Goal: Task Accomplishment & Management: Use online tool/utility

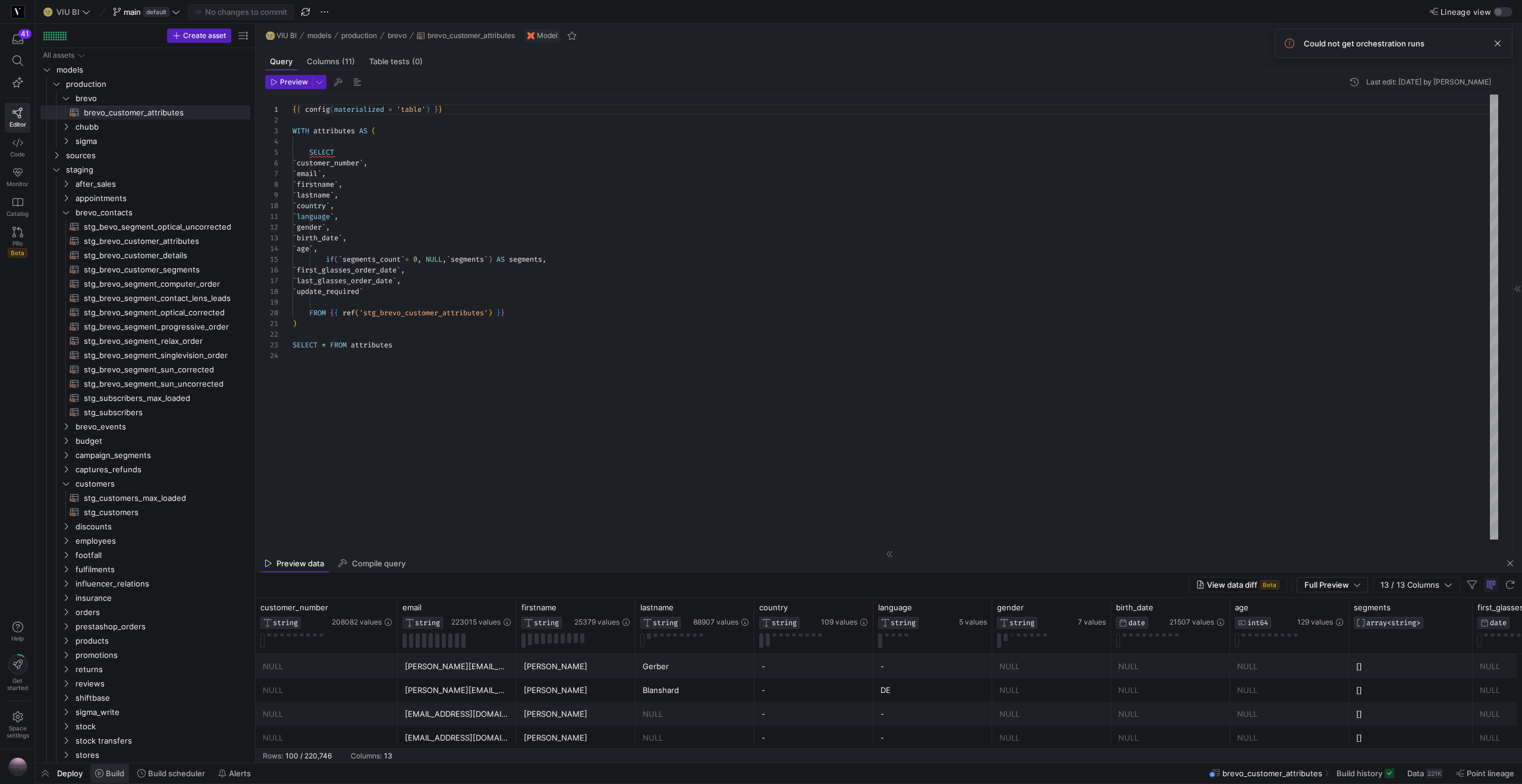
click at [113, 779] on span at bounding box center [110, 772] width 38 height 19
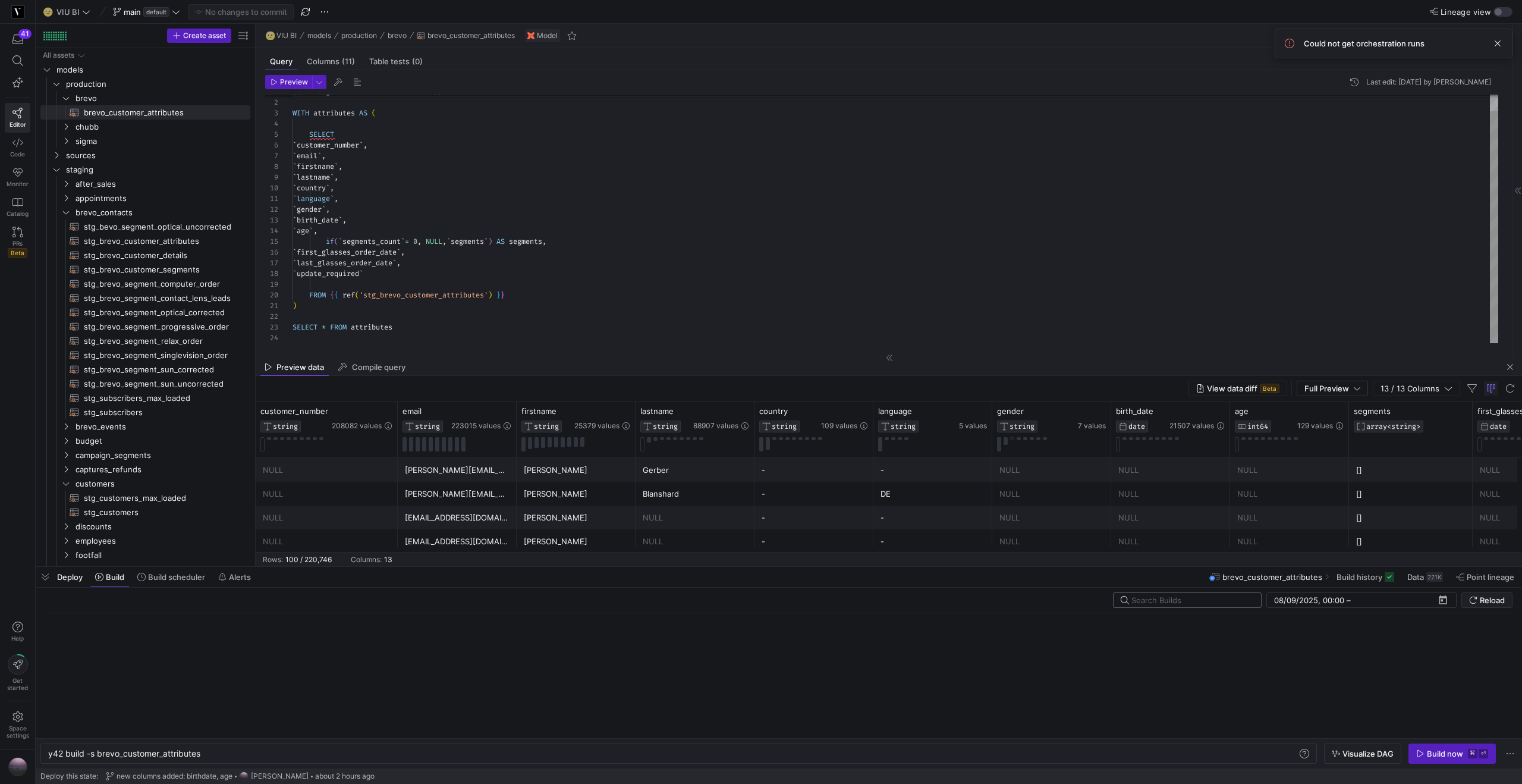
scroll to position [0, 154]
click at [1435, 755] on div "Build now" at bounding box center [1444, 753] width 36 height 9
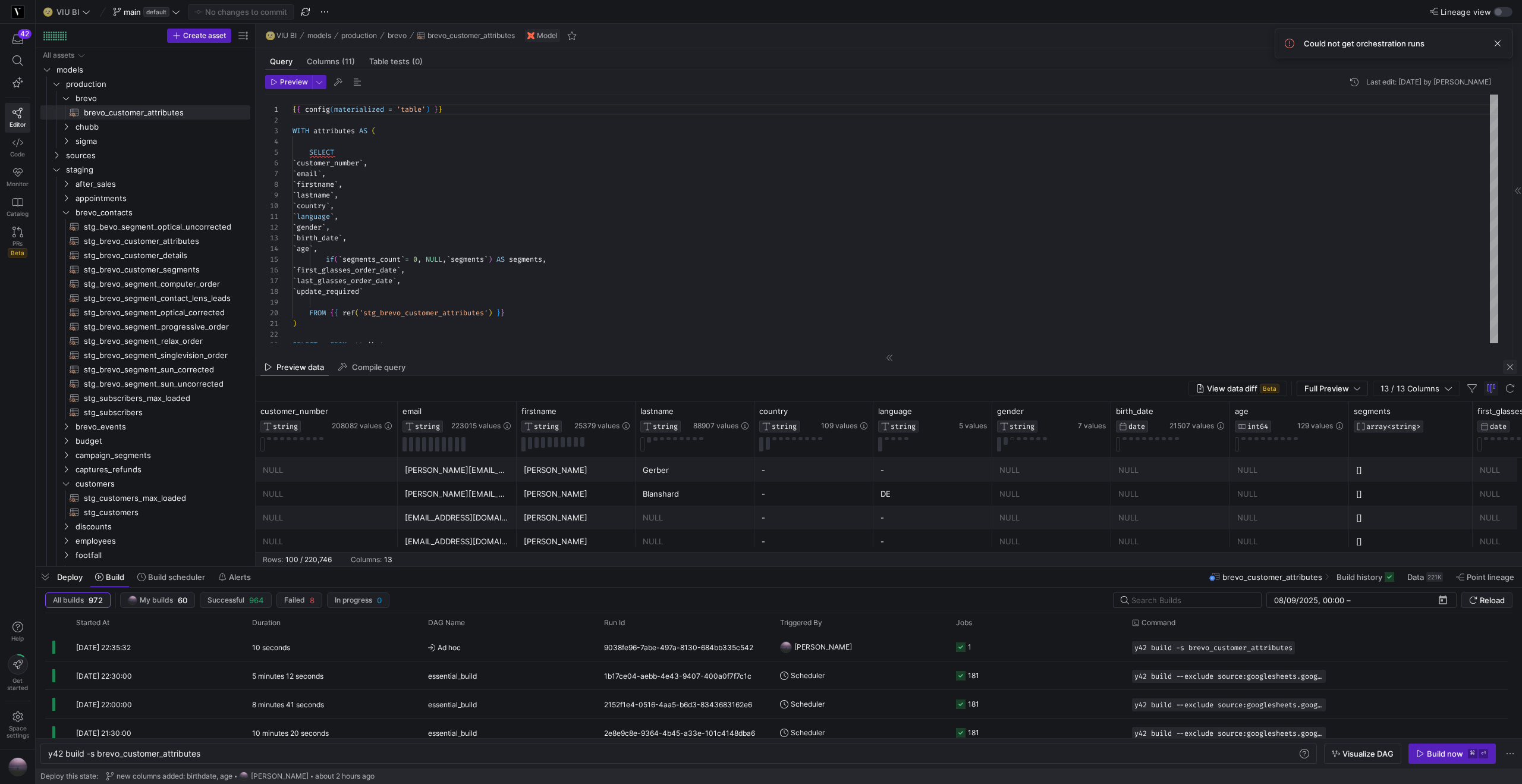
click at [1507, 368] on span "button" at bounding box center [1510, 367] width 15 height 15
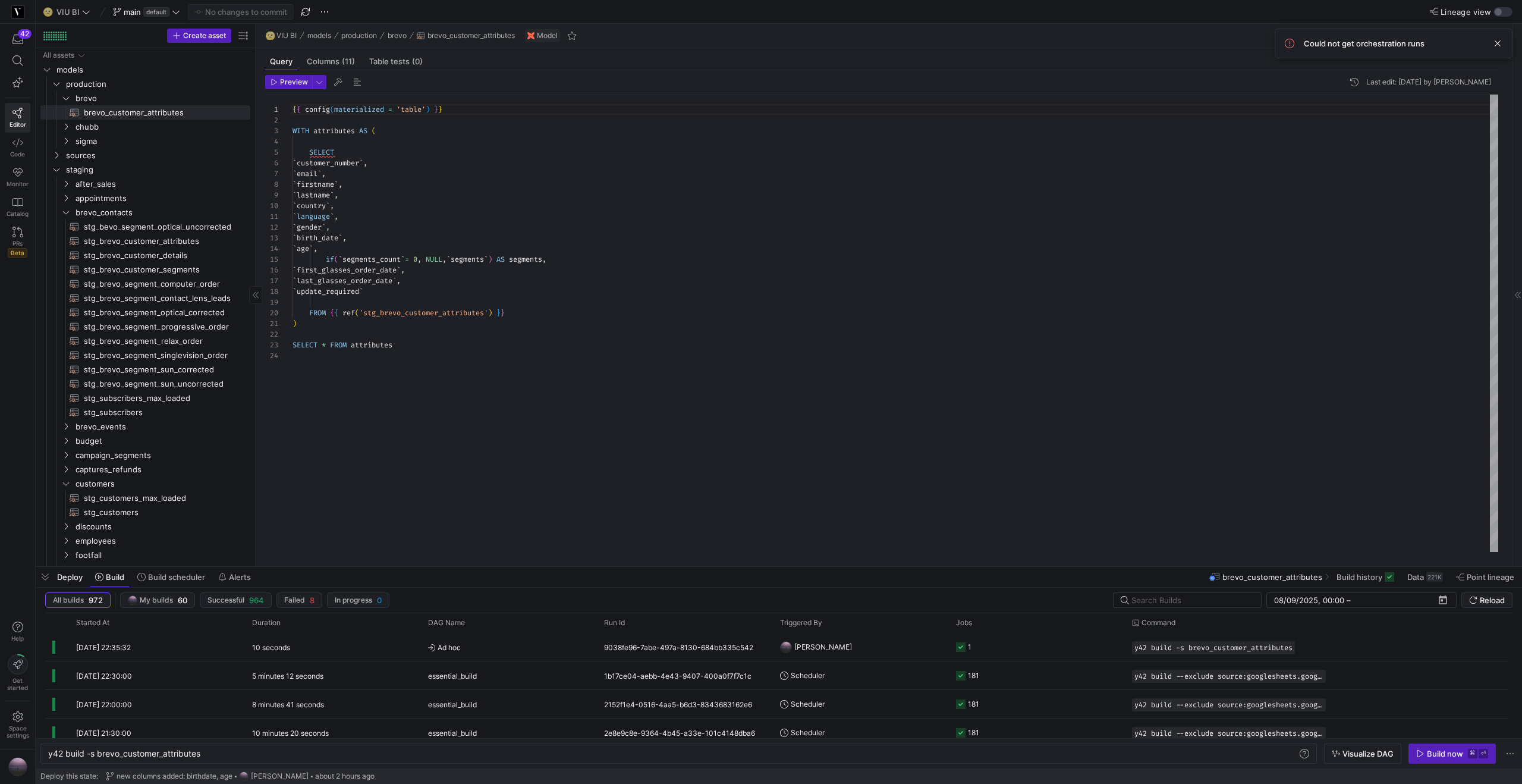
drag, startPoint x: 48, startPoint y: 576, endPoint x: 56, endPoint y: 569, distance: 10.6
click at [48, 576] on span "button" at bounding box center [45, 576] width 19 height 20
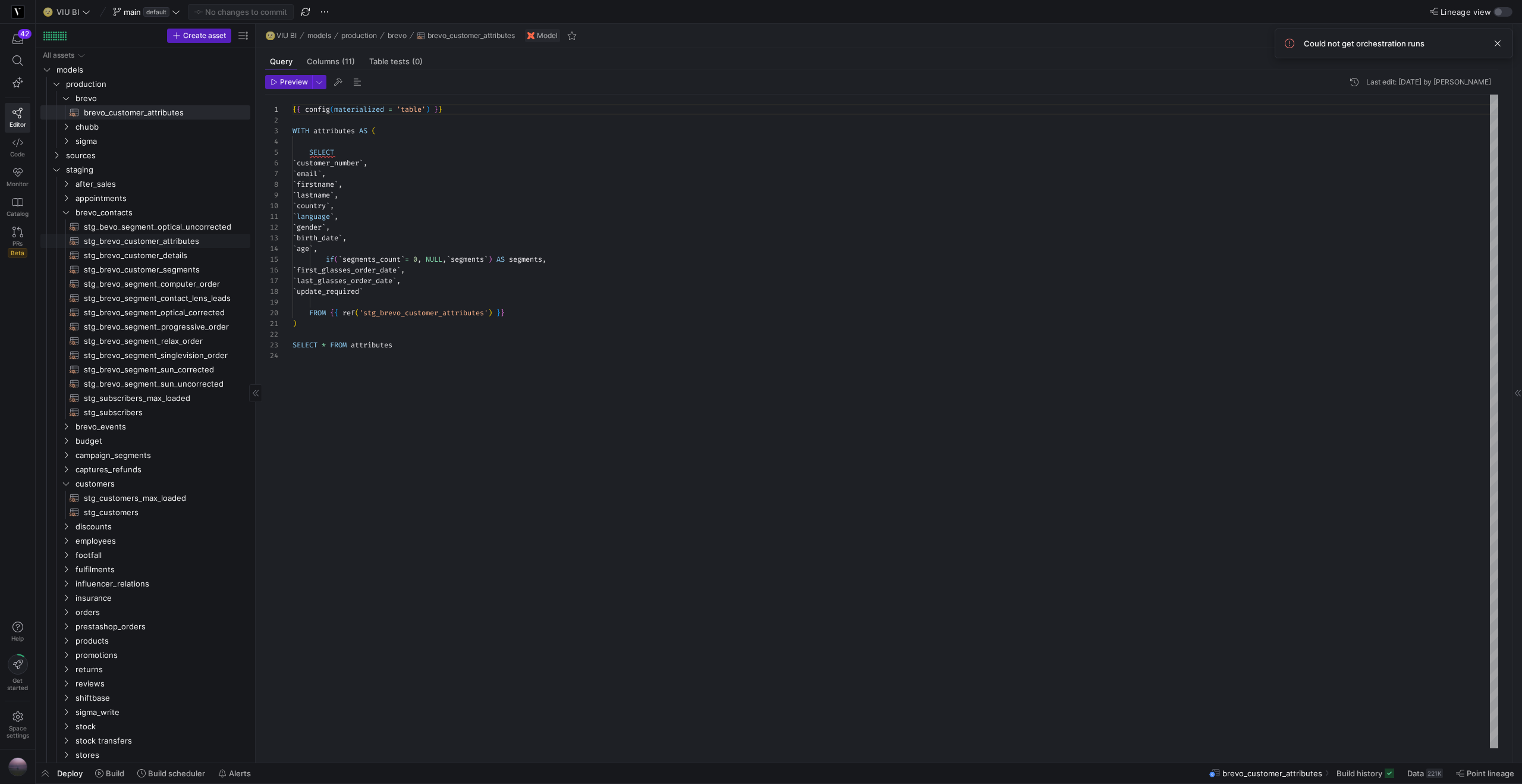
click at [164, 244] on span "stg_brevo_customer_attributes​​​​​​​​​​" at bounding box center [160, 241] width 153 height 14
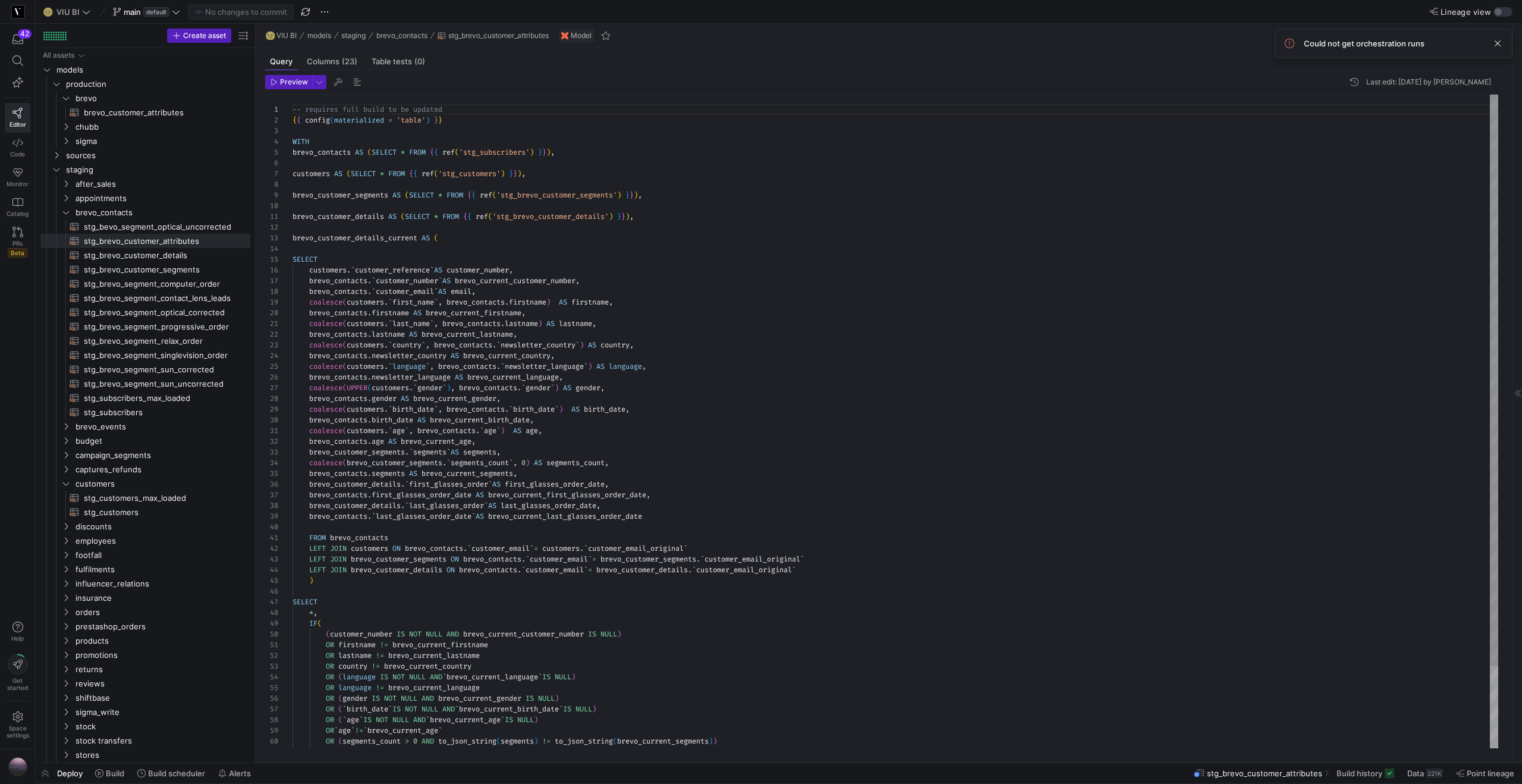
click at [743, 296] on div "-- requires full build to be updated { { config ( materialized = 'table' ) } } …" at bounding box center [896, 468] width 1206 height 748
drag, startPoint x: 630, startPoint y: 303, endPoint x: 364, endPoint y: 307, distance: 266.0
click at [330, 306] on div "coalesce ( customers . ` first_name ` , brevo_contacts . firstname ) AS firstna…" at bounding box center [896, 302] width 1206 height 11
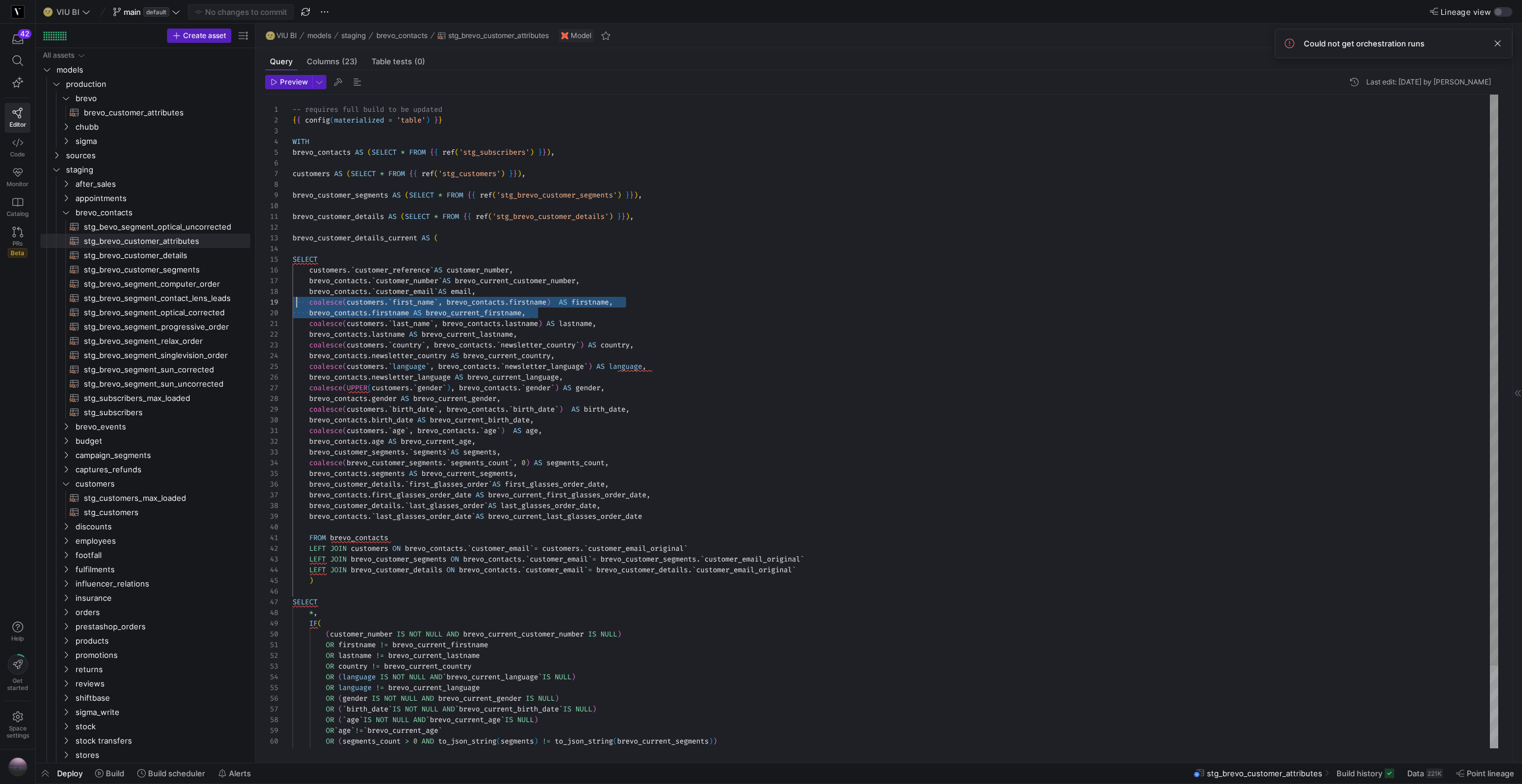
drag, startPoint x: 536, startPoint y: 312, endPoint x: 302, endPoint y: 306, distance: 234.1
click at [297, 307] on div "-- requires full build to be updated { { config ( materialized = 'table' ) } } …" at bounding box center [896, 468] width 1206 height 748
click at [117, 517] on span "stg_customers​​​​​​​​​​" at bounding box center [160, 513] width 153 height 14
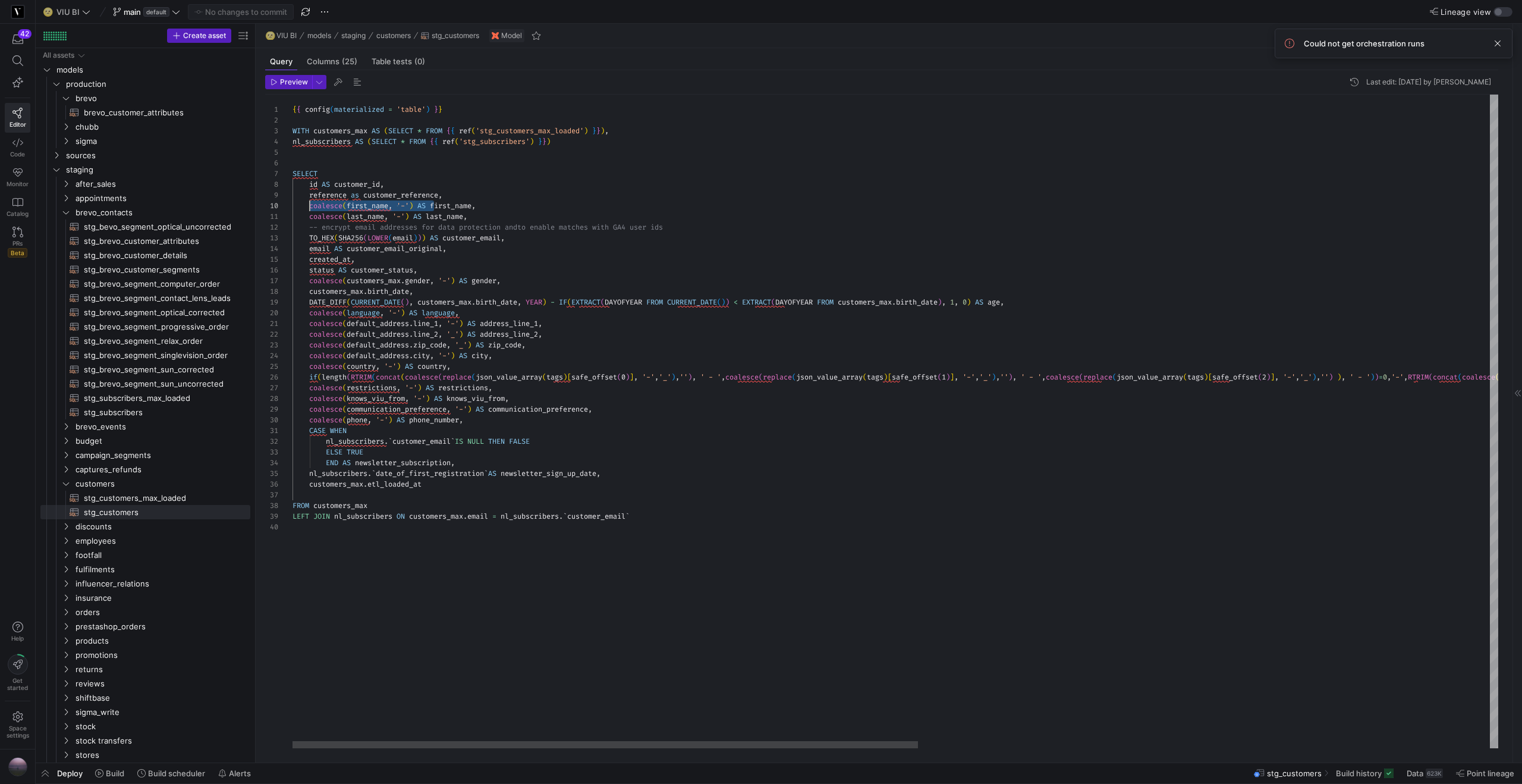
scroll to position [96, 17]
drag, startPoint x: 434, startPoint y: 205, endPoint x: 307, endPoint y: 211, distance: 127.1
click at [307, 211] on div "{ { config ( materialized = 'table' ) } } WITH customers_max AS ( SELECT * FROM…" at bounding box center [1446, 421] width 2307 height 653
drag, startPoint x: 430, startPoint y: 212, endPoint x: 308, endPoint y: 219, distance: 122.2
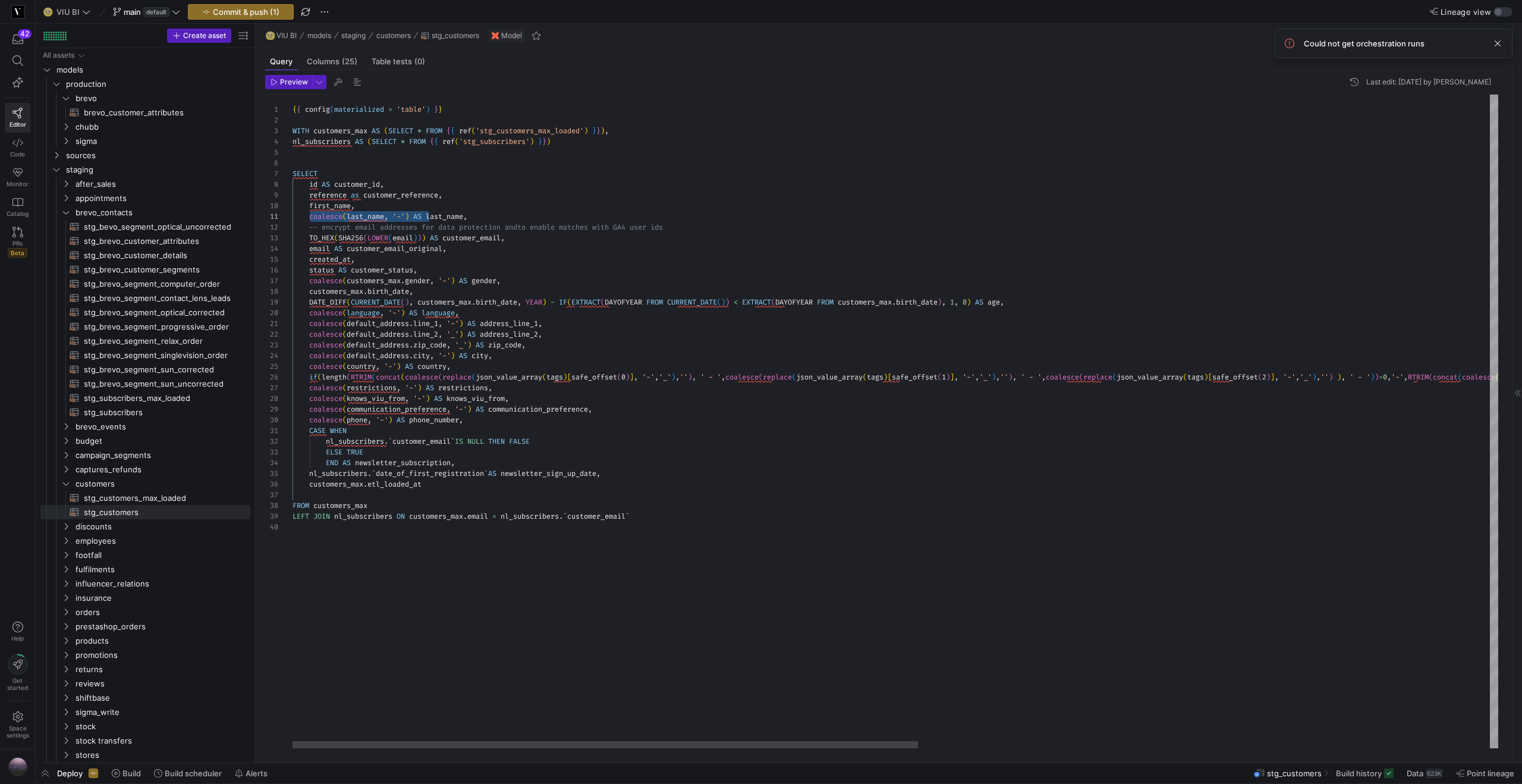
click at [308, 219] on div "{ { config ( materialized = 'table' ) } } WITH customers_max AS ( SELECT * FROM…" at bounding box center [1446, 421] width 2307 height 653
drag, startPoint x: 477, startPoint y: 277, endPoint x: 310, endPoint y: 283, distance: 167.1
click at [310, 283] on div "{ { config ( materialized = 'table' ) } } WITH customers_max AS ( SELECT * FROM…" at bounding box center [1446, 421] width 2307 height 653
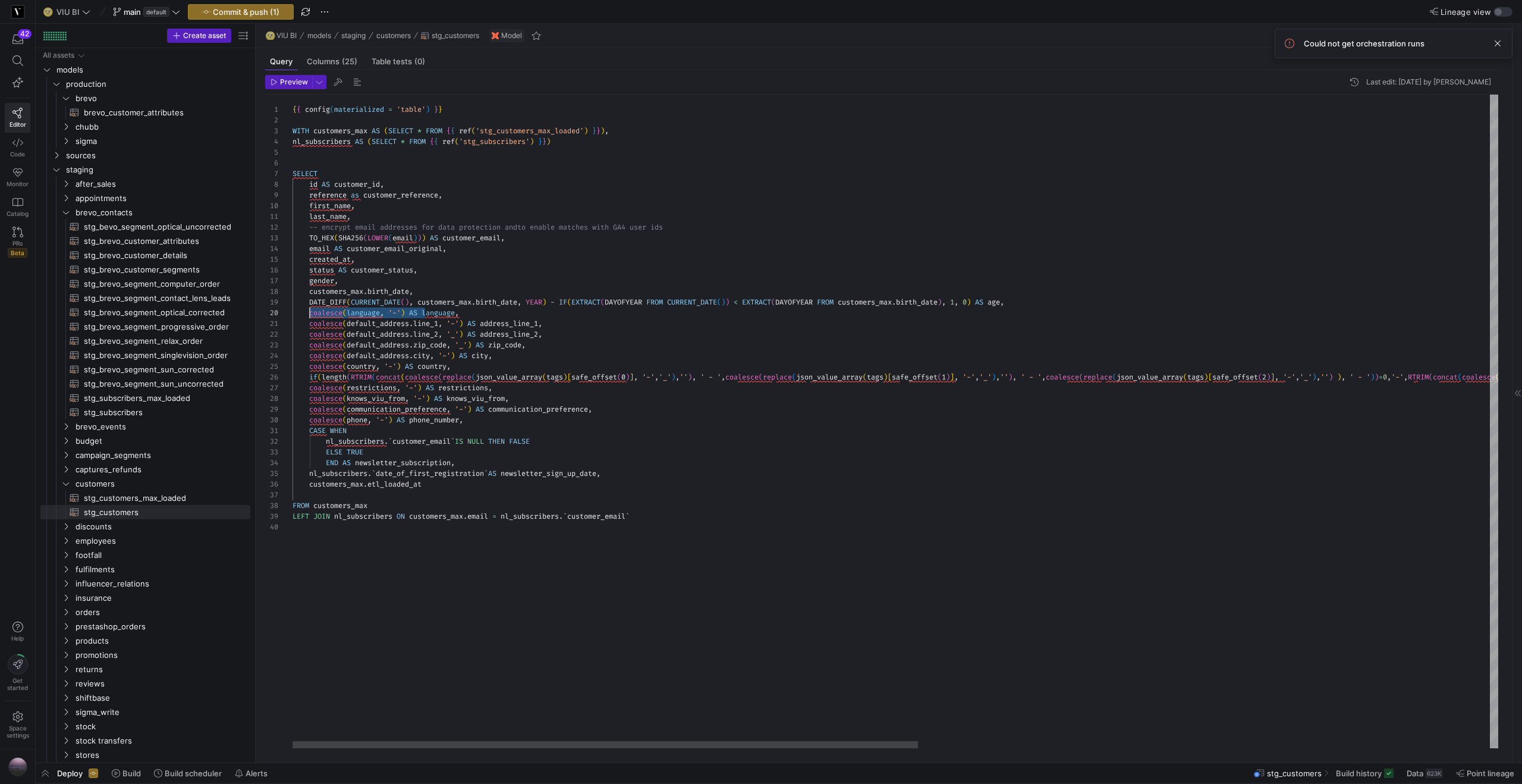
drag, startPoint x: 425, startPoint y: 310, endPoint x: 311, endPoint y: 316, distance: 114.2
click at [311, 316] on span "coalesce ( language , '-' ) AS language ," at bounding box center [376, 313] width 167 height 9
drag, startPoint x: 485, startPoint y: 323, endPoint x: 323, endPoint y: 330, distance: 162.2
click at [323, 330] on div "{ { config ( materialized = 'table' ) } } WITH customers_max AS ( SELECT * FROM…" at bounding box center [1446, 421] width 2307 height 653
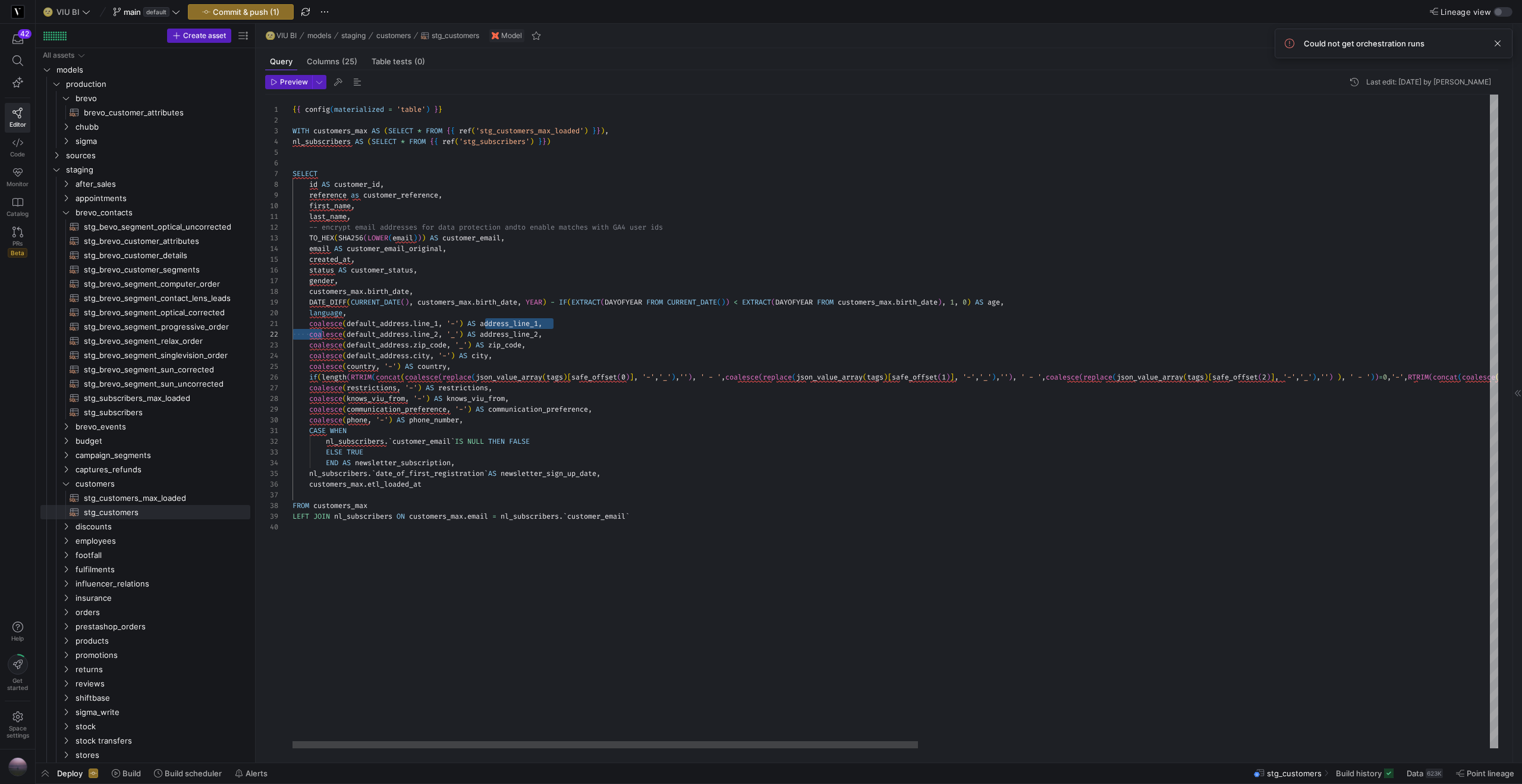
scroll to position [11, 218]
click at [513, 332] on div "{ { config ( materialized = 'table' ) } } WITH customers_max AS ( SELECT * FROM…" at bounding box center [1446, 421] width 2307 height 653
drag, startPoint x: 487, startPoint y: 321, endPoint x: 311, endPoint y: 329, distance: 176.2
click at [311, 329] on div "{ { config ( materialized = 'table' ) } } WITH customers_max AS ( SELECT * FROM…" at bounding box center [1446, 421] width 2307 height 653
drag, startPoint x: 308, startPoint y: 325, endPoint x: 485, endPoint y: 321, distance: 177.0
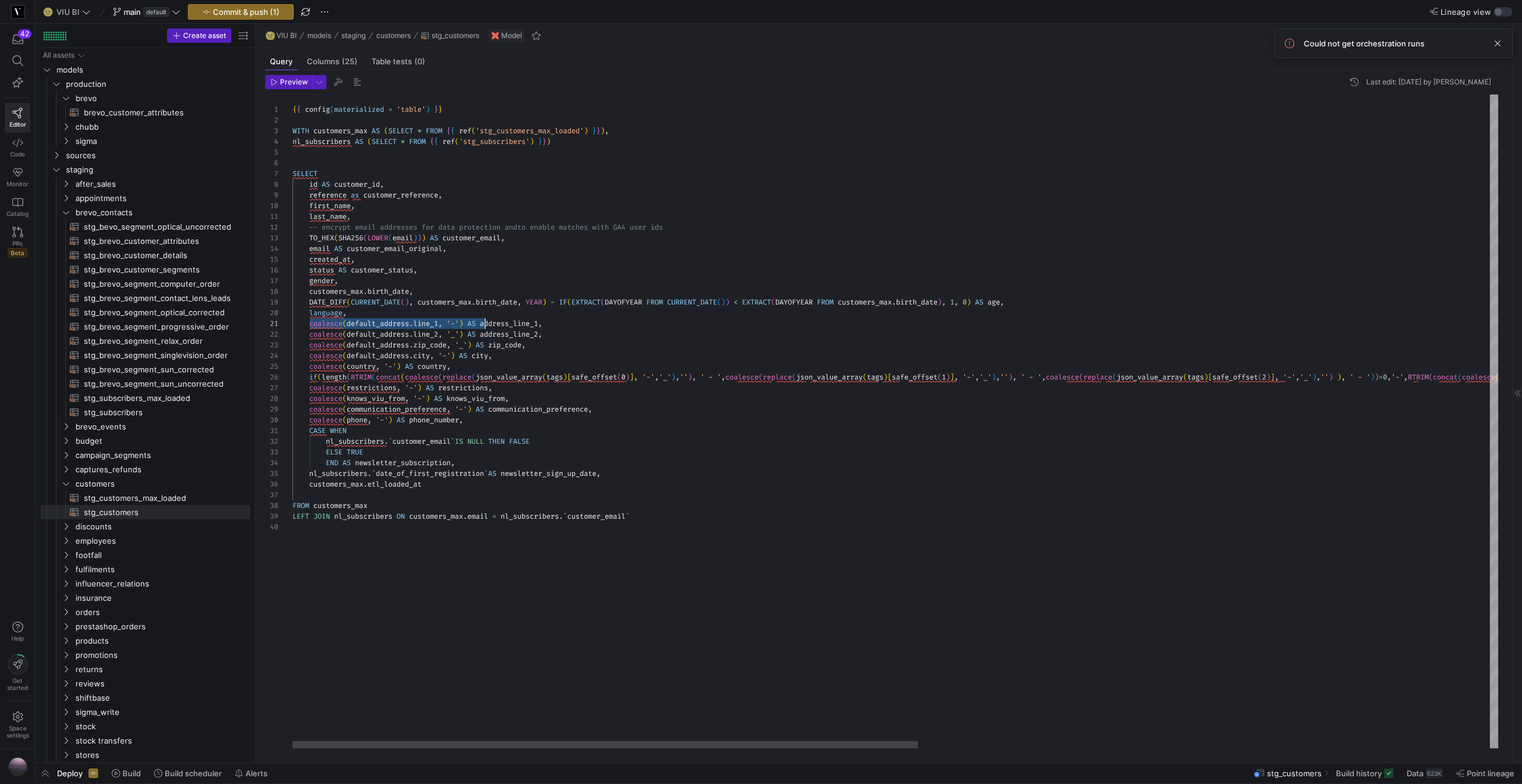
click at [485, 321] on div "{ { config ( materialized = 'table' ) } } WITH customers_max AS ( SELECT * FROM…" at bounding box center [1446, 421] width 2307 height 653
drag, startPoint x: 484, startPoint y: 330, endPoint x: 311, endPoint y: 336, distance: 173.1
click at [311, 336] on div "{ { config ( materialized = 'table' ) } } WITH customers_max AS ( SELECT * FROM…" at bounding box center [1446, 421] width 2307 height 653
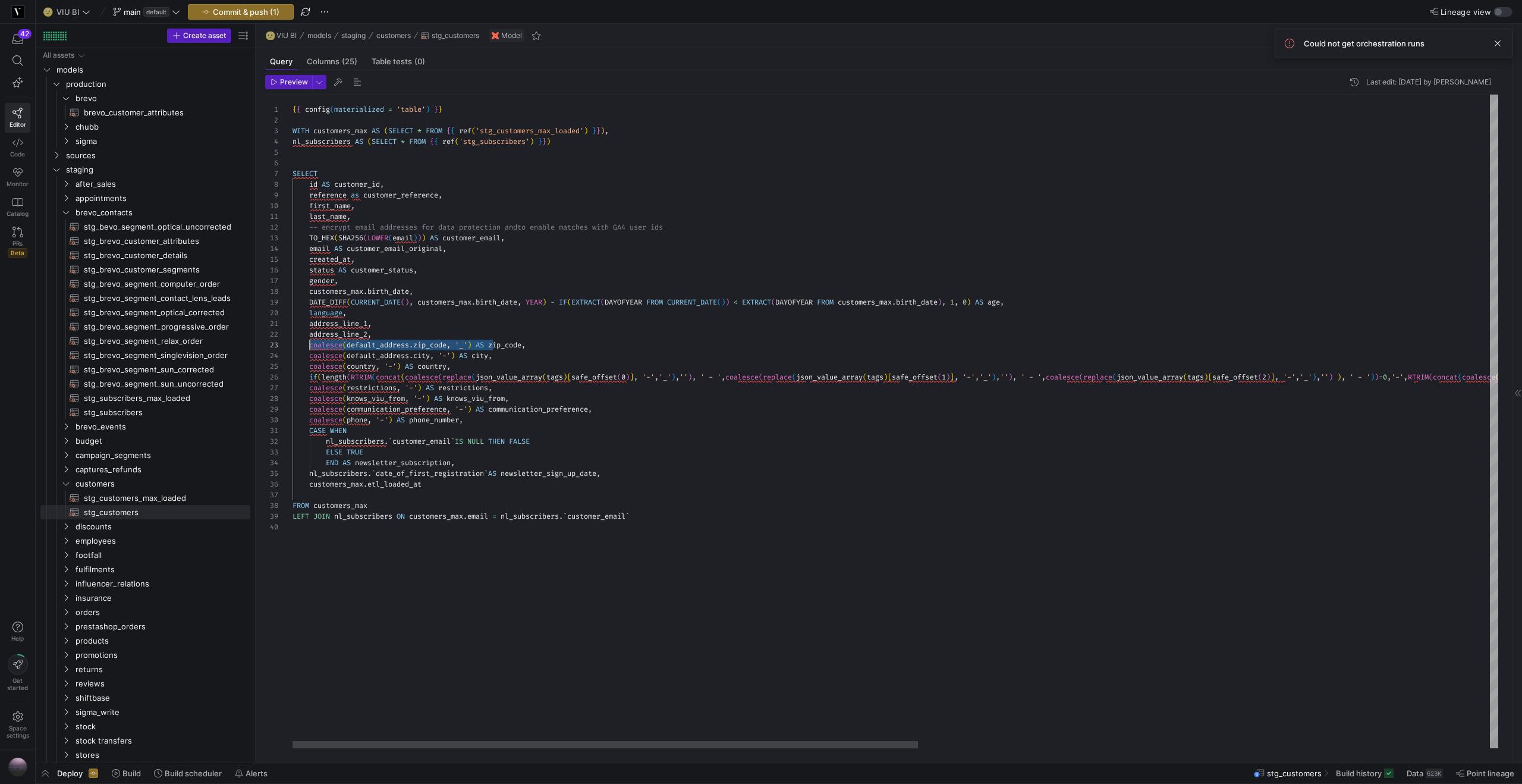
drag, startPoint x: 495, startPoint y: 342, endPoint x: 308, endPoint y: 346, distance: 187.0
click at [308, 346] on div "{ { config ( materialized = 'table' ) } } WITH customers_max AS ( SELECT * FROM…" at bounding box center [1446, 421] width 2307 height 653
drag, startPoint x: 380, startPoint y: 356, endPoint x: 311, endPoint y: 358, distance: 69.0
click at [311, 358] on div "{ { config ( materialized = 'table' ) } } WITH customers_max AS ( SELECT * FROM…" at bounding box center [1446, 421] width 2307 height 653
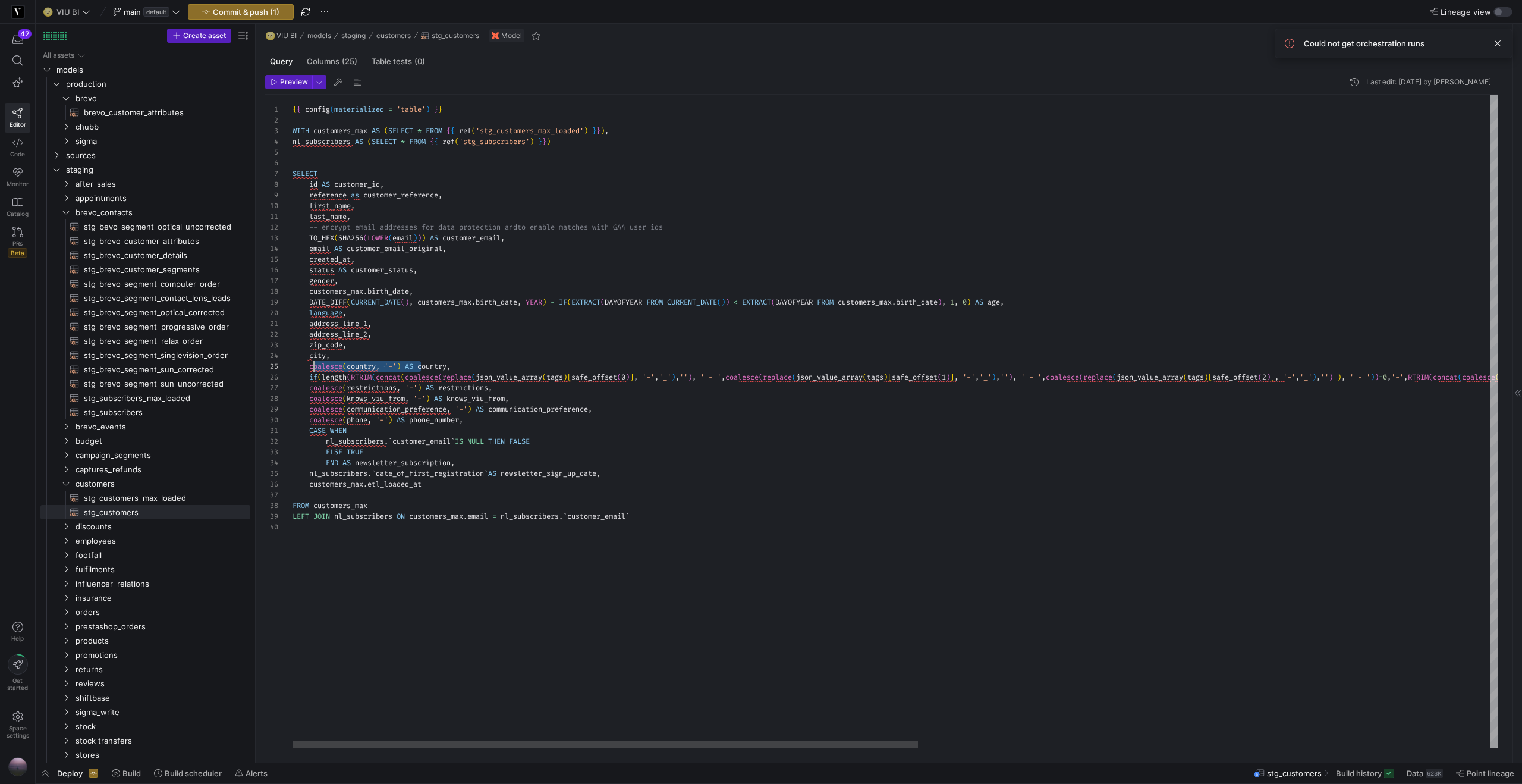
scroll to position [43, 17]
drag, startPoint x: 417, startPoint y: 366, endPoint x: 310, endPoint y: 370, distance: 107.1
click at [310, 370] on div "{ { config ( materialized = 'table' ) } } WITH customers_max AS ( SELECT * FROM…" at bounding box center [1446, 421] width 2307 height 653
click at [304, 741] on div at bounding box center [606, 744] width 626 height 7
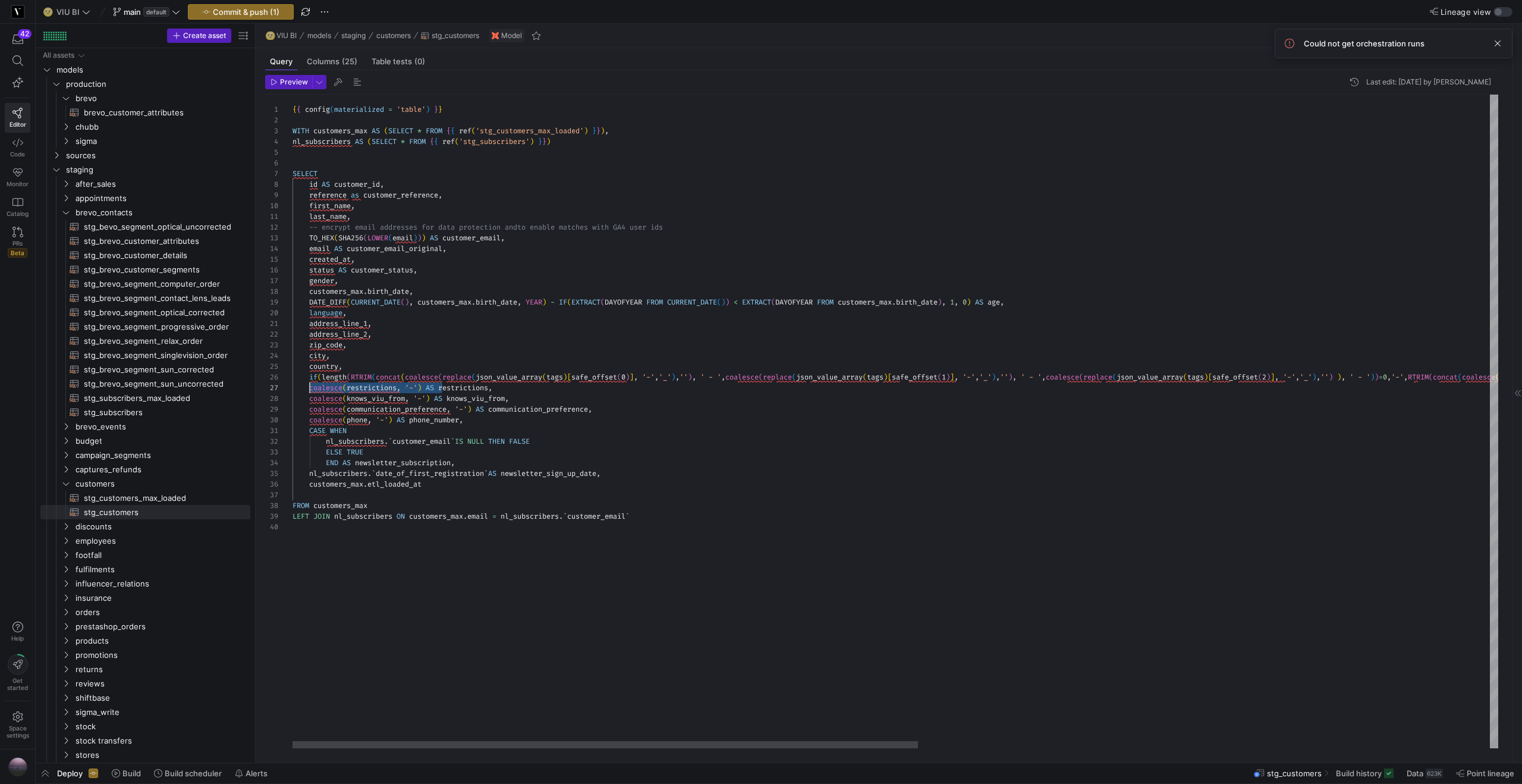
drag, startPoint x: 443, startPoint y: 387, endPoint x: 309, endPoint y: 390, distance: 134.0
click at [309, 390] on div "{ { config ( materialized = 'table' ) } } WITH customers_max AS ( SELECT * FROM…" at bounding box center [1446, 421] width 2307 height 653
drag, startPoint x: 450, startPoint y: 397, endPoint x: 308, endPoint y: 402, distance: 142.1
click at [308, 402] on div "{ { config ( materialized = 'table' ) } } WITH customers_max AS ( SELECT * FROM…" at bounding box center [1446, 421] width 2307 height 653
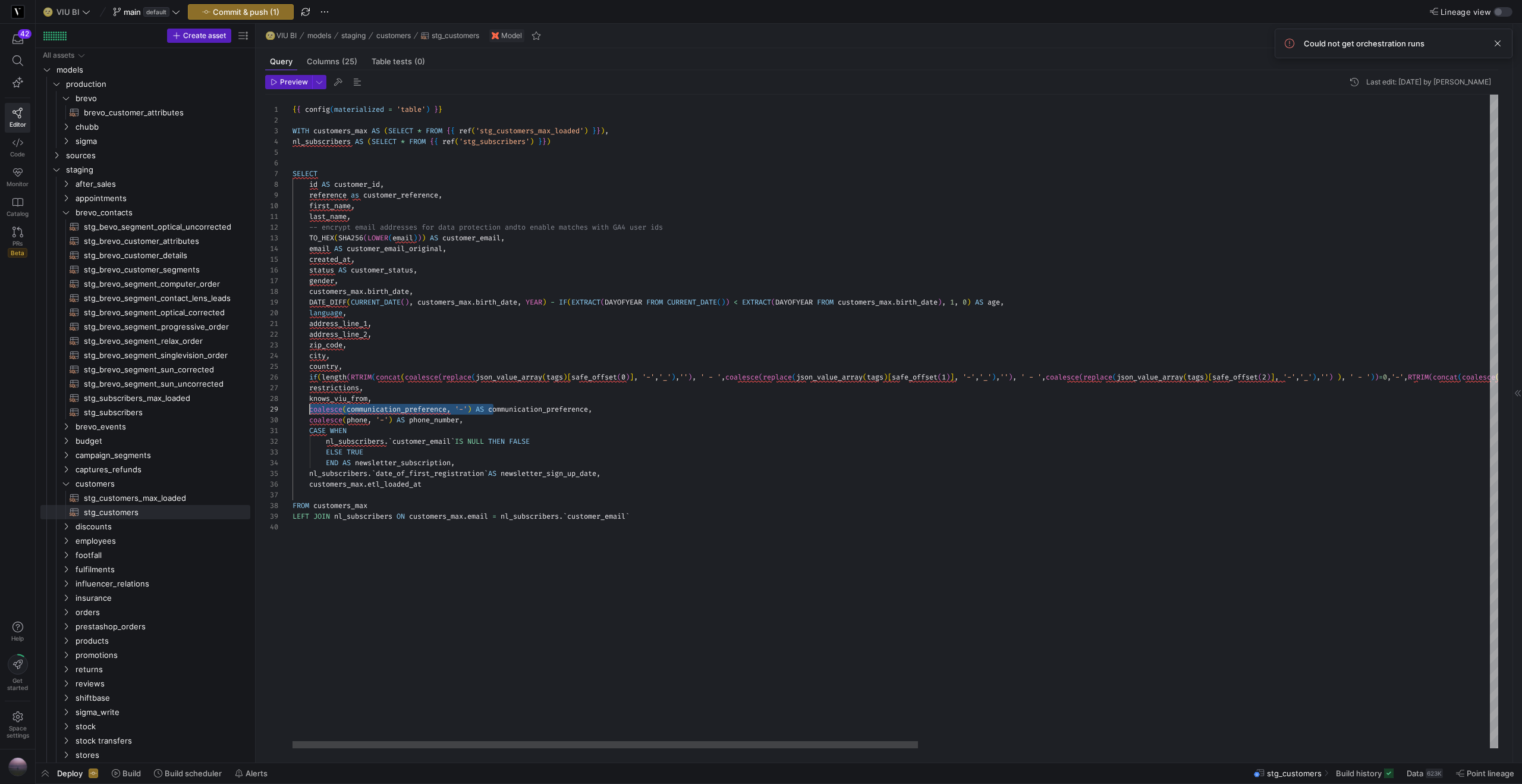
scroll to position [32, 17]
drag, startPoint x: 494, startPoint y: 407, endPoint x: 311, endPoint y: 411, distance: 183.0
click at [311, 411] on div "{ { config ( materialized = 'table' ) } } WITH customers_max AS ( SELECT * FROM…" at bounding box center [1446, 421] width 2307 height 653
drag, startPoint x: 413, startPoint y: 419, endPoint x: 310, endPoint y: 421, distance: 103.0
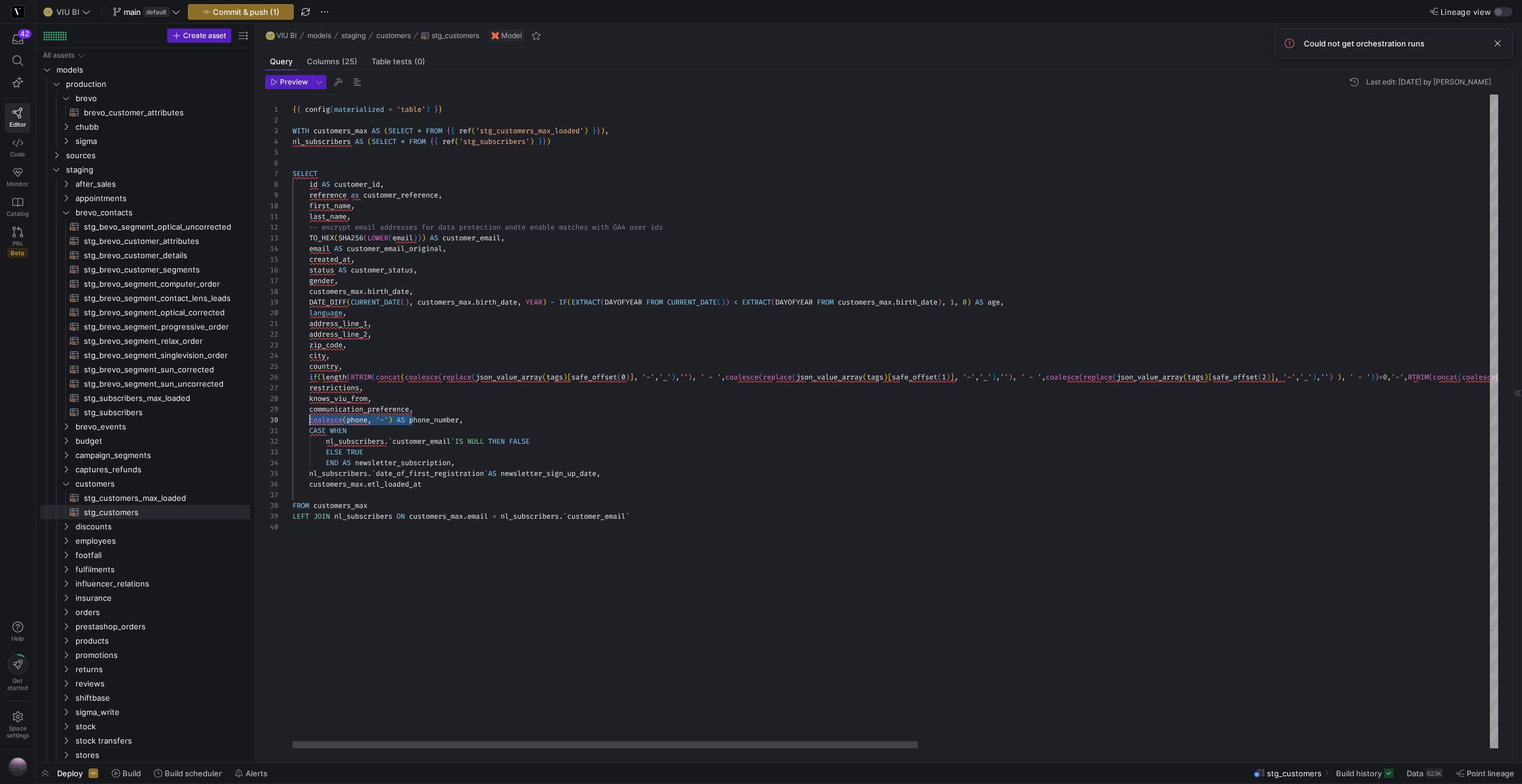
click at [310, 421] on div "{ { config ( materialized = 'table' ) } } WITH customers_max AS ( SELECT * FROM…" at bounding box center [1446, 421] width 2307 height 653
click at [344, 507] on div "{ { config ( materialized = 'table' ) } } WITH customers_max AS ( SELECT * FROM…" at bounding box center [1446, 421] width 2307 height 653
click at [308, 188] on div "{ { config ( materialized = 'table' ) } } WITH customers_max AS ( SELECT * FROM…" at bounding box center [1446, 421] width 2307 height 653
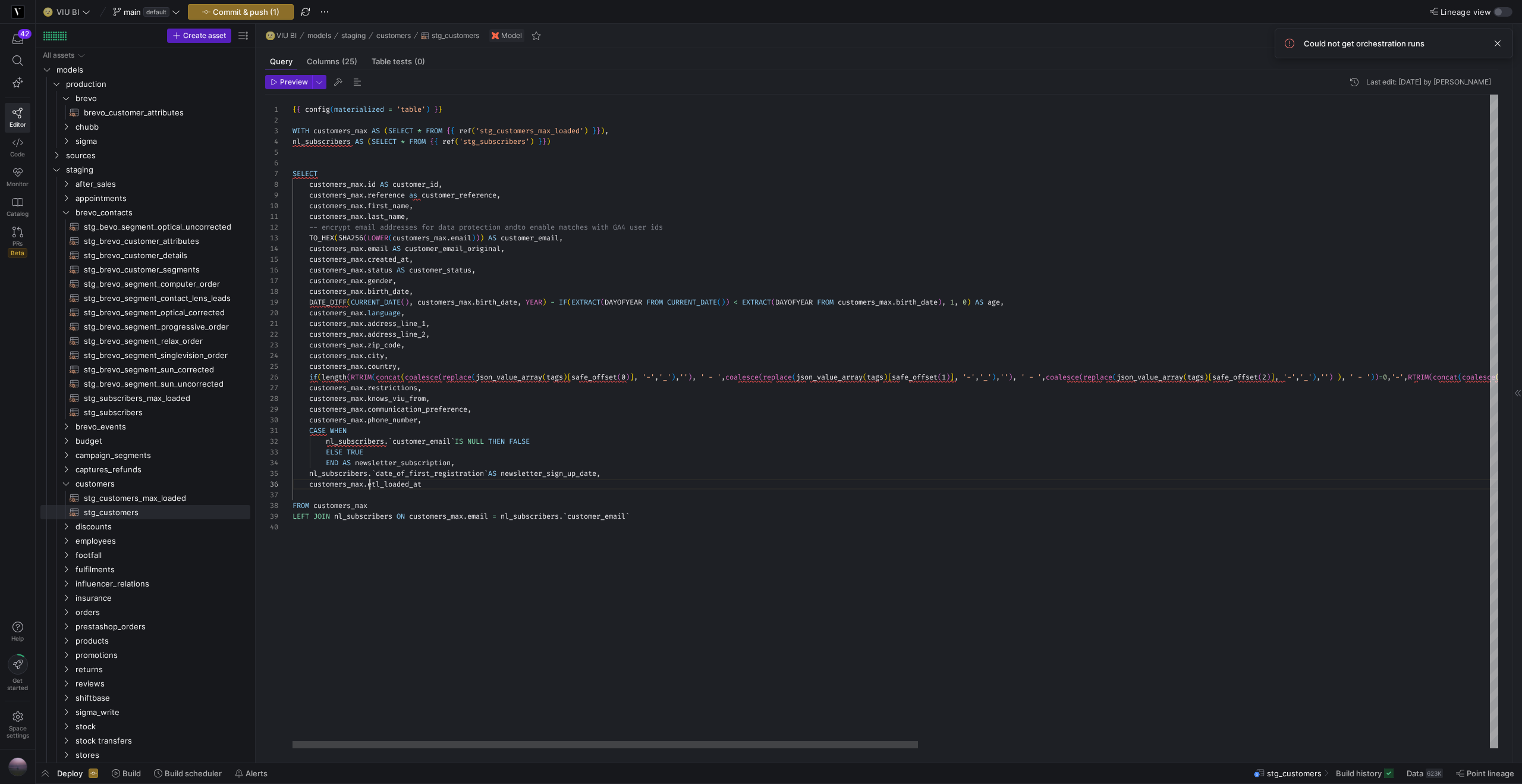
scroll to position [43, 78]
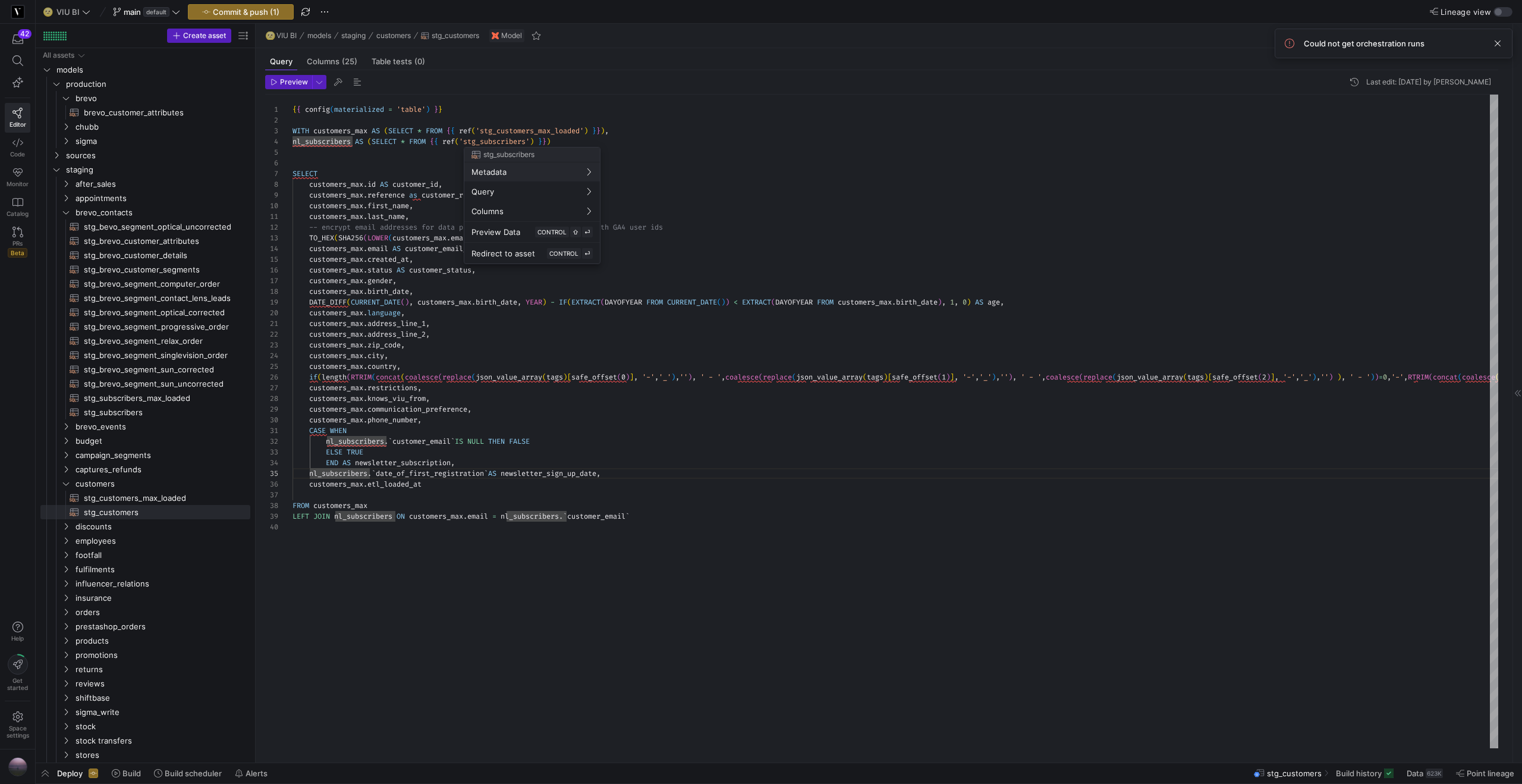
drag, startPoint x: 591, startPoint y: 141, endPoint x: 521, endPoint y: 141, distance: 70.0
click at [590, 141] on div at bounding box center [761, 392] width 1522 height 784
click at [333, 160] on div "{ { config ( materialized = 'table' ) } } WITH customers_max AS ( SELECT * FROM…" at bounding box center [1446, 421] width 2307 height 653
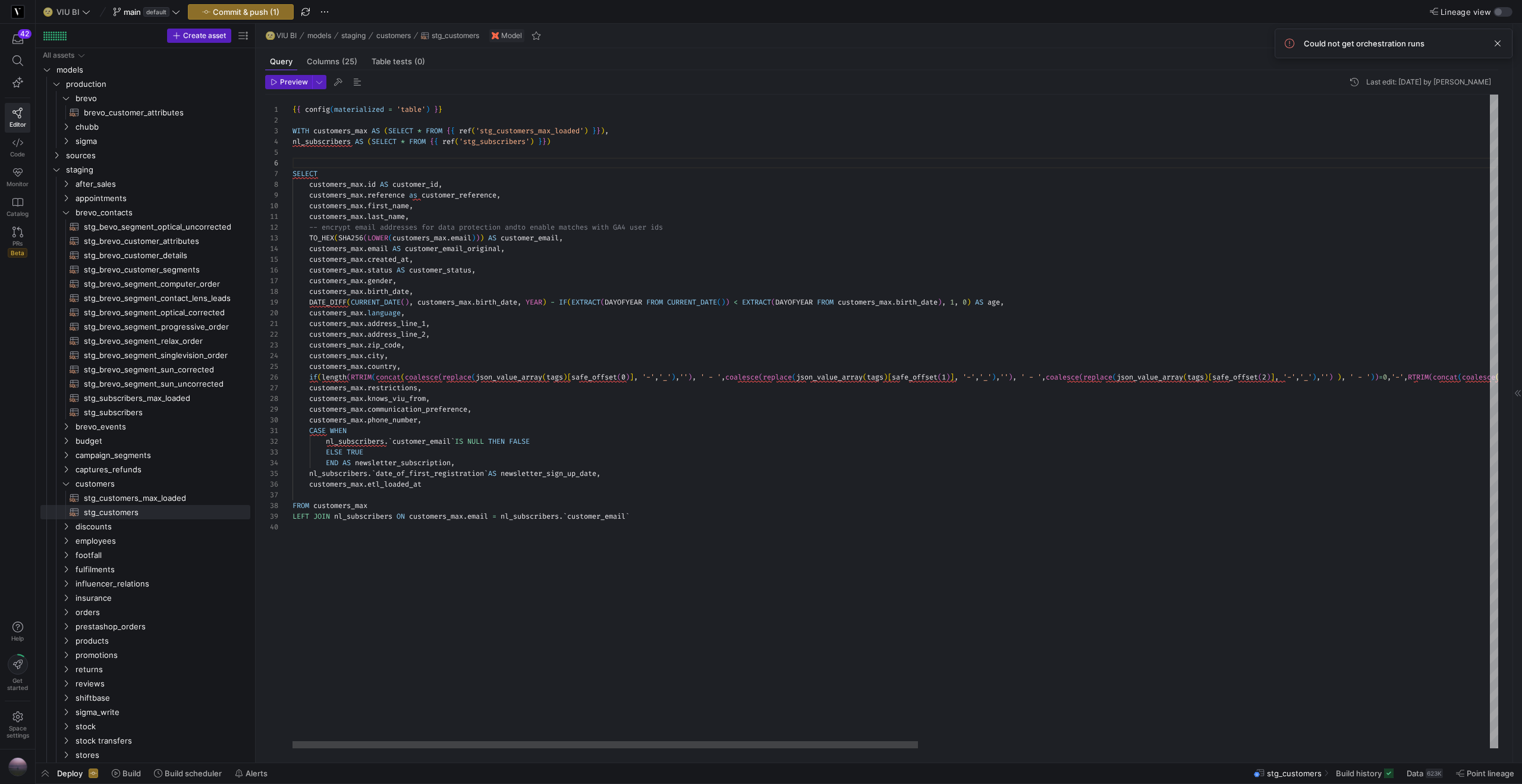
scroll to position [22, 324]
click at [658, 128] on div "{ { config ( materialized = 'table' ) } } WITH customers_max AS ( SELECT * FROM…" at bounding box center [1446, 421] width 2307 height 653
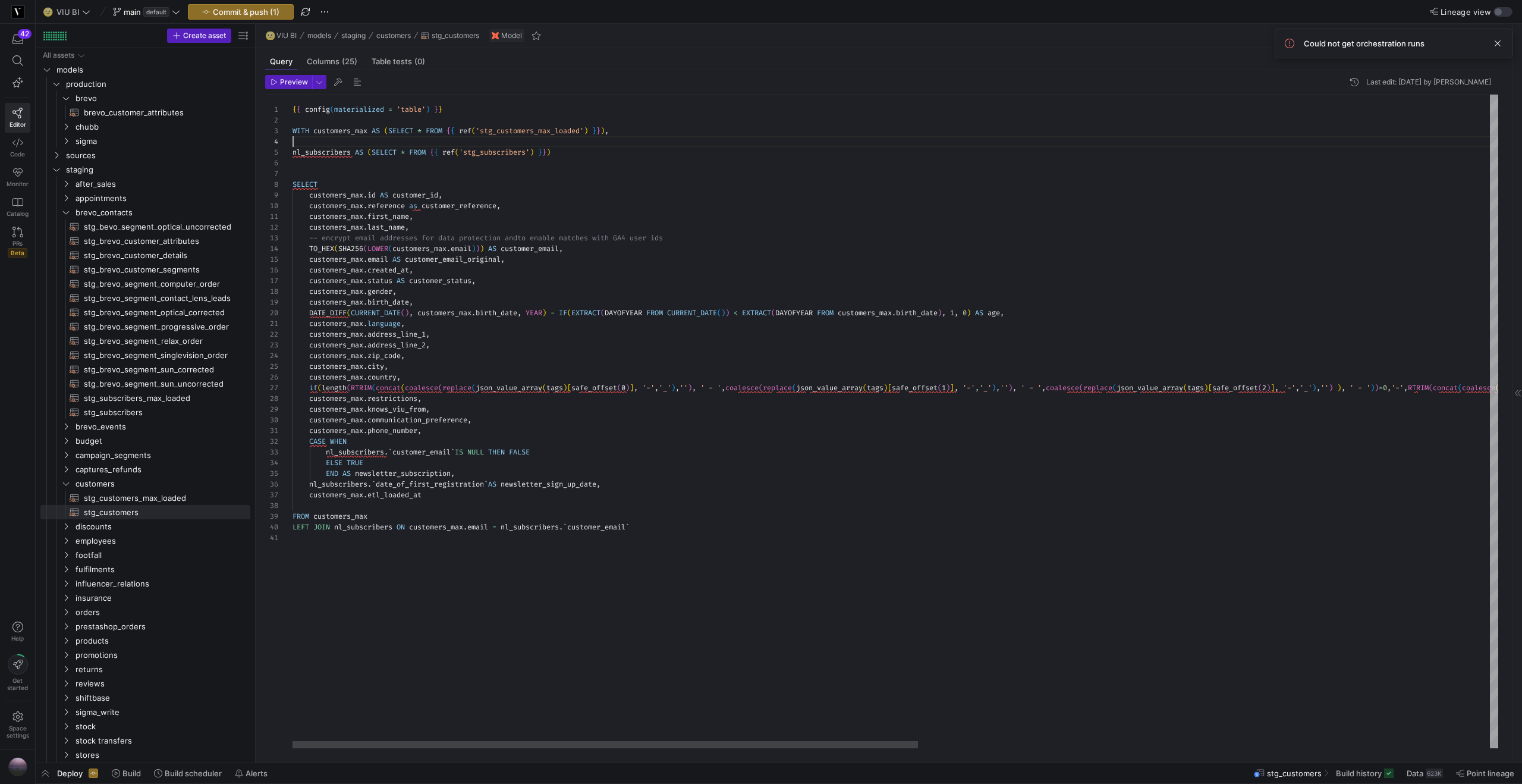
scroll to position [32, 0]
type textarea "{{ config(materialized = 'table') }} WITH customers_max AS (SELECT * FROM {{ re…"
click at [293, 84] on span "Preview" at bounding box center [294, 81] width 28 height 8
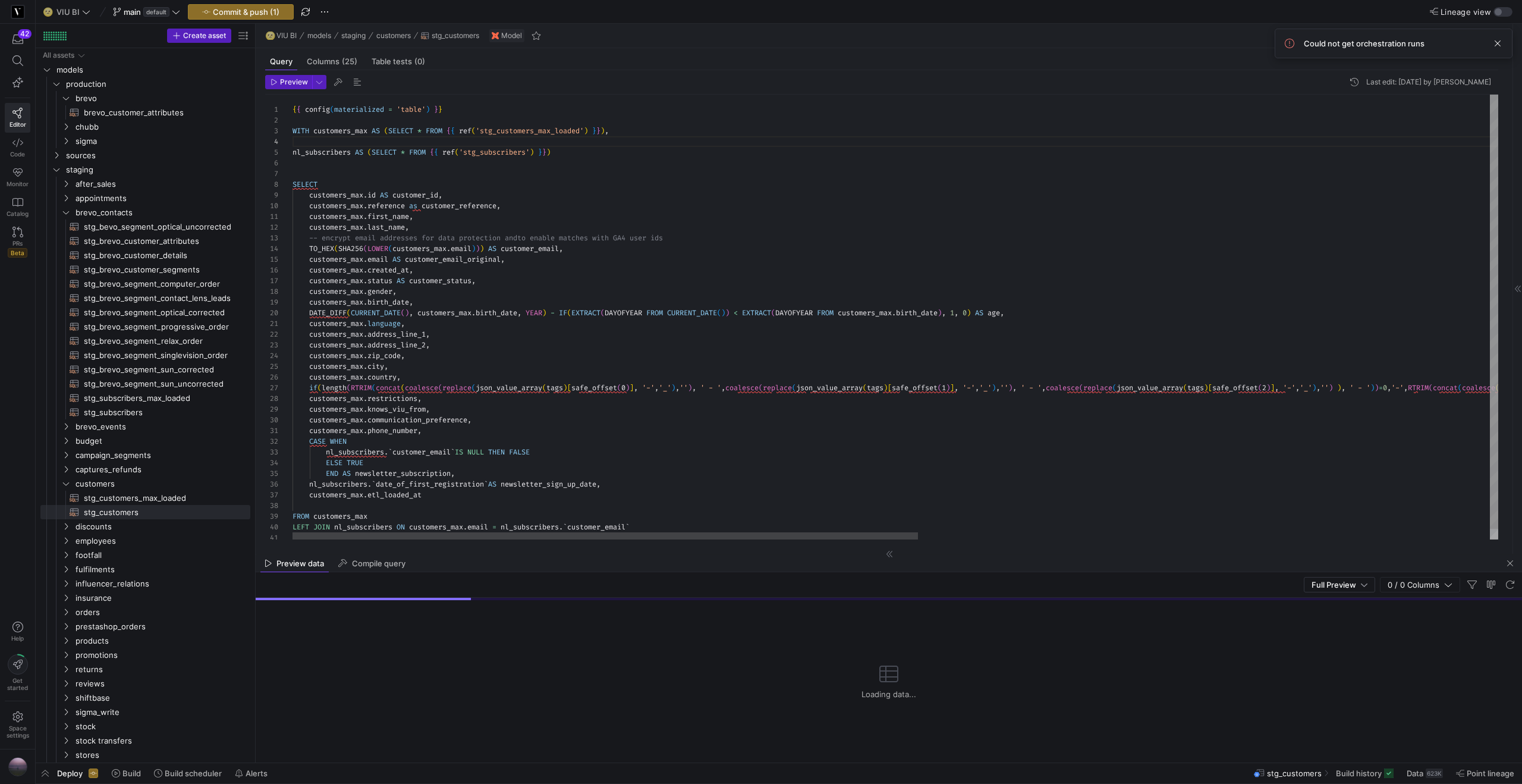
click at [356, 184] on div "{ { config ( materialized = 'table' ) } } WITH customers_max AS ( SELECT * FROM…" at bounding box center [1446, 322] width 2307 height 456
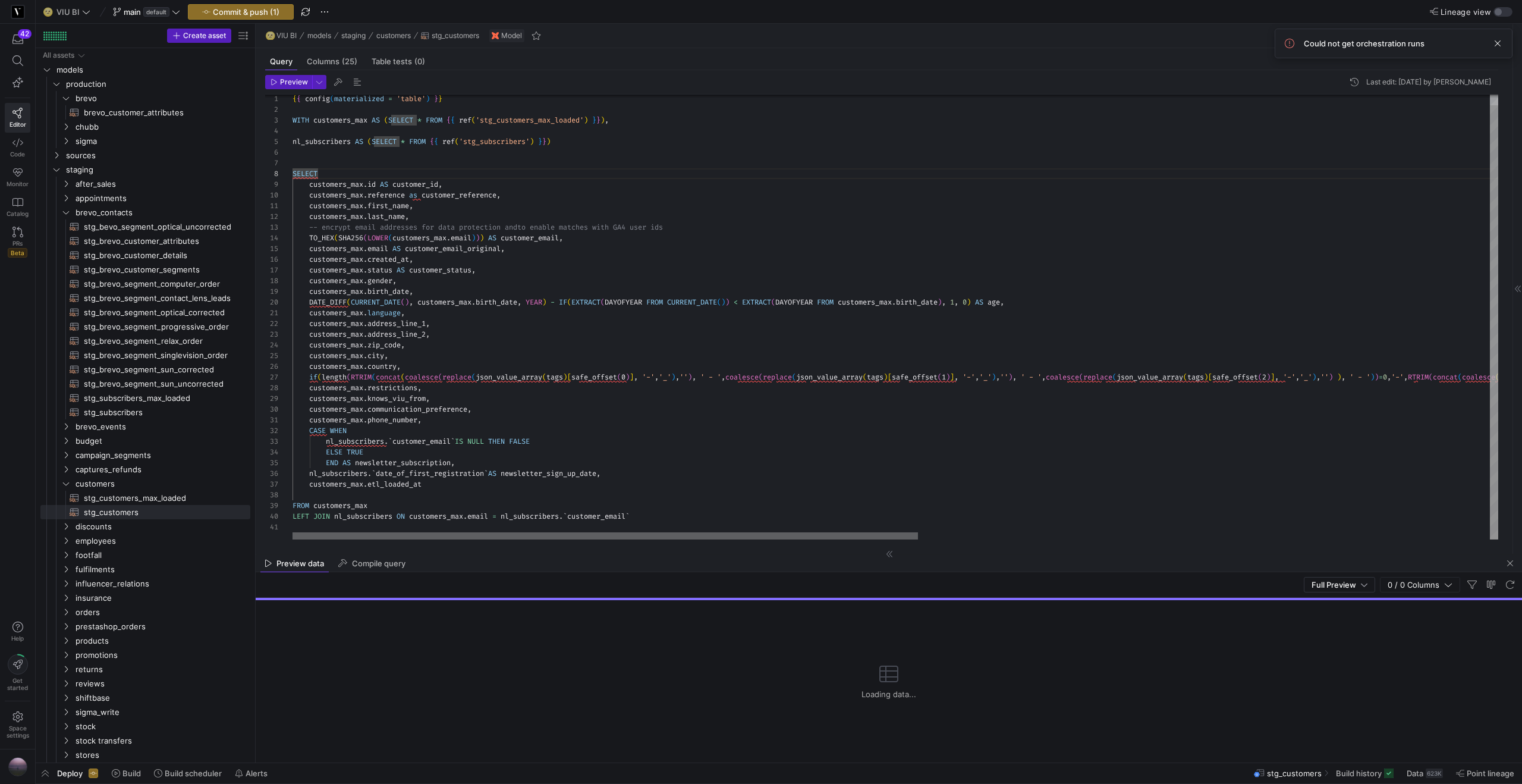
click at [470, 536] on div at bounding box center [606, 535] width 626 height 7
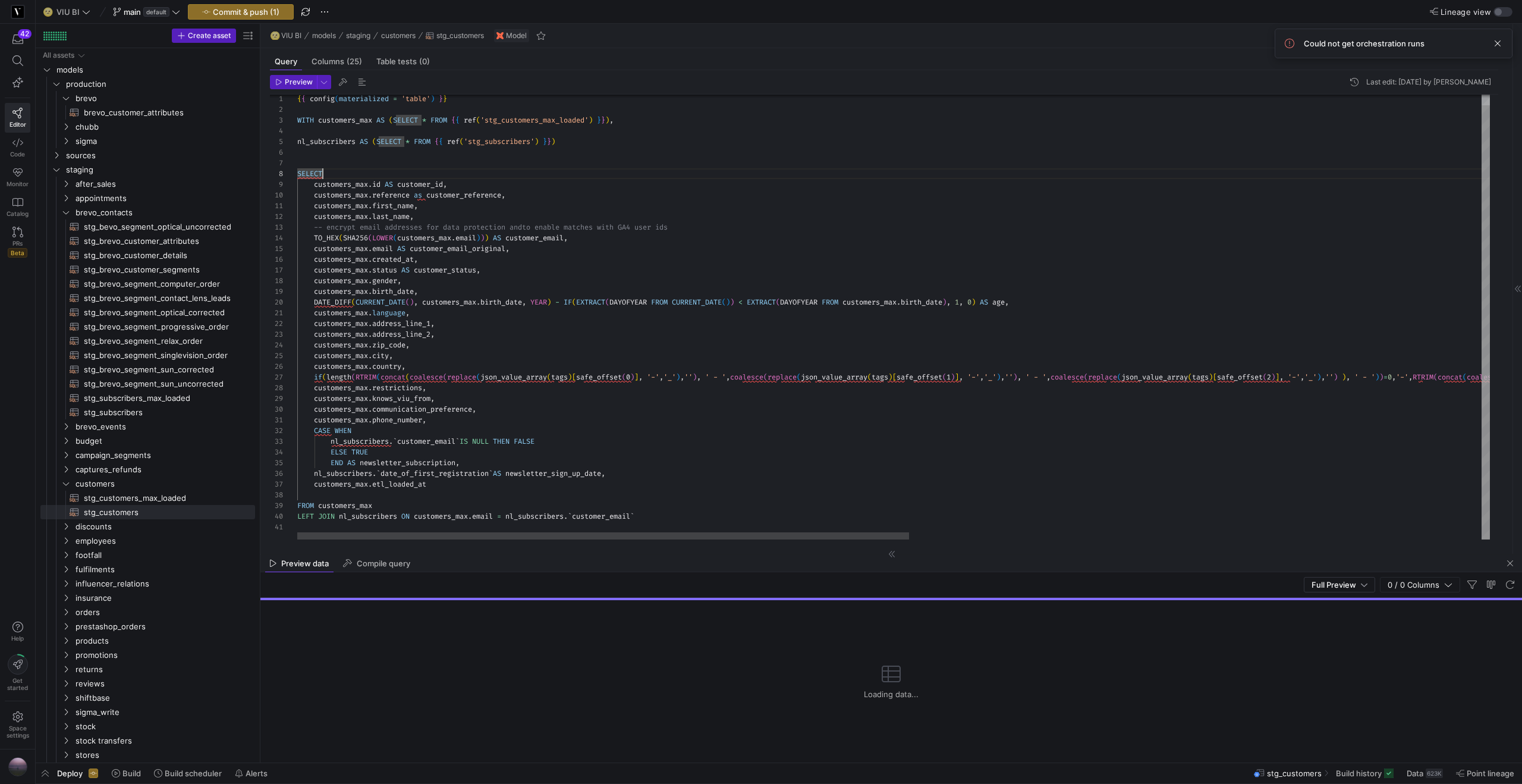
drag, startPoint x: 256, startPoint y: 270, endPoint x: 608, endPoint y: 296, distance: 353.0
click at [262, 270] on as-split "Create asset Drag here to set row groups Drag here to set column labels Group 1…" at bounding box center [779, 393] width 1487 height 739
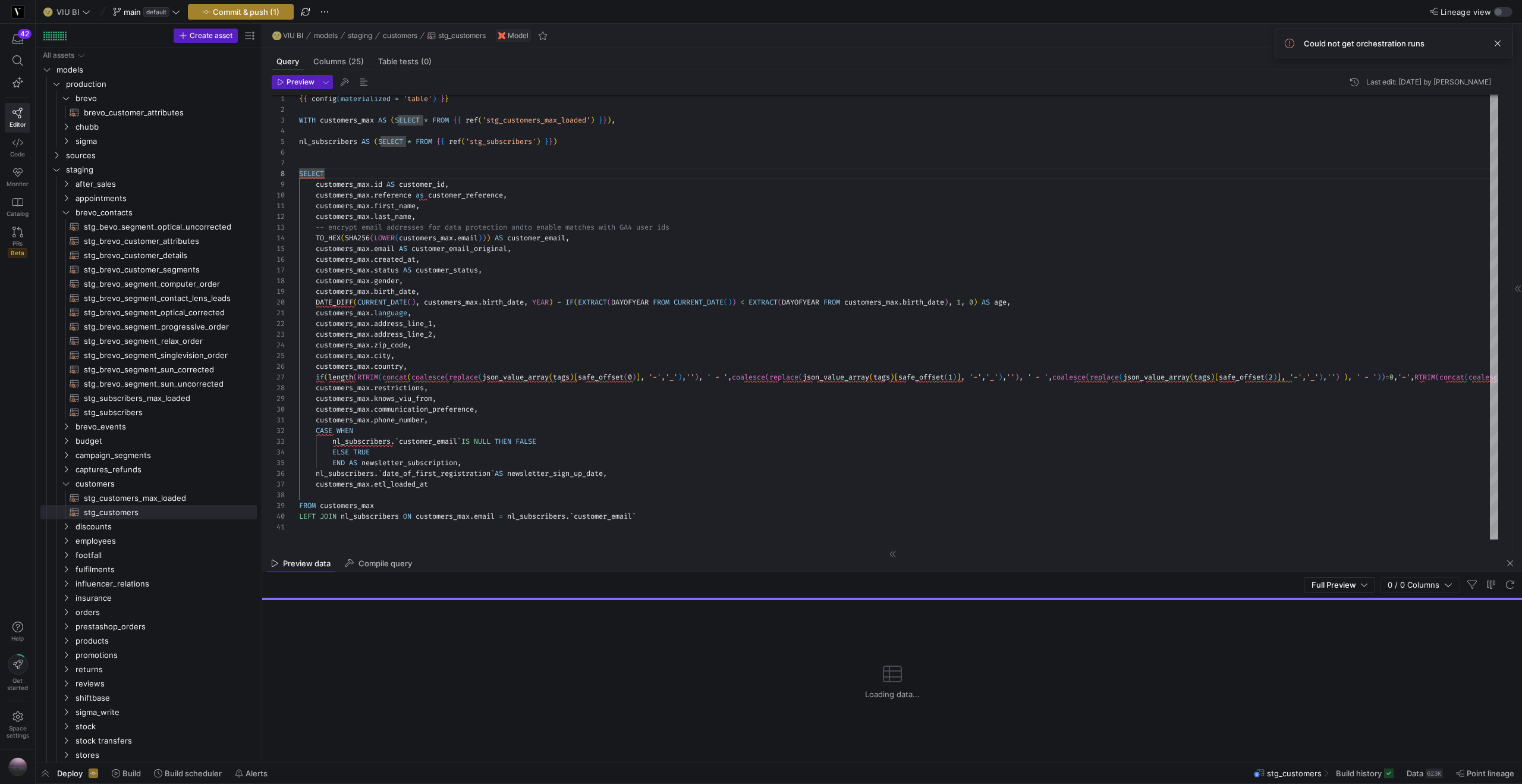
click at [248, 9] on span "Commit & push (1)" at bounding box center [246, 12] width 67 height 9
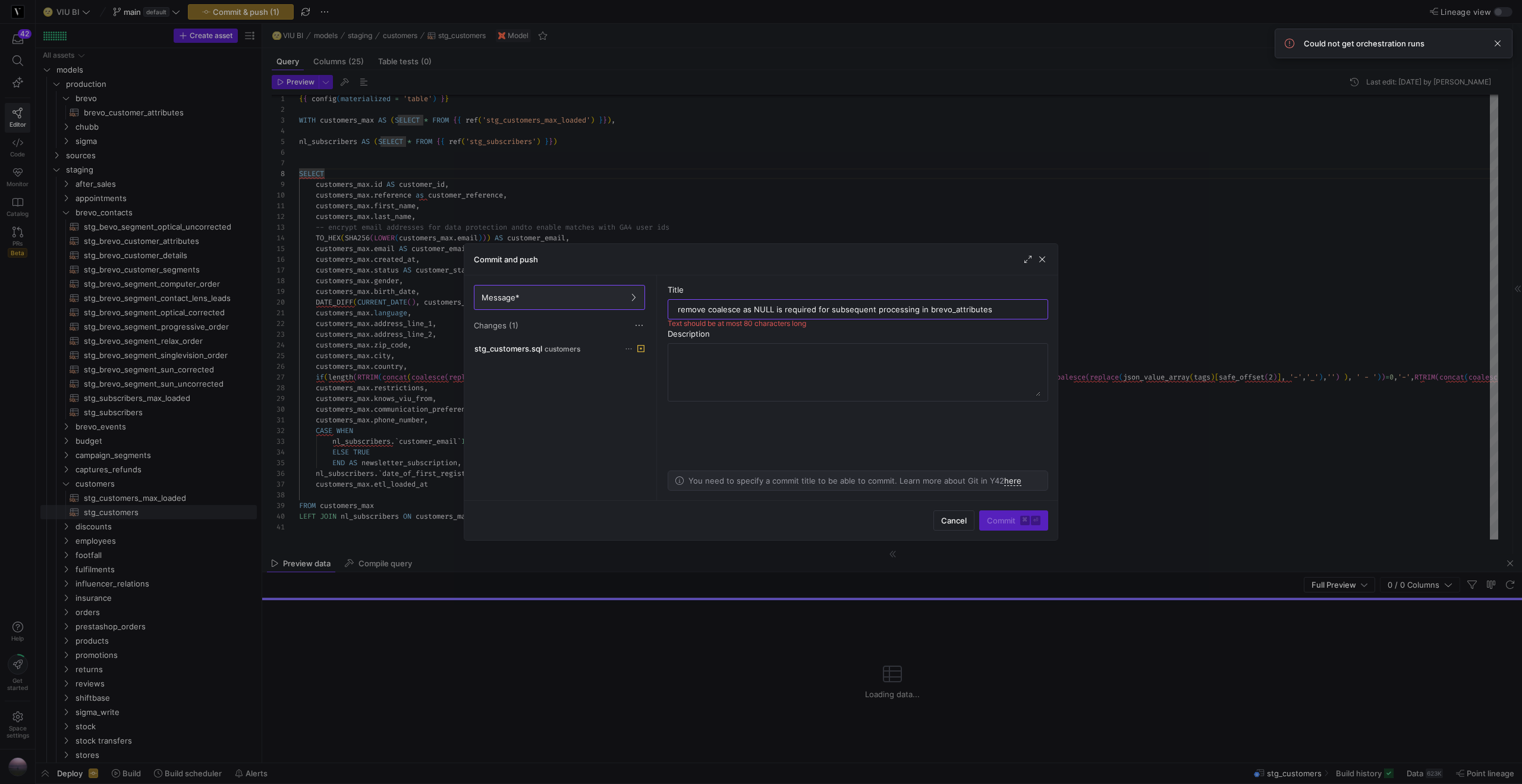
click at [920, 309] on input "remove coalesce as NULL is required for subsequent processing in brevo_attribut…" at bounding box center [858, 309] width 361 height 9
type input "remove coalesce as NULL is required for subsequent processing (brevo_attributes)"
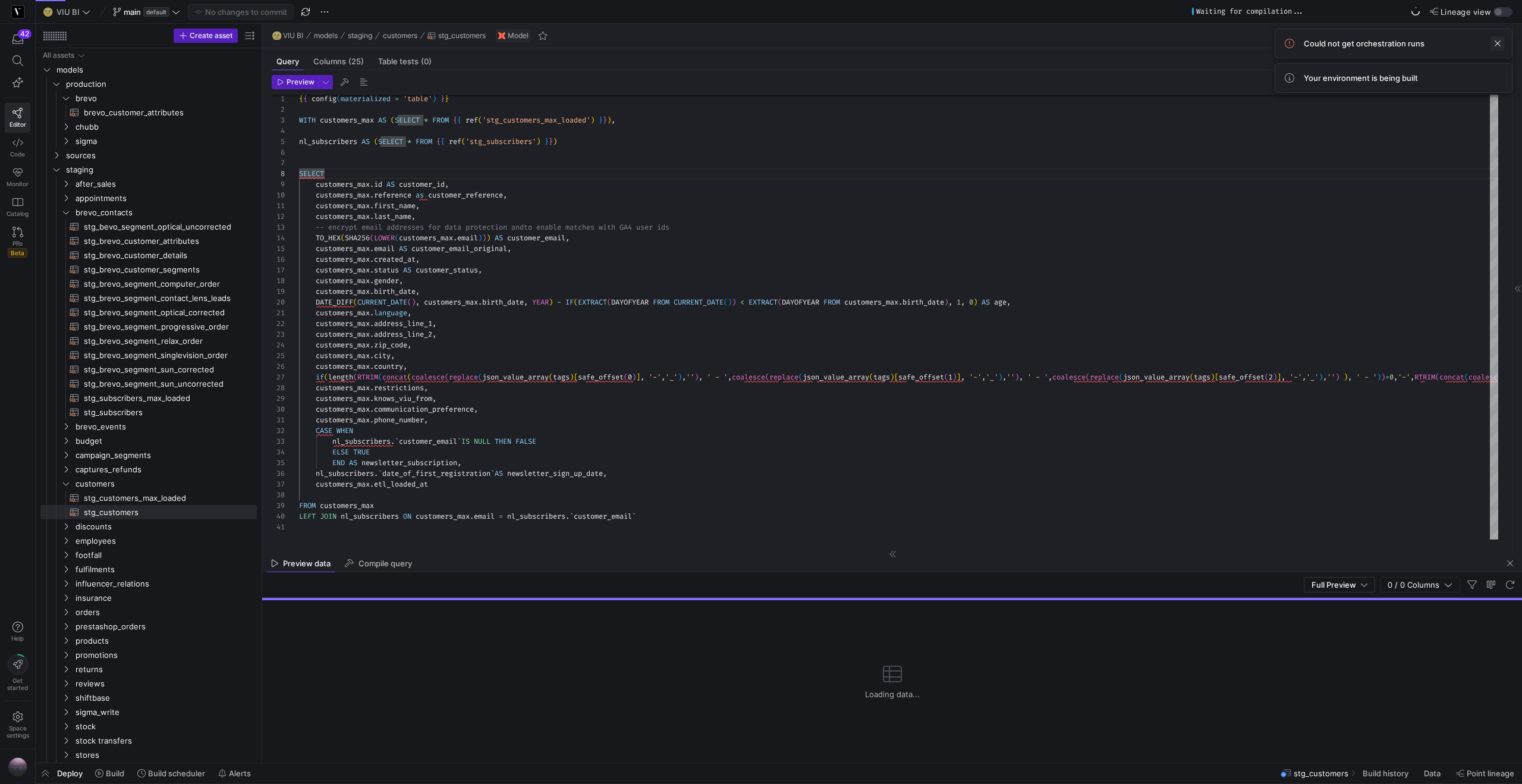
click at [1494, 42] on span at bounding box center [1497, 43] width 15 height 15
click at [61, 141] on span "sigma" at bounding box center [158, 141] width 196 height 13
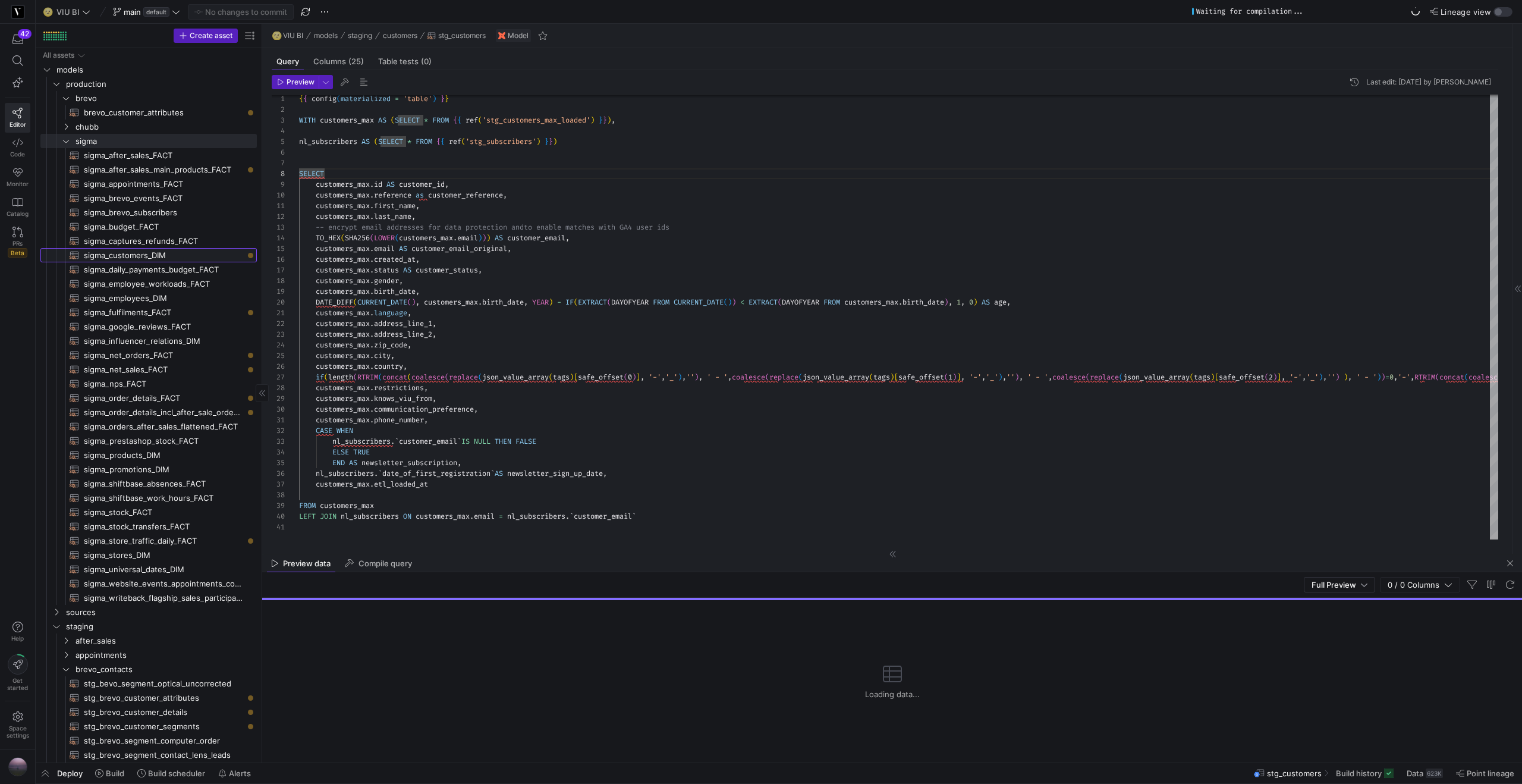
click at [118, 254] on span "sigma_customers_DIM​​​​​​​​​​" at bounding box center [163, 255] width 159 height 14
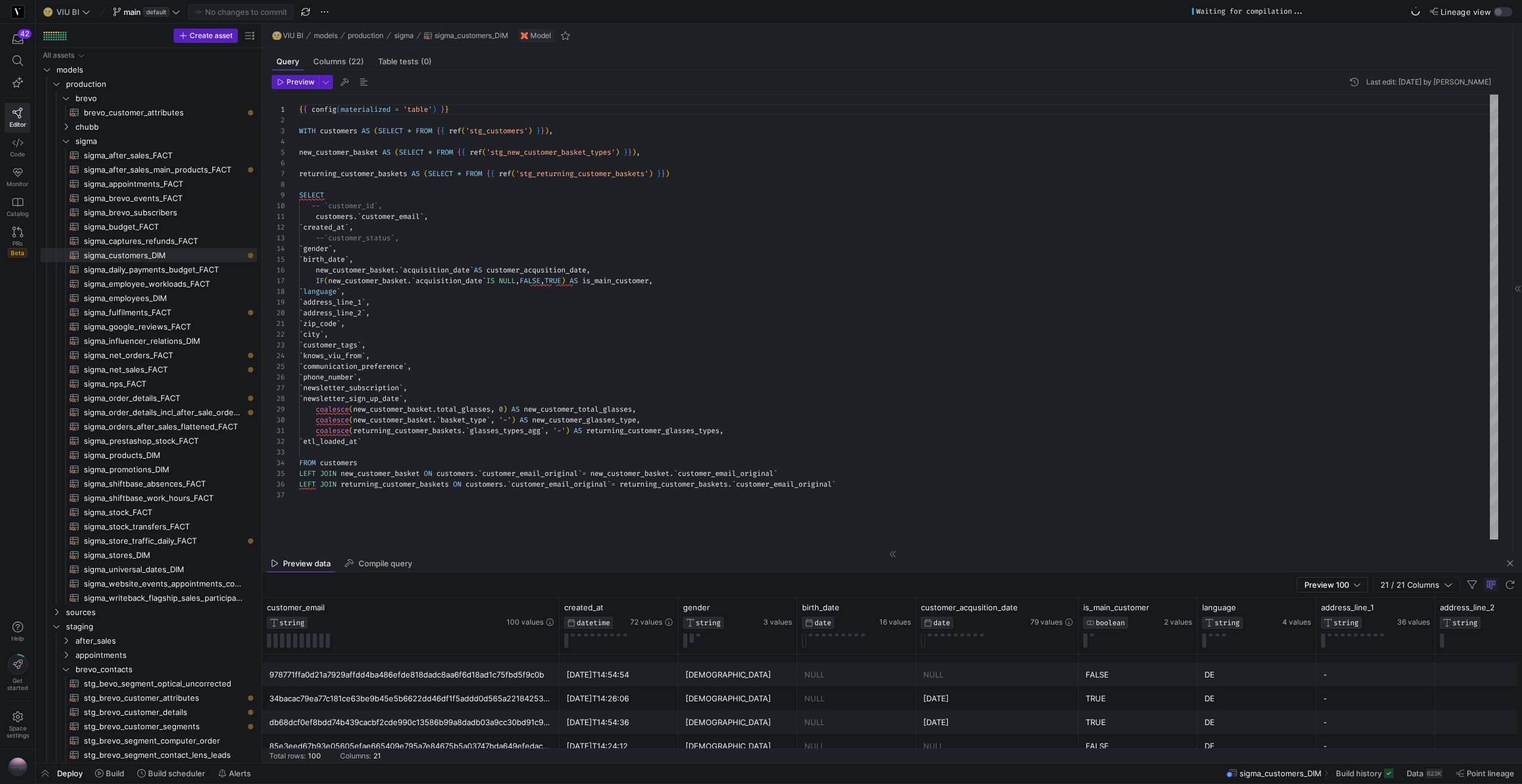
type textarea "customers.`customer_email`, `created_at`, --`customer_status`, `gender`, `birth…"
click at [406, 247] on div "{ { config ( materialized = 'table' ) } } WITH customers AS ( SELECT * FROM { {…" at bounding box center [899, 317] width 1199 height 445
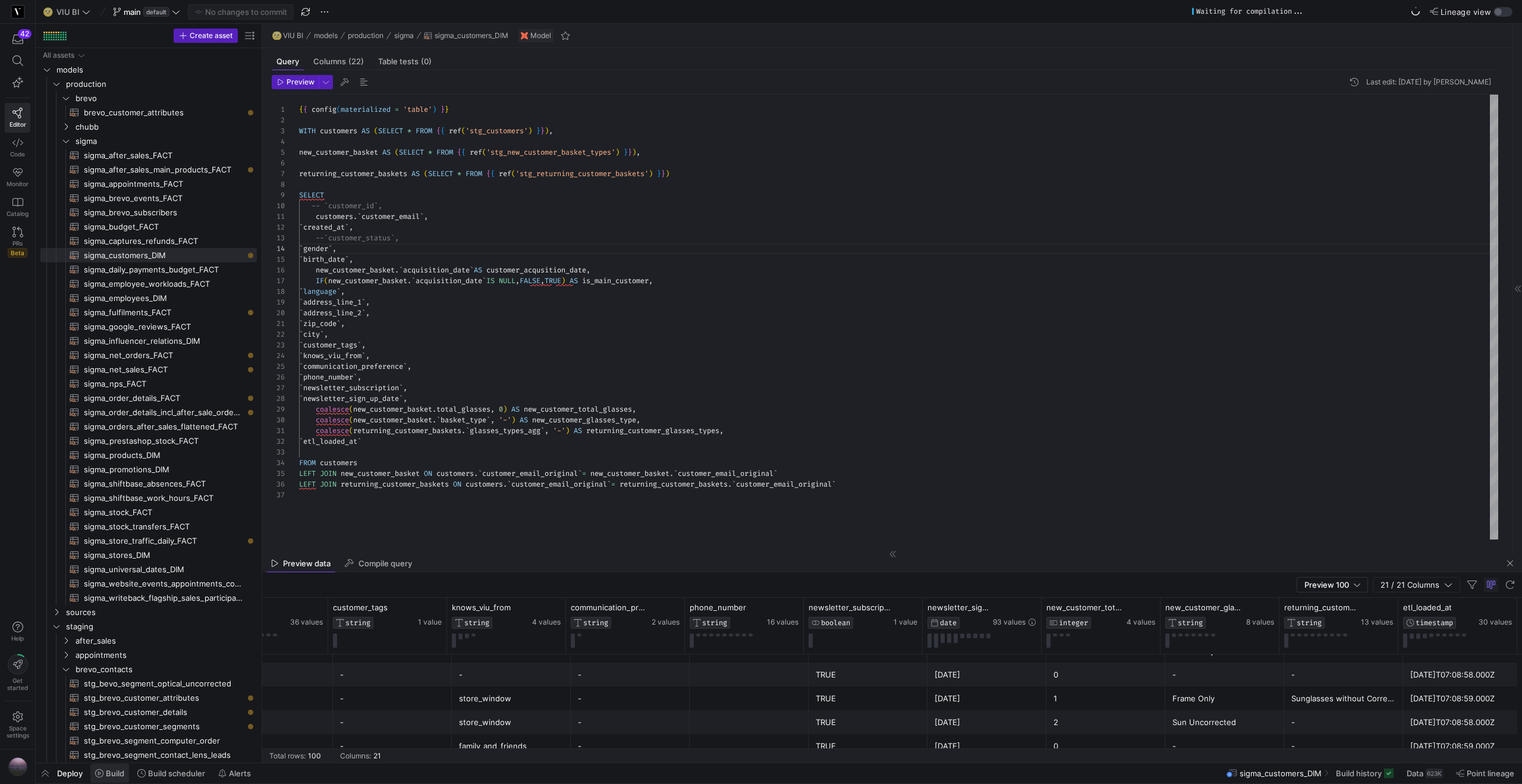
click at [118, 768] on span at bounding box center [110, 772] width 38 height 19
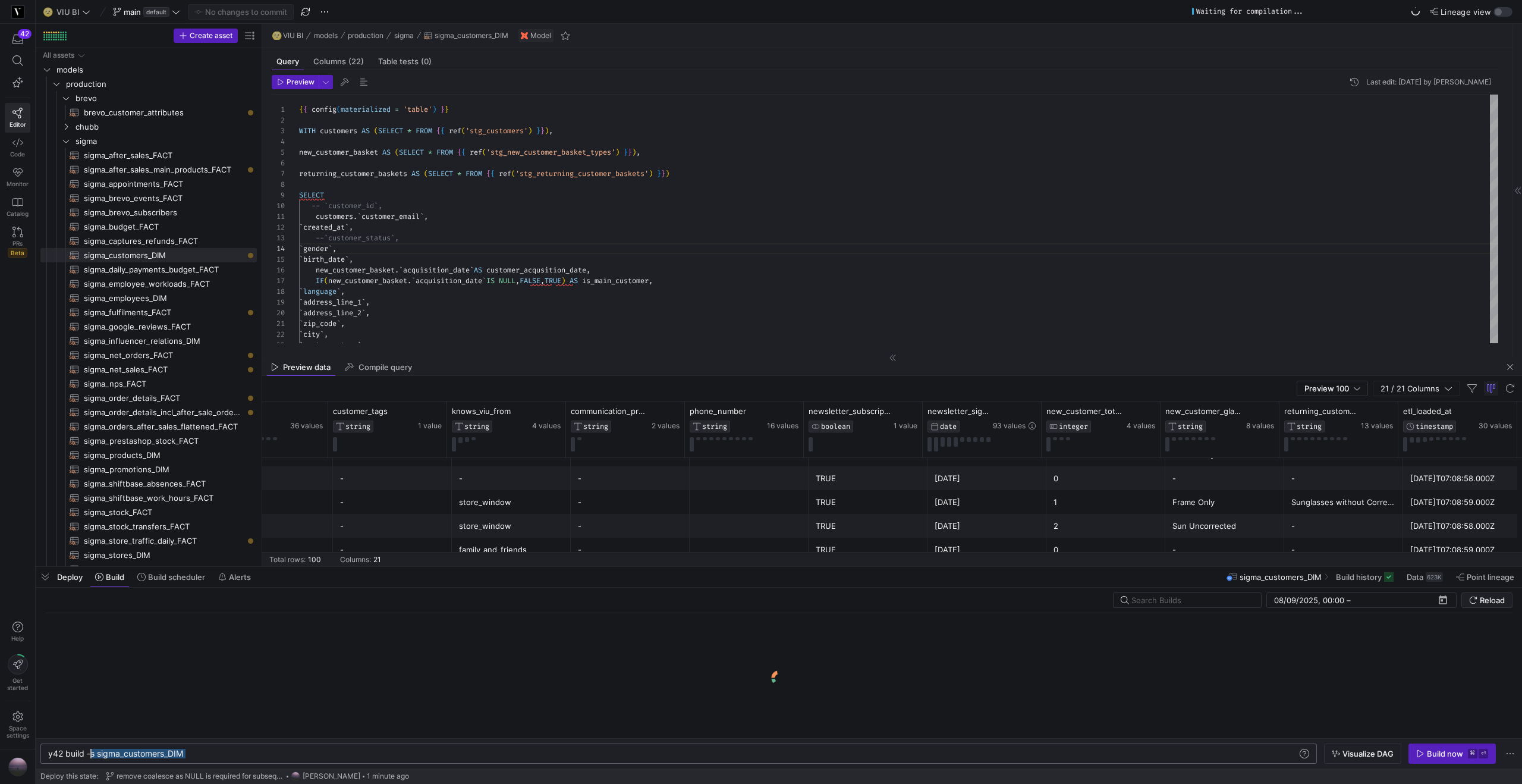
drag, startPoint x: 125, startPoint y: 749, endPoint x: 93, endPoint y: 755, distance: 32.6
click at [91, 756] on div "y42 build -s sigma_customers_DIM" at bounding box center [673, 753] width 1249 height 9
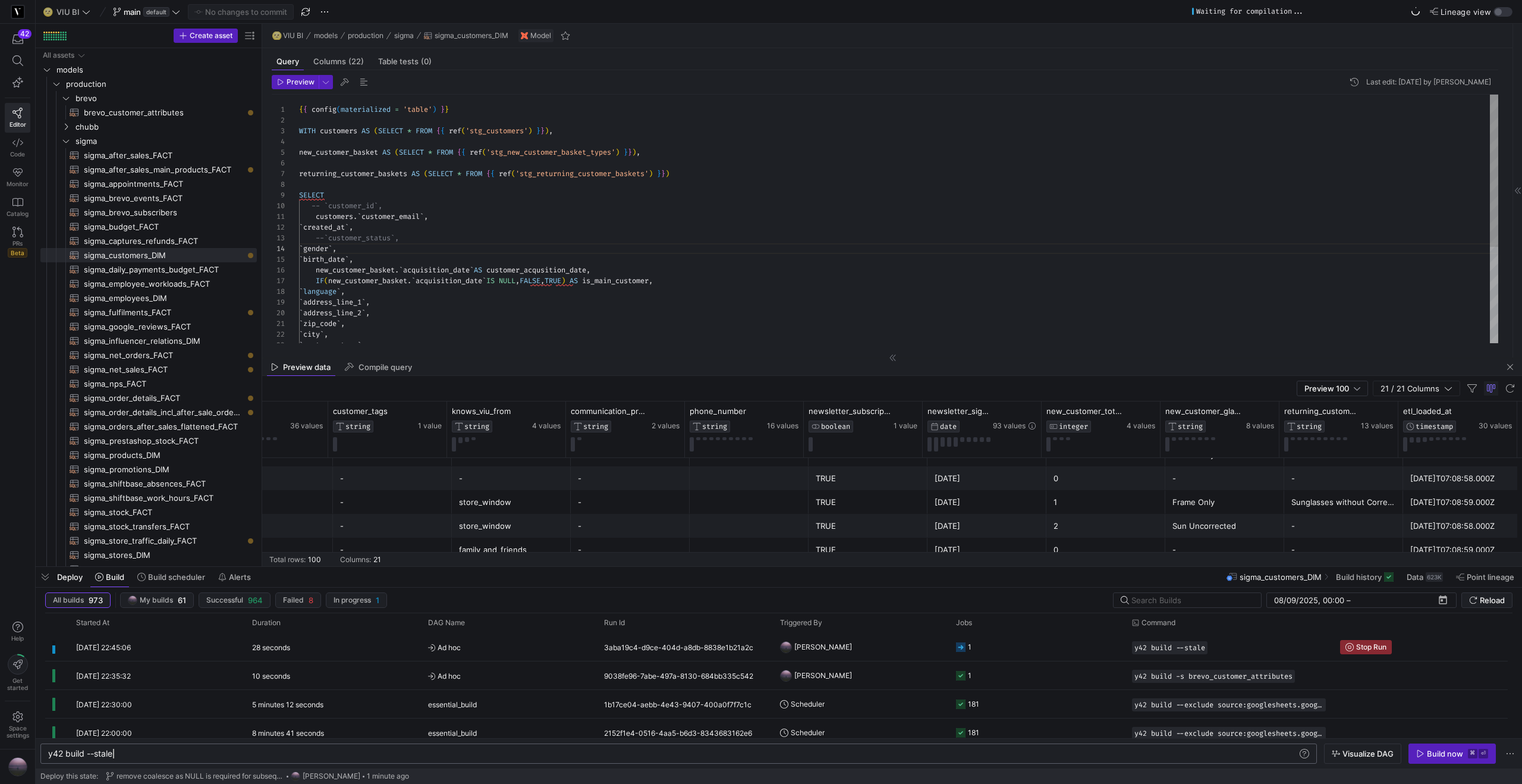
type textarea "y42 build --stale"
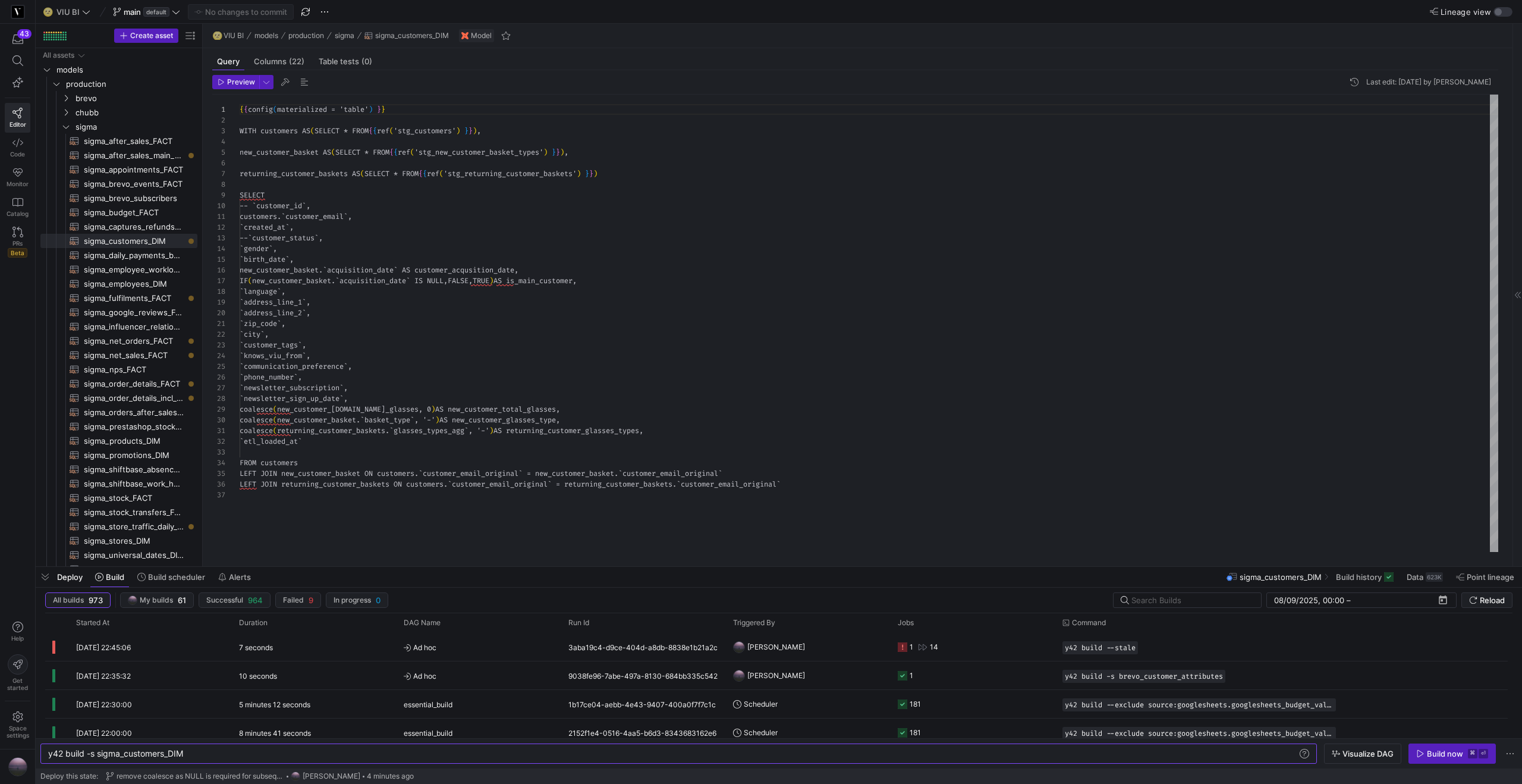
scroll to position [0, 136]
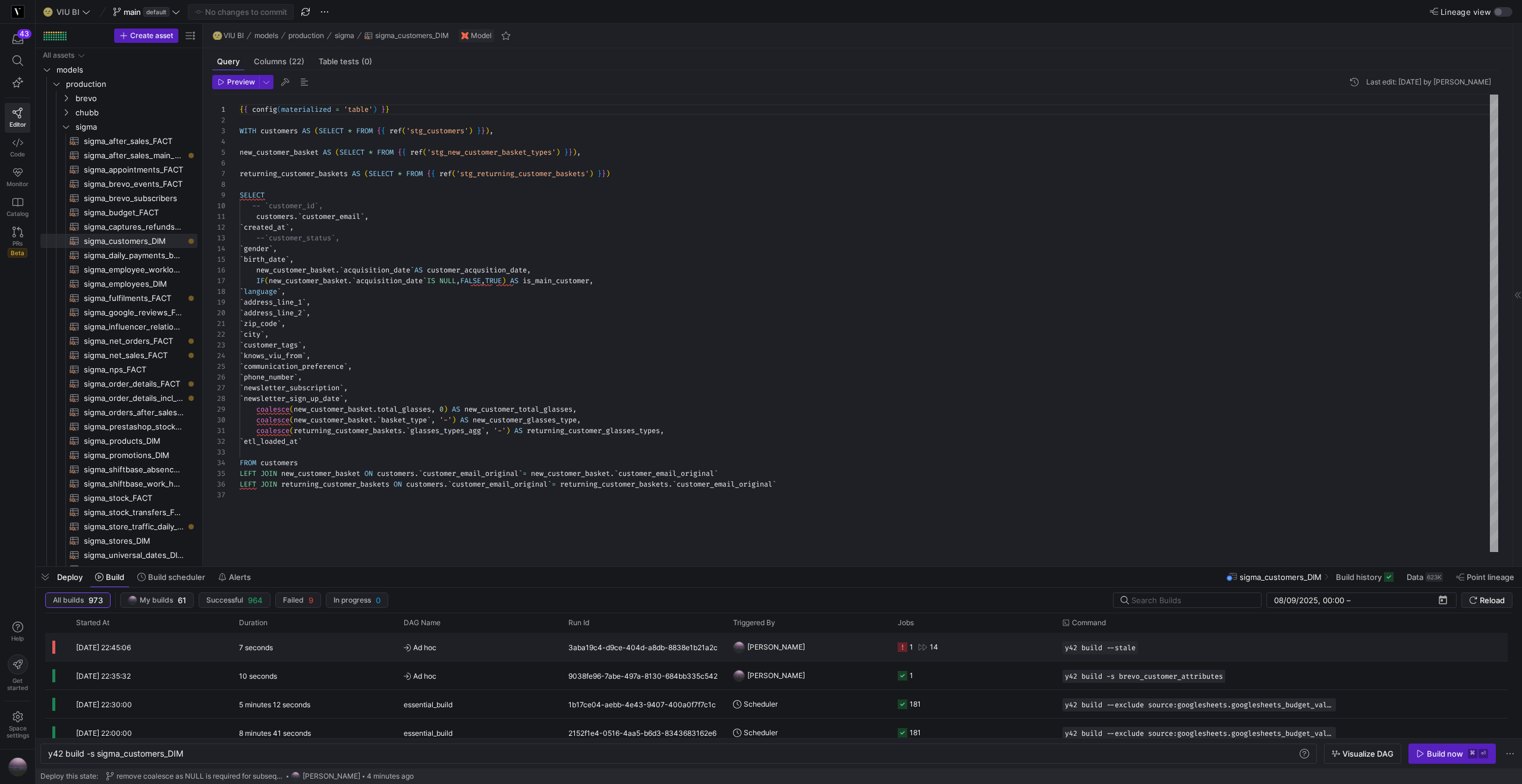
click at [904, 646] on icon at bounding box center [902, 646] width 9 height 9
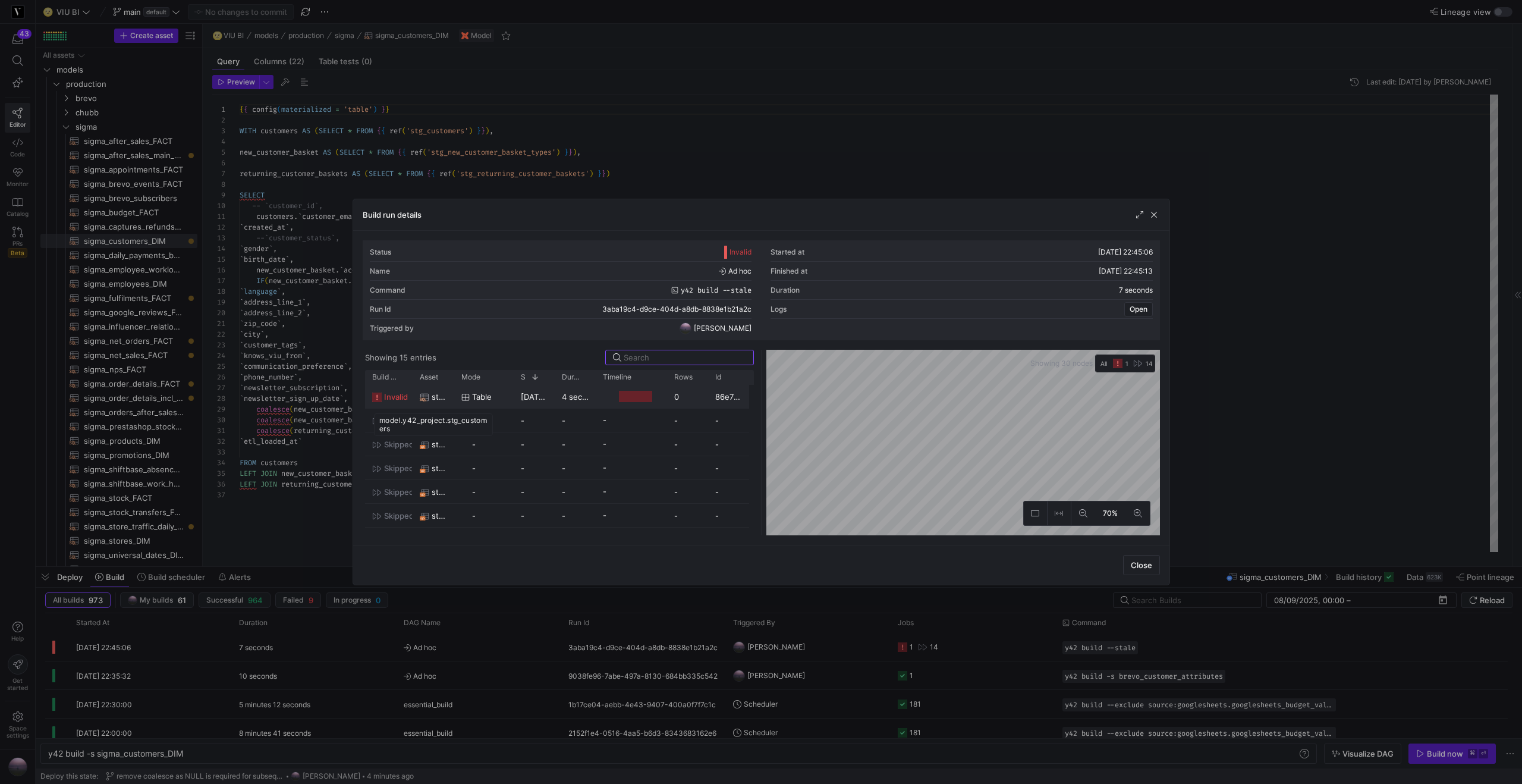
click at [437, 397] on span "stg_customers" at bounding box center [440, 397] width 15 height 23
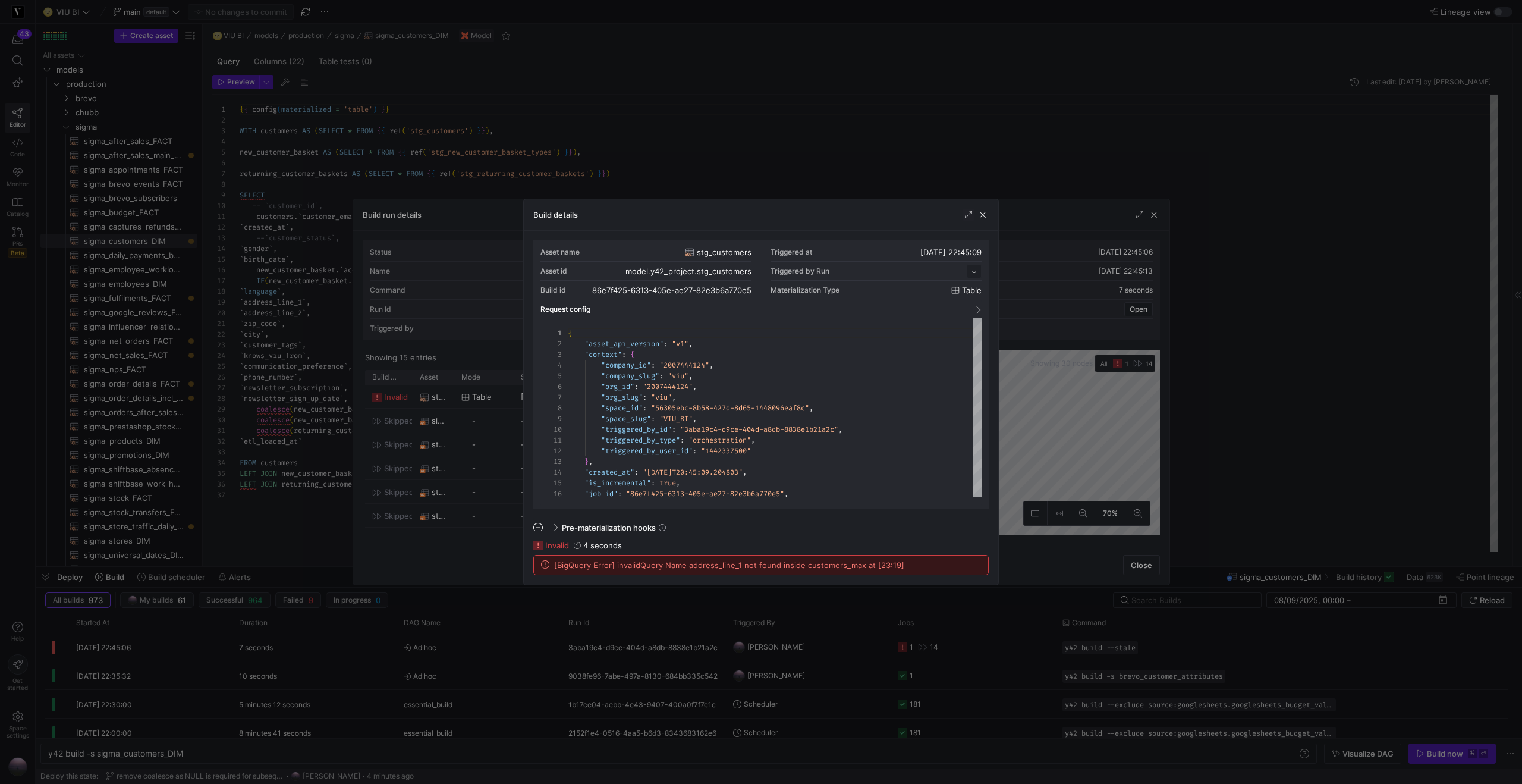
scroll to position [107, 0]
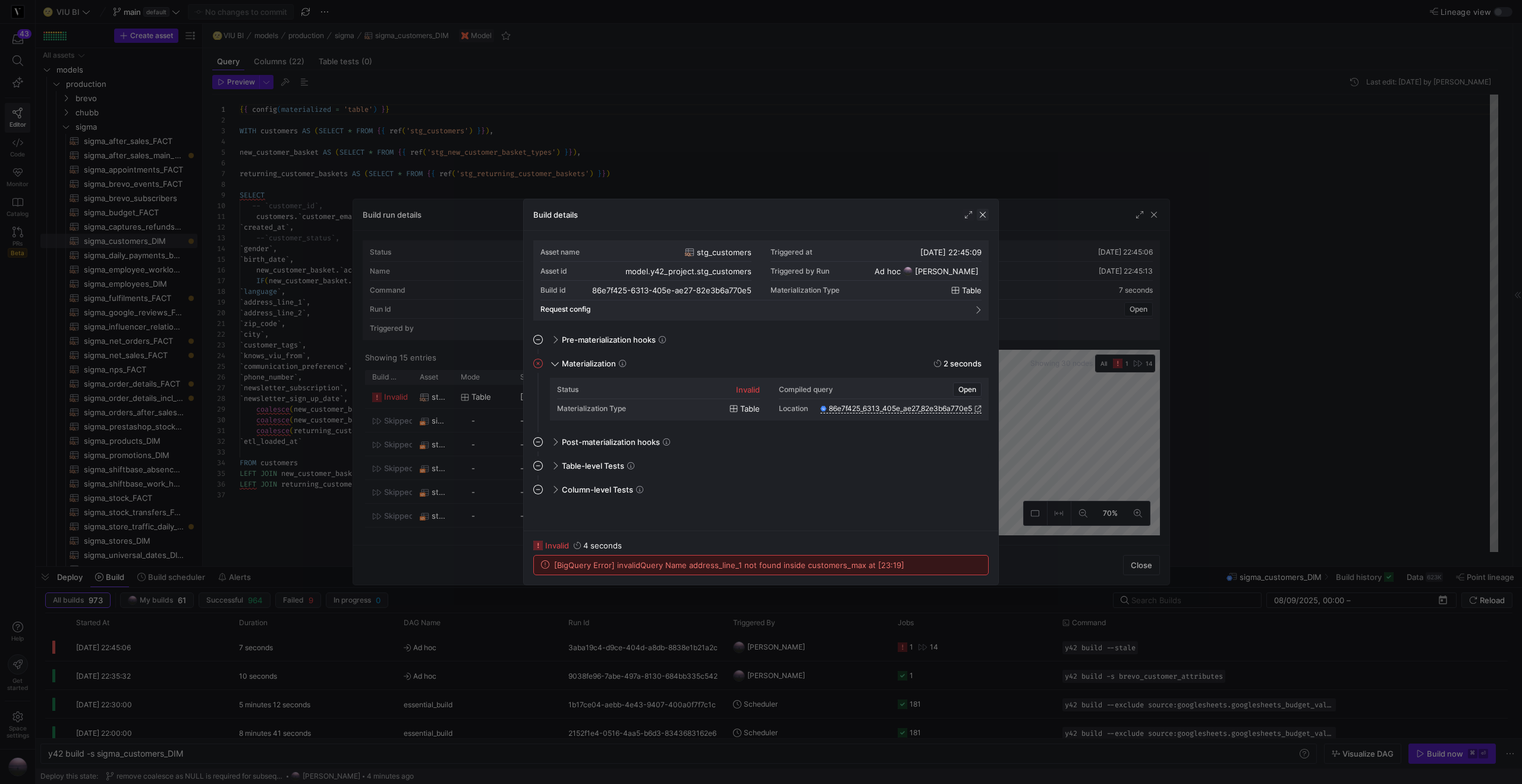
click at [982, 218] on span "button" at bounding box center [982, 214] width 12 height 12
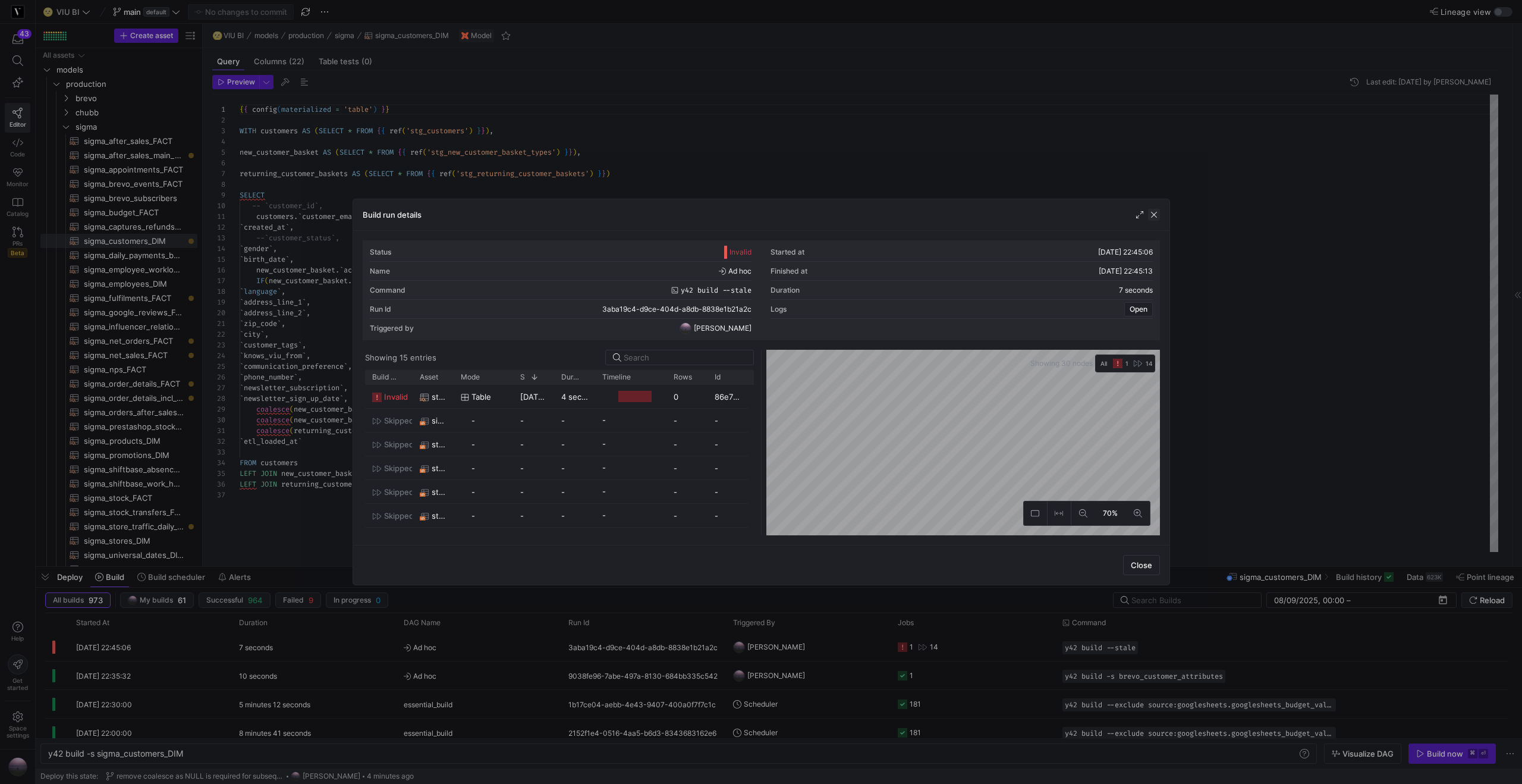
click at [1151, 211] on span "button" at bounding box center [1154, 214] width 12 height 12
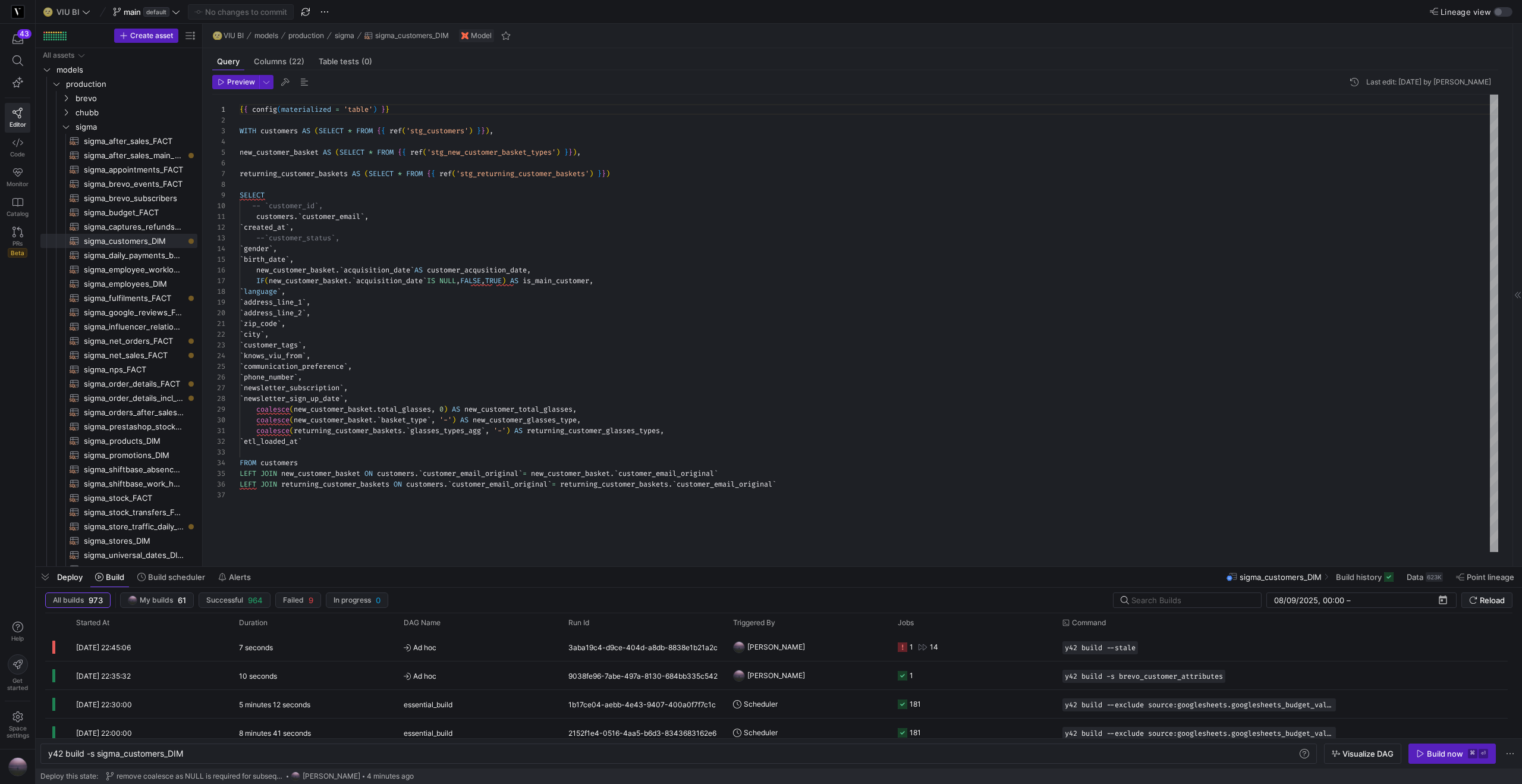
type textarea "customers.`customer_email`, `created_at`, --`customer_status`, `gender`, `birth…"
click at [474, 258] on div "{ { config ( materialized = 'table' ) } } WITH customers AS ( SELECT * FROM { {…" at bounding box center [869, 323] width 1259 height 457
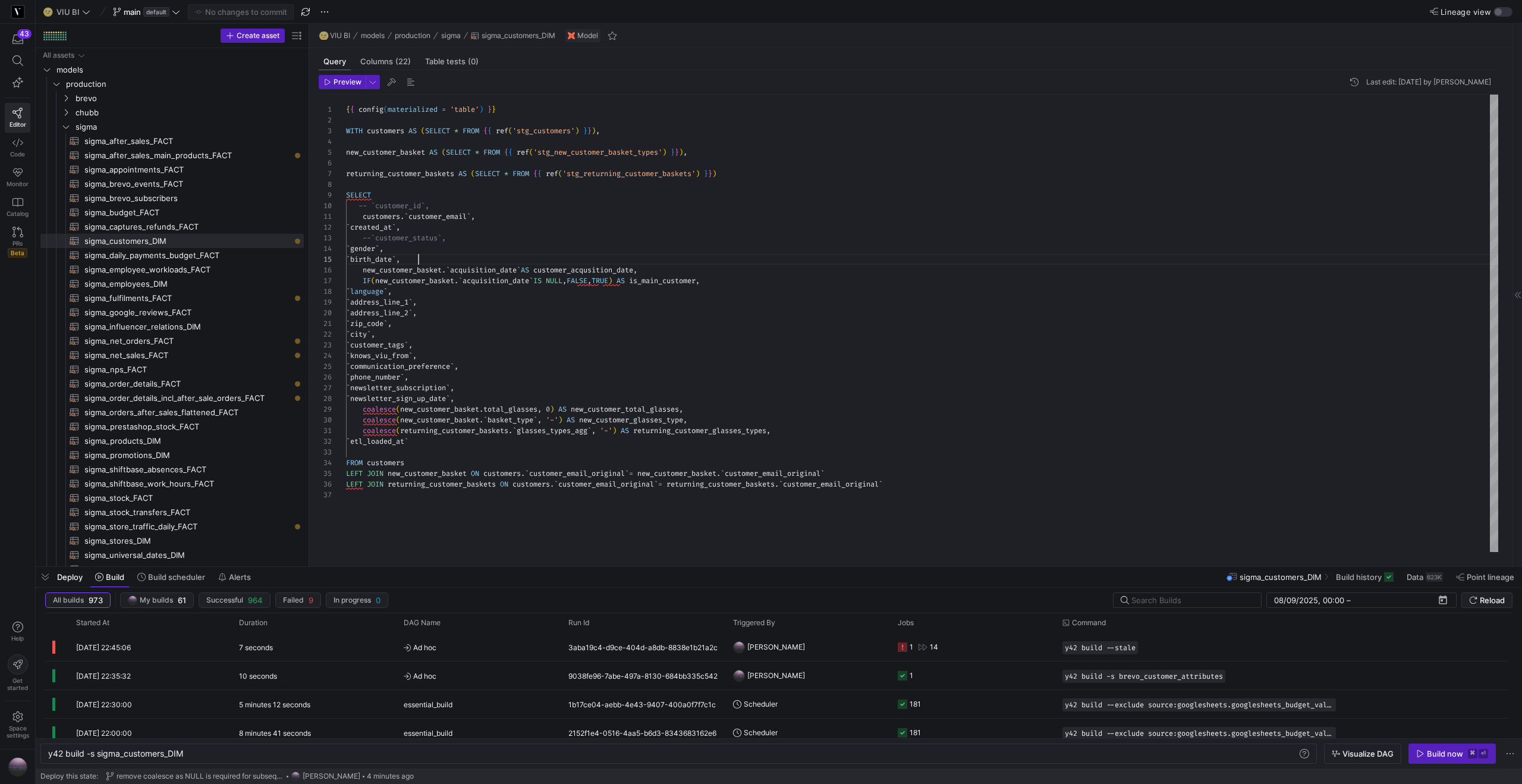
drag, startPoint x: 201, startPoint y: 228, endPoint x: 307, endPoint y: 220, distance: 106.3
click at [329, 15] on span "button" at bounding box center [324, 12] width 15 height 15
click at [558, 226] on div at bounding box center [761, 392] width 1522 height 784
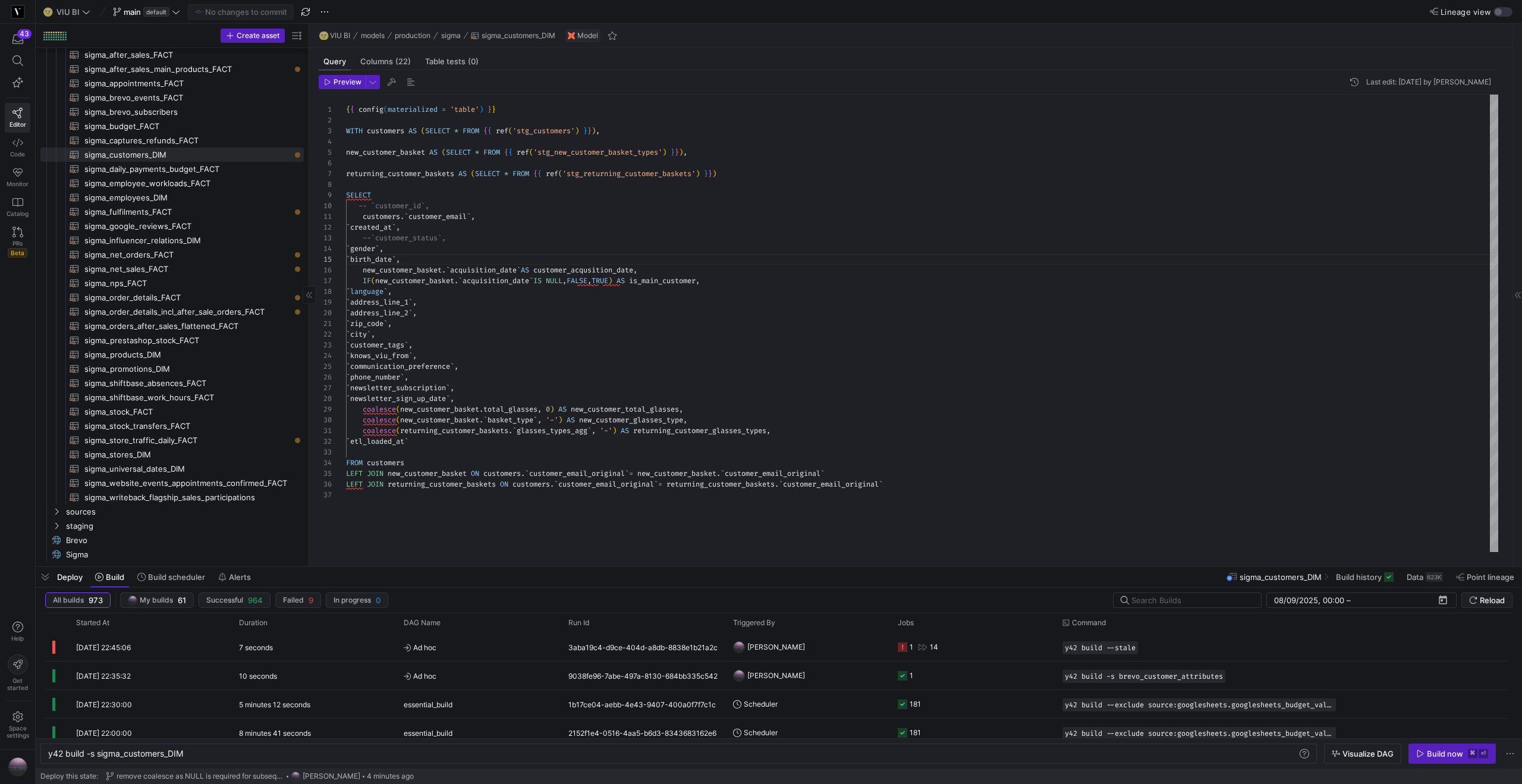
scroll to position [0, 0]
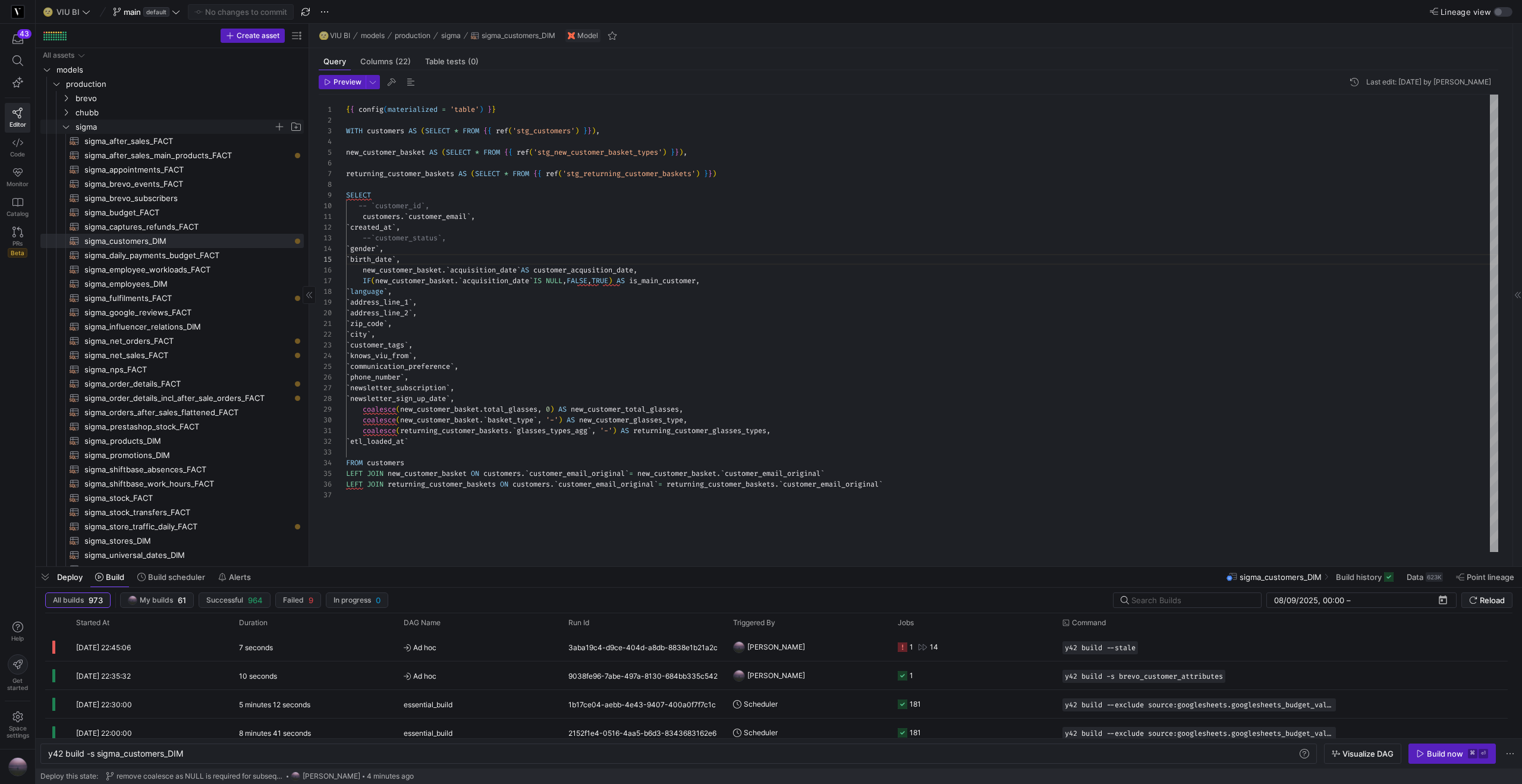
click at [61, 123] on y42-icon "Press SPACE to select this row." at bounding box center [66, 127] width 9 height 9
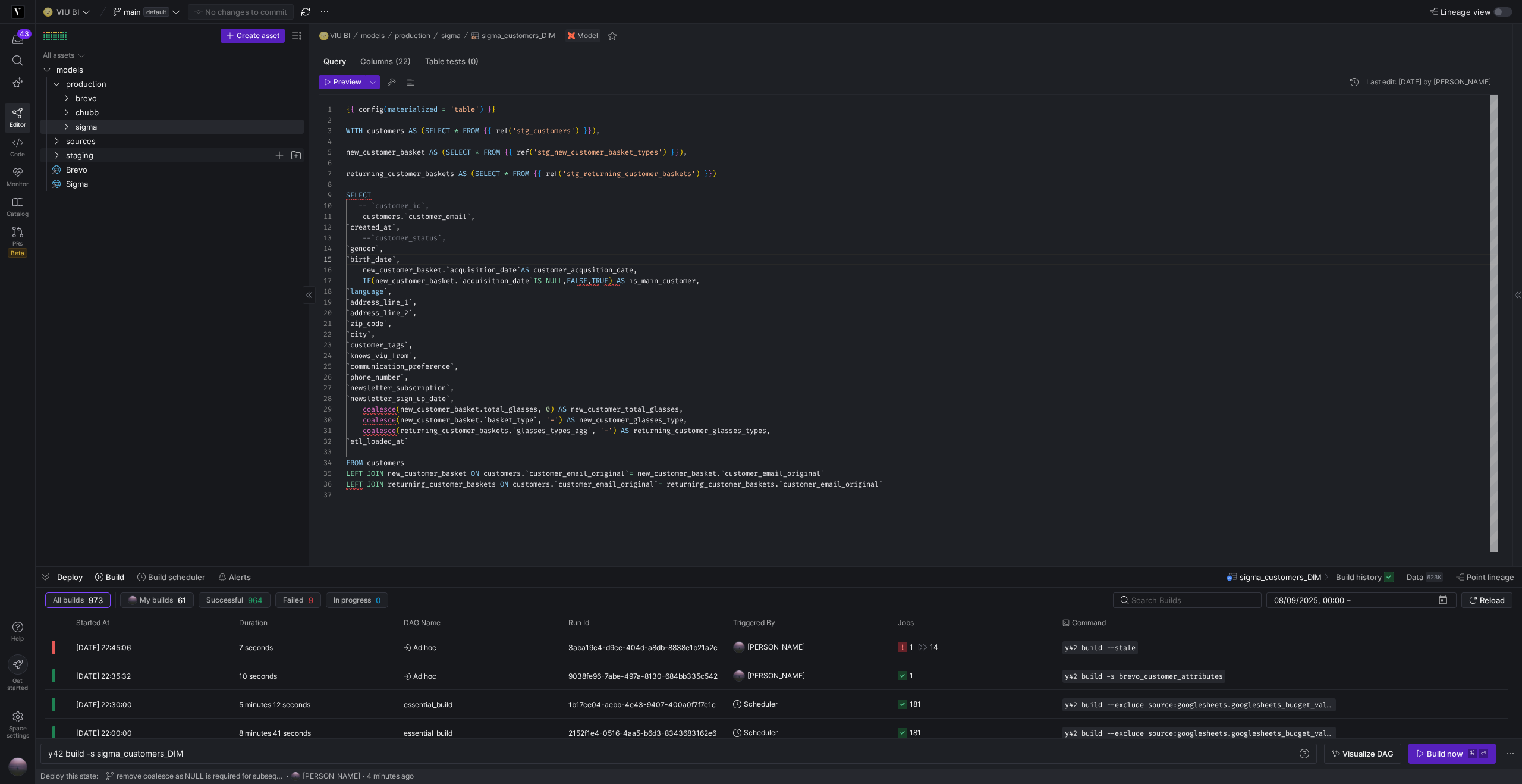
click at [67, 154] on span "staging" at bounding box center [170, 155] width 208 height 14
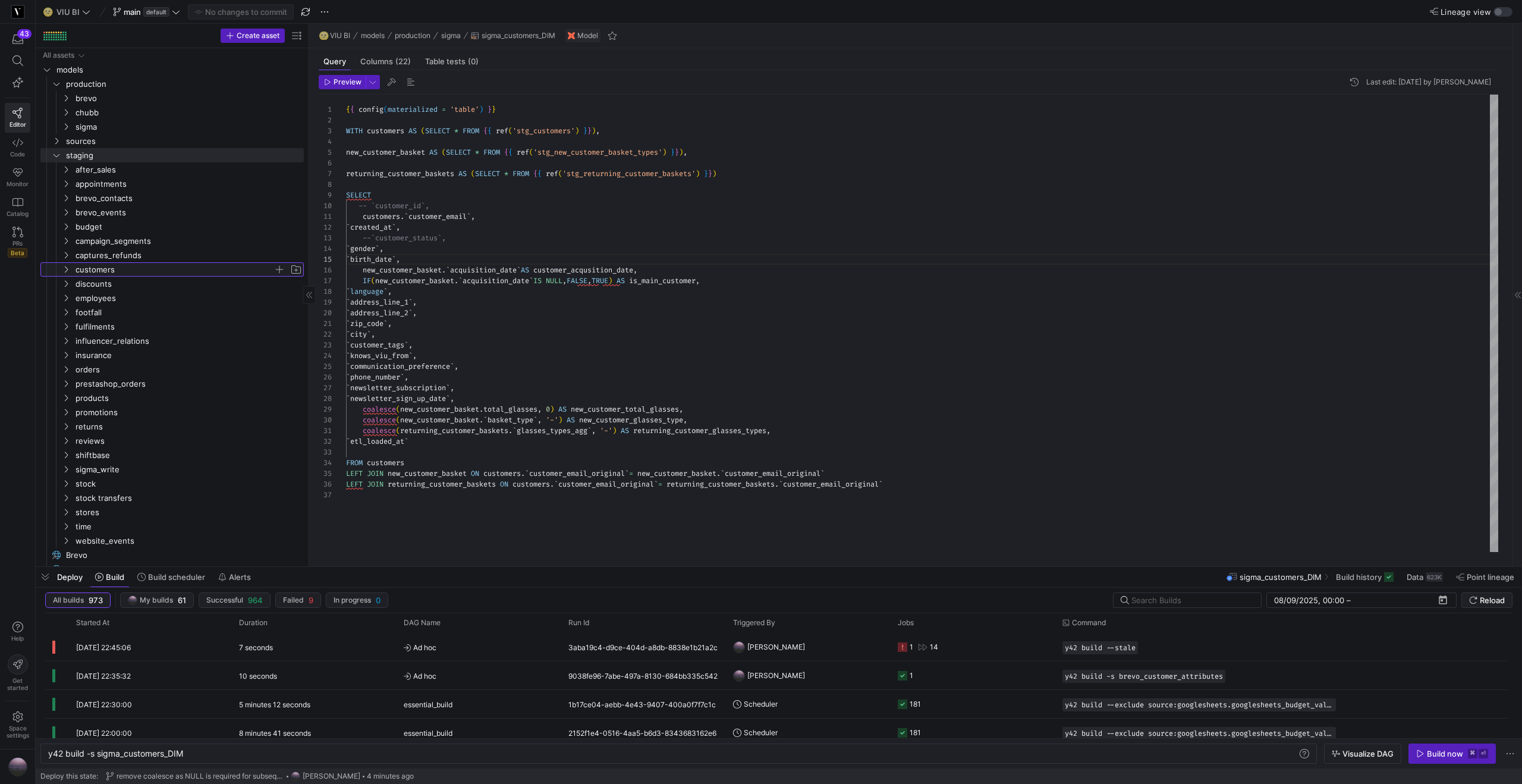
click at [70, 271] on icon "Press SPACE to select this row." at bounding box center [65, 269] width 8 height 7
click at [117, 295] on span "stg_customers​​​​​​​​​​" at bounding box center [188, 298] width 206 height 14
type textarea "y42 build -s stg_customers"
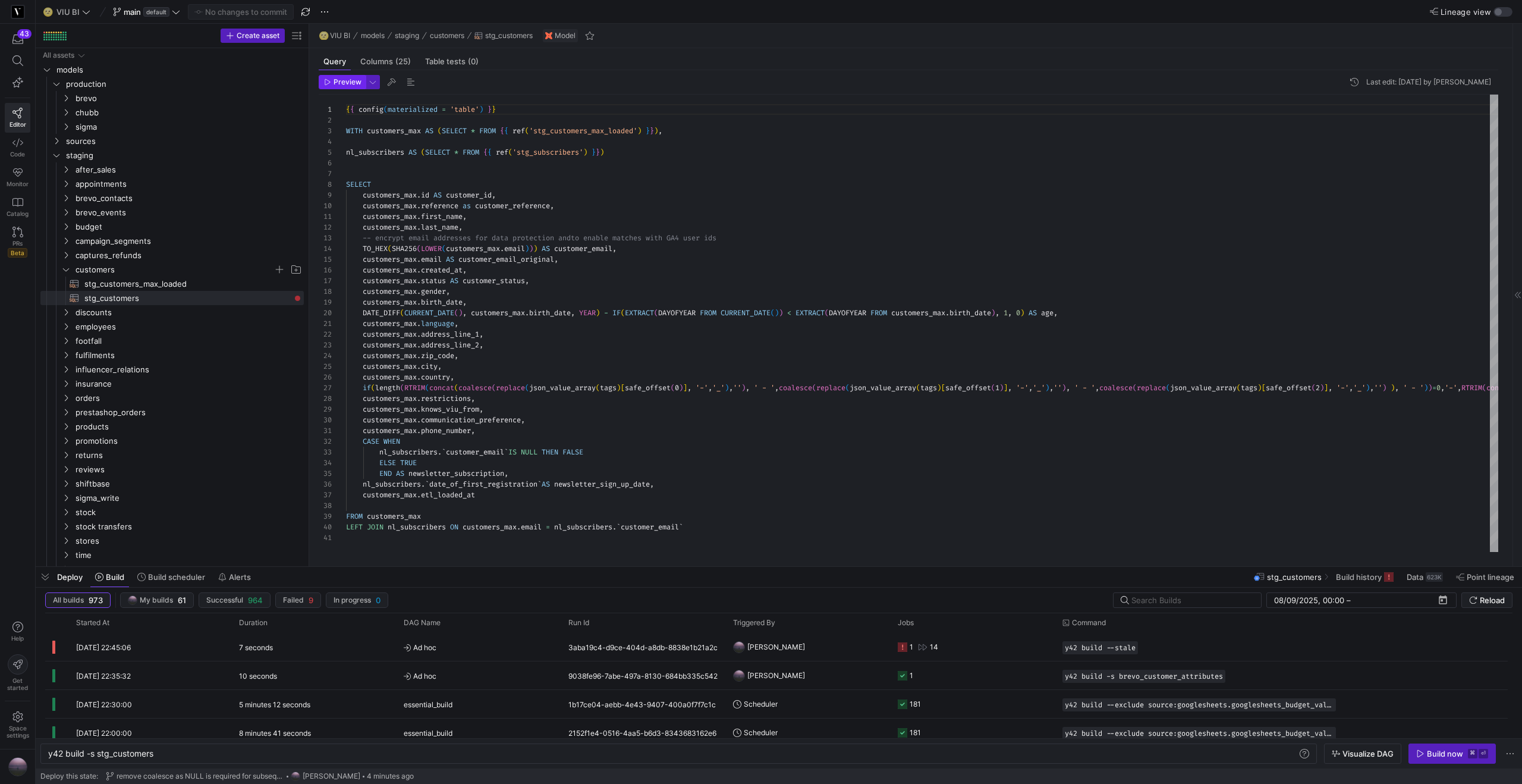
click at [351, 87] on span "button" at bounding box center [342, 81] width 46 height 13
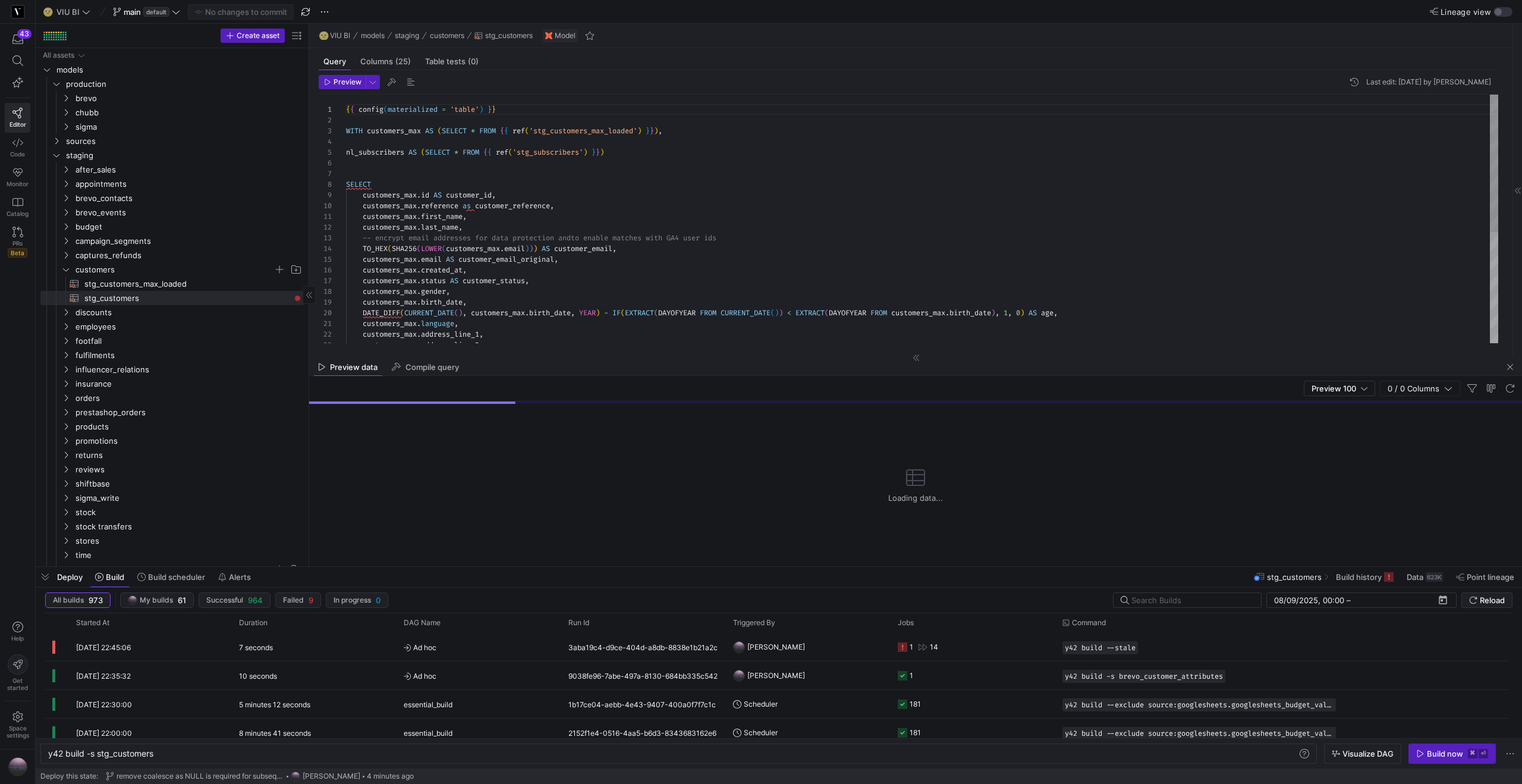
click at [45, 576] on span "button" at bounding box center [45, 576] width 19 height 20
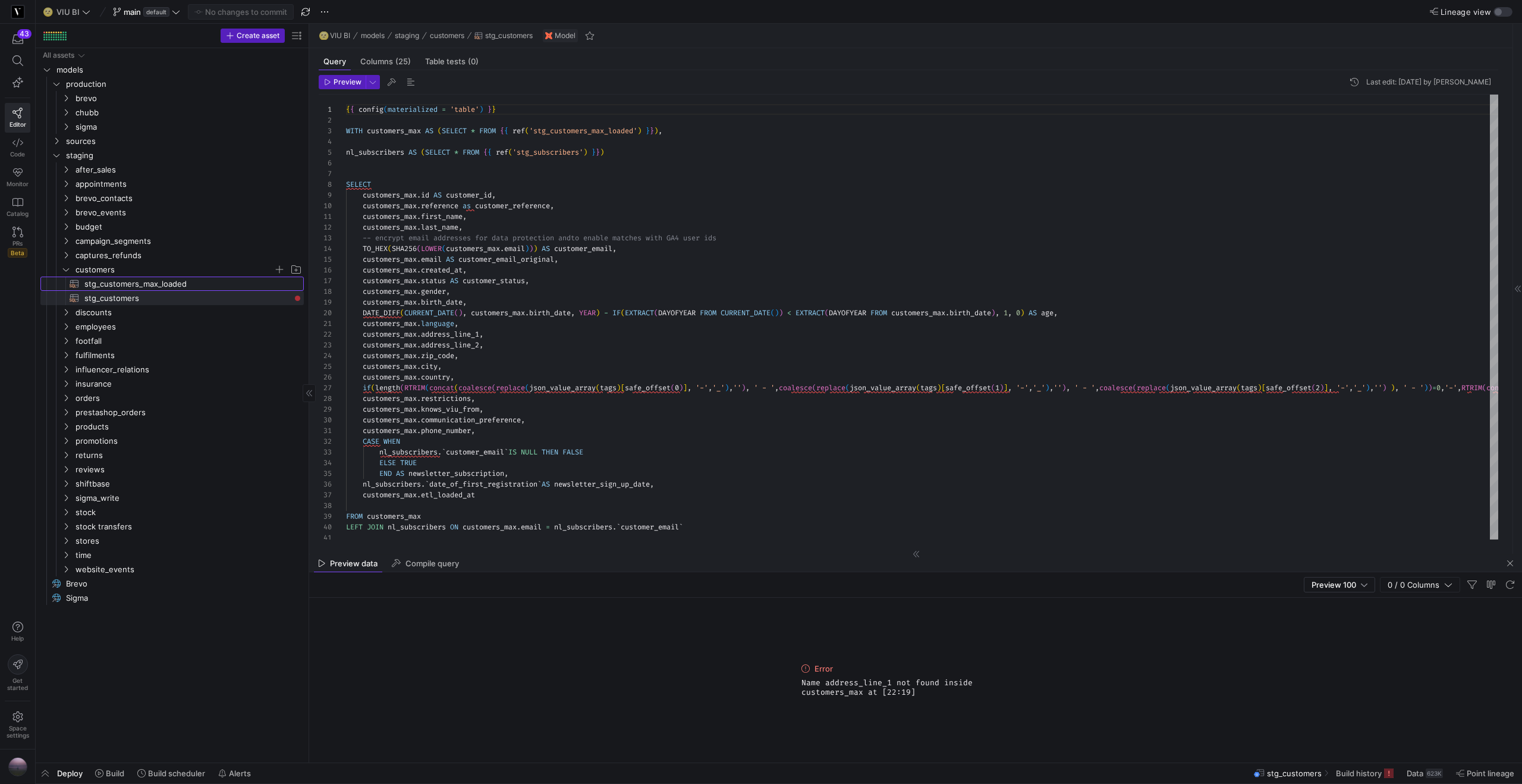
click at [208, 284] on span "stg_customers_max_loaded​​​​​​​​​​" at bounding box center [188, 284] width 206 height 14
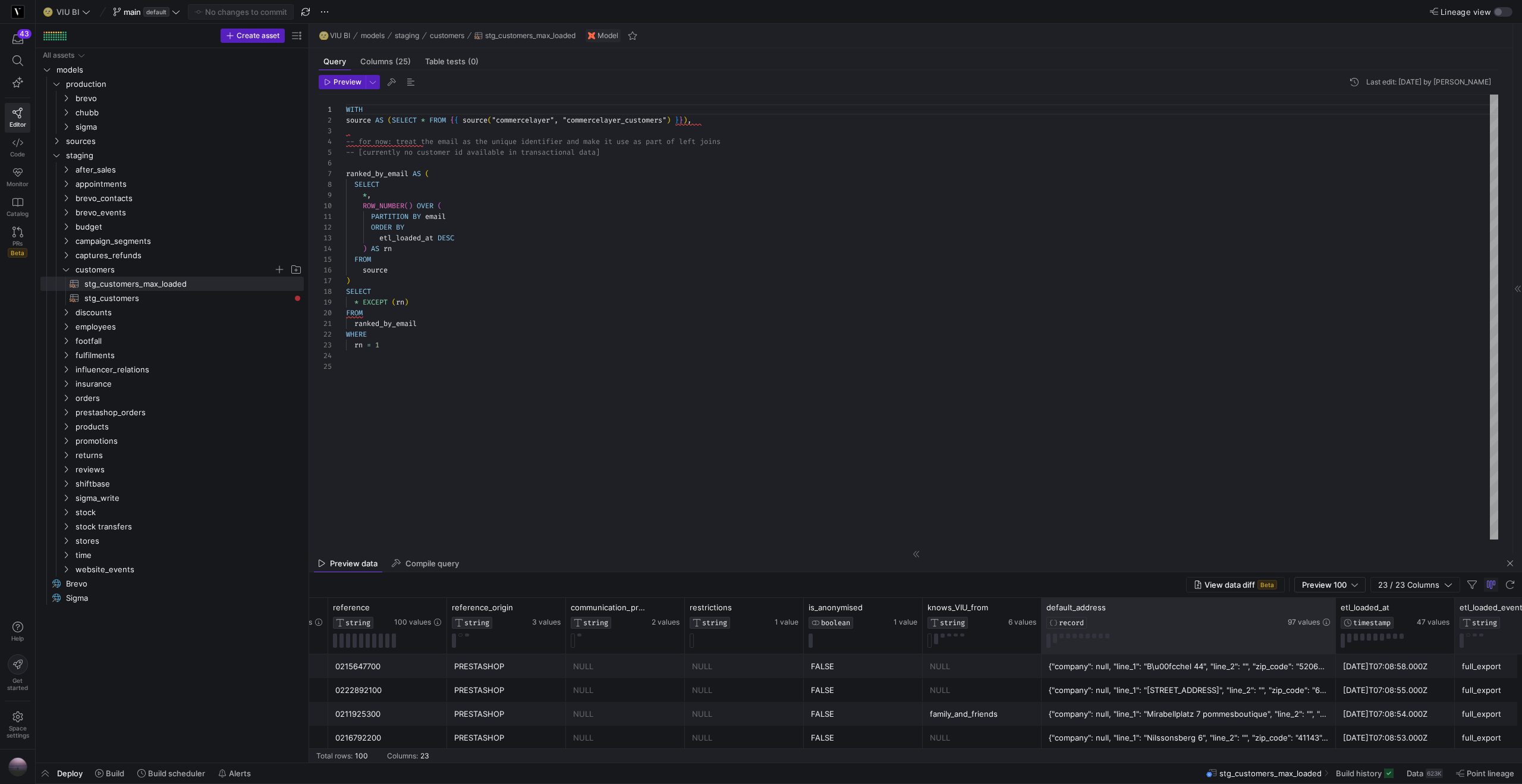
drag, startPoint x: 1158, startPoint y: 616, endPoint x: 1484, endPoint y: 618, distance: 326.0
click at [1484, 618] on div "created_at DATETIME 88 values updated_at DATETIME 83 values reference STRING 10…" at bounding box center [231, 625] width 2923 height 56
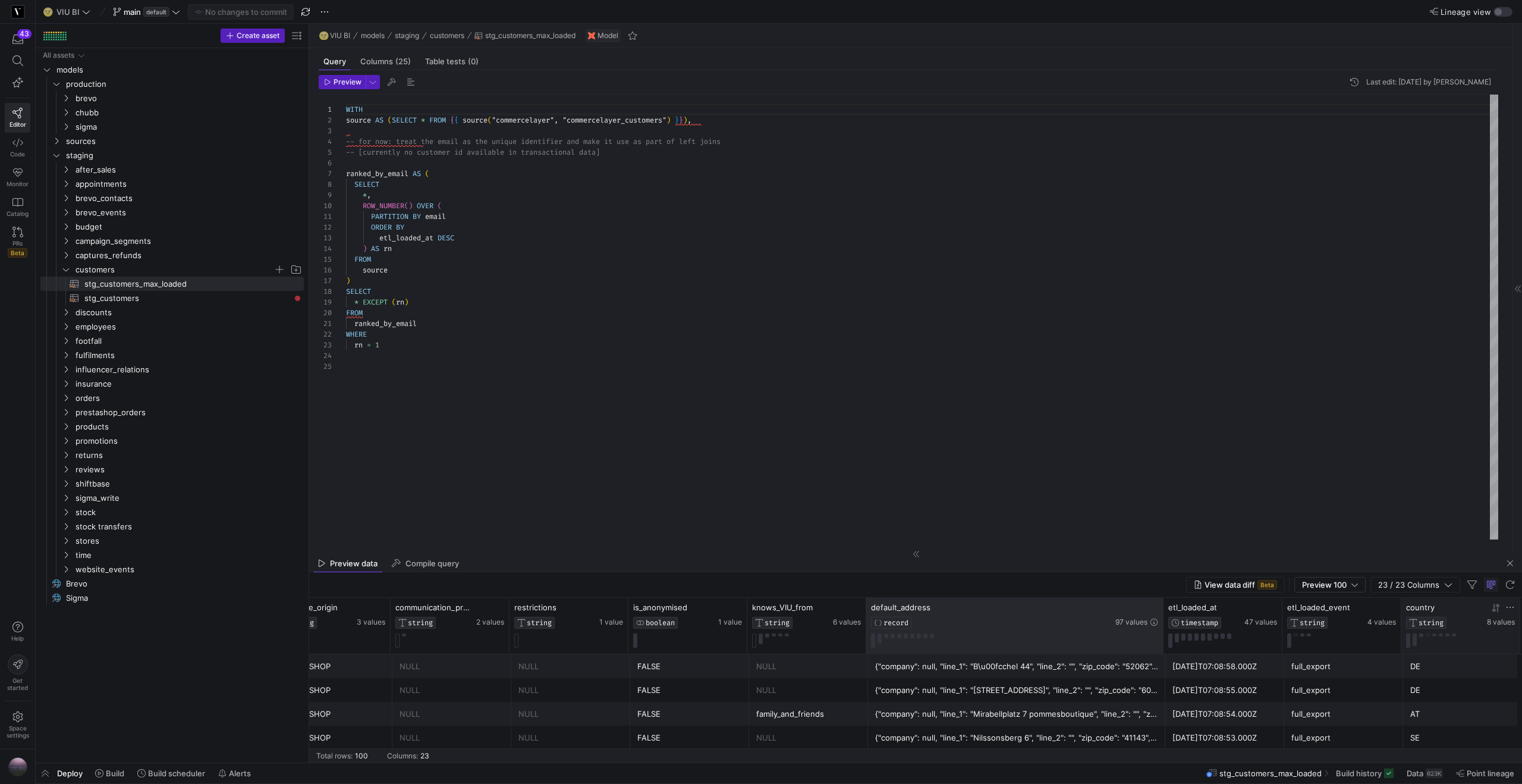
drag, startPoint x: 1158, startPoint y: 623, endPoint x: 1485, endPoint y: 612, distance: 327.2
click at [1485, 612] on div "reference STRING 100 values reference_origin STRING 3 values communication_pref…" at bounding box center [57, 625] width 2926 height 56
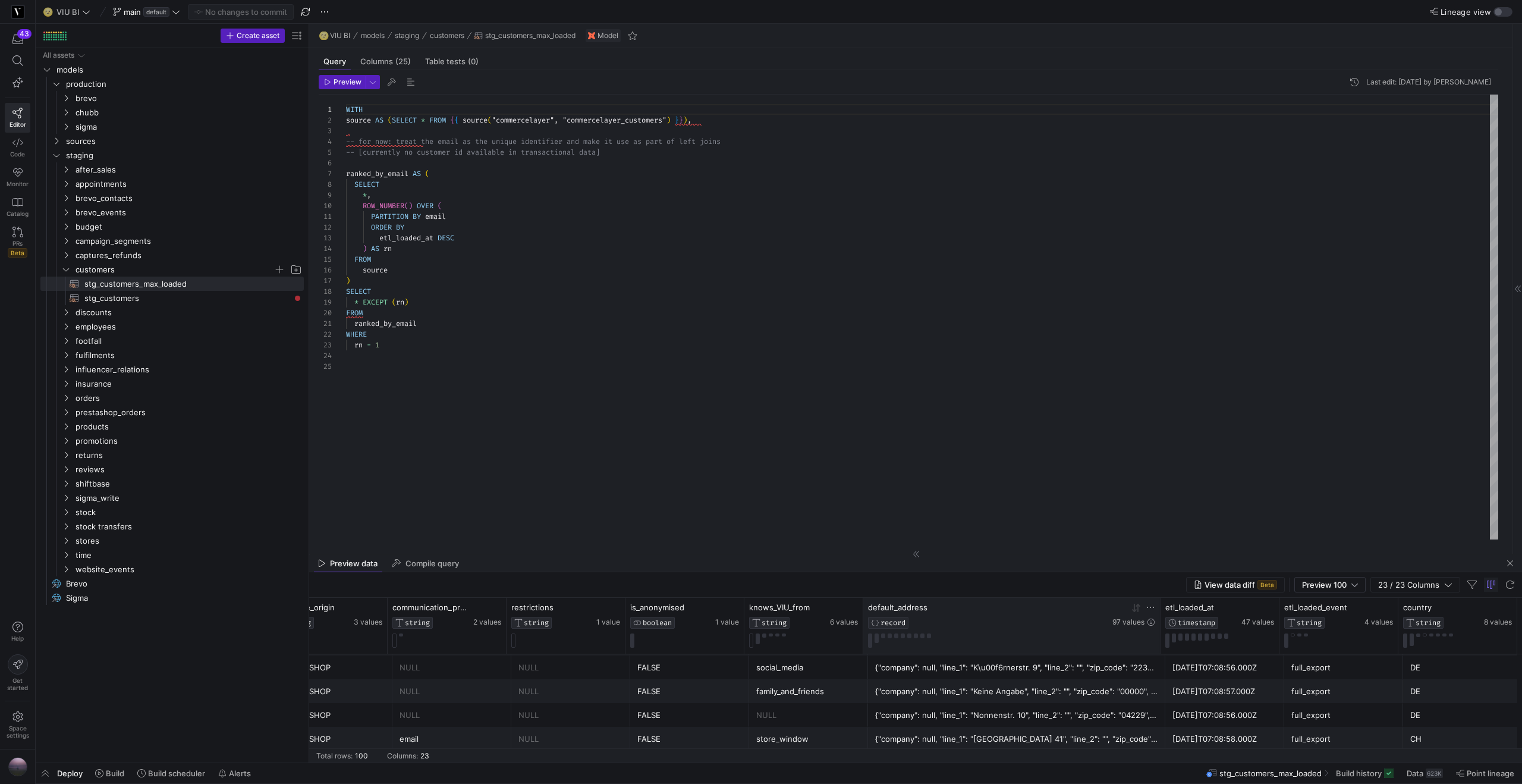
click at [883, 605] on span "default_address" at bounding box center [897, 607] width 59 height 9
drag, startPoint x: 897, startPoint y: 608, endPoint x: 868, endPoint y: 608, distance: 29.0
click at [868, 608] on div "default_address" at bounding box center [870, 607] width 242 height 9
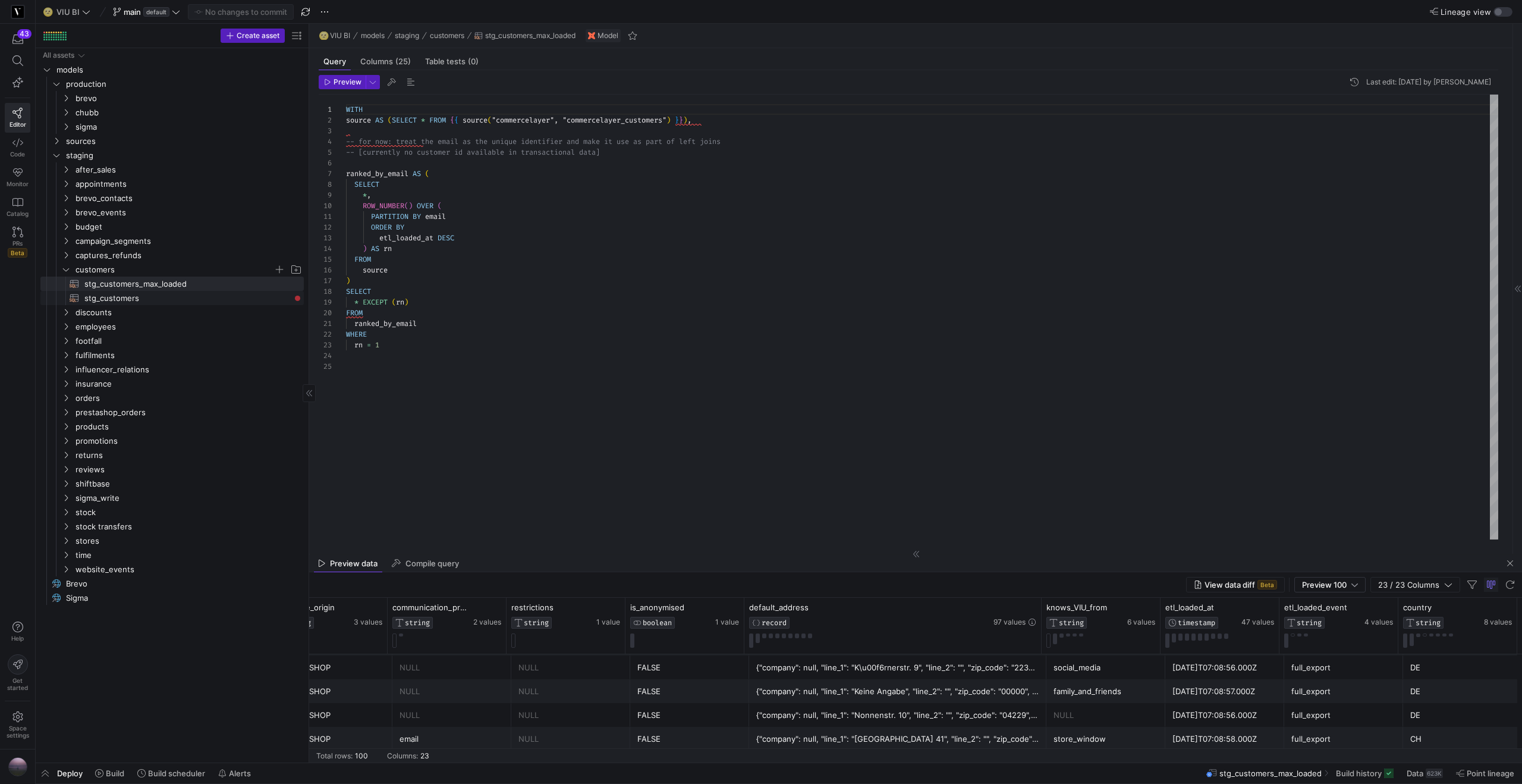
click at [119, 299] on span "stg_customers​​​​​​​​​​" at bounding box center [188, 298] width 206 height 14
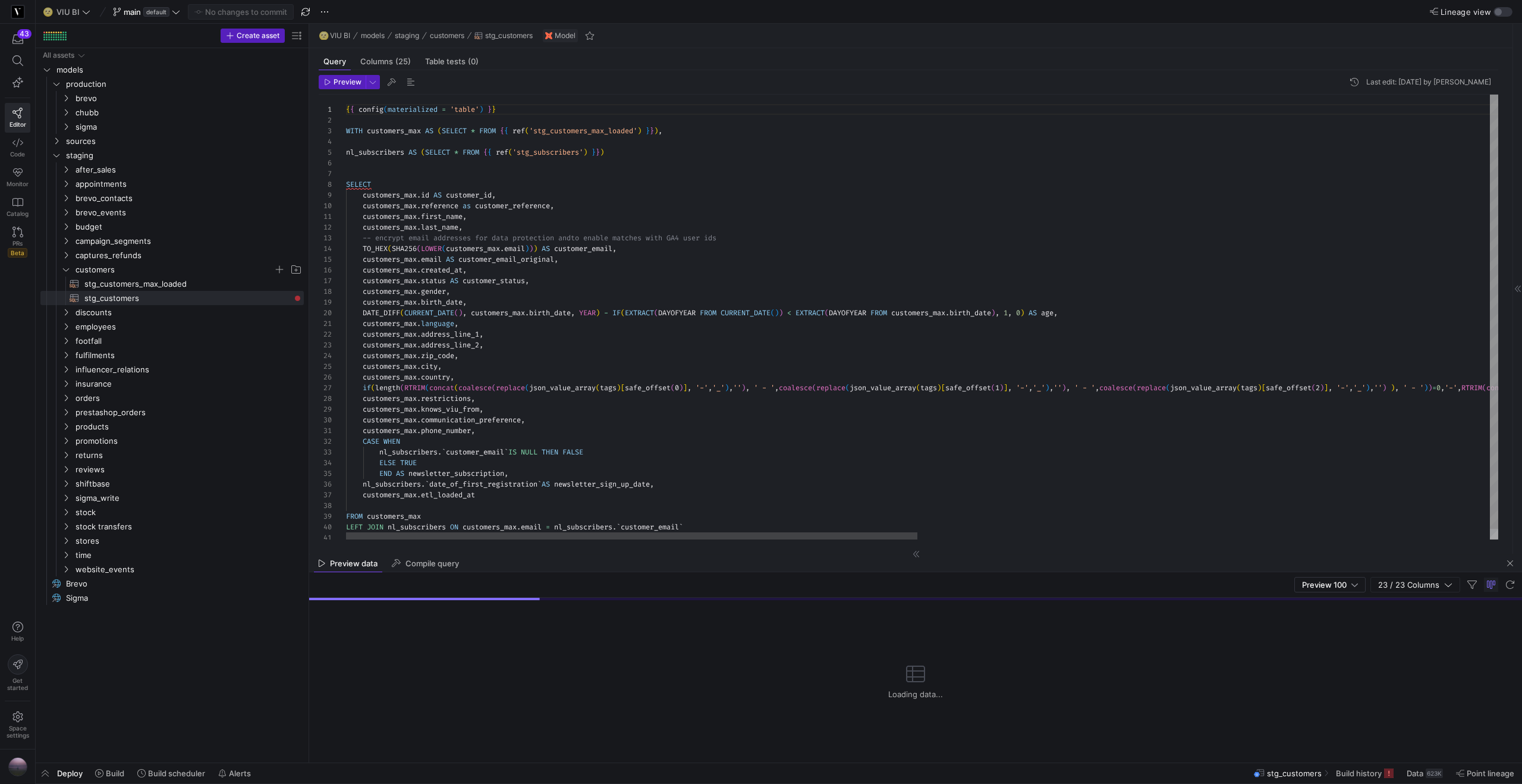
click at [536, 282] on div "{ { config ( materialized = 'table' ) } } WITH customers_max AS ( SELECT * FROM…" at bounding box center [1499, 322] width 2307 height 456
click at [506, 334] on div "customers_max . address_line_1 ," at bounding box center [1499, 334] width 2307 height 11
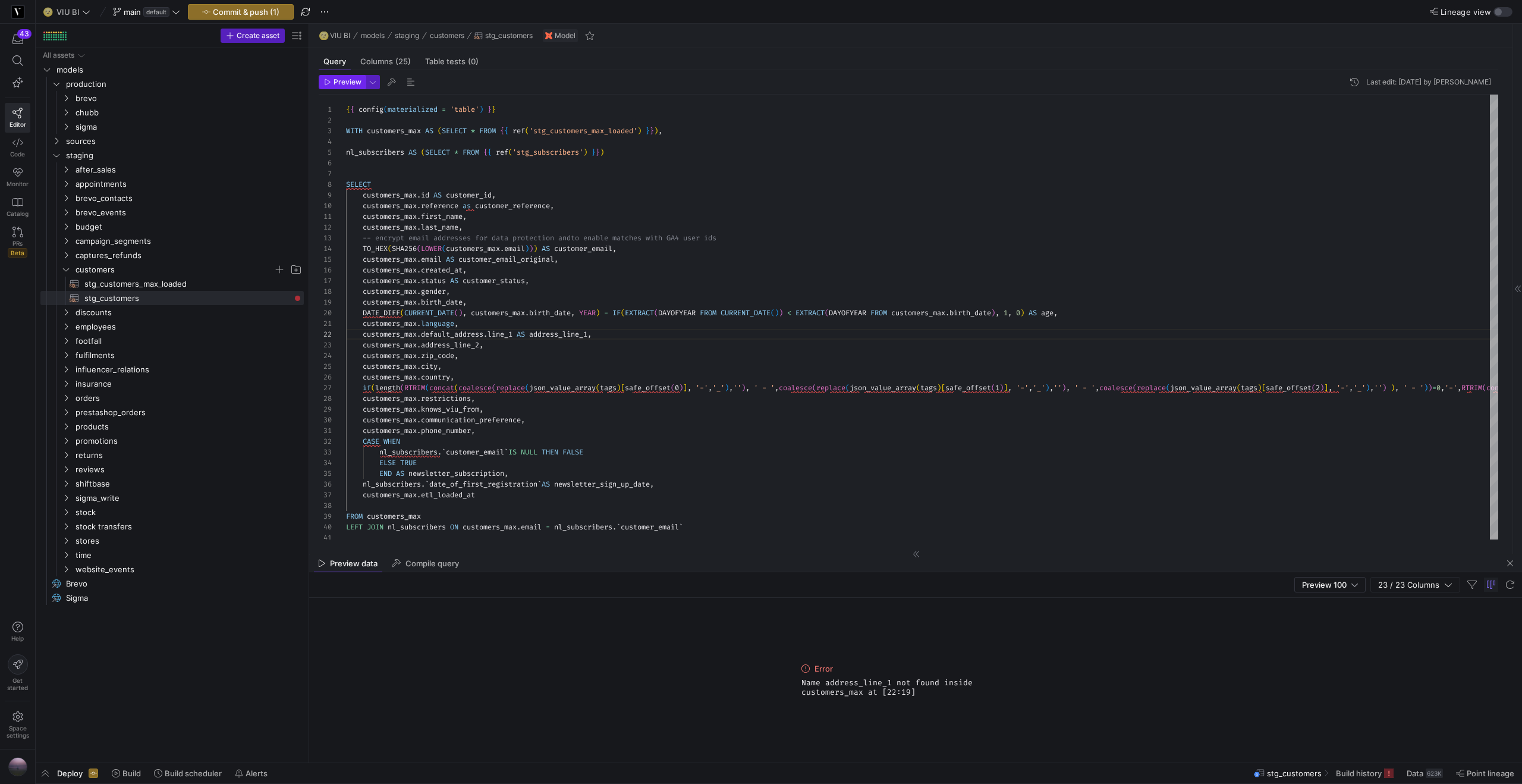
click at [344, 83] on span "Preview" at bounding box center [347, 81] width 28 height 8
drag, startPoint x: 474, startPoint y: 335, endPoint x: 424, endPoint y: 337, distance: 50.0
click at [424, 337] on div "{ { config ( materialized = 'table' ) } } WITH customers_max AS ( SELECT * FROM…" at bounding box center [1499, 322] width 2307 height 456
drag, startPoint x: 423, startPoint y: 344, endPoint x: 444, endPoint y: 341, distance: 21.2
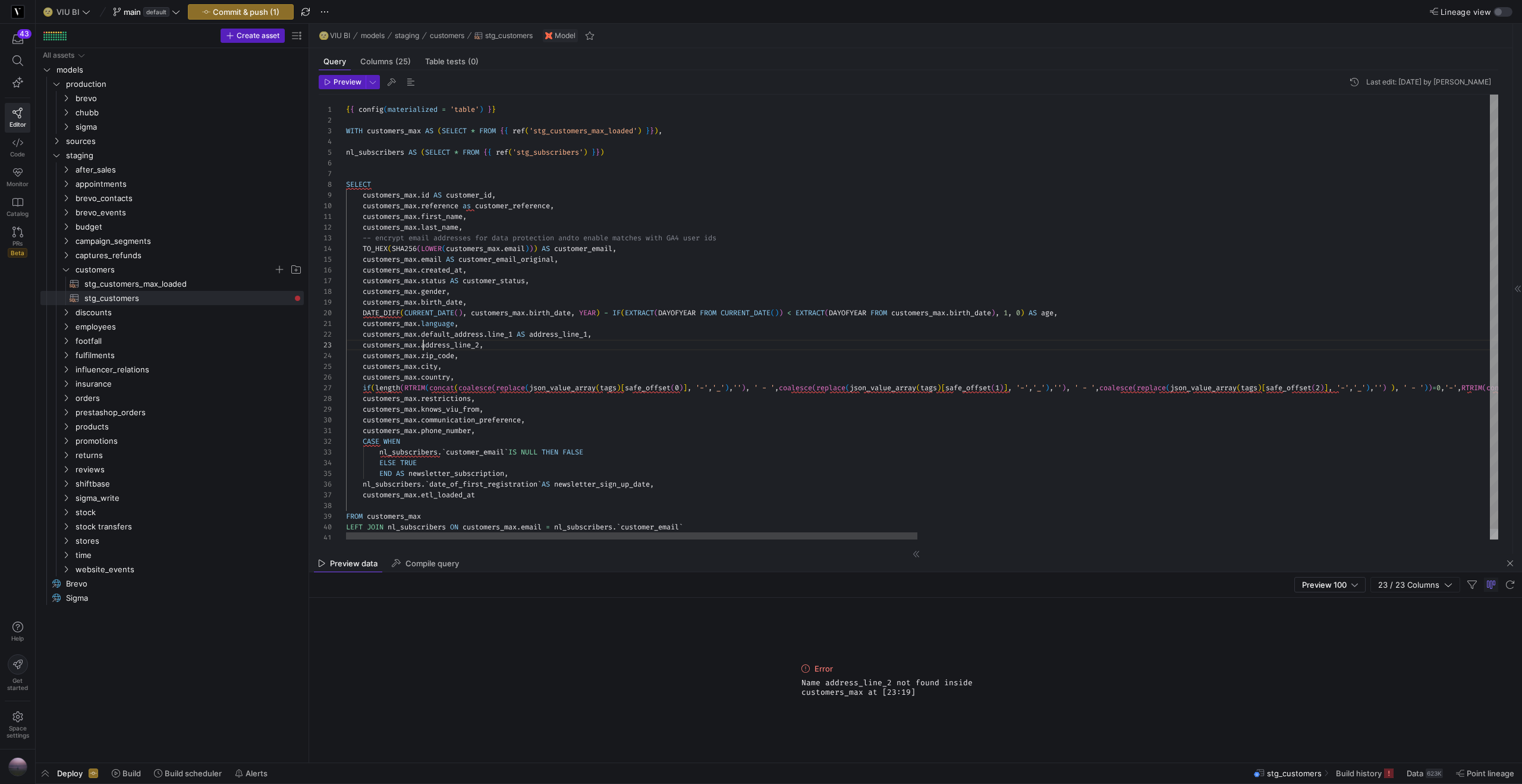
click at [356, 89] on header "Preview Last edit: Wednesday 08 October 2025 by Yannick Roedel" at bounding box center [909, 85] width 1180 height 20
click at [348, 82] on span "Preview" at bounding box center [347, 81] width 28 height 8
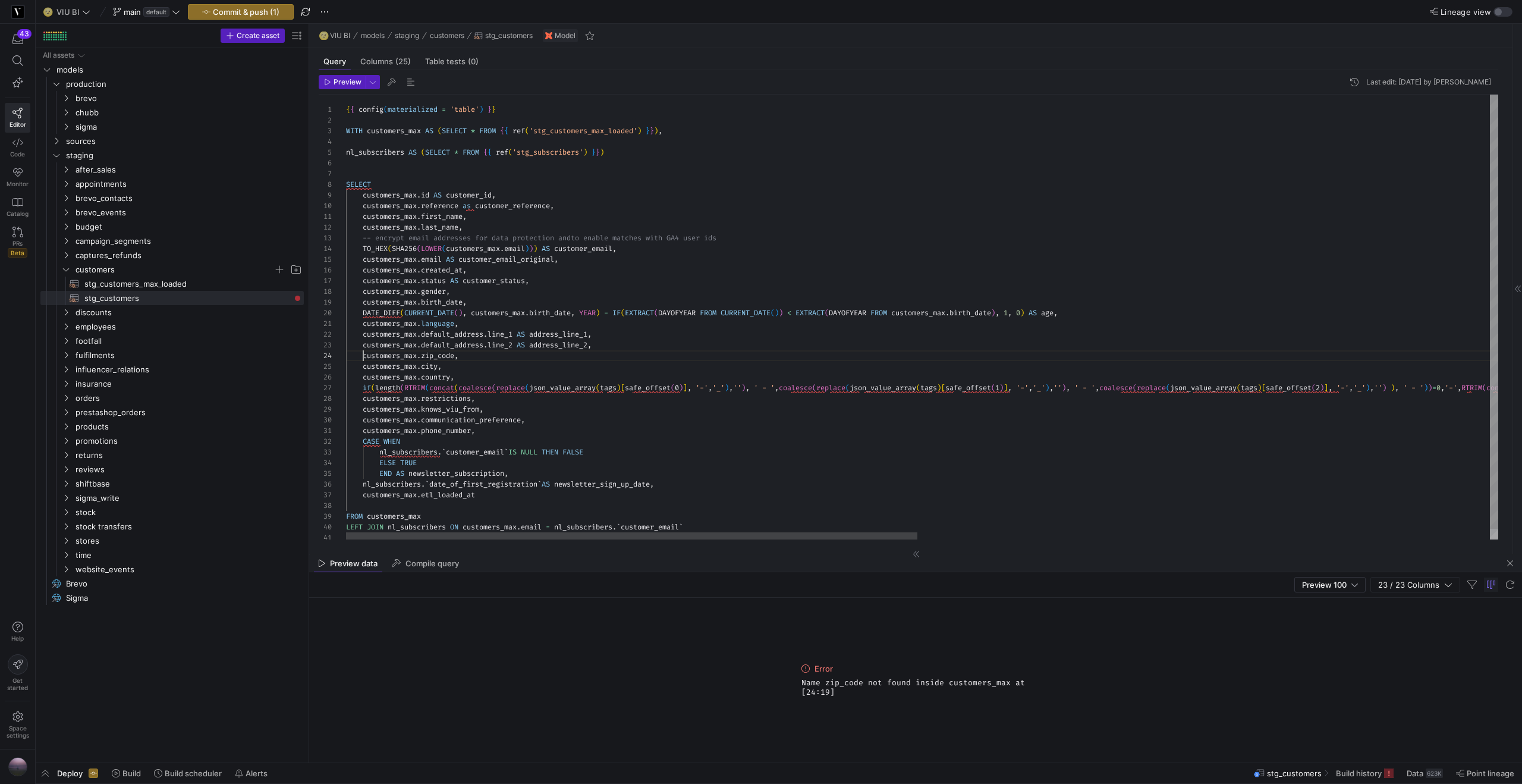
click at [364, 357] on div "{ { config ( materialized = 'table' ) } } WITH customers_max AS ( SELECT * FROM…" at bounding box center [1499, 322] width 2307 height 456
click at [351, 82] on span "Preview" at bounding box center [347, 81] width 28 height 8
click at [174, 282] on span "stg_customers_max_loaded​​​​​​​​​​" at bounding box center [188, 284] width 206 height 14
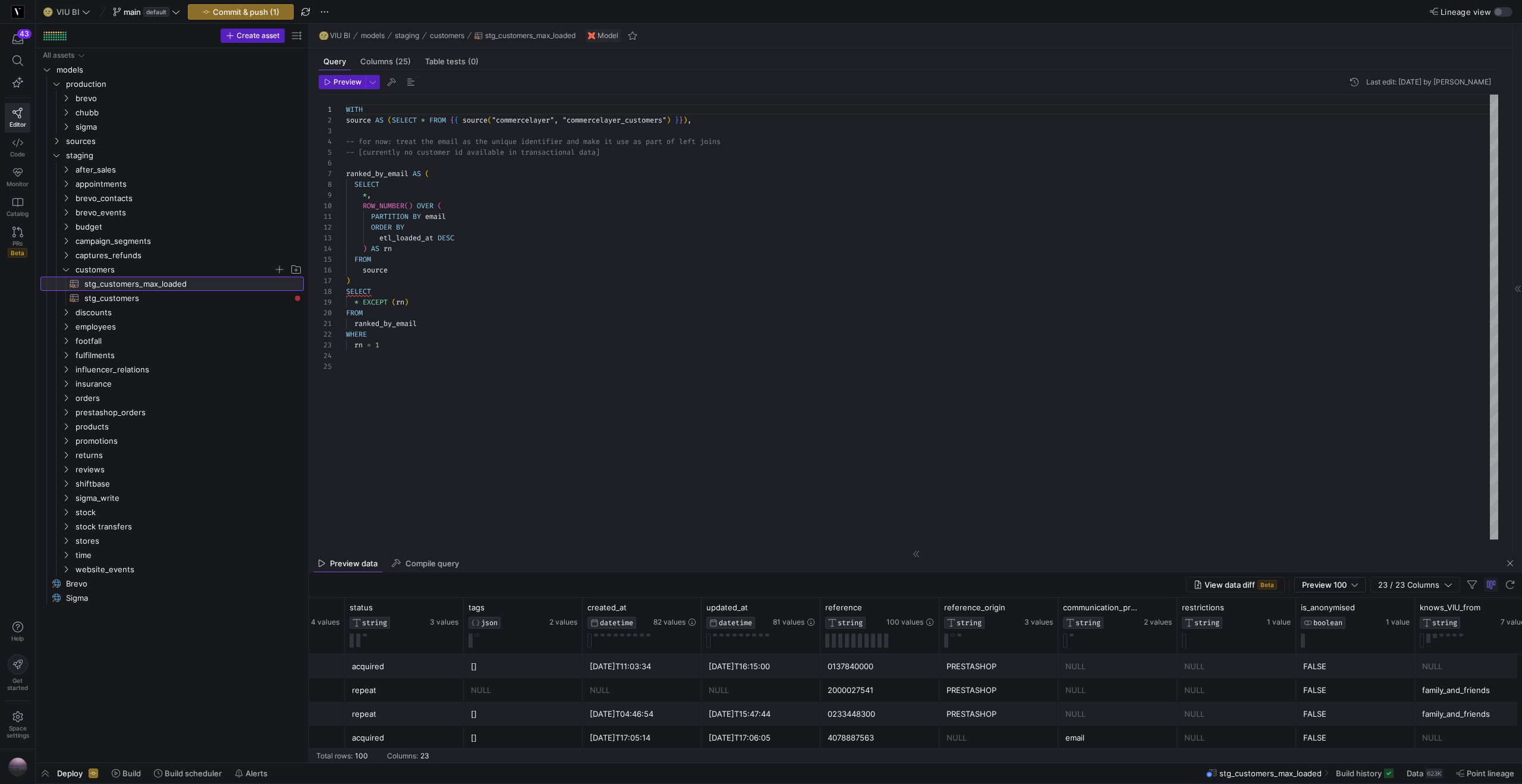
scroll to position [0, 1254]
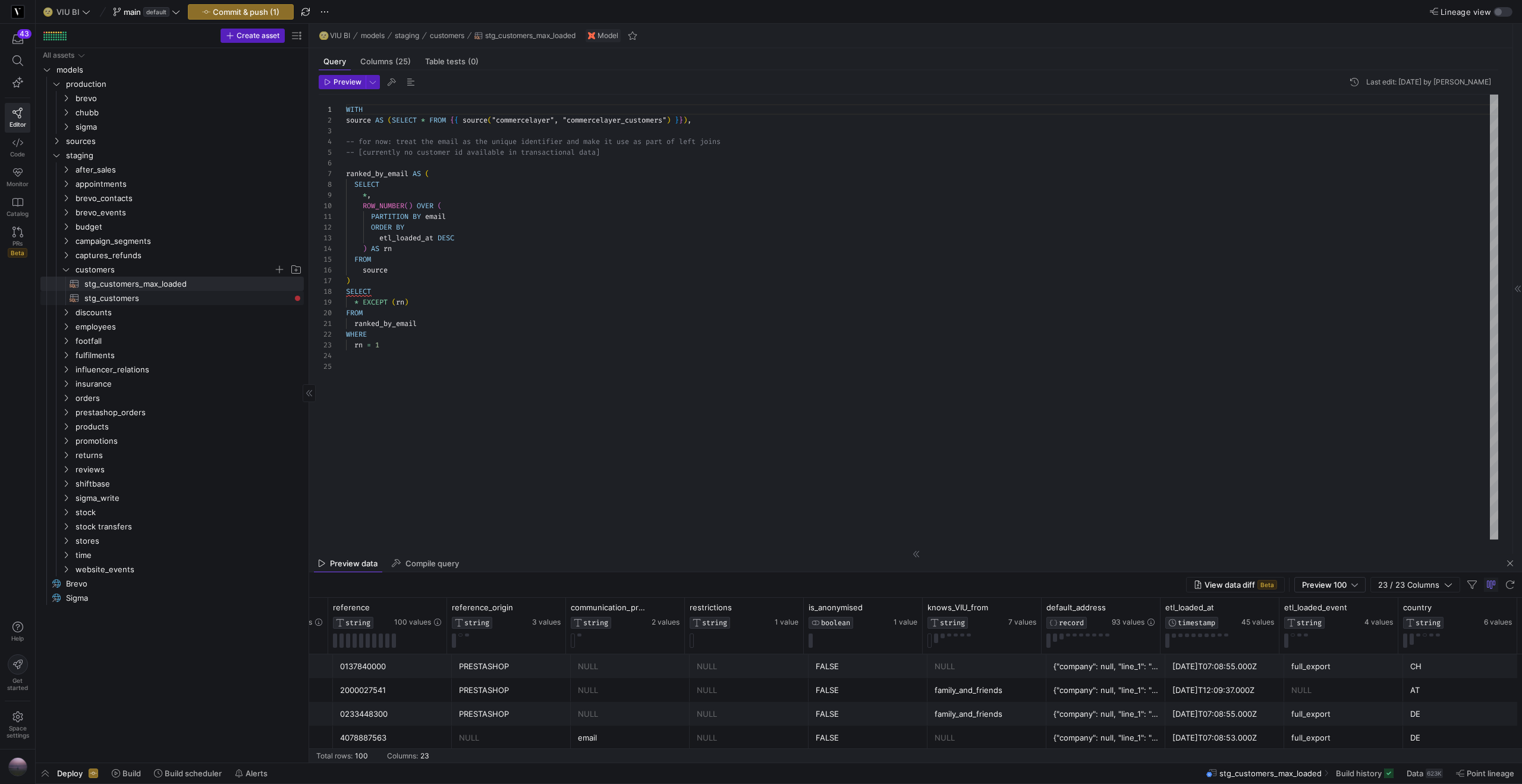
click at [152, 293] on span "stg_customers​​​​​​​​​​" at bounding box center [188, 298] width 206 height 14
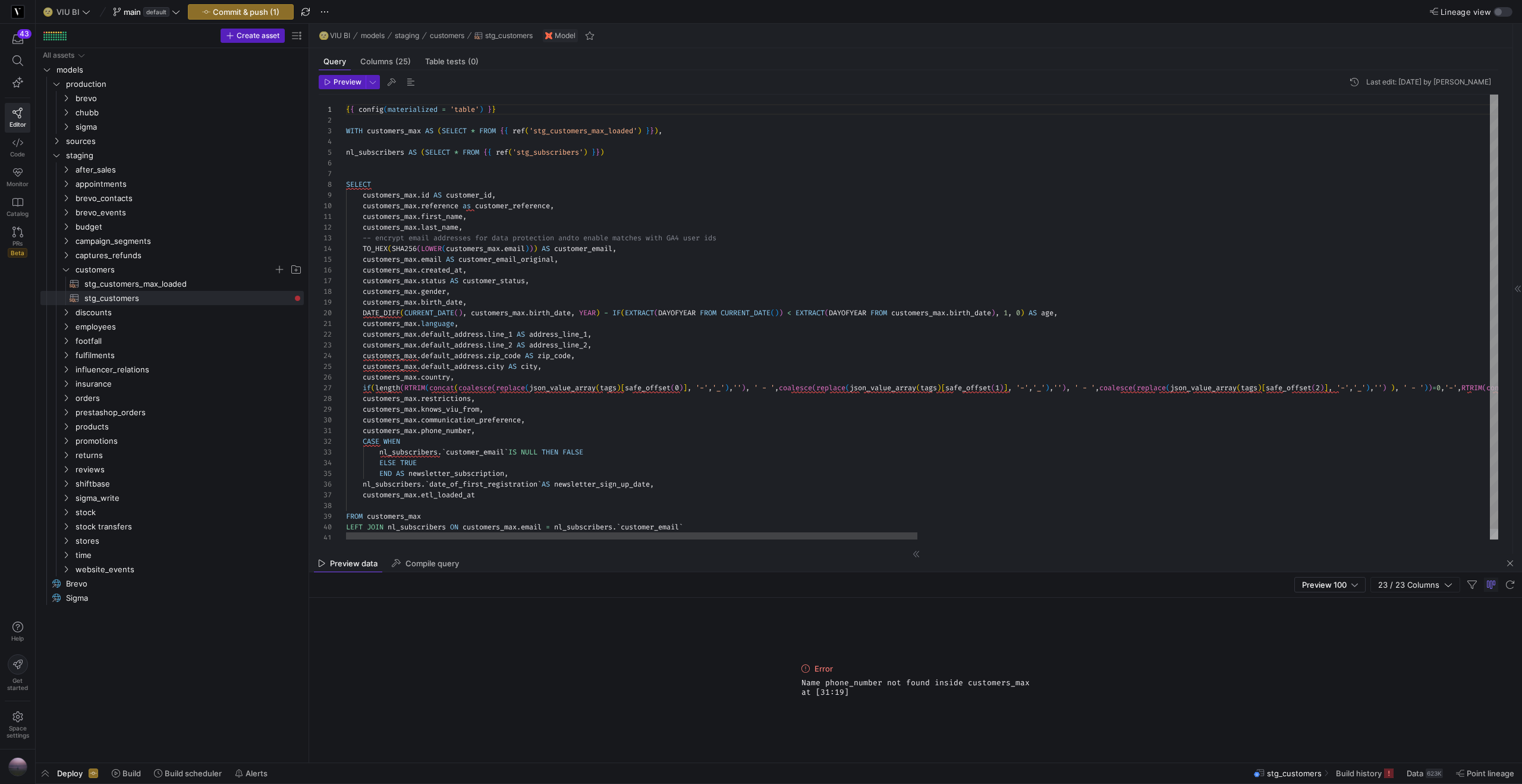
click at [441, 429] on div "{ { config ( materialized = 'table' ) } } WITH customers_max AS ( SELECT * FROM…" at bounding box center [1499, 322] width 2307 height 456
type textarea "customers_max.phone AS phone_number, CASE WHEN nl_subscribers.`customer_email` …"
click at [354, 85] on span "Preview" at bounding box center [347, 81] width 28 height 8
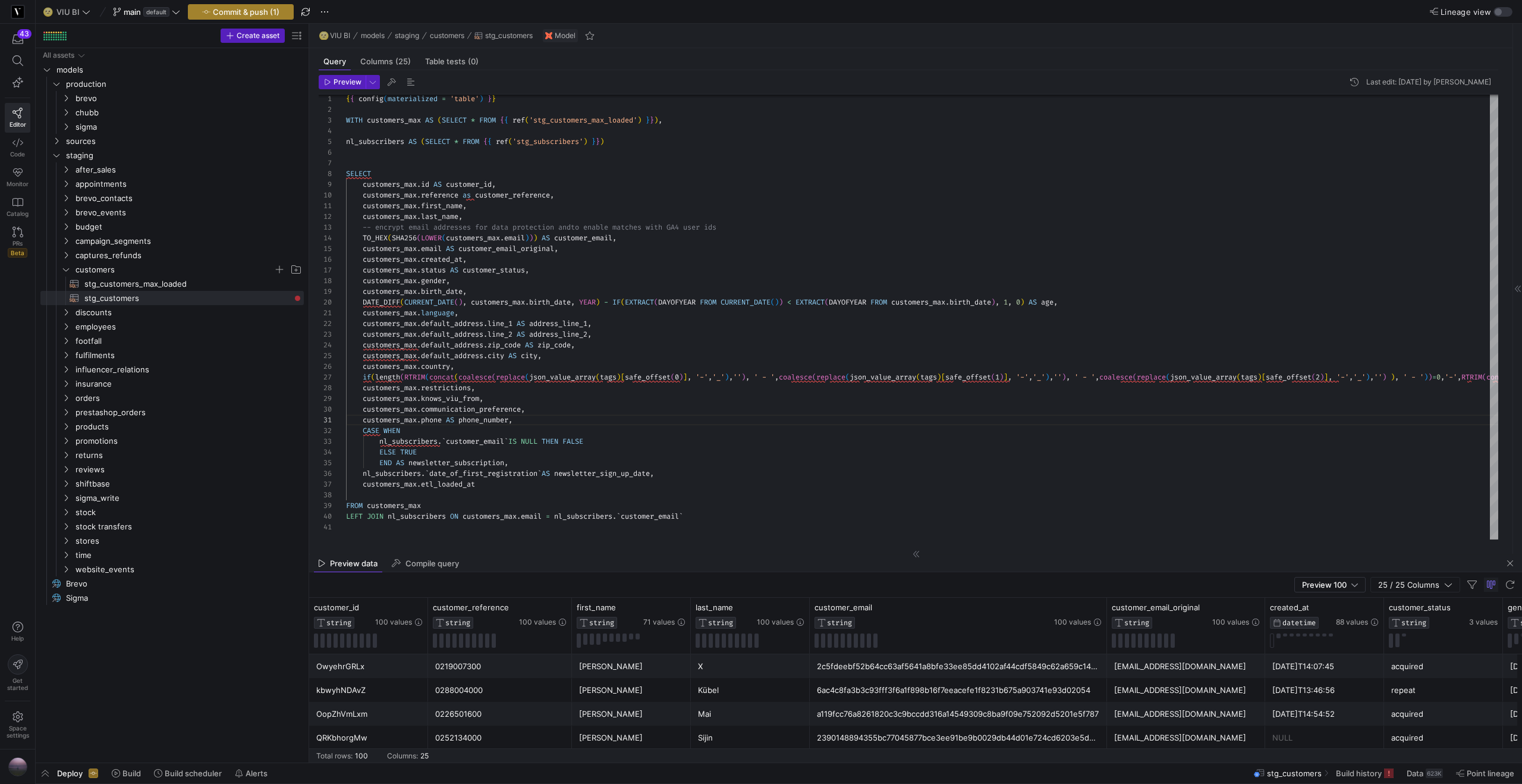
click at [264, 16] on span "Commit & push (1)" at bounding box center [246, 12] width 67 height 9
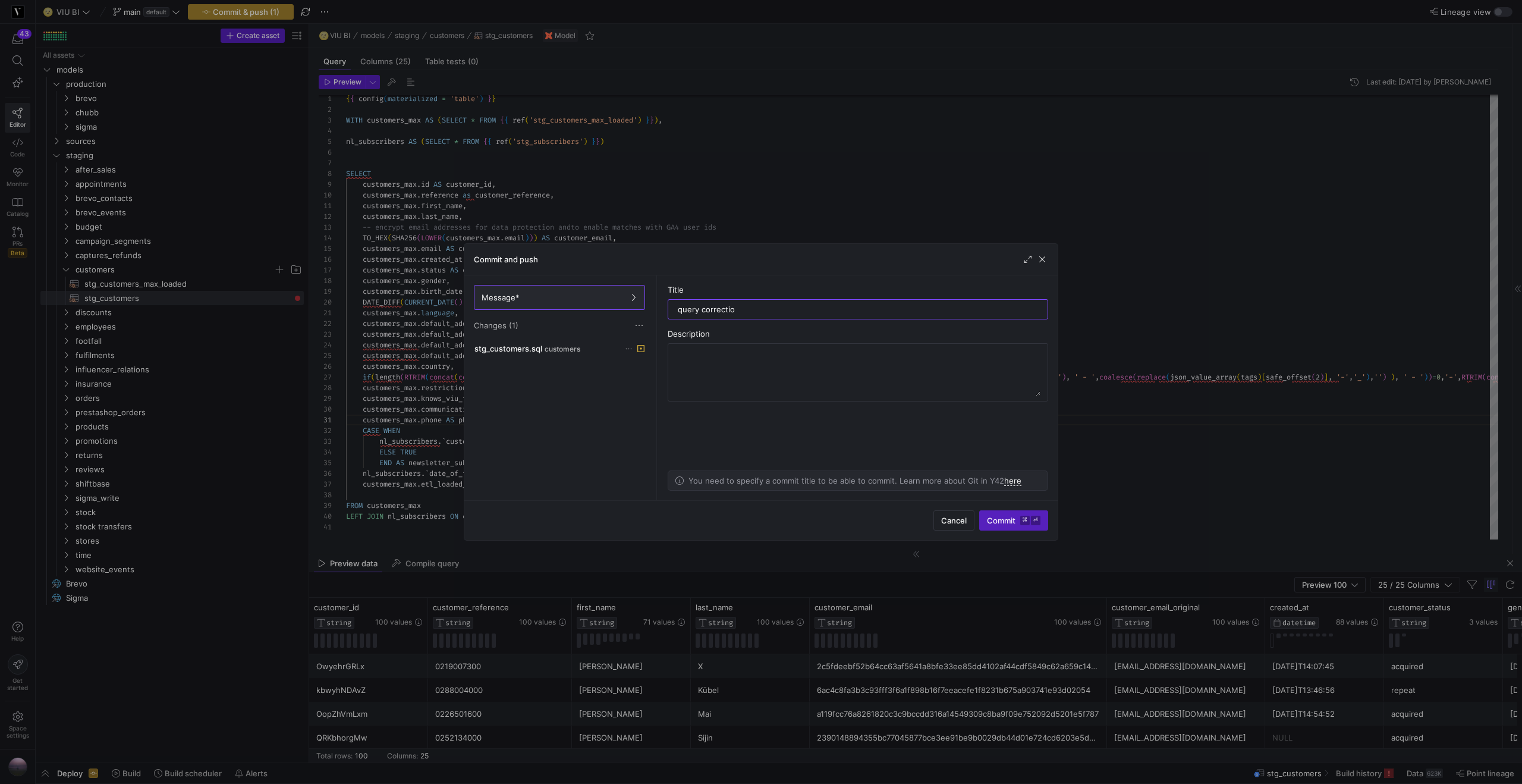
type input "query correction"
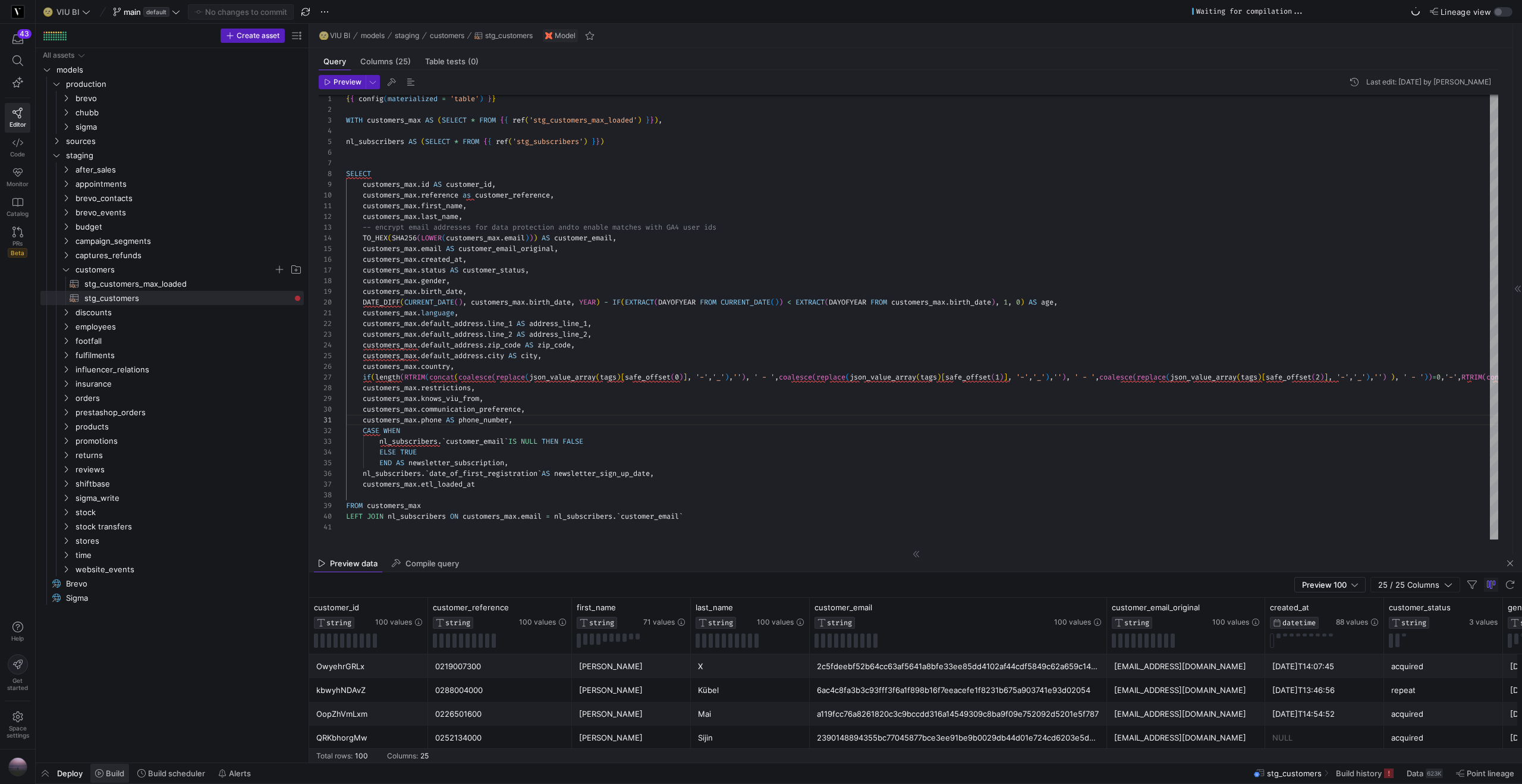
click at [125, 774] on span at bounding box center [110, 772] width 38 height 19
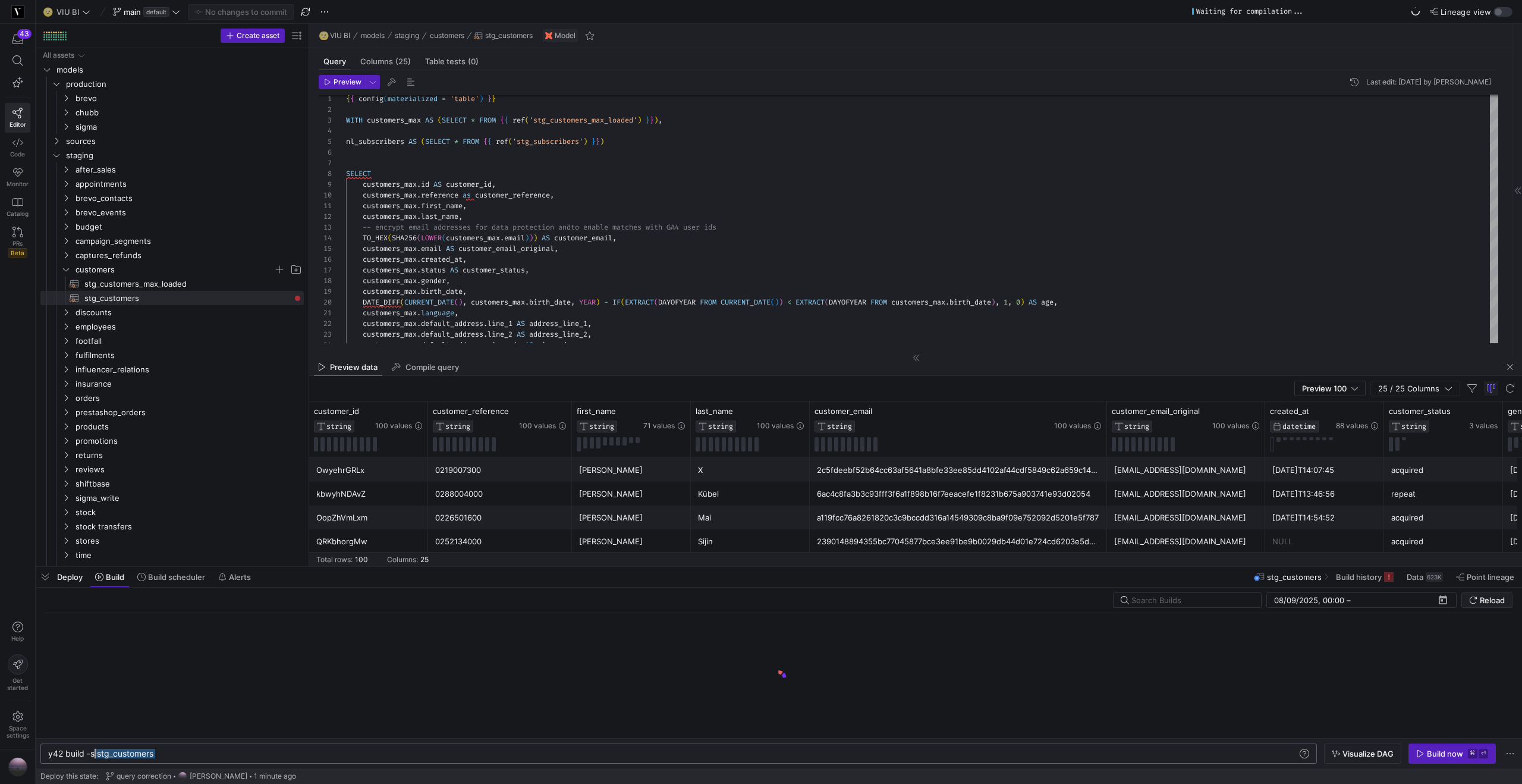
scroll to position [0, 43]
drag, startPoint x: 192, startPoint y: 749, endPoint x: 92, endPoint y: 749, distance: 100.0
click at [92, 749] on div "y42 build -s stg_customers" at bounding box center [673, 753] width 1249 height 9
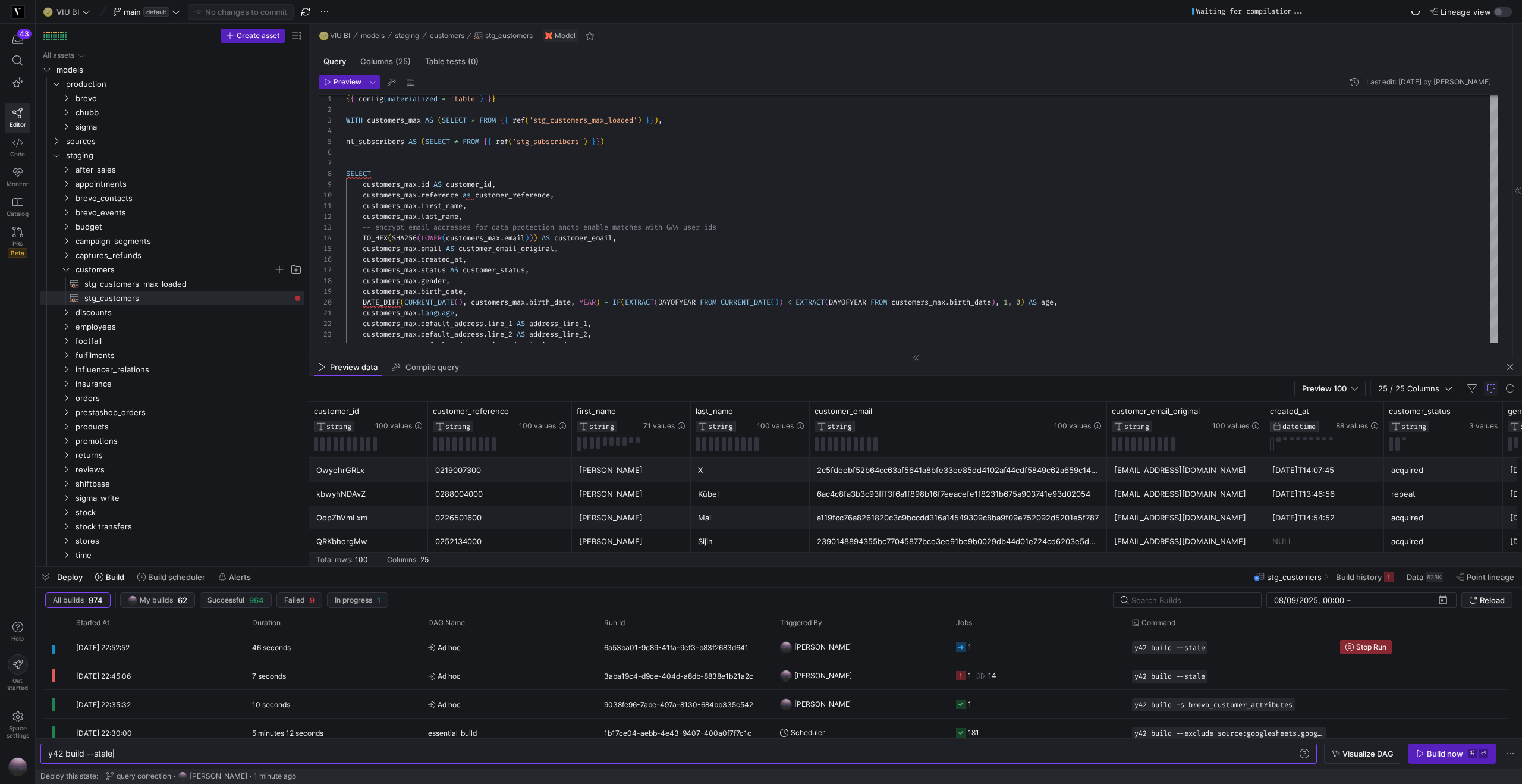
type textarea "y42 build --stale"
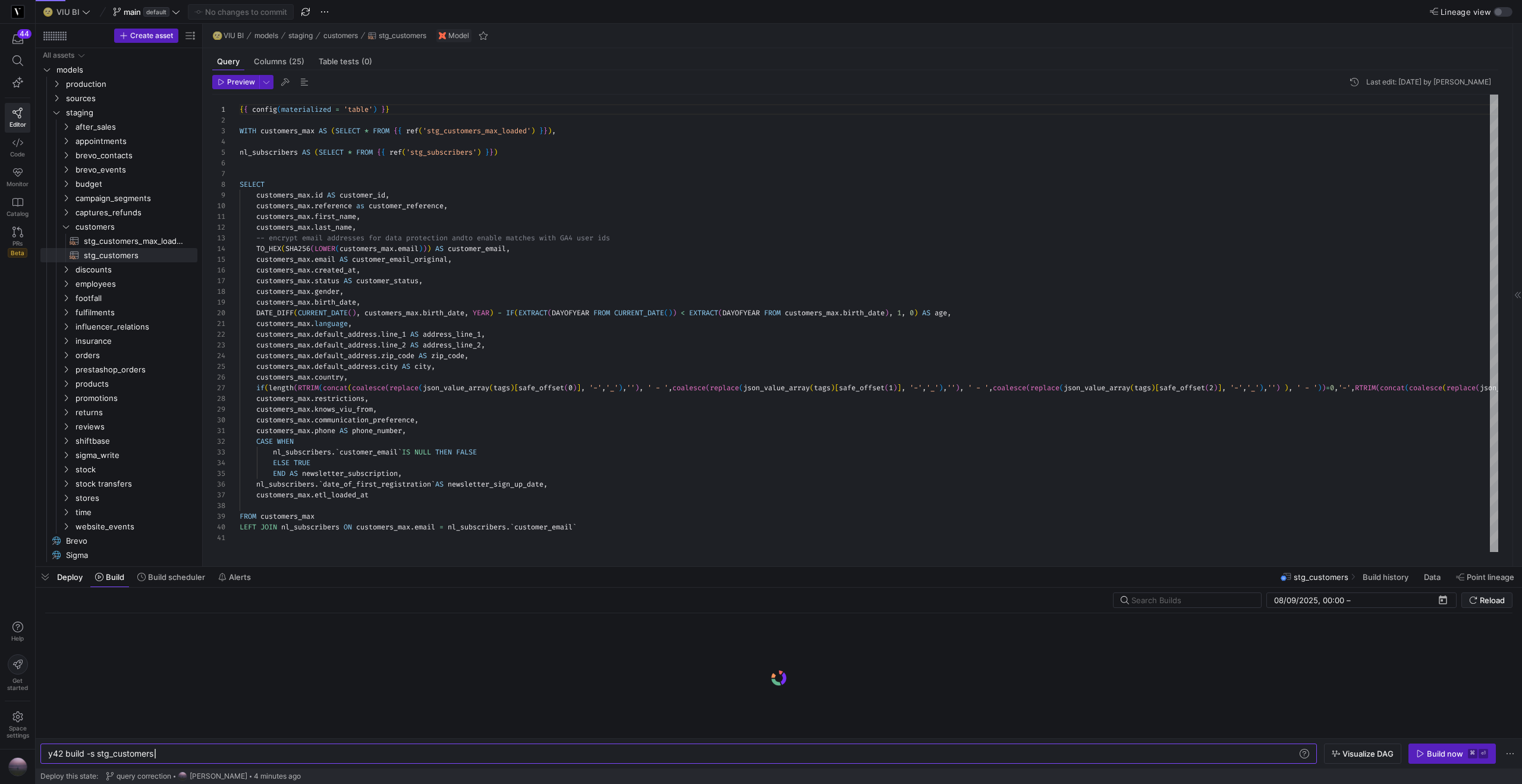
scroll to position [0, 106]
click at [1500, 45] on span at bounding box center [1497, 43] width 15 height 15
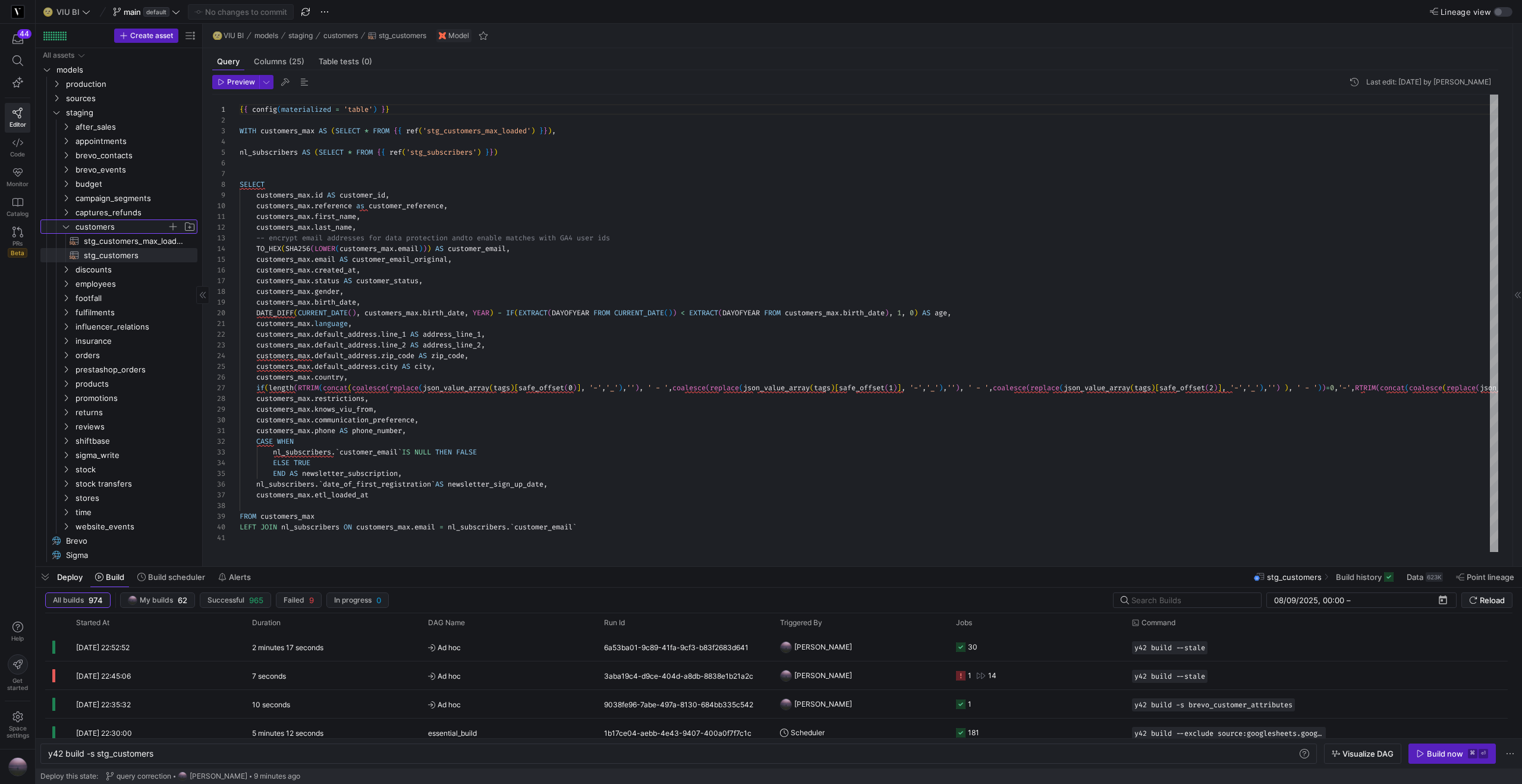
click at [65, 228] on icon "Press SPACE to select this row." at bounding box center [65, 226] width 8 height 7
click at [65, 159] on y42-icon "Press SPACE to select this row." at bounding box center [66, 155] width 9 height 9
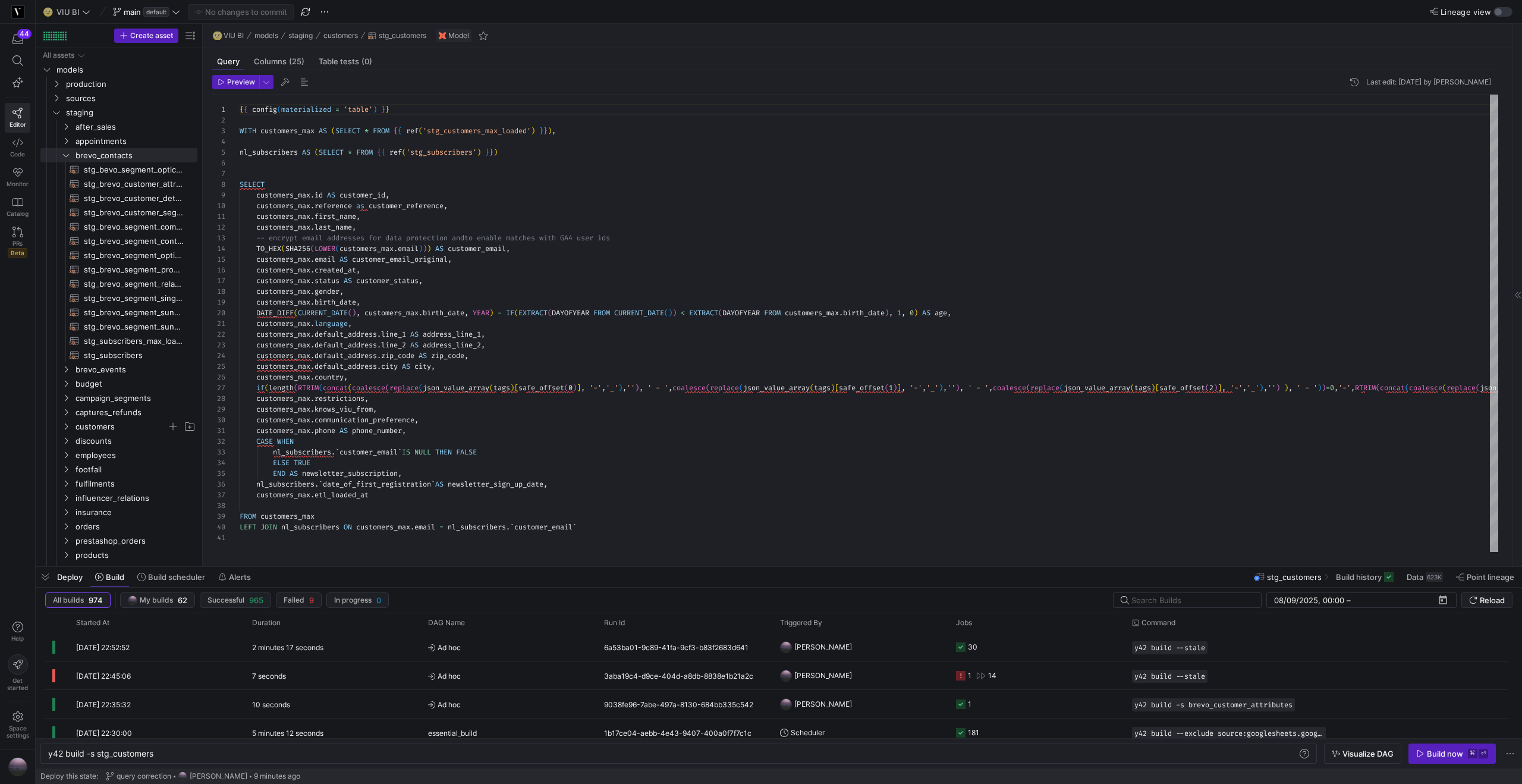
click at [203, 198] on div "Preview Last edit: Wednesday 08 October 2025 by Yannick Roedel 1 2 3 4 5 6 7 8 …" at bounding box center [856, 313] width 1305 height 487
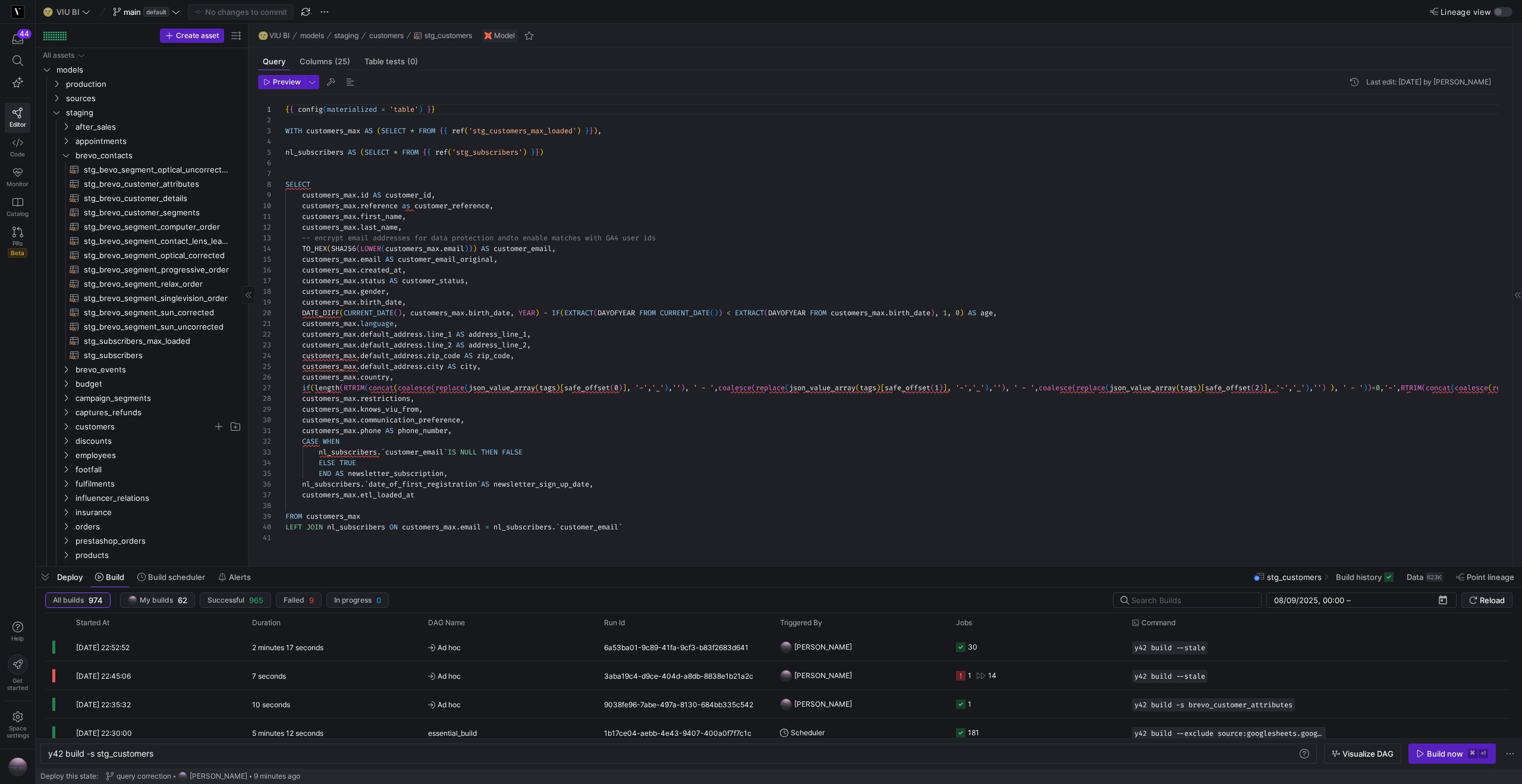
drag, startPoint x: 201, startPoint y: 198, endPoint x: 210, endPoint y: 188, distance: 13.5
click at [197, 183] on span "stg_brevo_customer_attributes​​​​​​​​​​" at bounding box center [155, 184] width 141 height 14
type textarea "y42 build -s stg_brevo_customer_attributes"
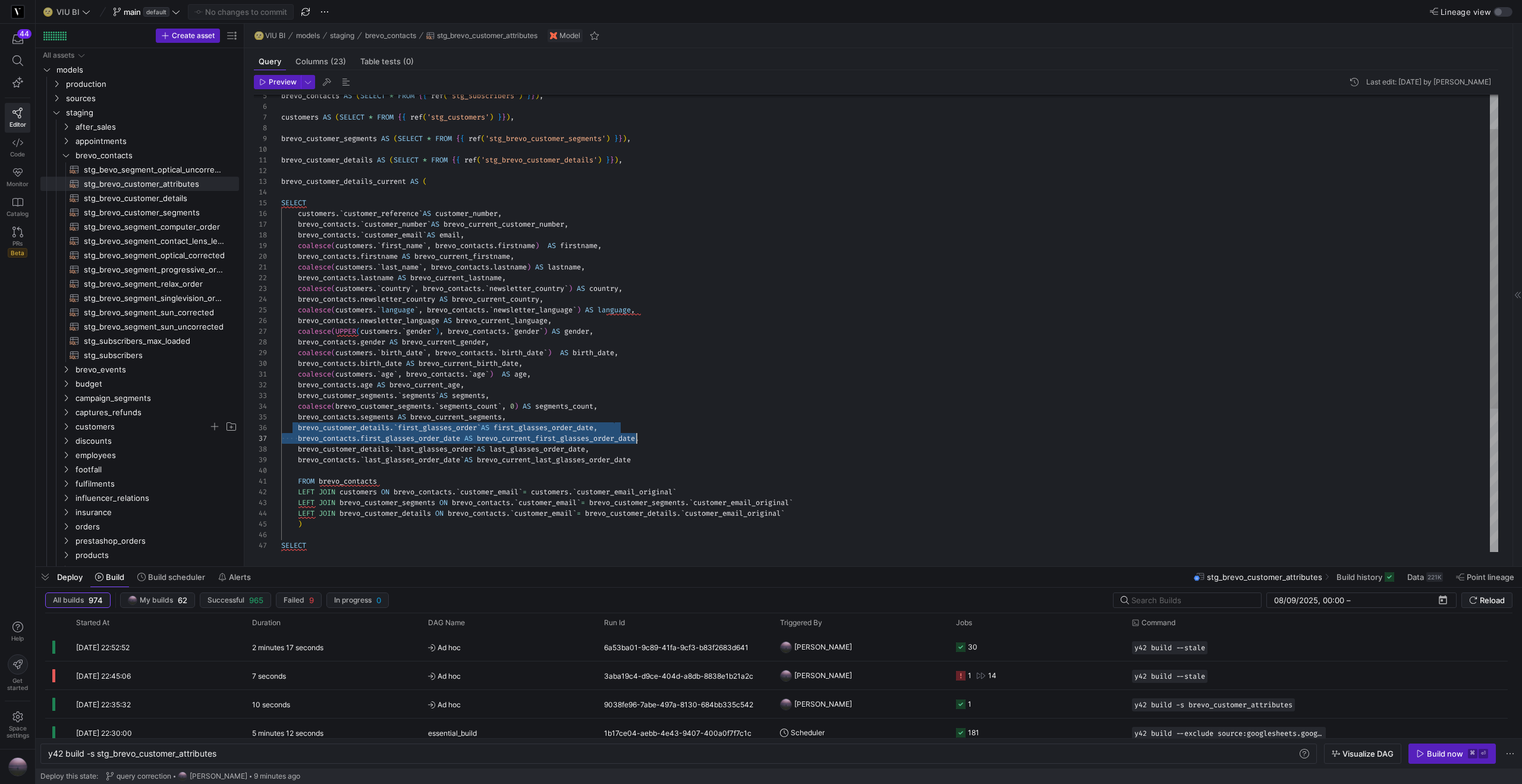
scroll to position [54, 367]
drag, startPoint x: 298, startPoint y: 429, endPoint x: 647, endPoint y: 440, distance: 349.2
click at [647, 440] on div "brevo_contacts AS ( SELECT * FROM { { ref ( 'stg_subscribers' ) } } ) , custome…" at bounding box center [889, 412] width 1217 height 748
click at [650, 440] on div "brevo_contacts AS ( SELECT * FROM { { ref ( 'stg_subscribers' ) } } ) , custome…" at bounding box center [889, 412] width 1217 height 748
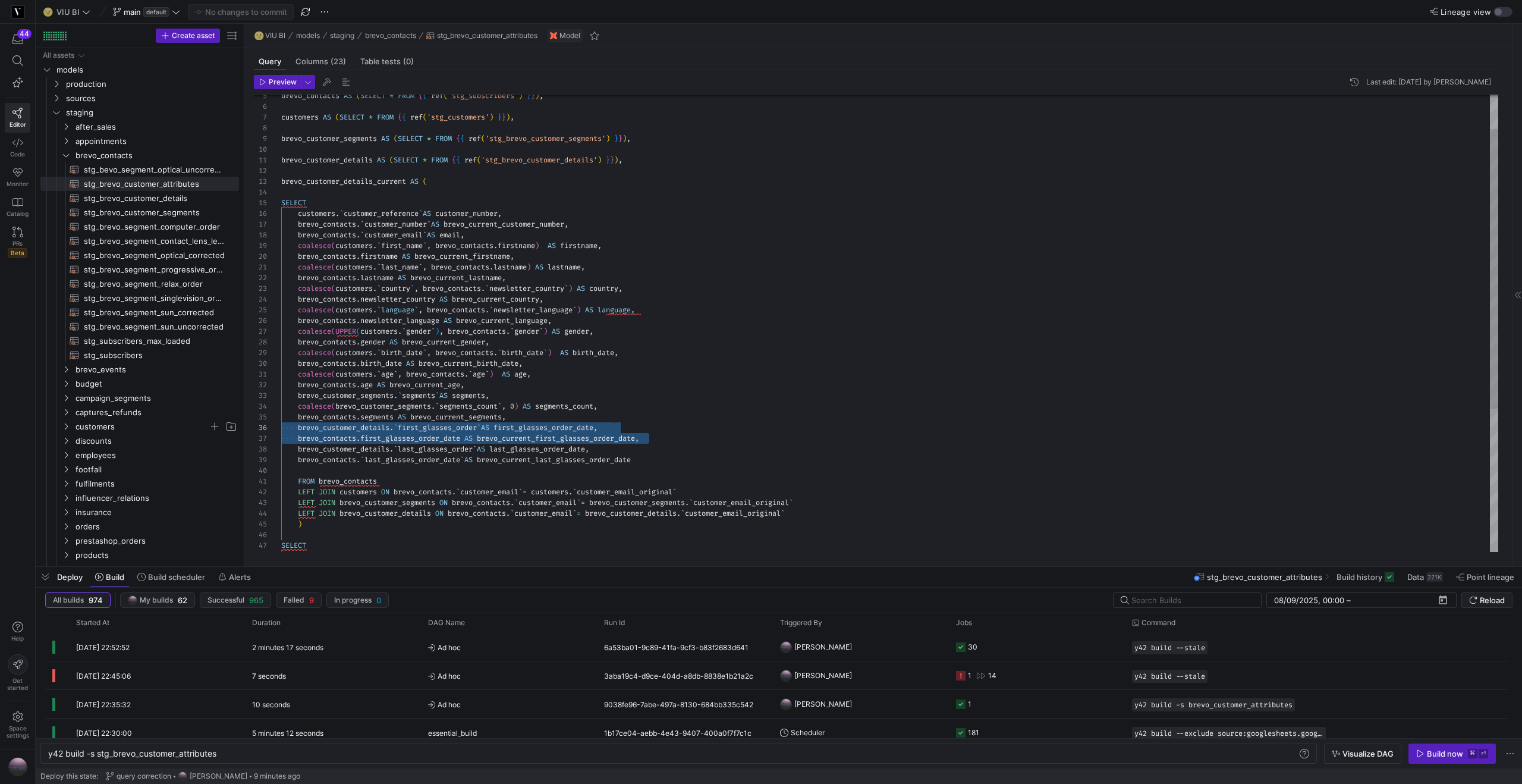
drag, startPoint x: 650, startPoint y: 440, endPoint x: 281, endPoint y: 429, distance: 369.2
click at [281, 429] on div "brevo_contacts AS ( SELECT * FROM { { ref ( 'stg_subscribers' ) } } ) , custome…" at bounding box center [889, 412] width 1217 height 748
click at [537, 387] on div "brevo_contacts AS ( SELECT * FROM { { ref ( 'stg_subscribers' ) } } ) , custome…" at bounding box center [889, 412] width 1217 height 748
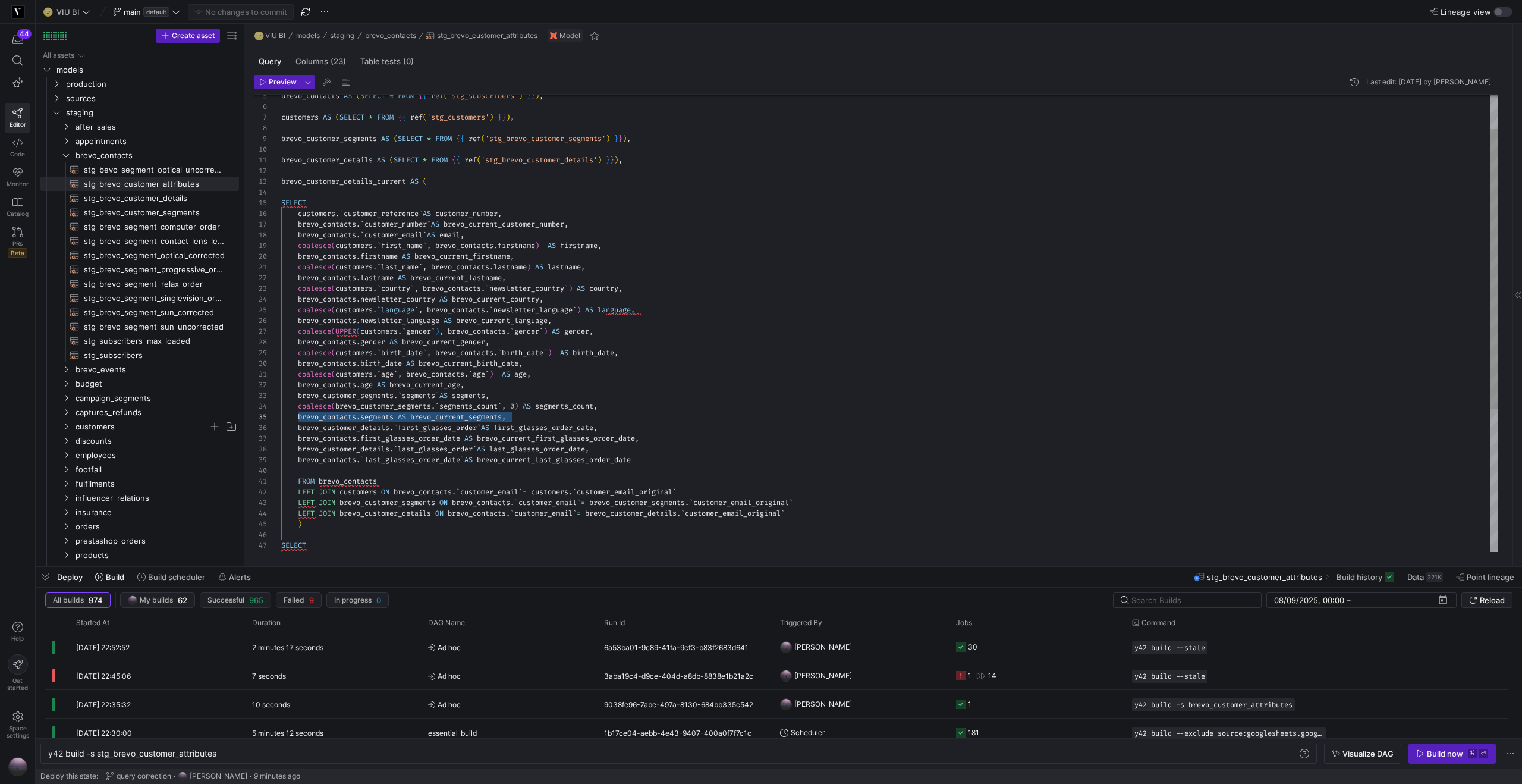
drag, startPoint x: 524, startPoint y: 417, endPoint x: 299, endPoint y: 417, distance: 225.0
click at [299, 417] on div "brevo_contacts AS ( SELECT * FROM { { ref ( 'stg_subscribers' ) } } ) , custome…" at bounding box center [889, 412] width 1217 height 748
type textarea "coalesce(customers.`age`, brevo_contacts.`age`) AS age, brevo_contacts.age AS b…"
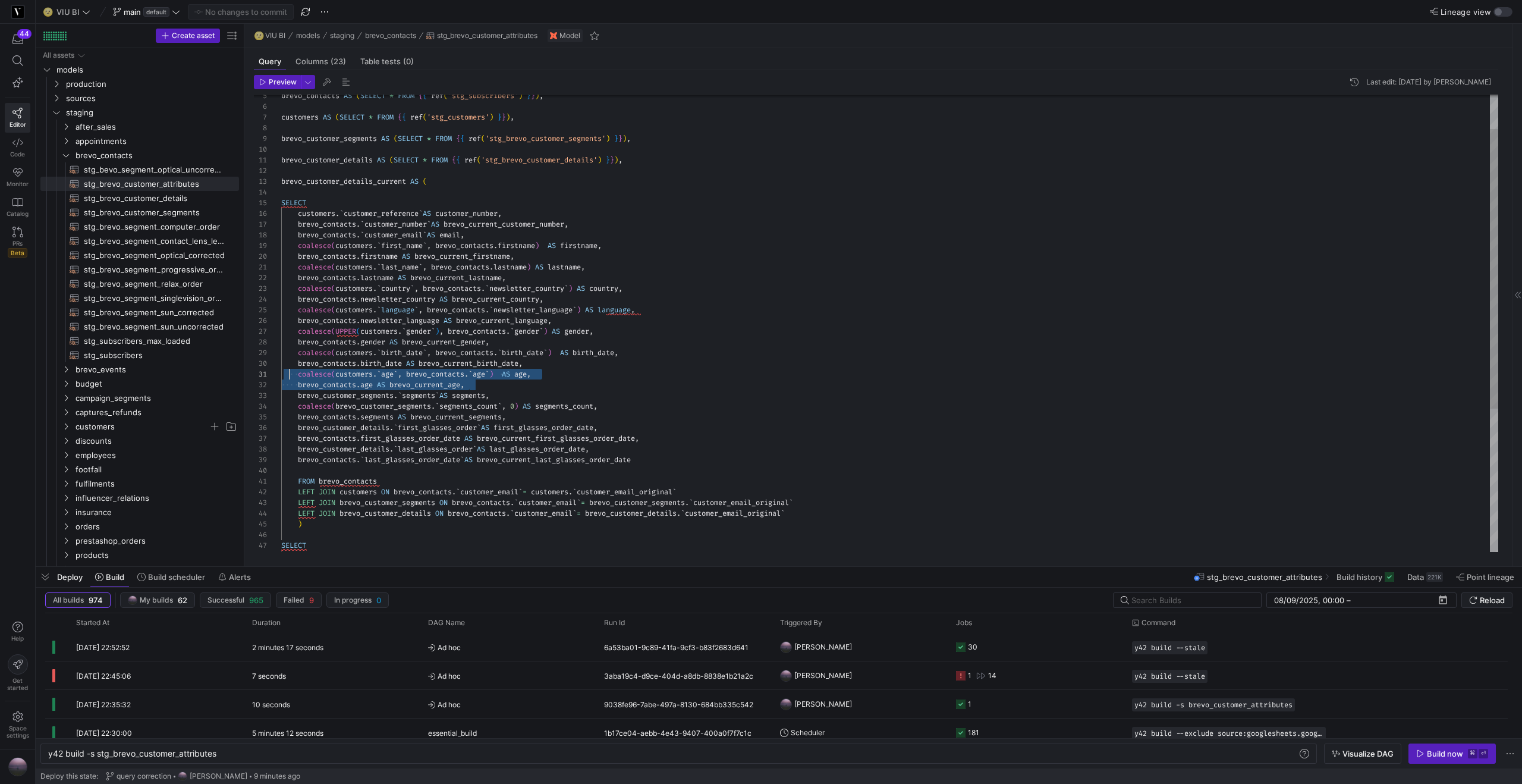
scroll to position [0, 4]
drag, startPoint x: 474, startPoint y: 384, endPoint x: 287, endPoint y: 376, distance: 187.2
click at [287, 376] on div "brevo_contacts AS ( SELECT * FROM { { ref ( 'stg_subscribers' ) } } ) , custome…" at bounding box center [889, 412] width 1217 height 748
click at [490, 387] on div "brevo_contacts AS ( SELECT * FROM { { ref ( 'stg_subscribers' ) } } ) , custome…" at bounding box center [889, 412] width 1217 height 748
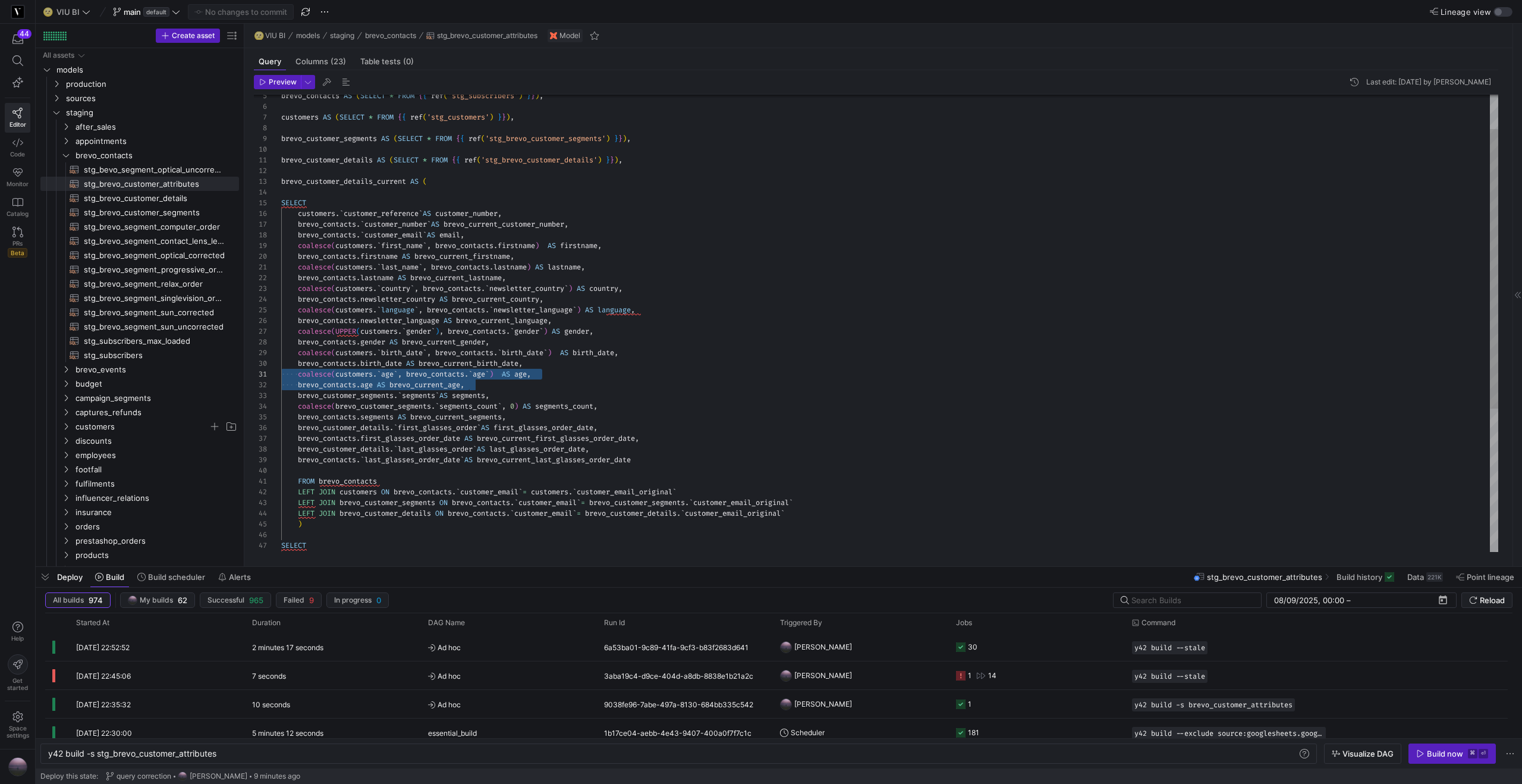
drag, startPoint x: 479, startPoint y: 387, endPoint x: 274, endPoint y: 373, distance: 205.5
click at [281, 373] on div "brevo_contacts AS ( SELECT * FROM { { ref ( 'stg_subscribers' ) } } ) , custome…" at bounding box center [889, 412] width 1217 height 748
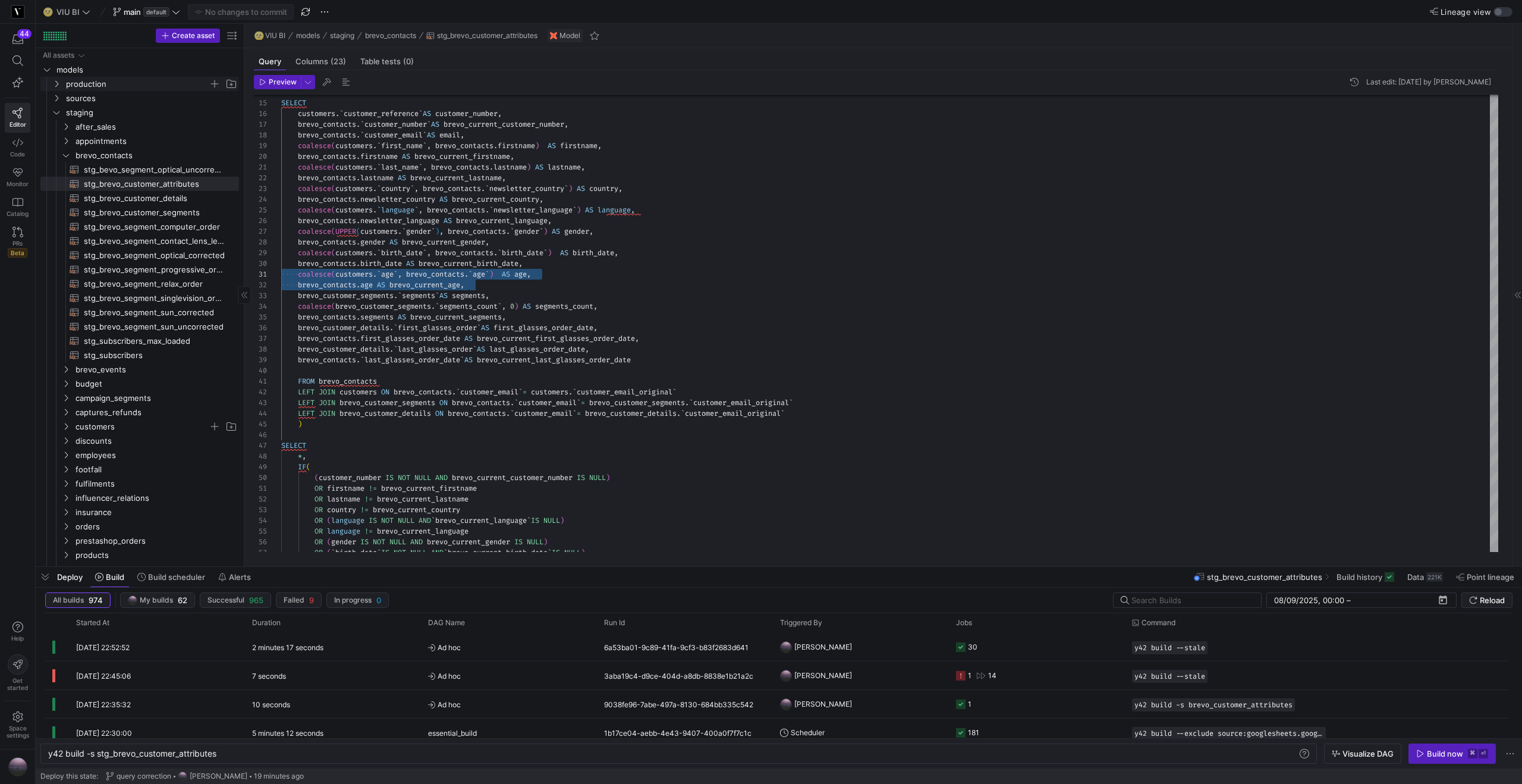
click at [57, 82] on icon "Press SPACE to select this row." at bounding box center [56, 83] width 8 height 7
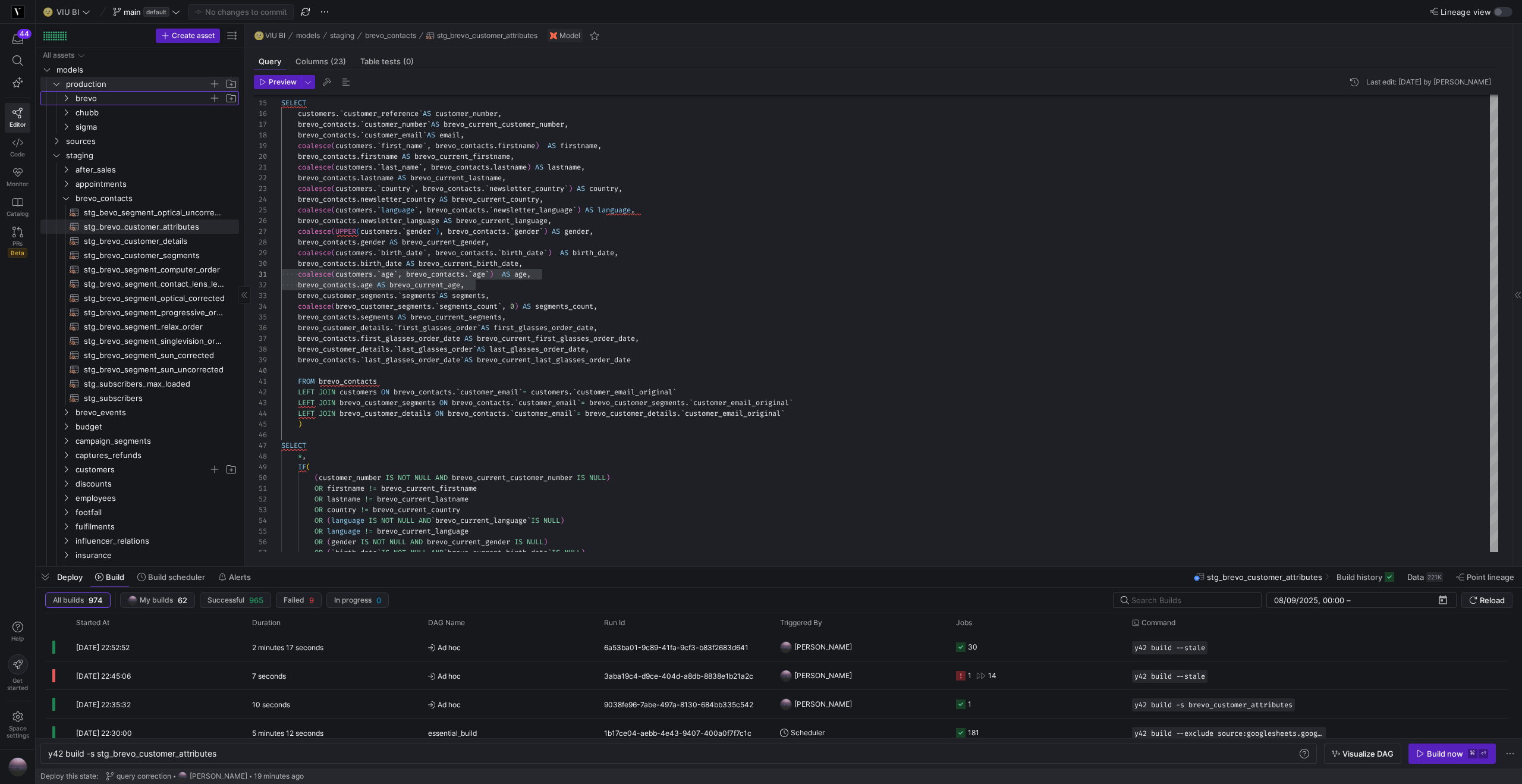
click at [61, 93] on y42-icon "Press SPACE to select this row." at bounding box center [66, 98] width 9 height 9
click at [115, 113] on span "brevo_customer_attributes​​​​​​​​​​" at bounding box center [155, 113] width 141 height 14
type textarea "y42 build -s brevo_customer_attributes"
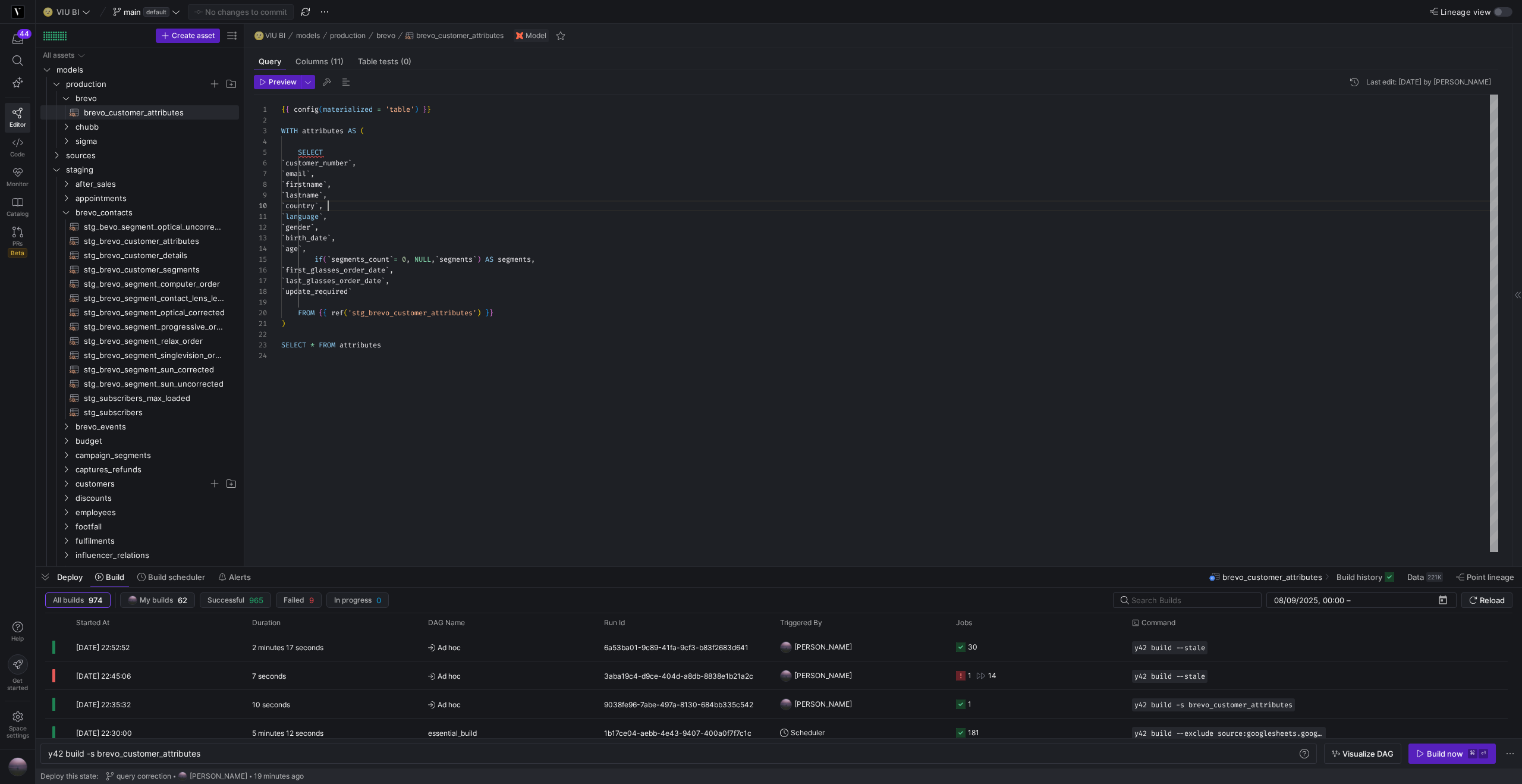
click at [330, 204] on div "{ { config ( materialized = 'table' ) } } WITH attributes AS ( SELECT ` custome…" at bounding box center [889, 323] width 1217 height 457
type textarea "{{ config(materialized = 'table') }} WITH attributes AS ( SELECT `customer_numb…"
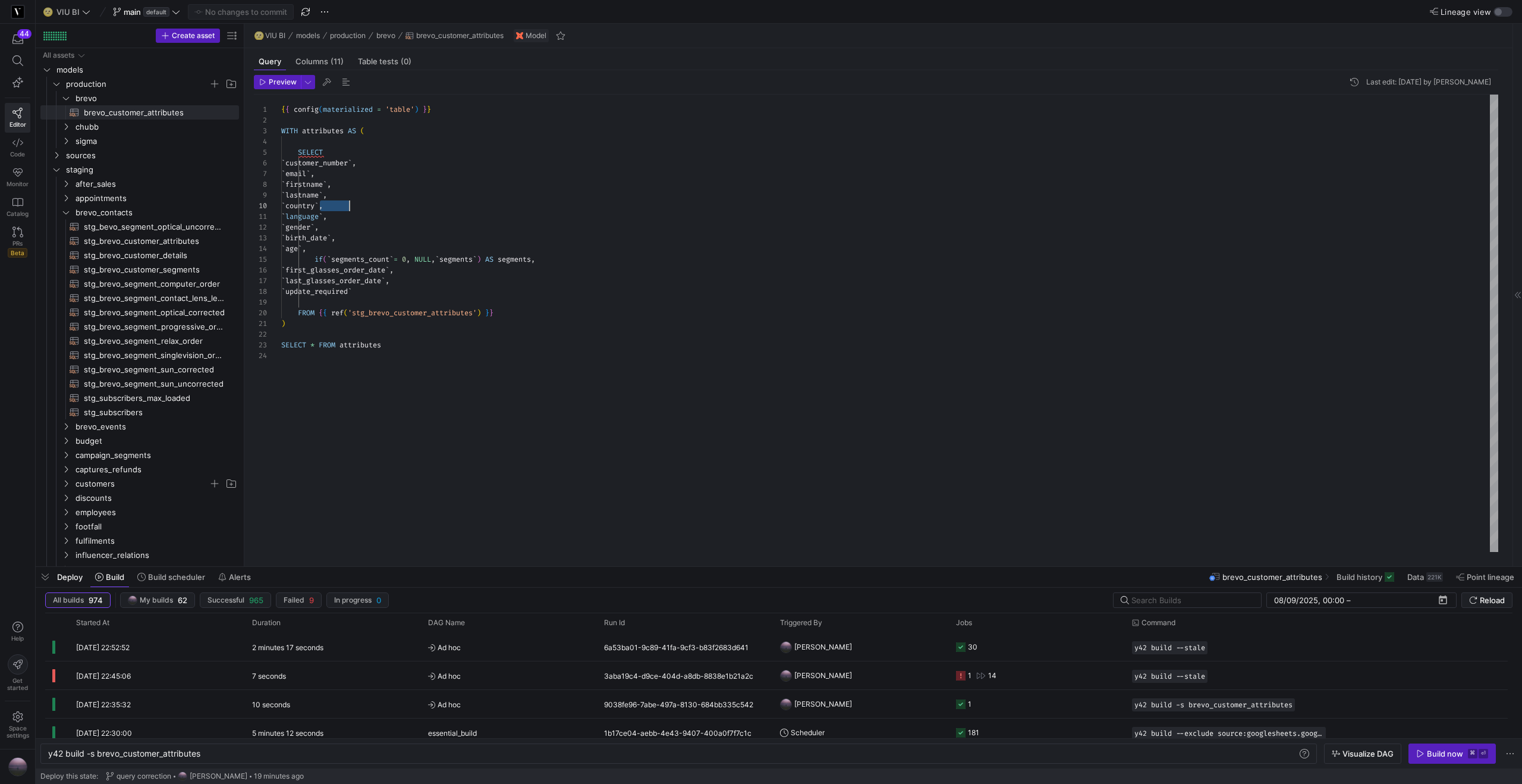
click at [330, 204] on div "{ { config ( materialized = 'table' ) } } WITH attributes AS ( SELECT ` custome…" at bounding box center [889, 323] width 1217 height 457
click at [138, 247] on span "stg_brevo_customer_attributes​​​​​​​​​​" at bounding box center [155, 241] width 141 height 14
type textarea "y42 build -s stg_brevo_customer_attributes"
type textarea "-- requires full build to be updated {{ config(materialized = 'table') }} WITH …"
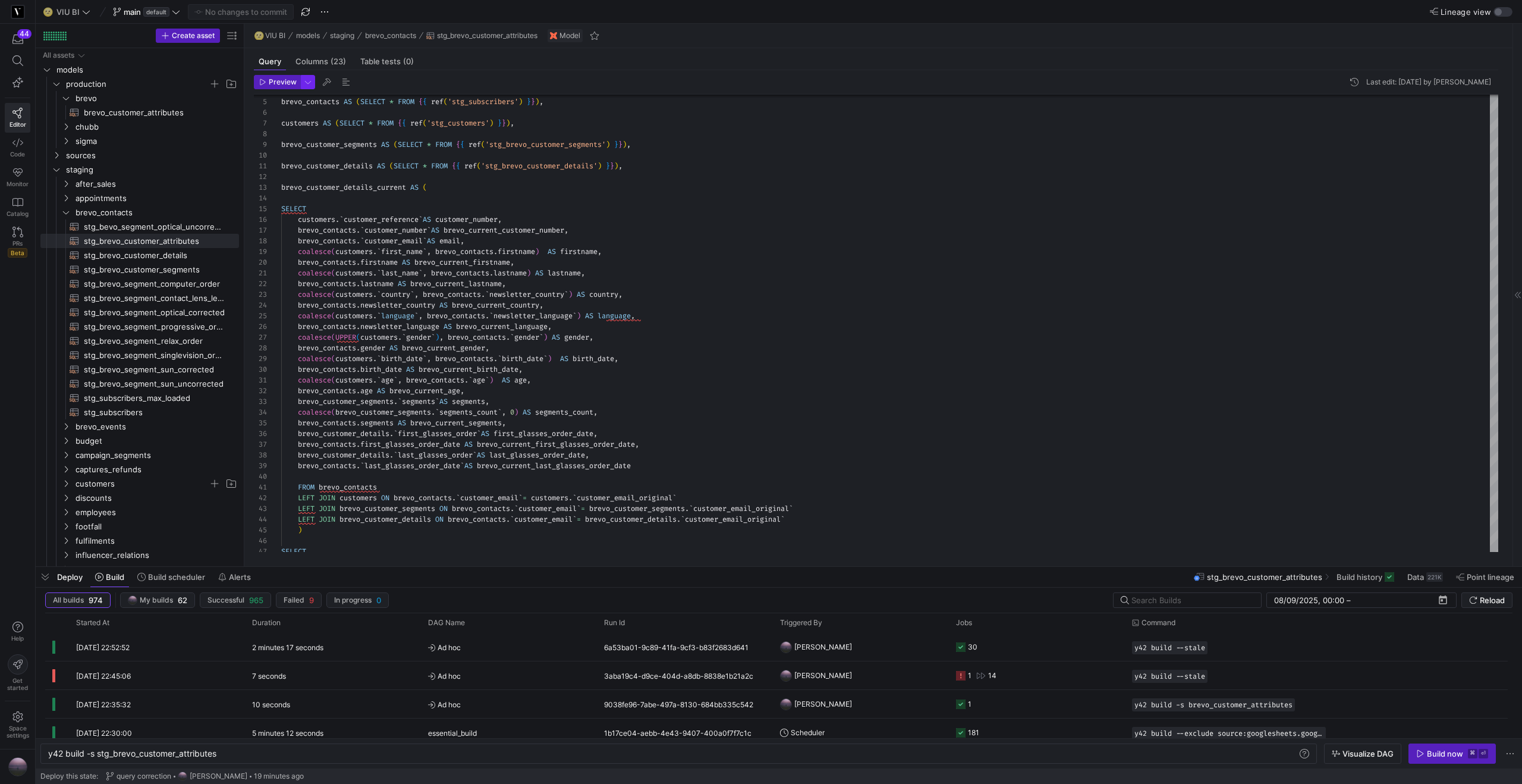
click at [307, 81] on span "button" at bounding box center [307, 81] width 13 height 13
click at [248, 162] on p "Slower but complete preview" at bounding box center [231, 165] width 101 height 8
click at [174, 162] on input "Full Preview Slower but complete preview" at bounding box center [170, 159] width 9 height 9
radio input "true"
click at [277, 84] on div at bounding box center [761, 392] width 1522 height 784
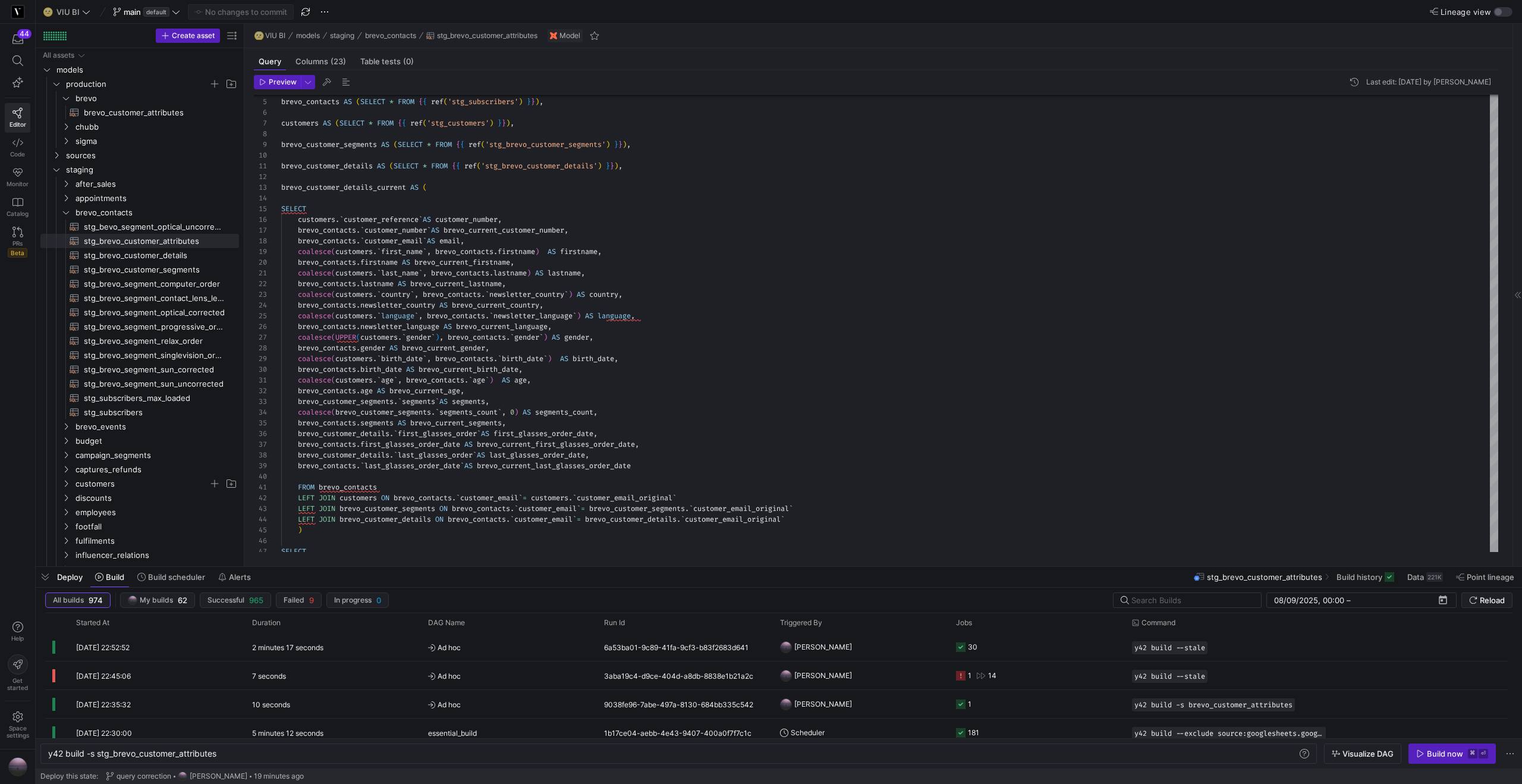
click at [277, 84] on span "Preview" at bounding box center [283, 81] width 28 height 8
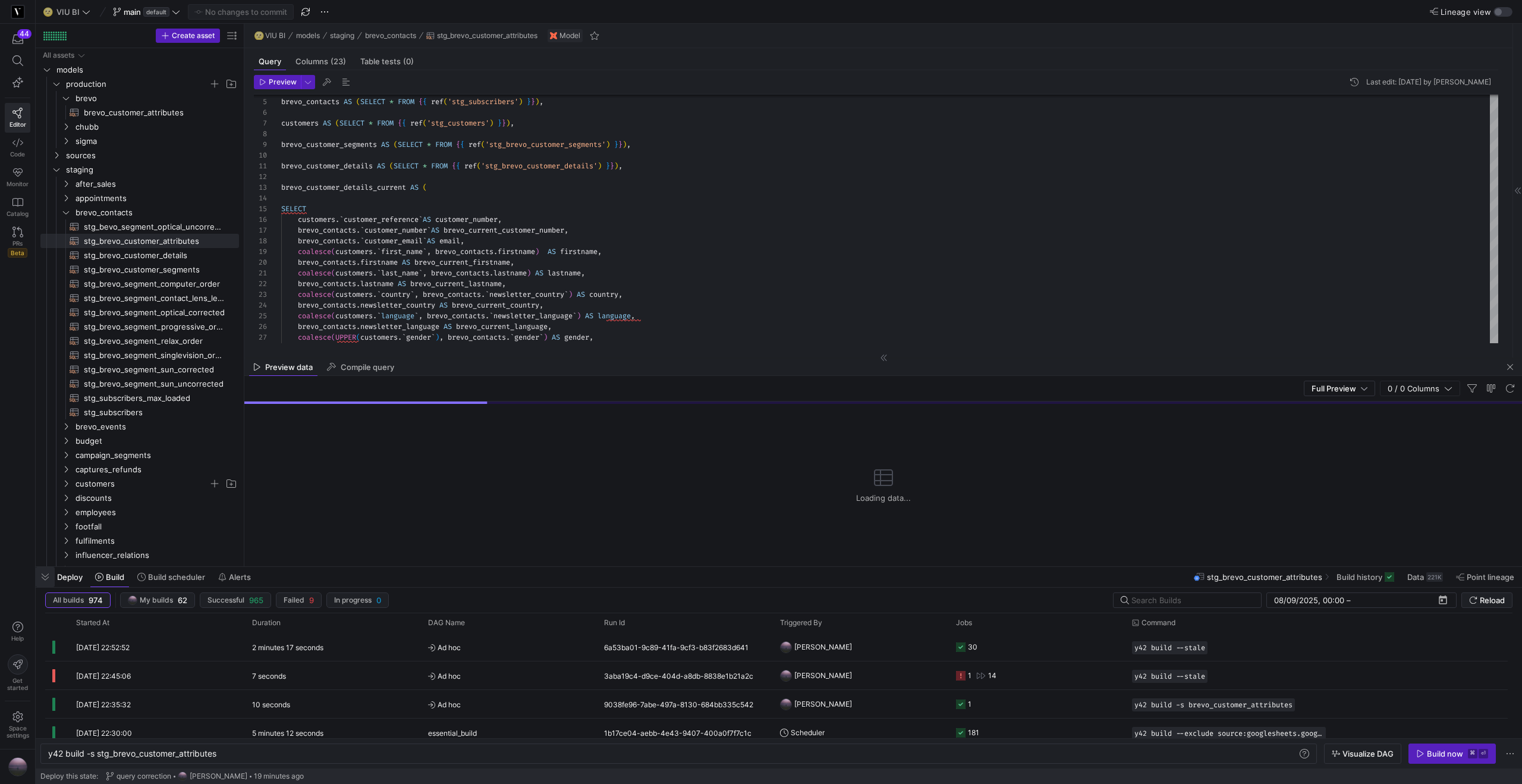
click at [49, 576] on span "button" at bounding box center [45, 576] width 19 height 20
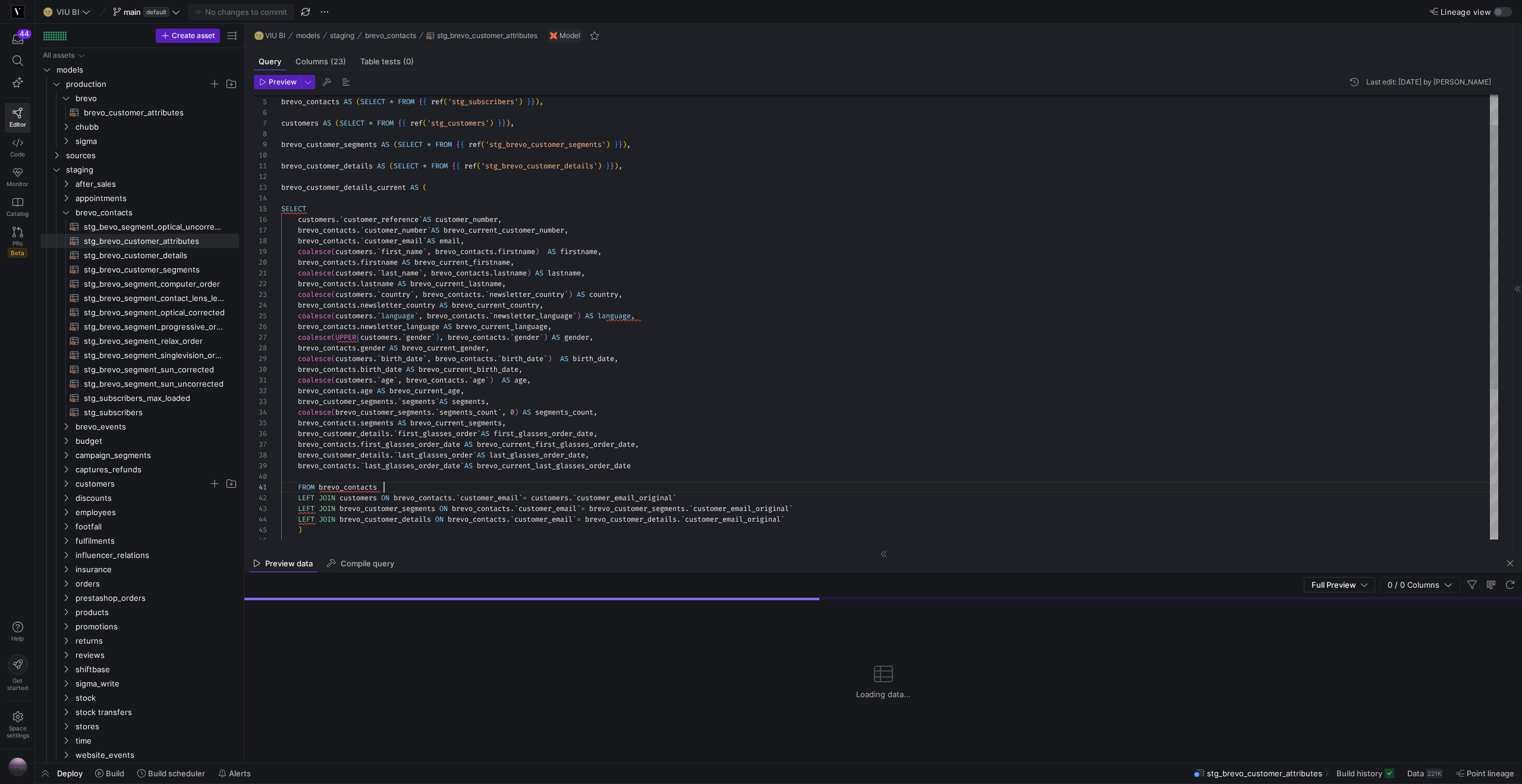
scroll to position [0, 103]
click at [390, 487] on div "WITH brevo_contacts AS ( SELECT * FROM { { ref ( 'stg_subscribers' ) } } ) , cu…" at bounding box center [889, 417] width 1217 height 748
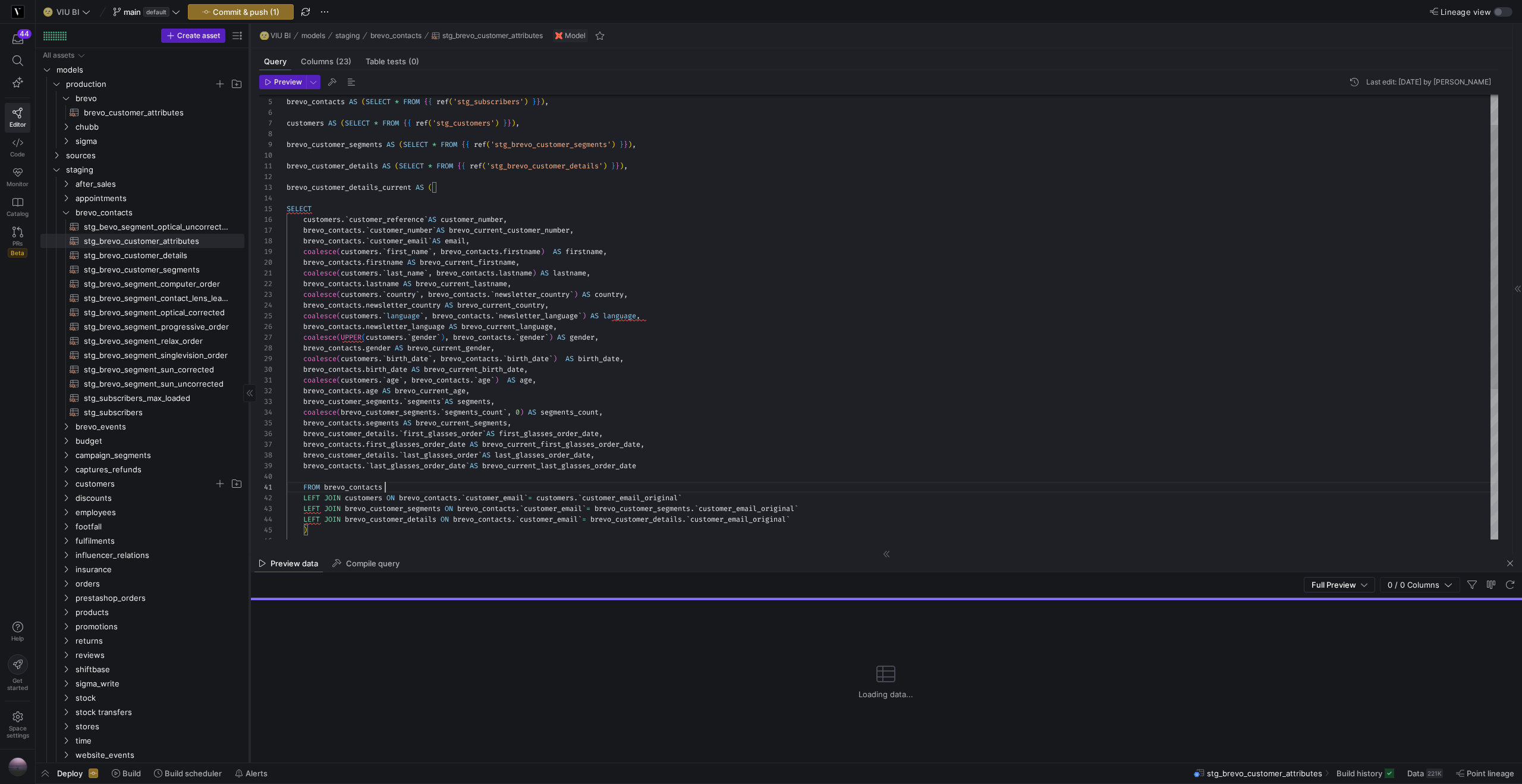
click at [249, 73] on div at bounding box center [249, 393] width 1 height 739
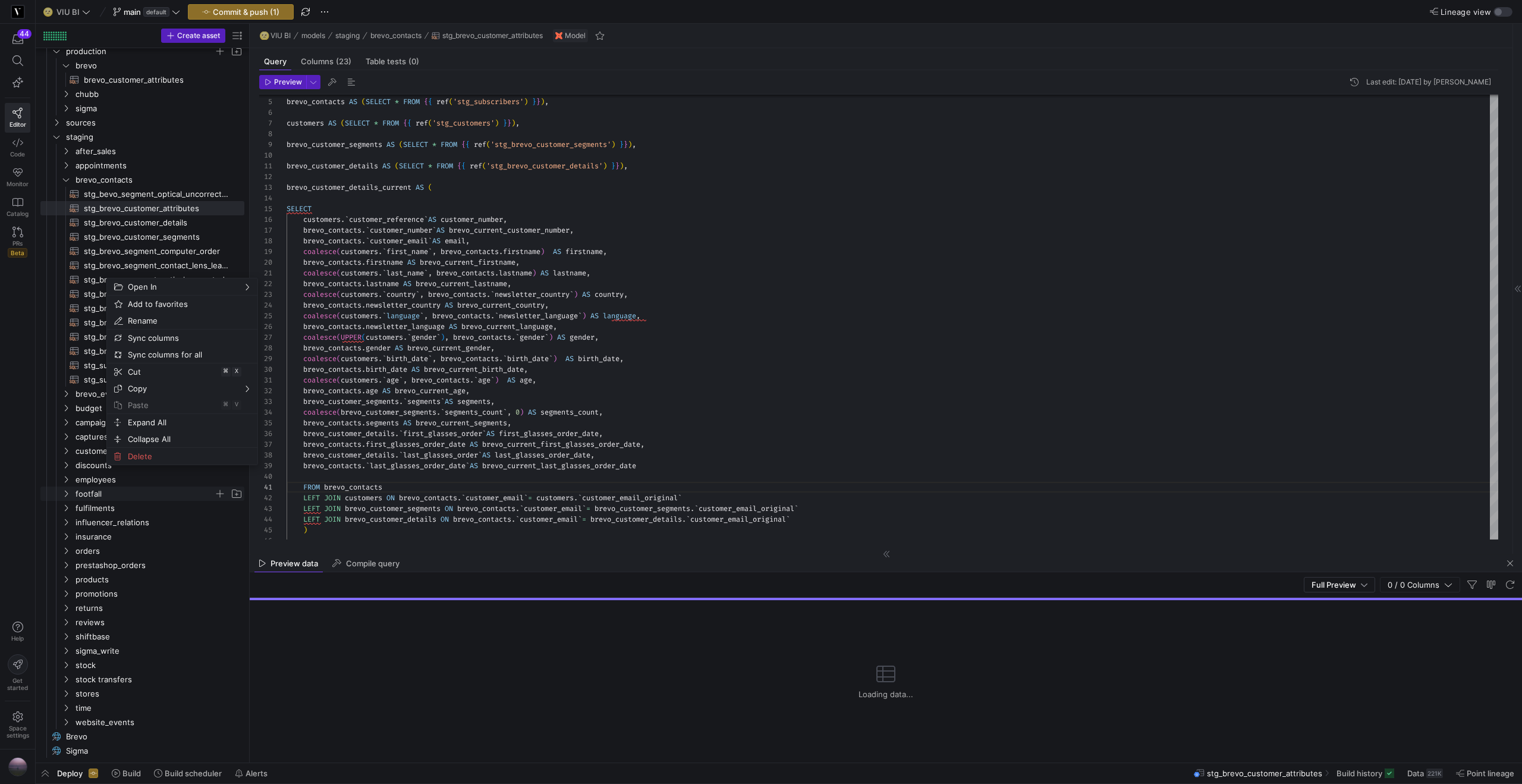
click at [71, 487] on span "footfall" at bounding box center [151, 493] width 184 height 13
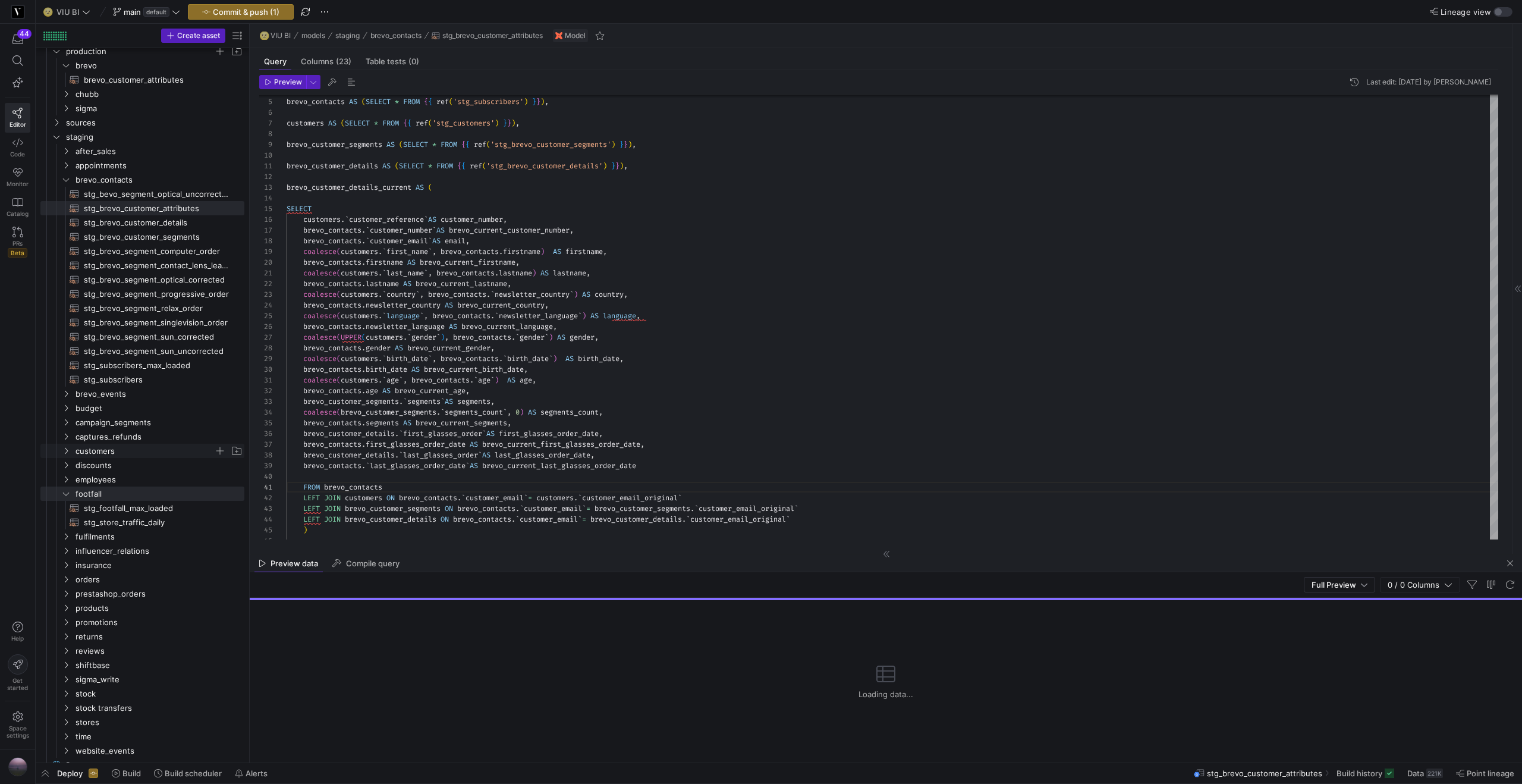
click at [69, 451] on icon "Press SPACE to select this row." at bounding box center [65, 450] width 8 height 7
click at [101, 480] on span "stg_customers​​​​​​​​​​" at bounding box center [157, 480] width 147 height 14
type textarea "{{ config(materialized = 'table') }} WITH customers_max AS (SELECT * FROM {{ re…"
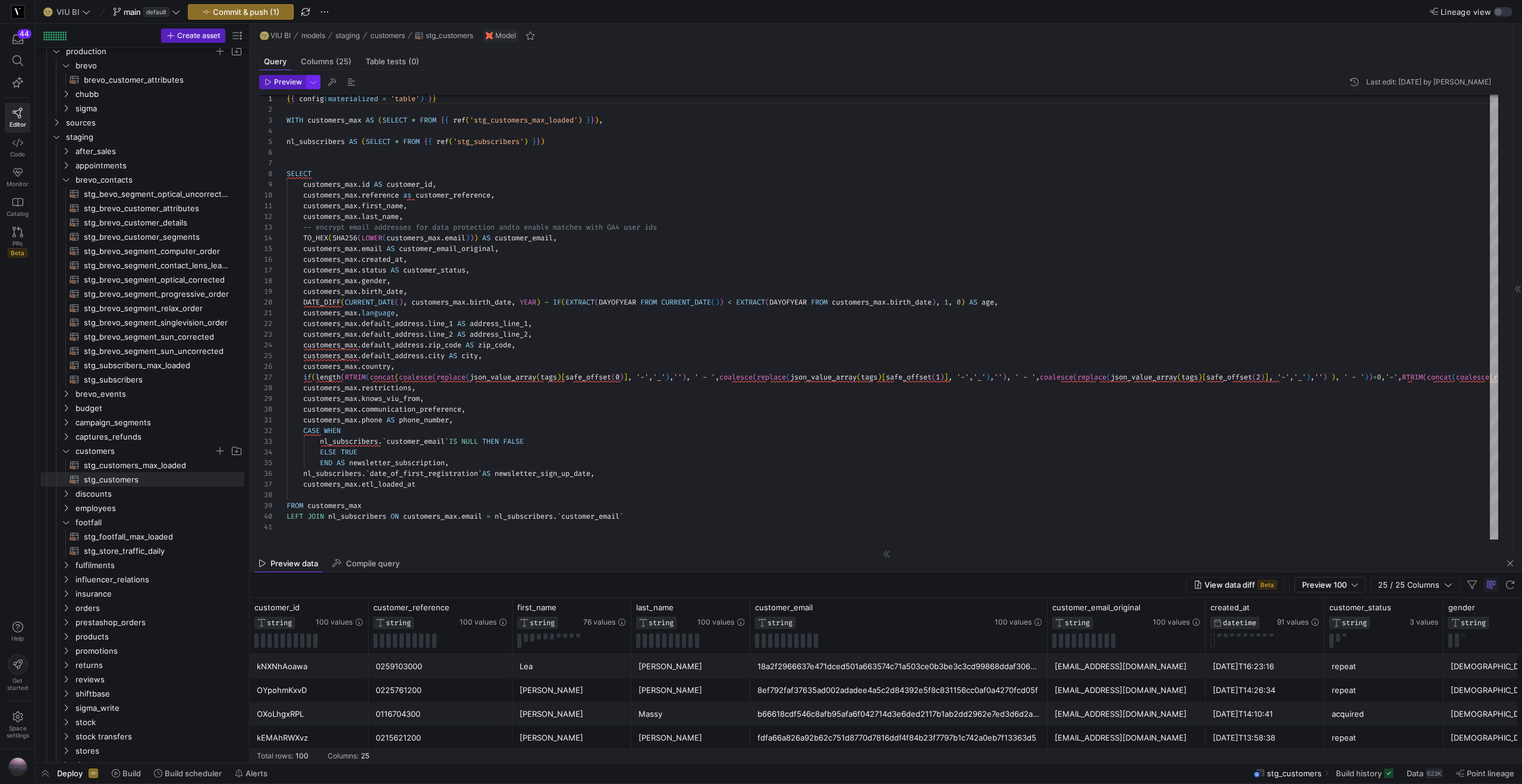
click at [314, 88] on span "button" at bounding box center [313, 81] width 13 height 13
click at [282, 80] on div at bounding box center [761, 392] width 1522 height 784
click at [282, 80] on span "Preview" at bounding box center [288, 81] width 28 height 8
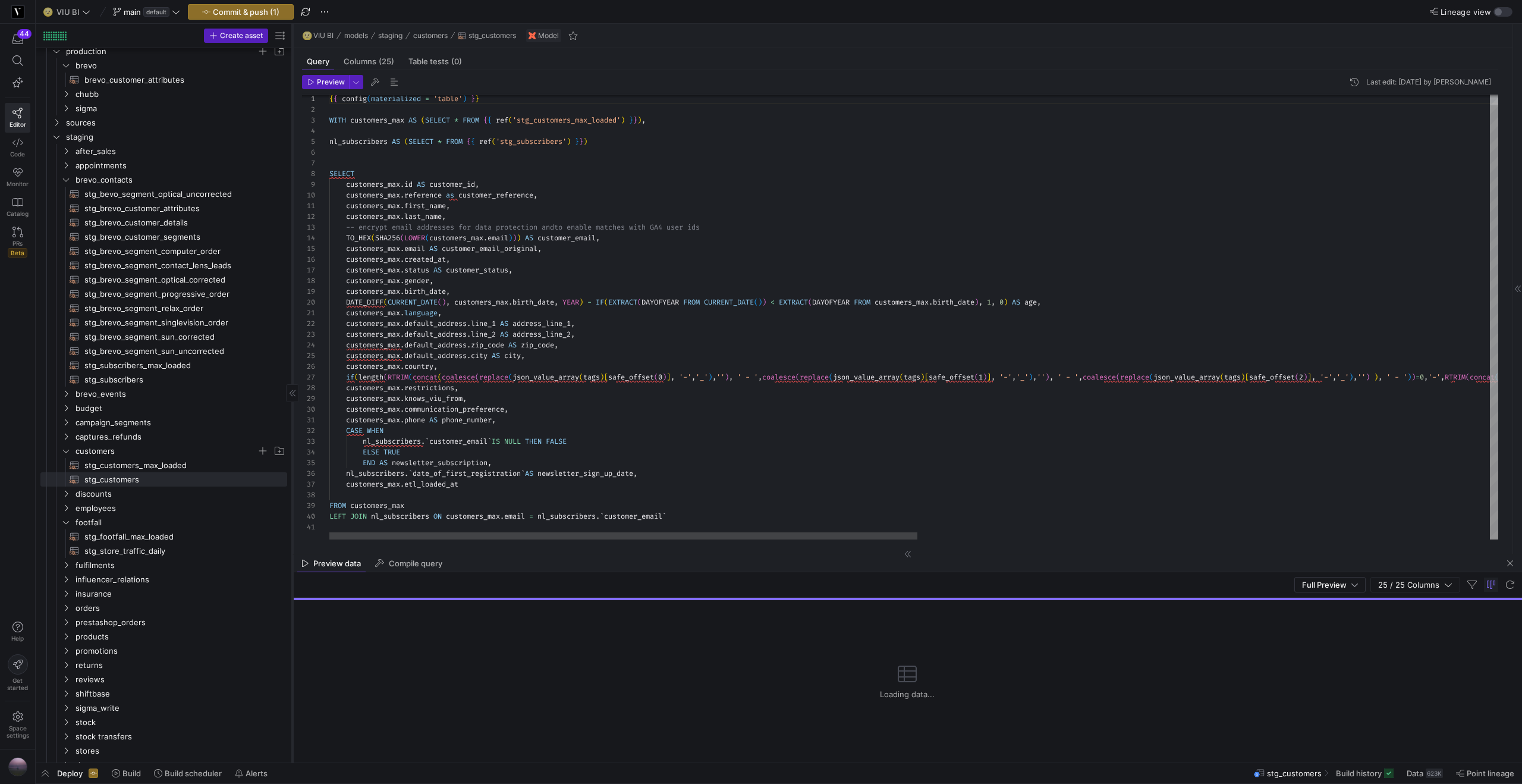
drag, startPoint x: 248, startPoint y: 78, endPoint x: 291, endPoint y: 73, distance: 43.3
click at [292, 73] on div at bounding box center [292, 393] width 1 height 739
click at [225, 14] on span "Commit & push (1)" at bounding box center [246, 12] width 67 height 9
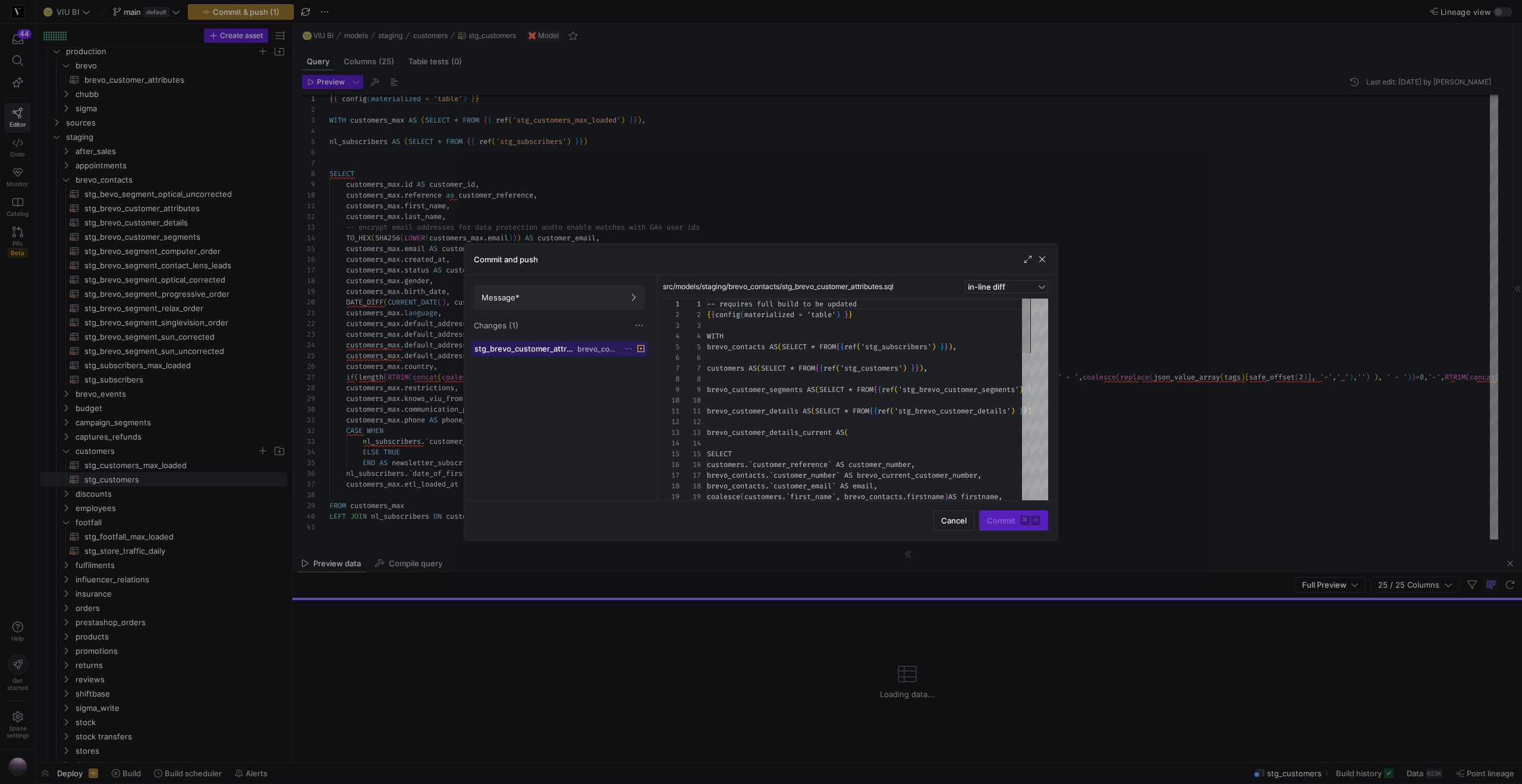
click at [610, 345] on span "brevo_contacts" at bounding box center [597, 349] width 41 height 8
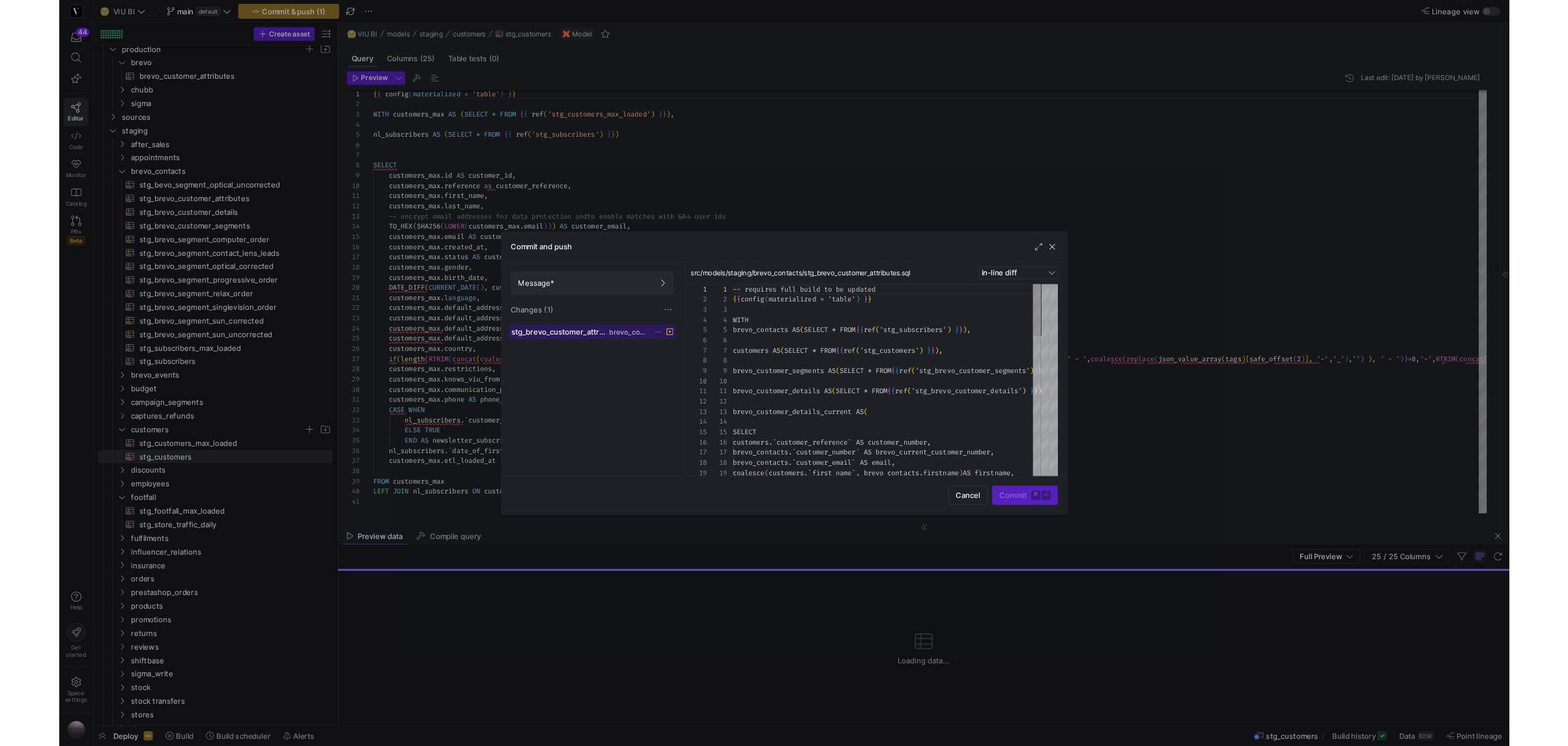
scroll to position [117, 0]
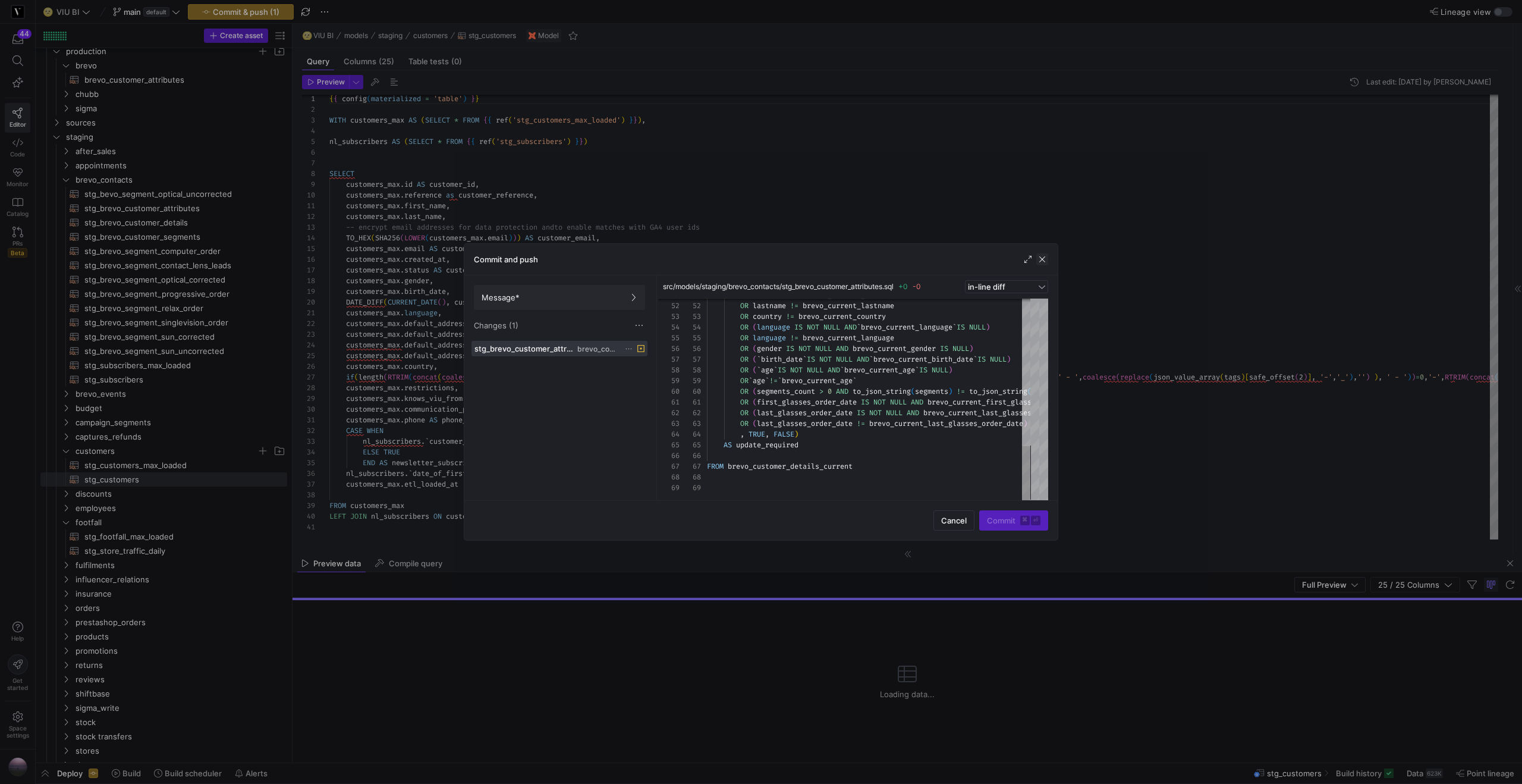
click at [1044, 261] on span "button" at bounding box center [1042, 259] width 12 height 12
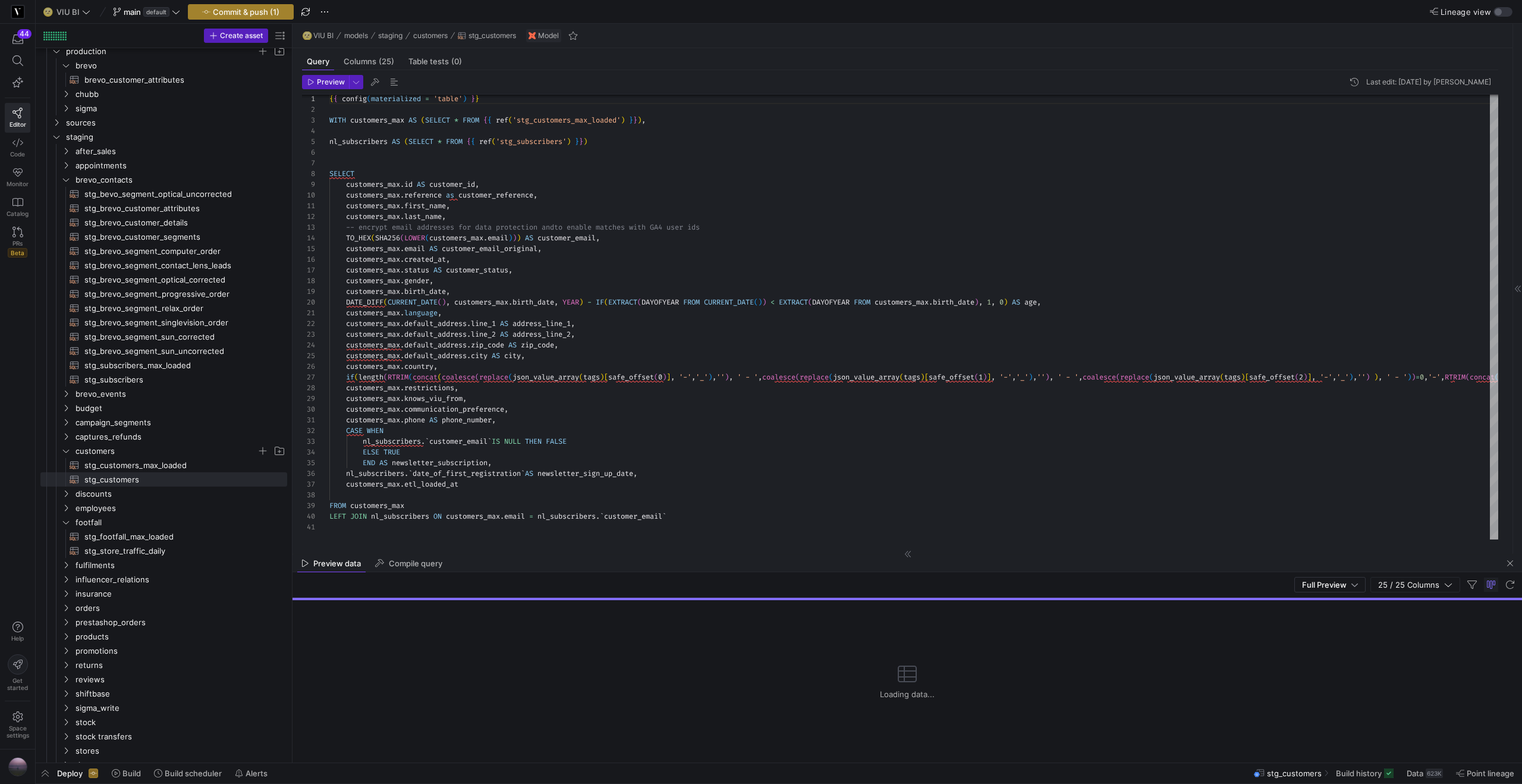
click at [256, 14] on span "Commit & push (1)" at bounding box center [246, 12] width 67 height 9
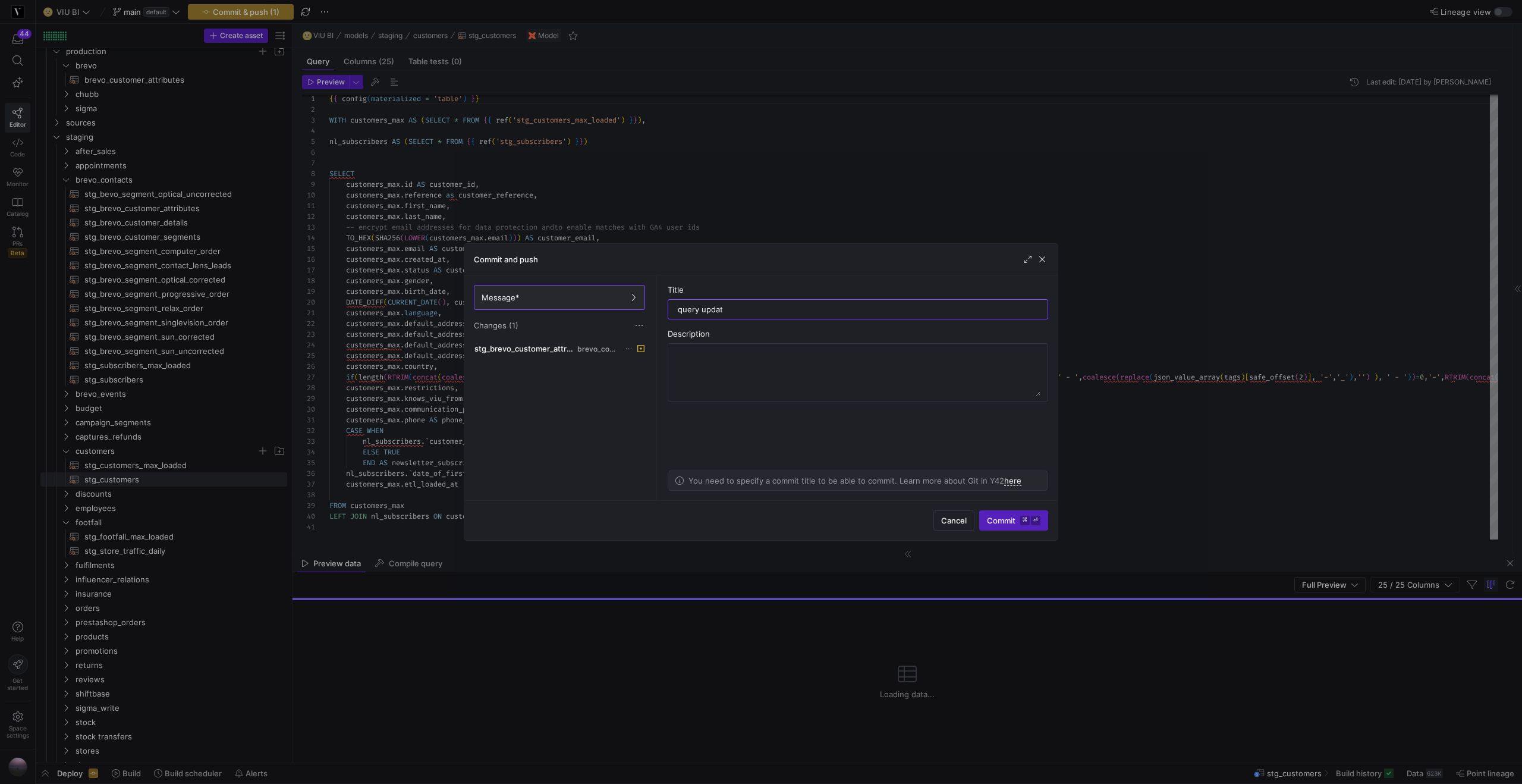
type input "query update"
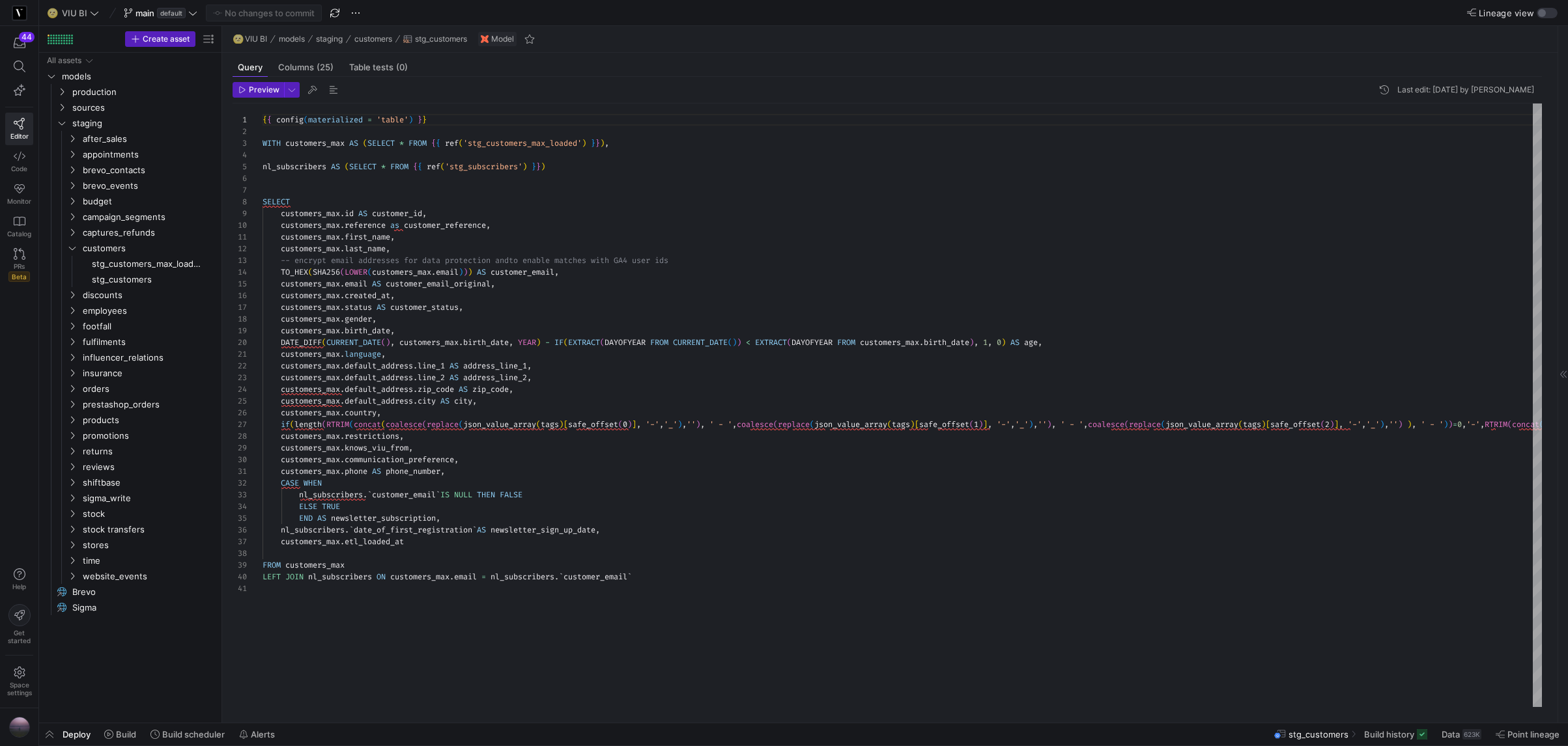
scroll to position [117, 0]
click at [122, 741] on span at bounding box center [120, 734] width 42 height 21
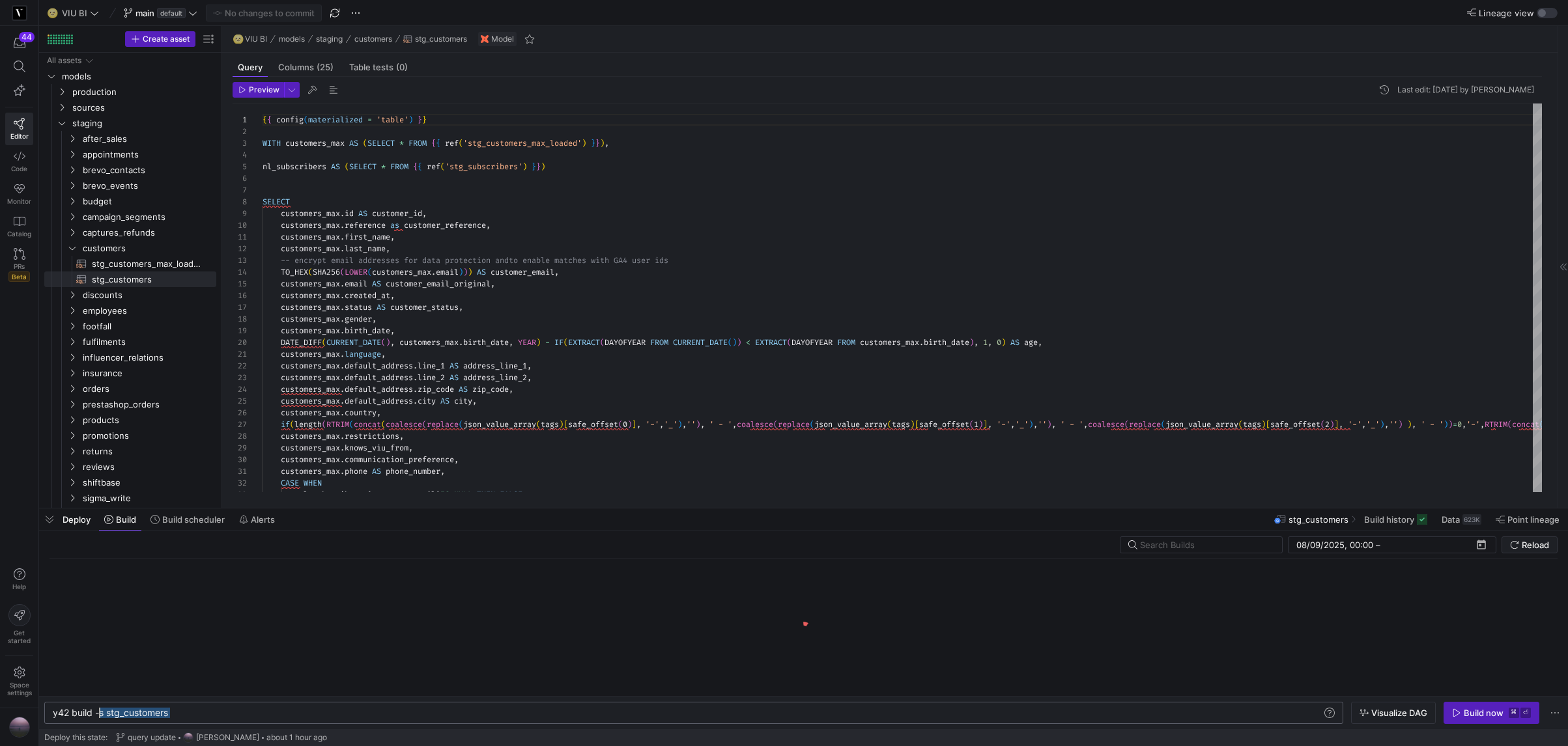
drag, startPoint x: 191, startPoint y: 712, endPoint x: 101, endPoint y: 711, distance: 90.0
click at [101, 711] on div "y42 build -s stg_customers" at bounding box center [687, 713] width 1269 height 10
type textarea "y42 build --stale"
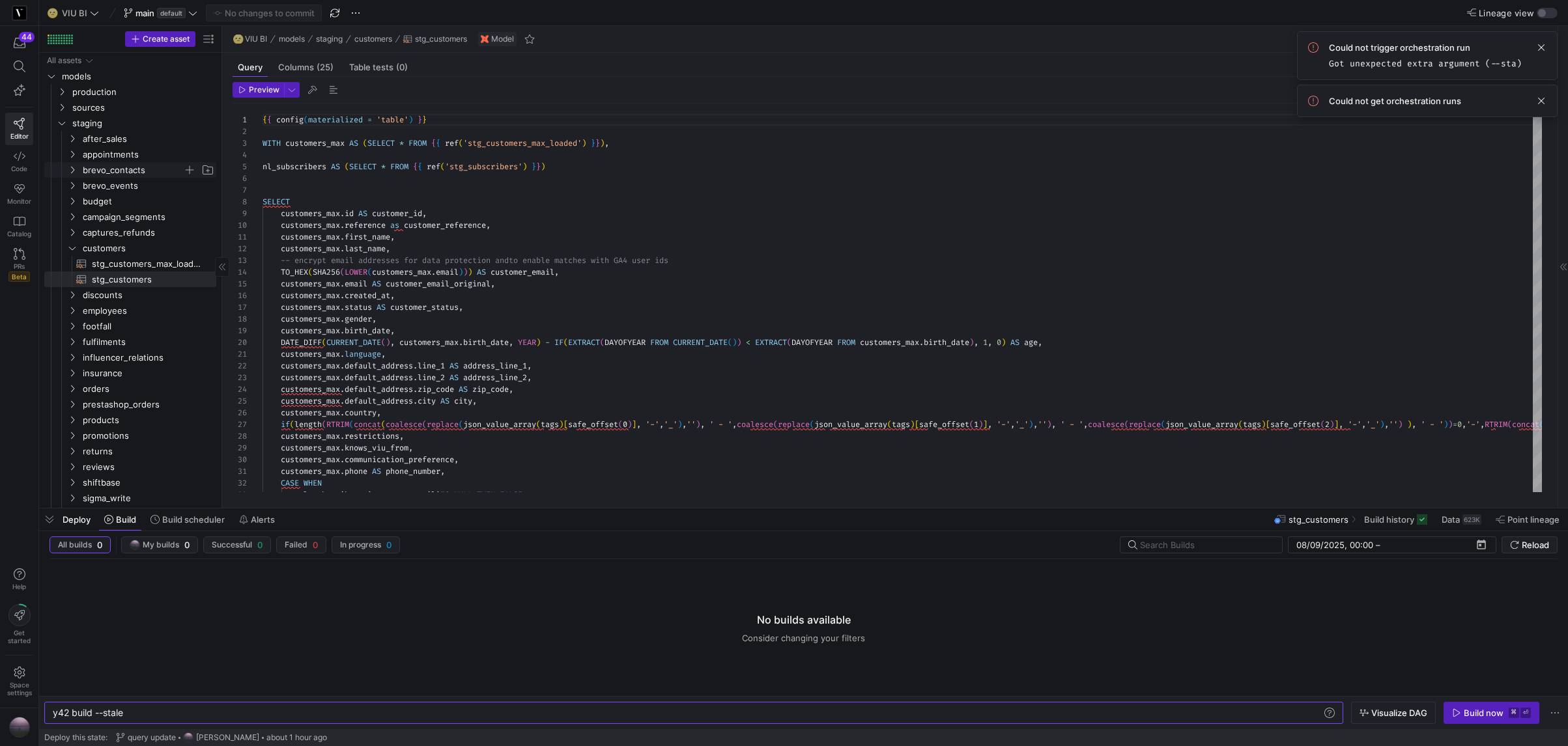
click at [66, 171] on span "brevo_contacts" at bounding box center [141, 169] width 150 height 14
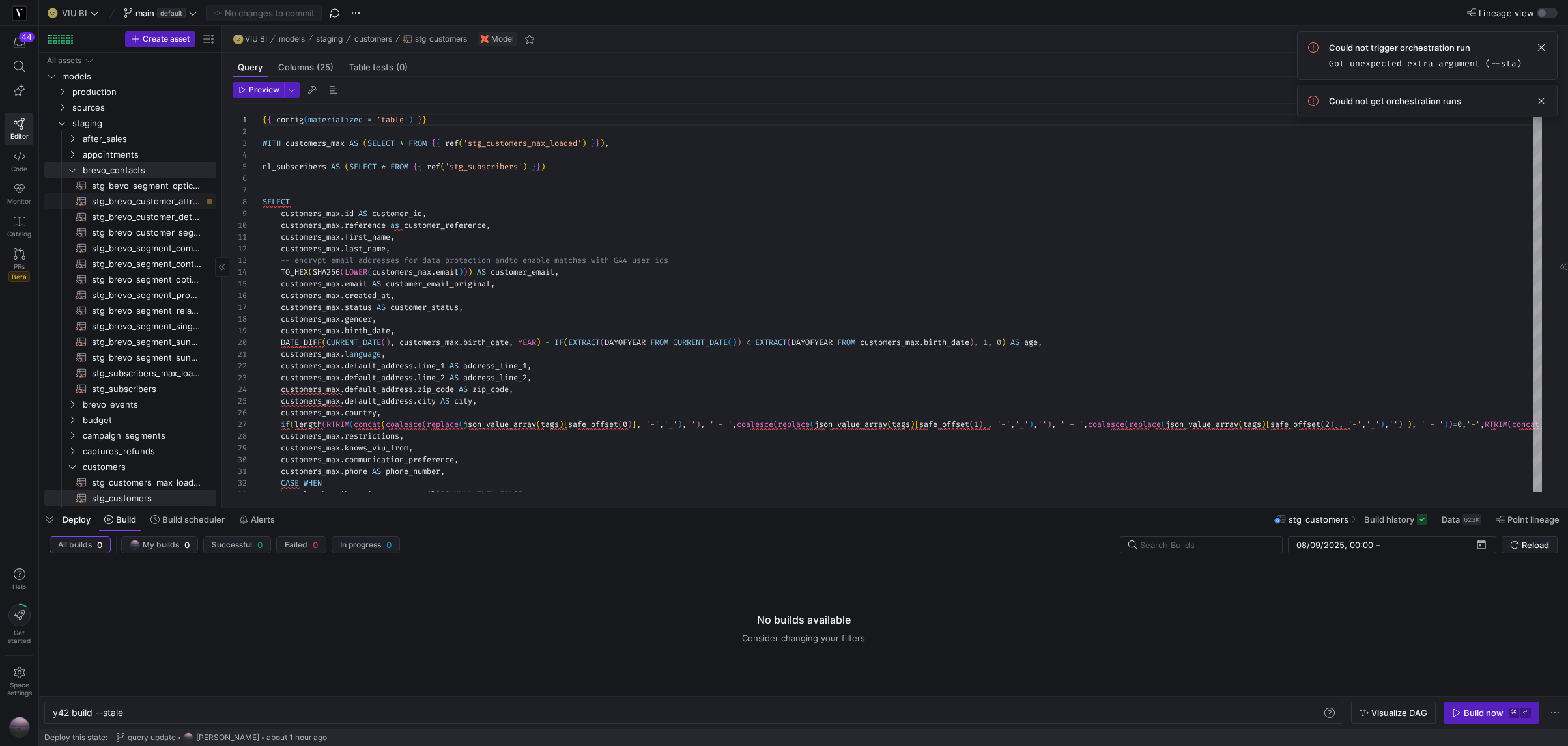
click at [180, 203] on span "stg_brevo_customer_attributes​​​​​​​​​​" at bounding box center [147, 202] width 109 height 15
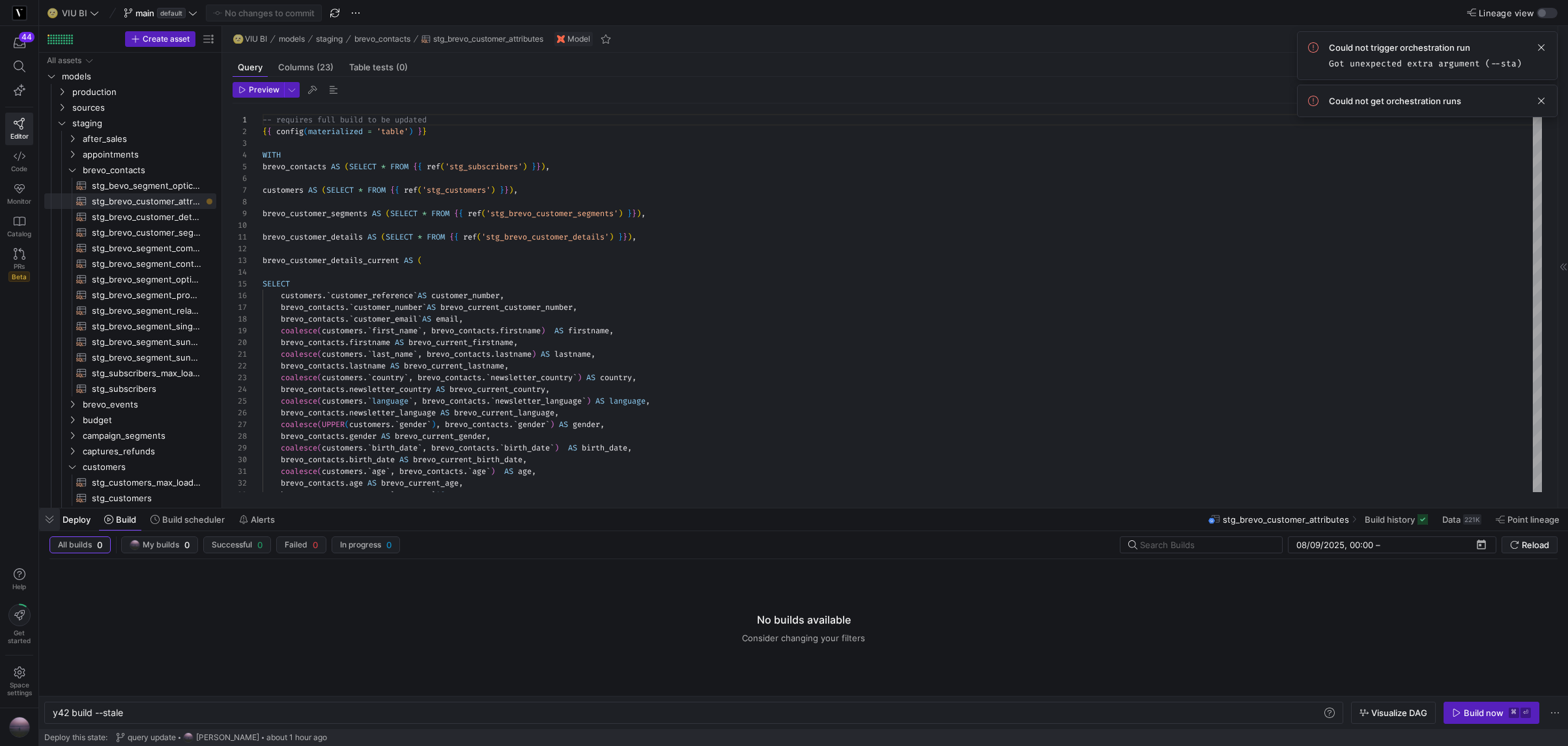
click at [55, 525] on span "button" at bounding box center [49, 520] width 21 height 22
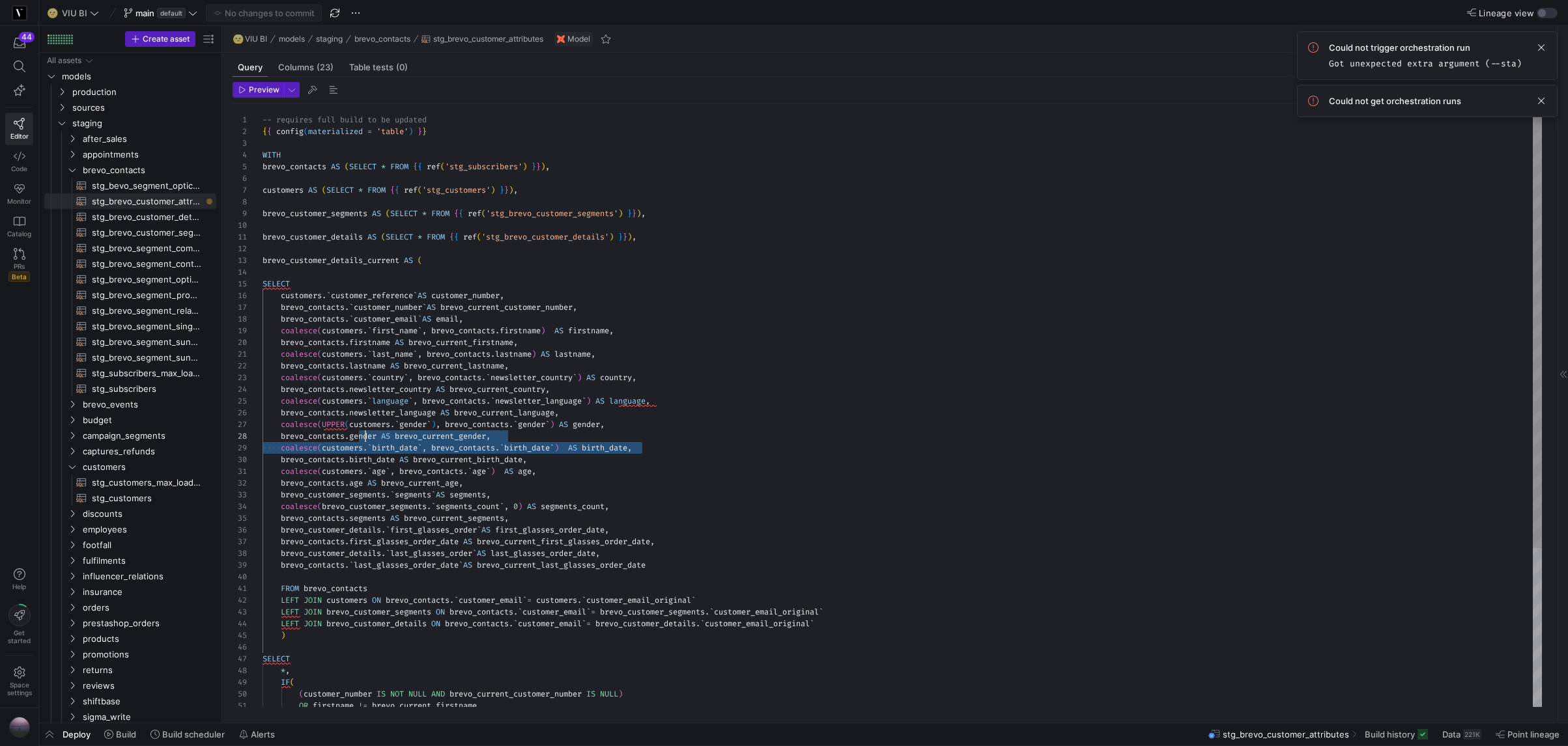
type textarea "last_name`, brevo_contacts.lastname) AS lastname, brevo_contacts.lastname AS br…"
drag, startPoint x: 660, startPoint y: 450, endPoint x: 354, endPoint y: 441, distance: 306.1
click at [354, 441] on div "-- requires full build to be updated { { config ( materialized = 'table' ) } } …" at bounding box center [902, 513] width 1279 height 819
click at [298, 91] on span "button" at bounding box center [291, 89] width 14 height 14
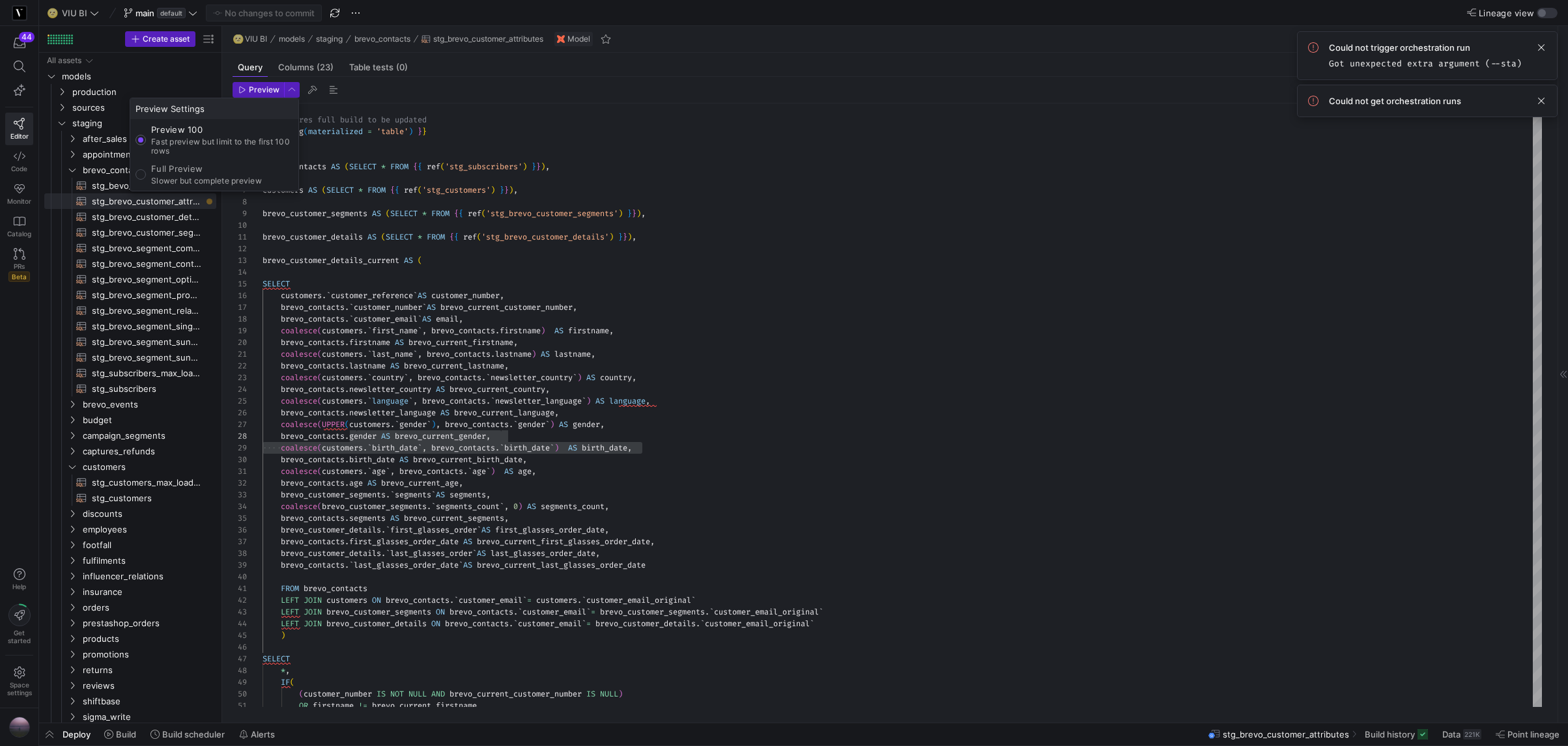
click at [196, 185] on p "Slower but complete preview" at bounding box center [206, 181] width 111 height 9
click at [200, 181] on p "Slower but complete preview" at bounding box center [206, 181] width 111 height 9
click at [146, 179] on input "Full Preview Slower but complete preview" at bounding box center [141, 174] width 10 height 10
radio input "true"
click at [265, 83] on div at bounding box center [784, 373] width 1568 height 746
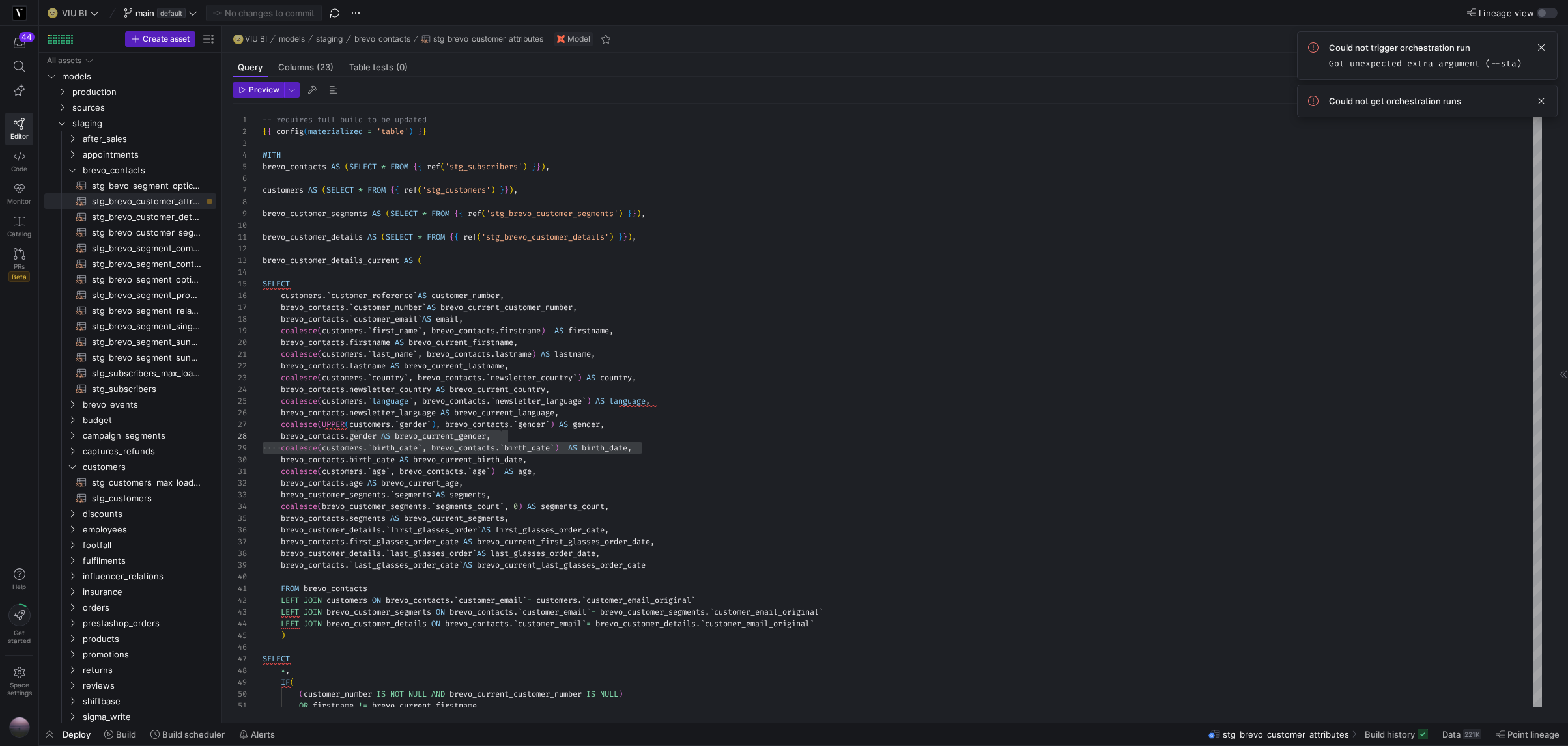
click at [265, 83] on span "button" at bounding box center [259, 89] width 51 height 14
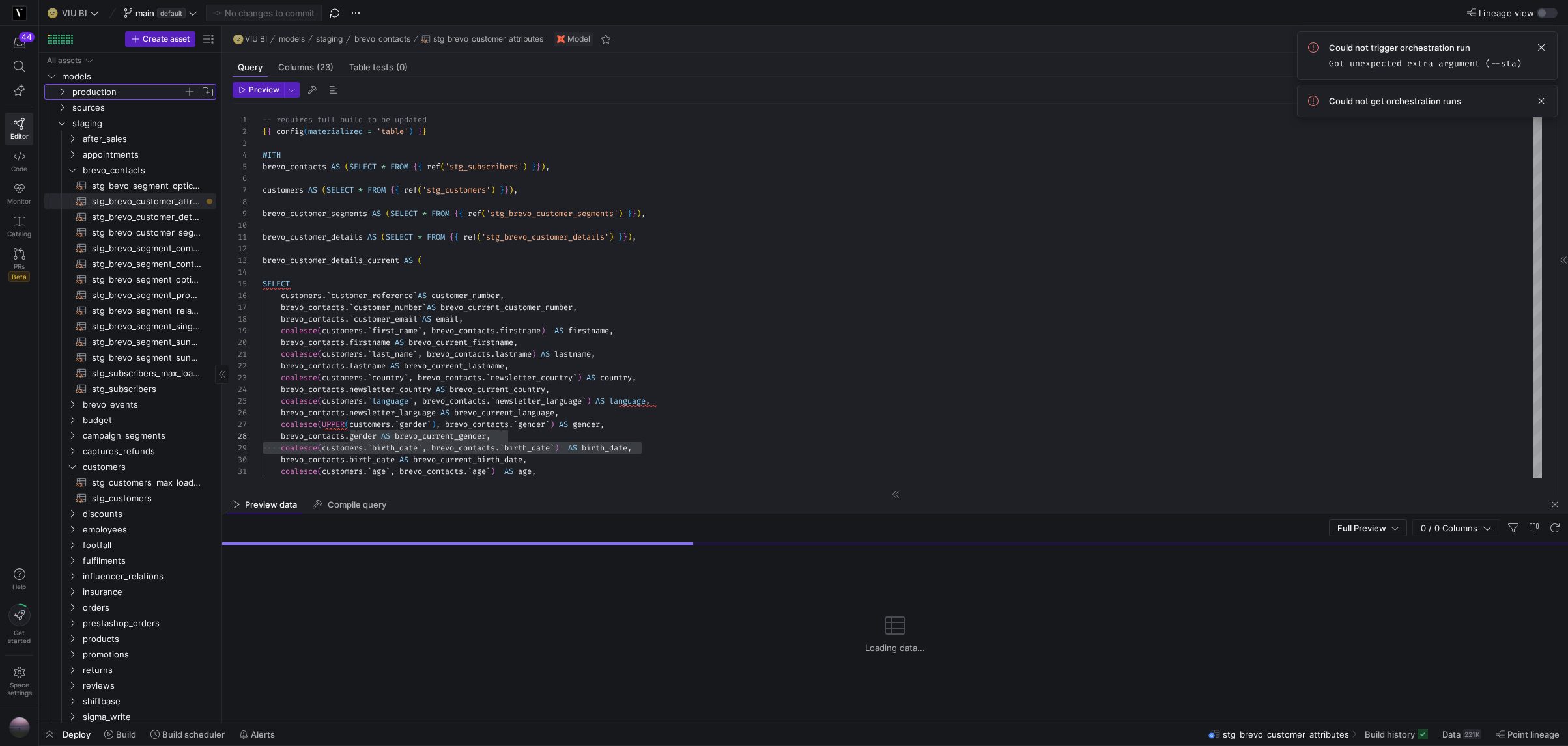
click at [62, 93] on icon "Press SPACE to select this row." at bounding box center [62, 92] width 3 height 8
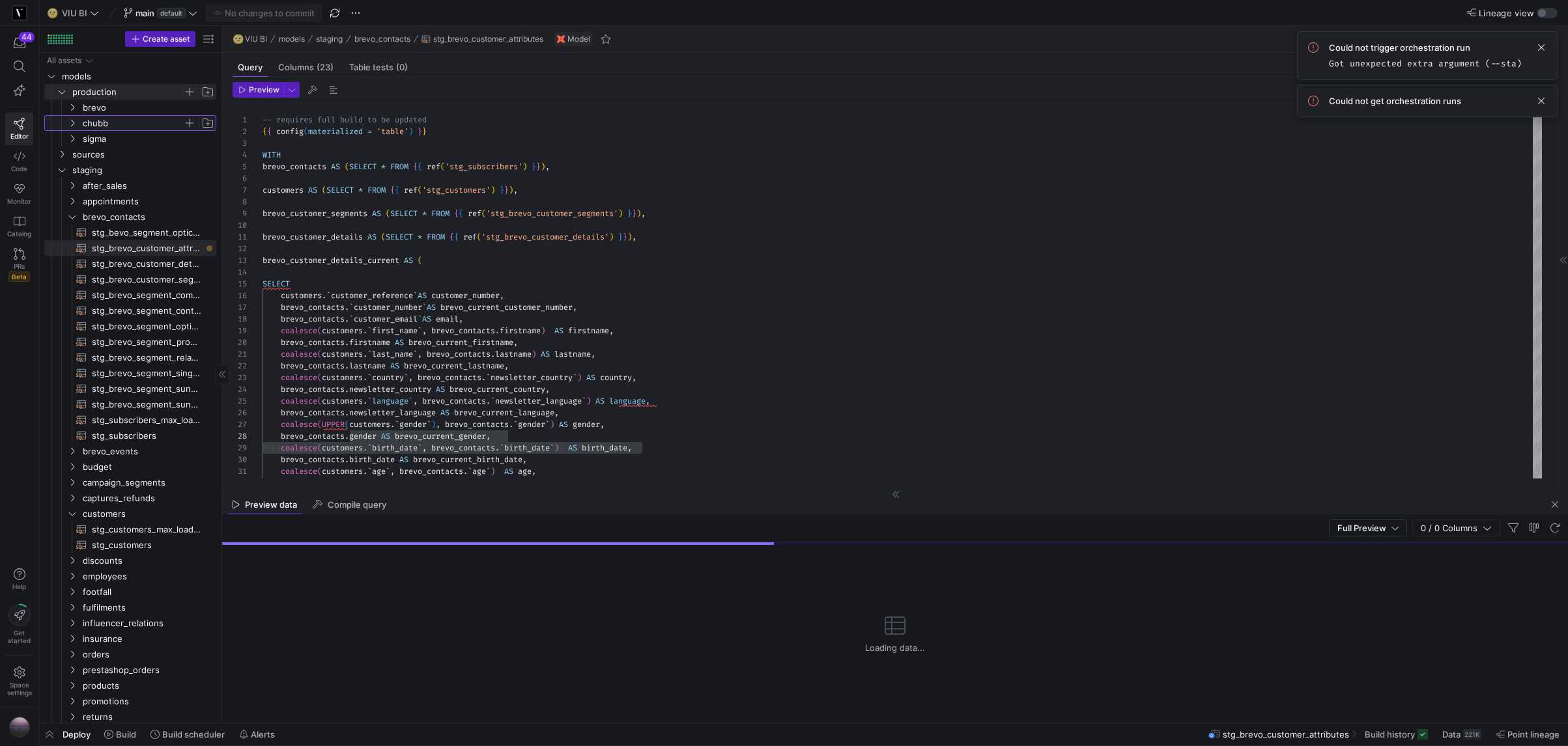
click at [73, 126] on icon "Press SPACE to select this row." at bounding box center [72, 123] width 9 height 8
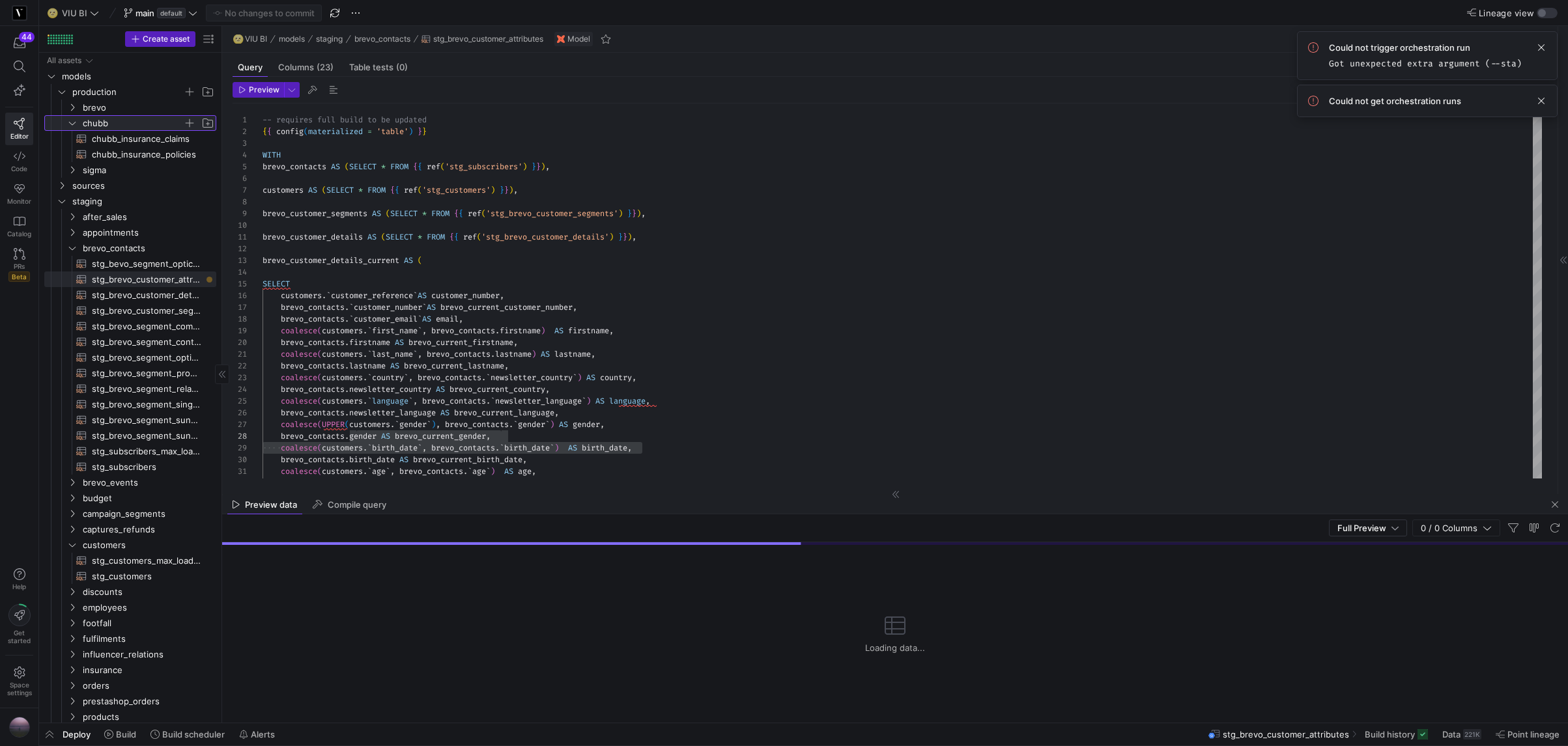
click at [71, 119] on y42-icon at bounding box center [72, 123] width 10 height 10
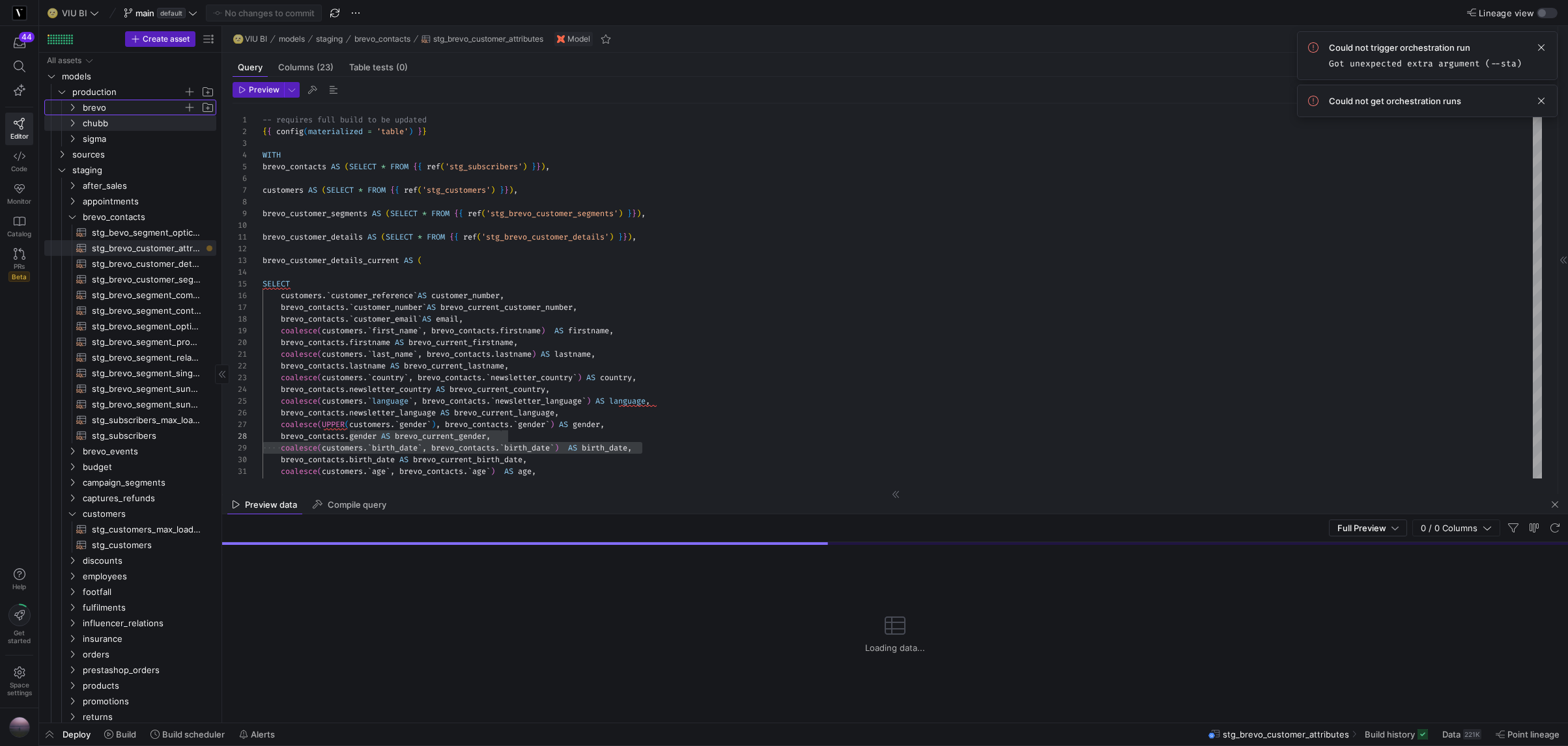
click at [71, 109] on icon "Press SPACE to select this row." at bounding box center [72, 107] width 9 height 8
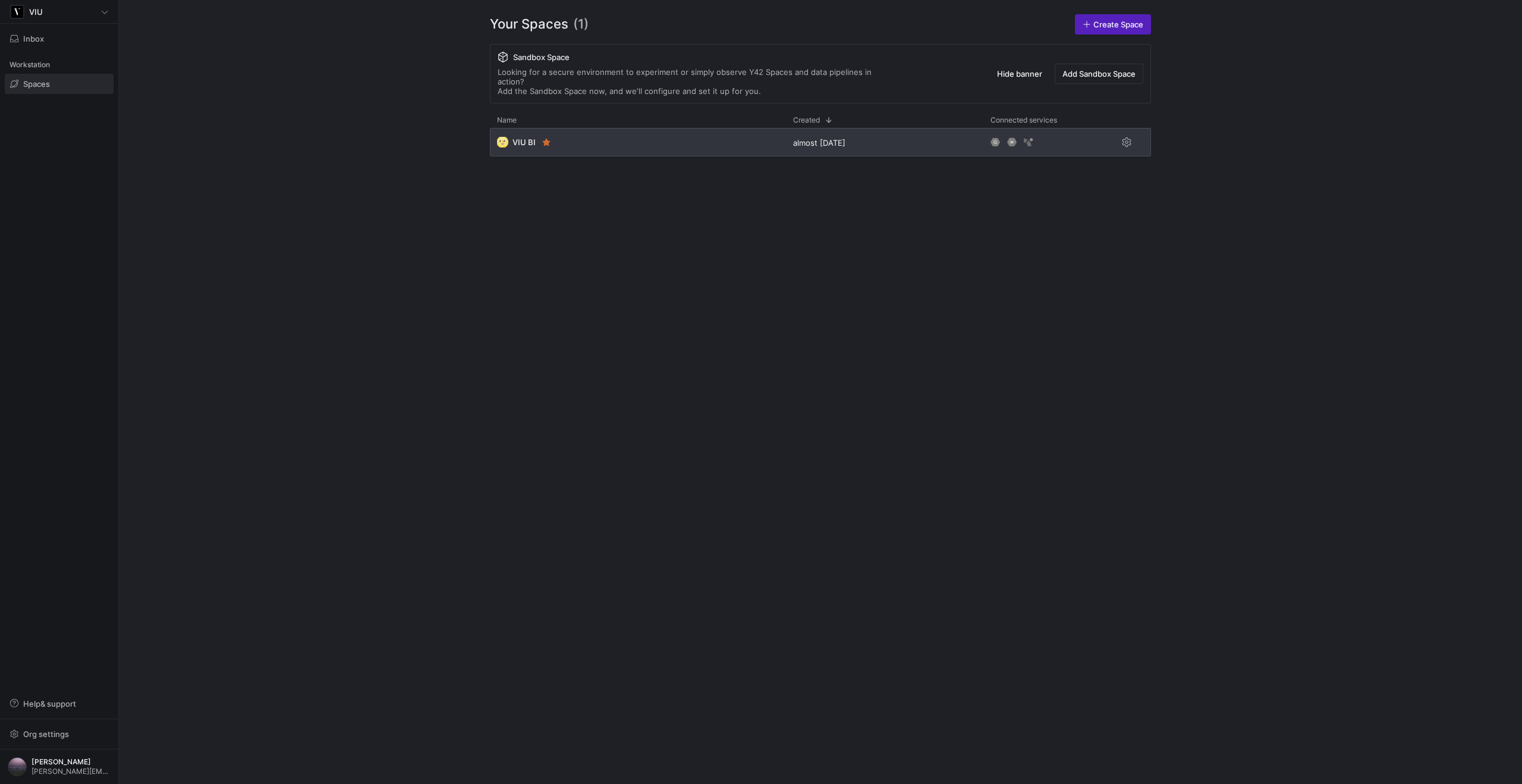
click at [584, 128] on div "🌝 VIU BI" at bounding box center [637, 141] width 296 height 28
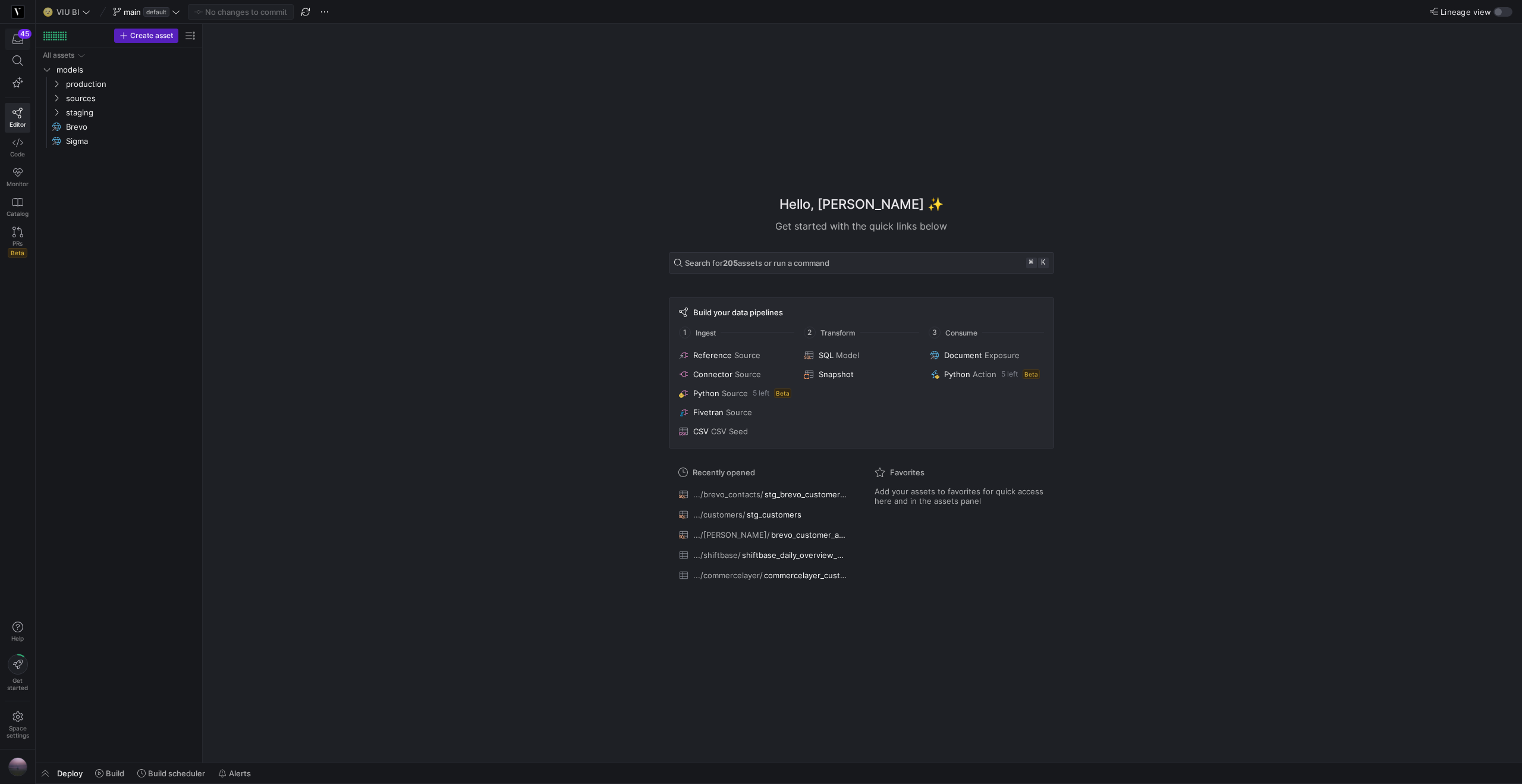
click at [21, 46] on span "button" at bounding box center [18, 39] width 25 height 20
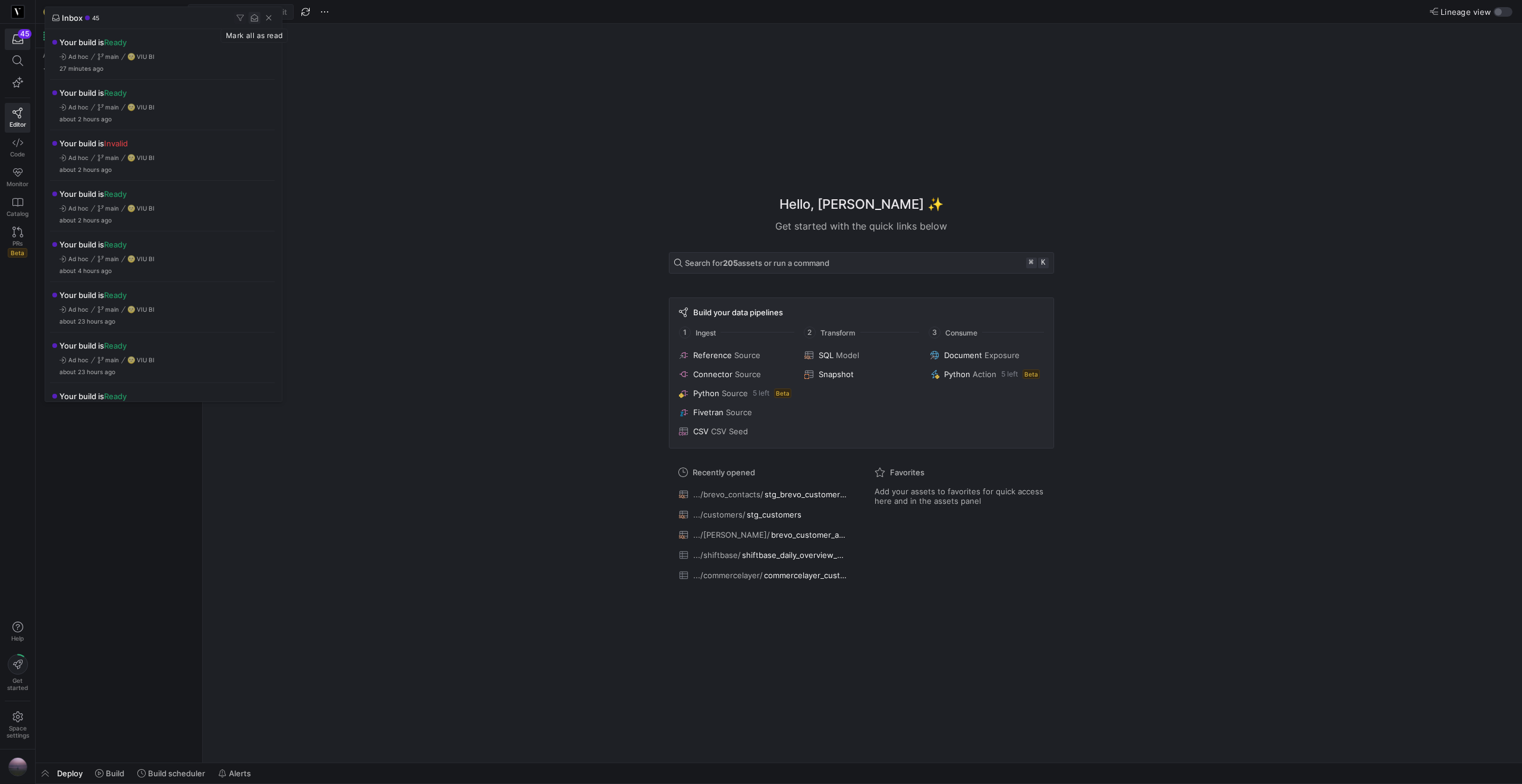
click at [257, 16] on span "button" at bounding box center [254, 17] width 12 height 12
click at [265, 16] on span "button" at bounding box center [268, 17] width 12 height 12
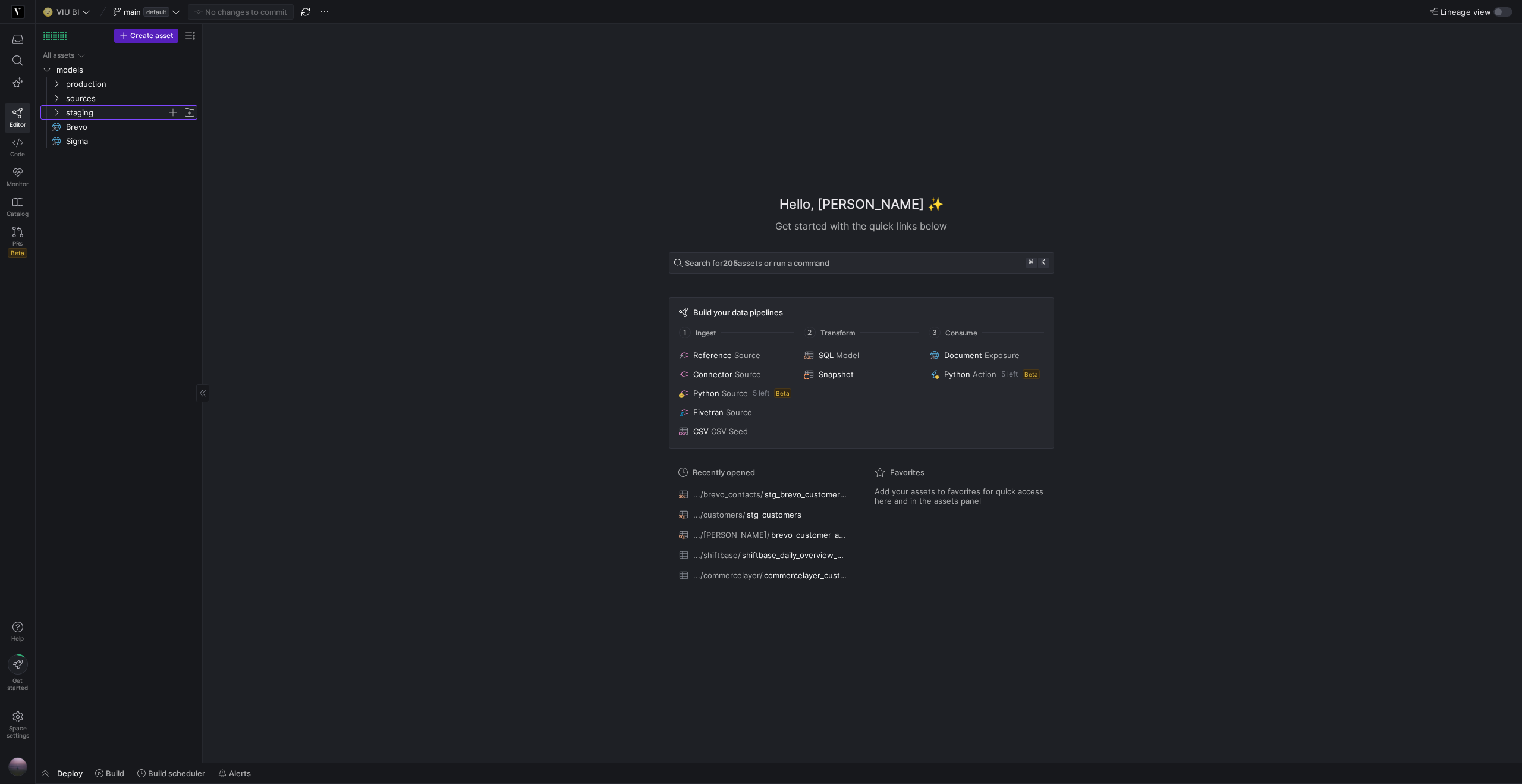
click at [61, 111] on y42-icon "Press SPACE to select this row." at bounding box center [56, 112] width 9 height 9
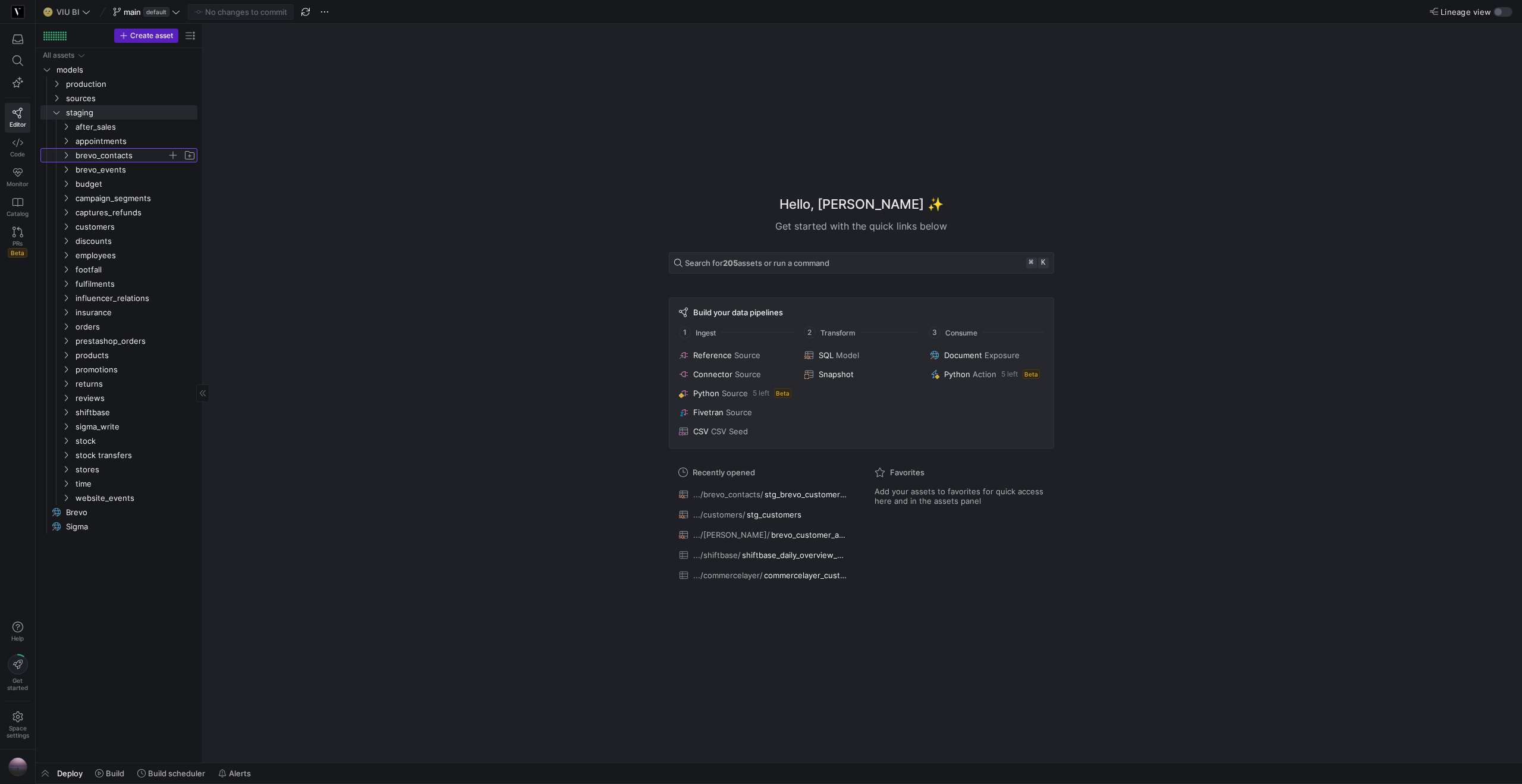
click at [63, 155] on icon "Press SPACE to select this row." at bounding box center [65, 154] width 8 height 7
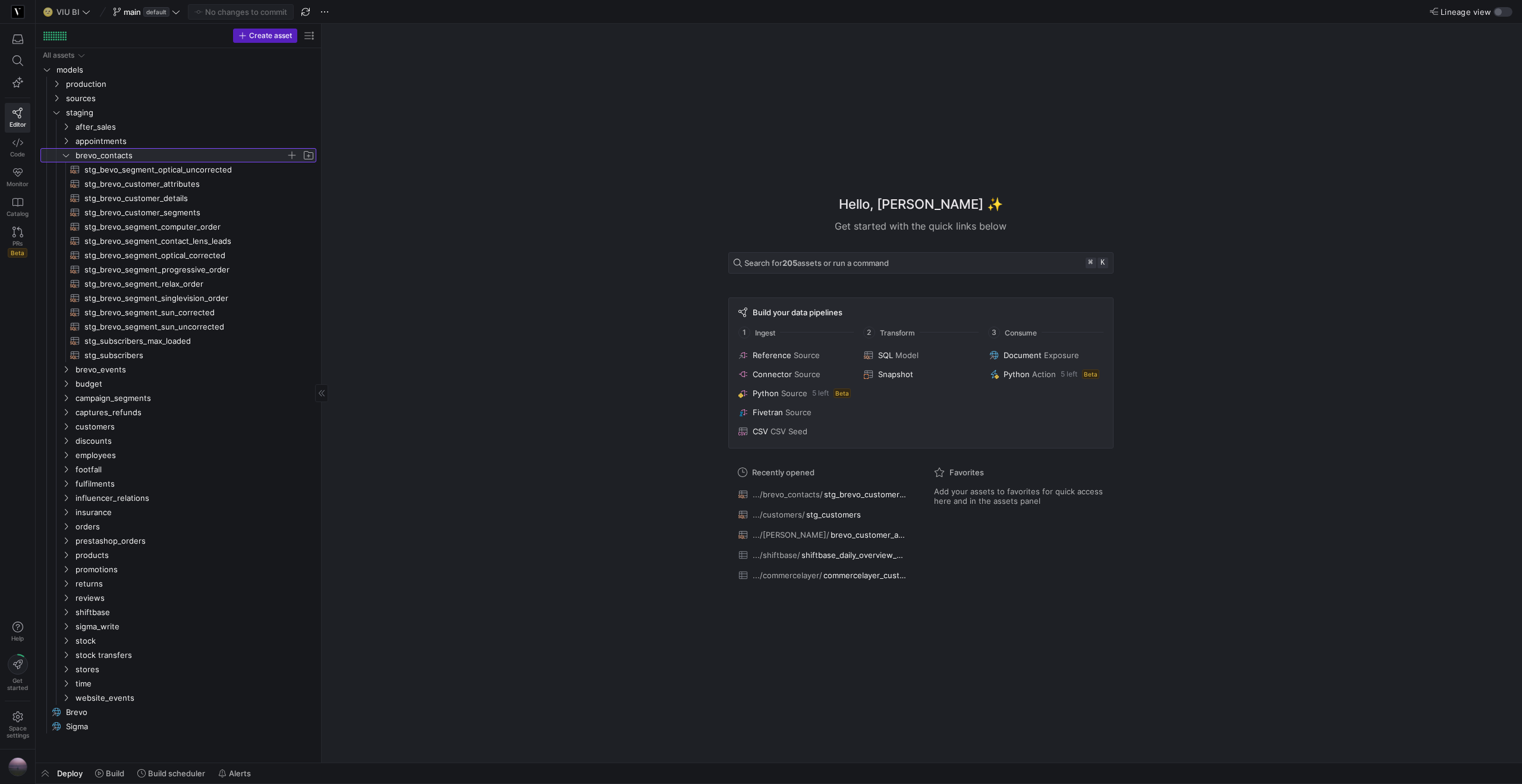
drag, startPoint x: 204, startPoint y: 201, endPoint x: 394, endPoint y: 204, distance: 190.0
click at [194, 198] on span "stg_brevo_customer_details​​​​​​​​​​" at bounding box center [194, 198] width 218 height 14
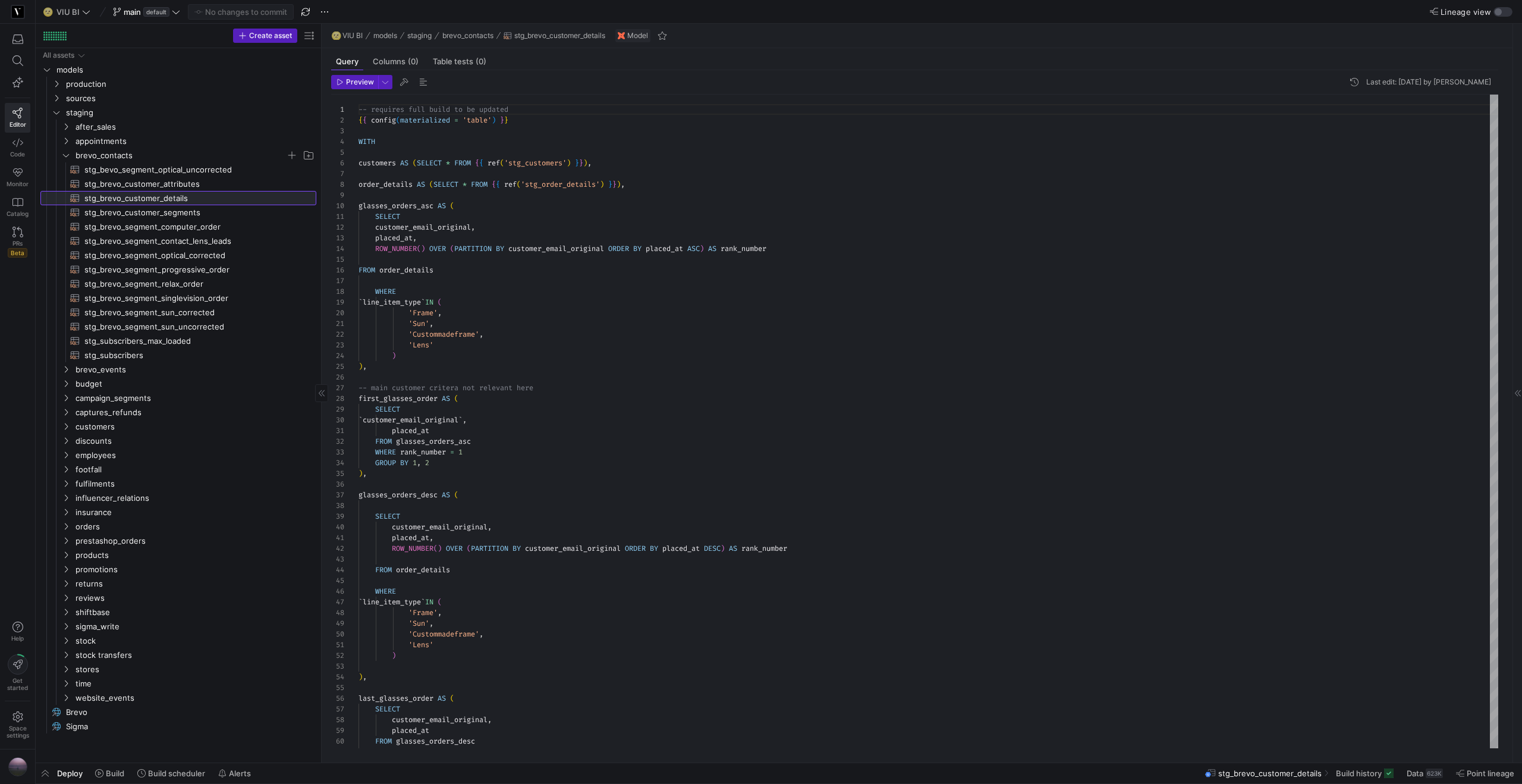
scroll to position [107, 0]
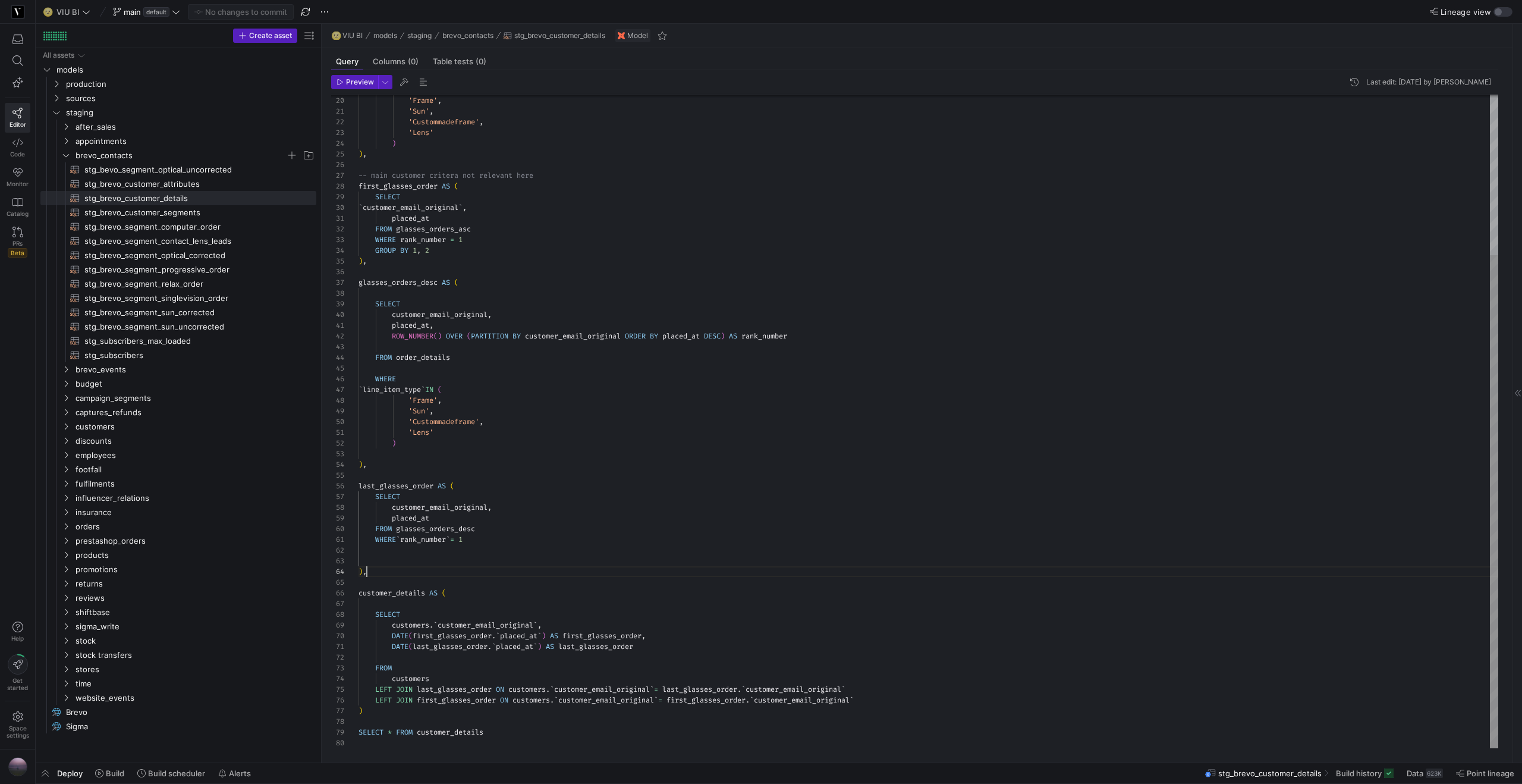
click at [388, 574] on div "` line_item_type ` IN ( 'Frame' , 'Sun' , 'Custommadeframe' , 'Lens' ) ) , -- m…" at bounding box center [928, 315] width 1140 height 865
drag, startPoint x: 380, startPoint y: 571, endPoint x: 353, endPoint y: 489, distance: 86.3
click at [358, 489] on div "` line_item_type ` IN ( 'Frame' , 'Sun' , 'Custommadeframe' , 'Lens' ) ) , -- m…" at bounding box center [928, 315] width 1140 height 865
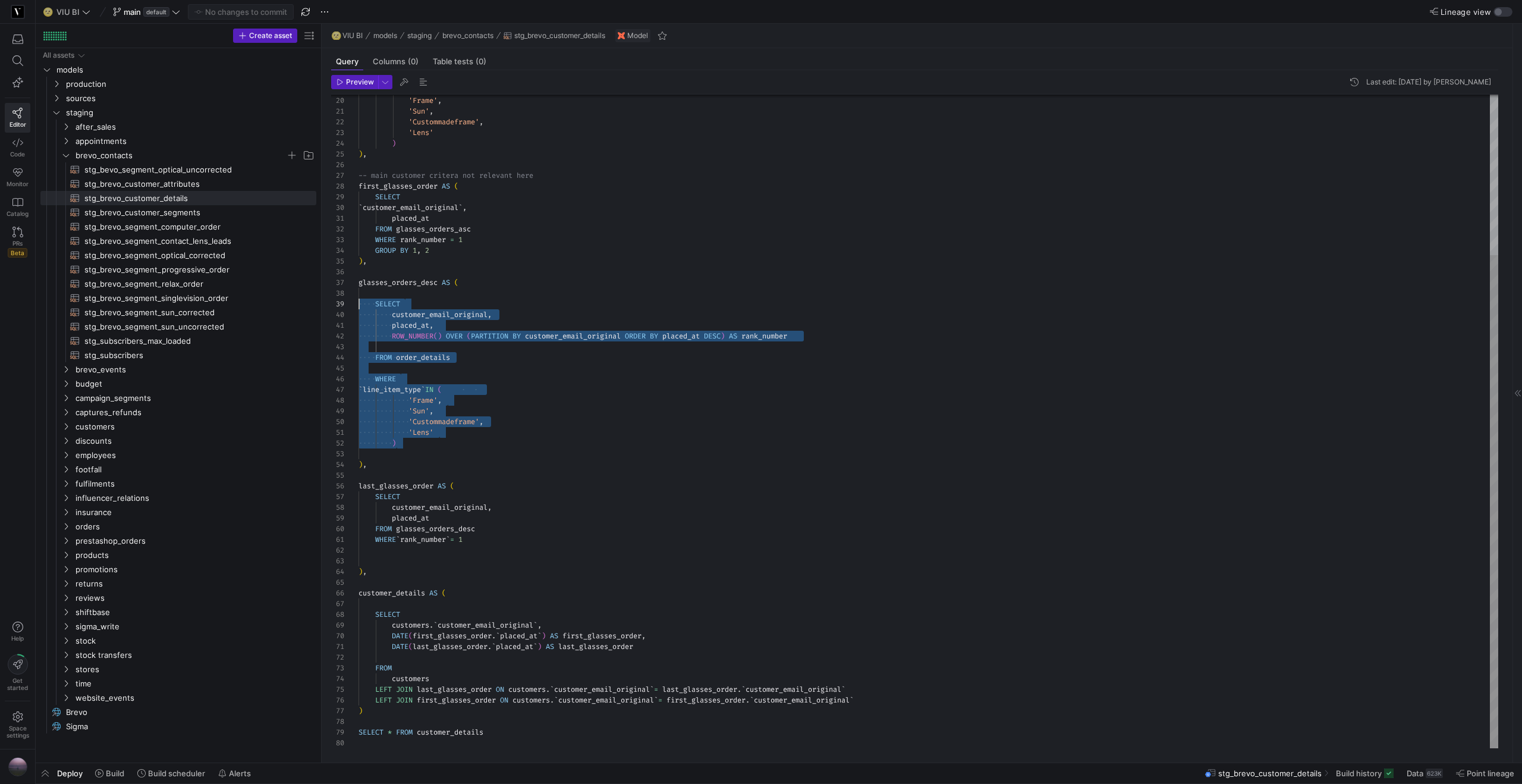
scroll to position [65, 0]
drag, startPoint x: 381, startPoint y: 396, endPoint x: 341, endPoint y: 284, distance: 118.9
click at [358, 284] on div "` line_item_type ` IN ( 'Frame' , 'Sun' , 'Custommadeframe' , 'Lens' ) ) , -- m…" at bounding box center [928, 315] width 1140 height 865
click at [437, 445] on div "` line_item_type ` IN ( 'Frame' , 'Sun' , 'Custommadeframe' , 'Lens' ) ) , -- m…" at bounding box center [928, 315] width 1140 height 865
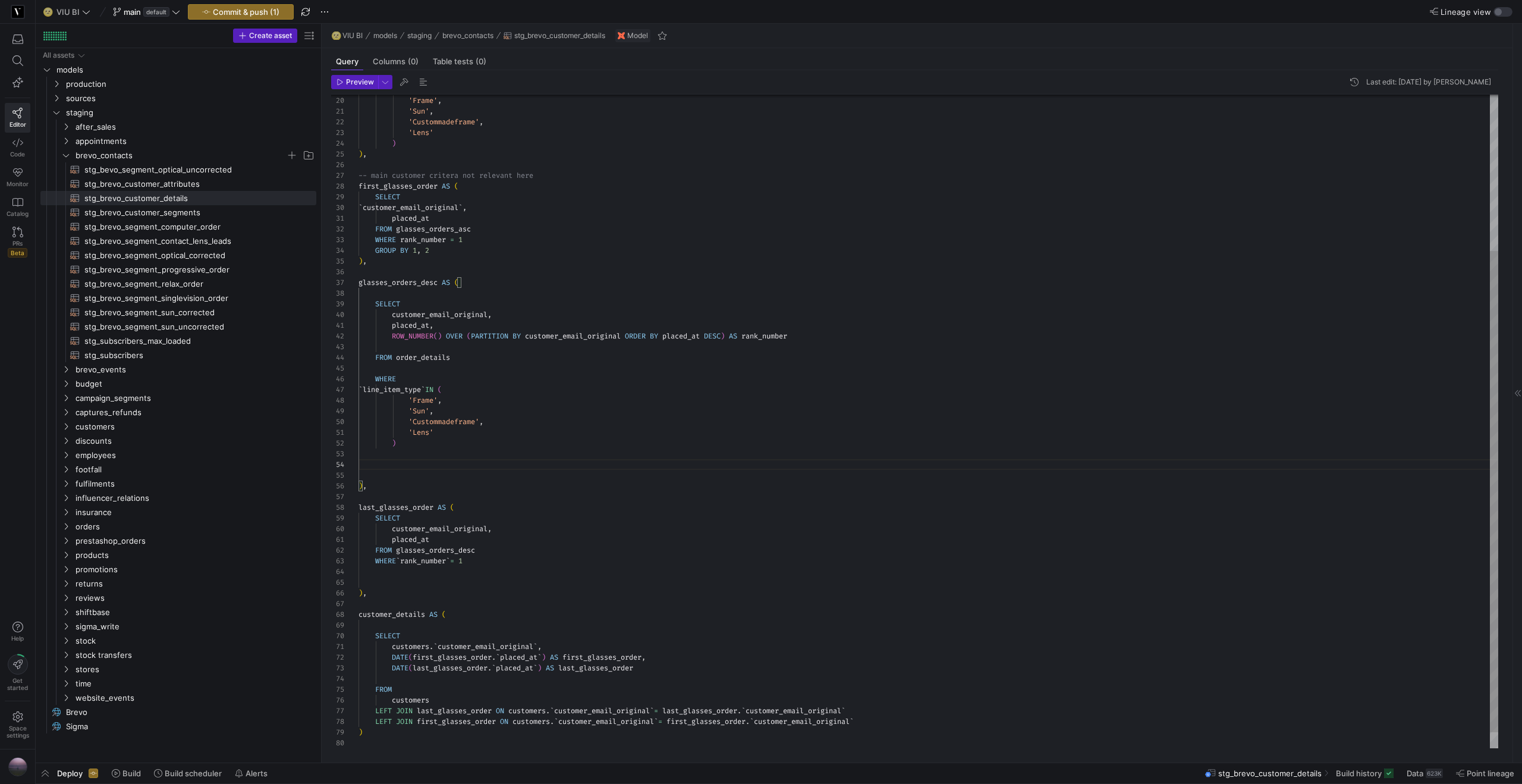
scroll to position [32, 8]
click at [498, 560] on div "` line_item_type ` IN ( 'Frame' , 'Sun' , 'Custommadeframe' , 'Lens' ) ) , -- m…" at bounding box center [928, 326] width 1140 height 887
click at [443, 430] on div "` line_item_type ` IN ( 'Frame' , 'Sun' , 'Custommadeframe' , 'Lens' ) ) , -- m…" at bounding box center [928, 326] width 1140 height 887
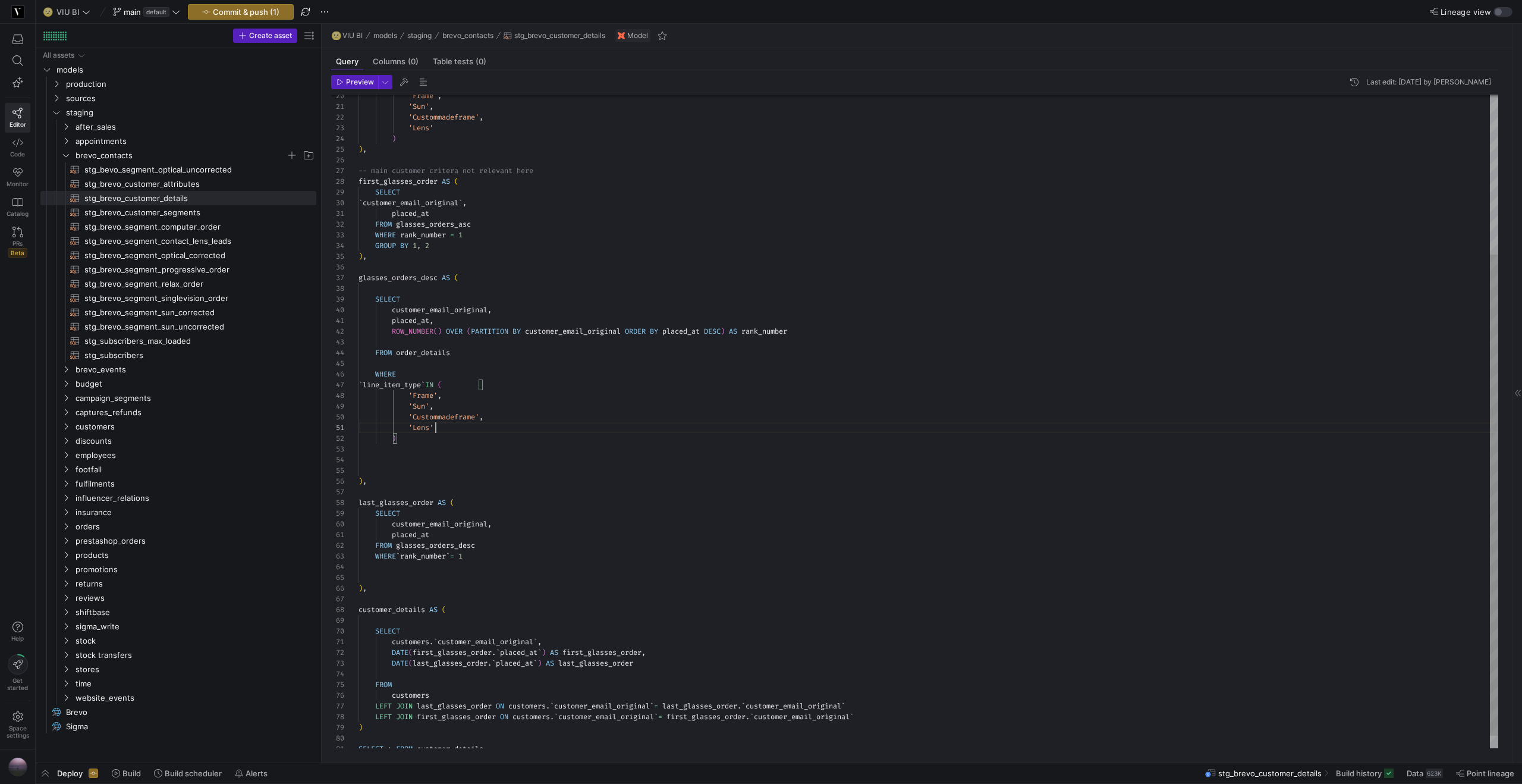
click at [397, 469] on div at bounding box center [928, 470] width 1140 height 11
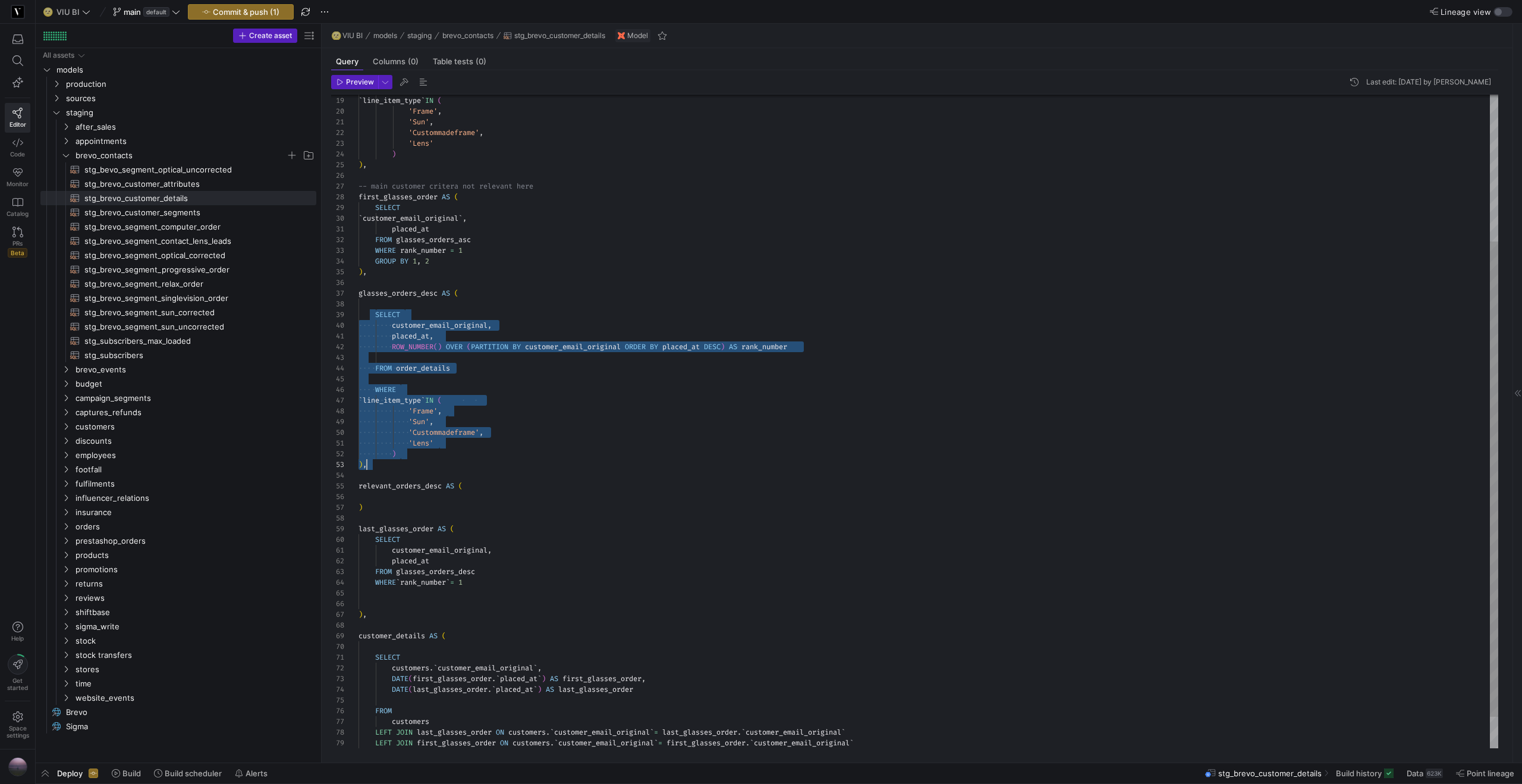
scroll to position [85, 8]
drag, startPoint x: 377, startPoint y: 314, endPoint x: 427, endPoint y: 459, distance: 153.4
click at [427, 459] on div "'Frame' , 'Sun' , 'Custommadeframe' , 'Lens' ) ) , -- main customer critera not…" at bounding box center [928, 342] width 1140 height 898
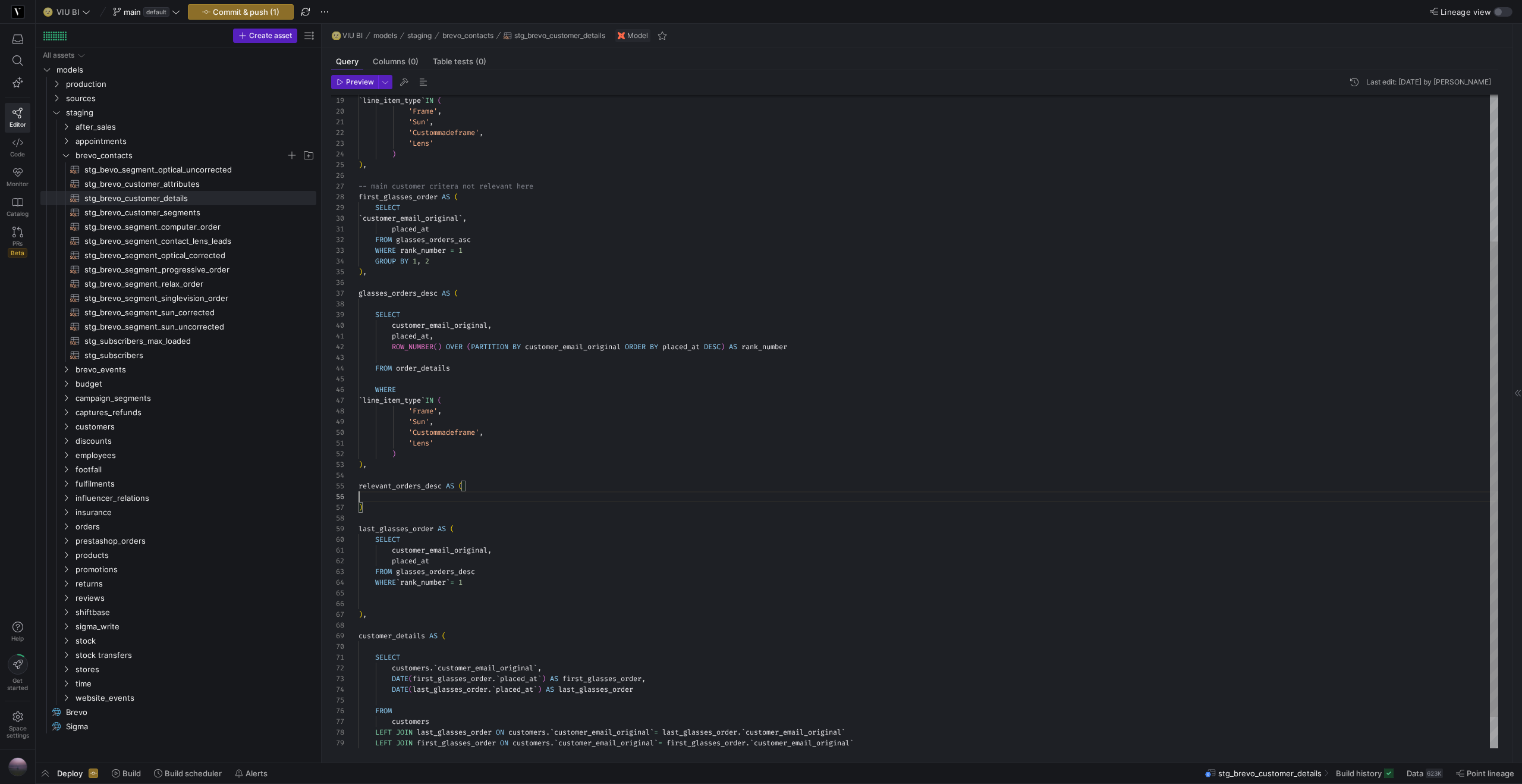
scroll to position [54, 0]
click at [418, 499] on div "'Frame' , 'Sun' , 'Custommadeframe' , 'Lens' ) ) , -- main customer critera not…" at bounding box center [928, 342] width 1140 height 898
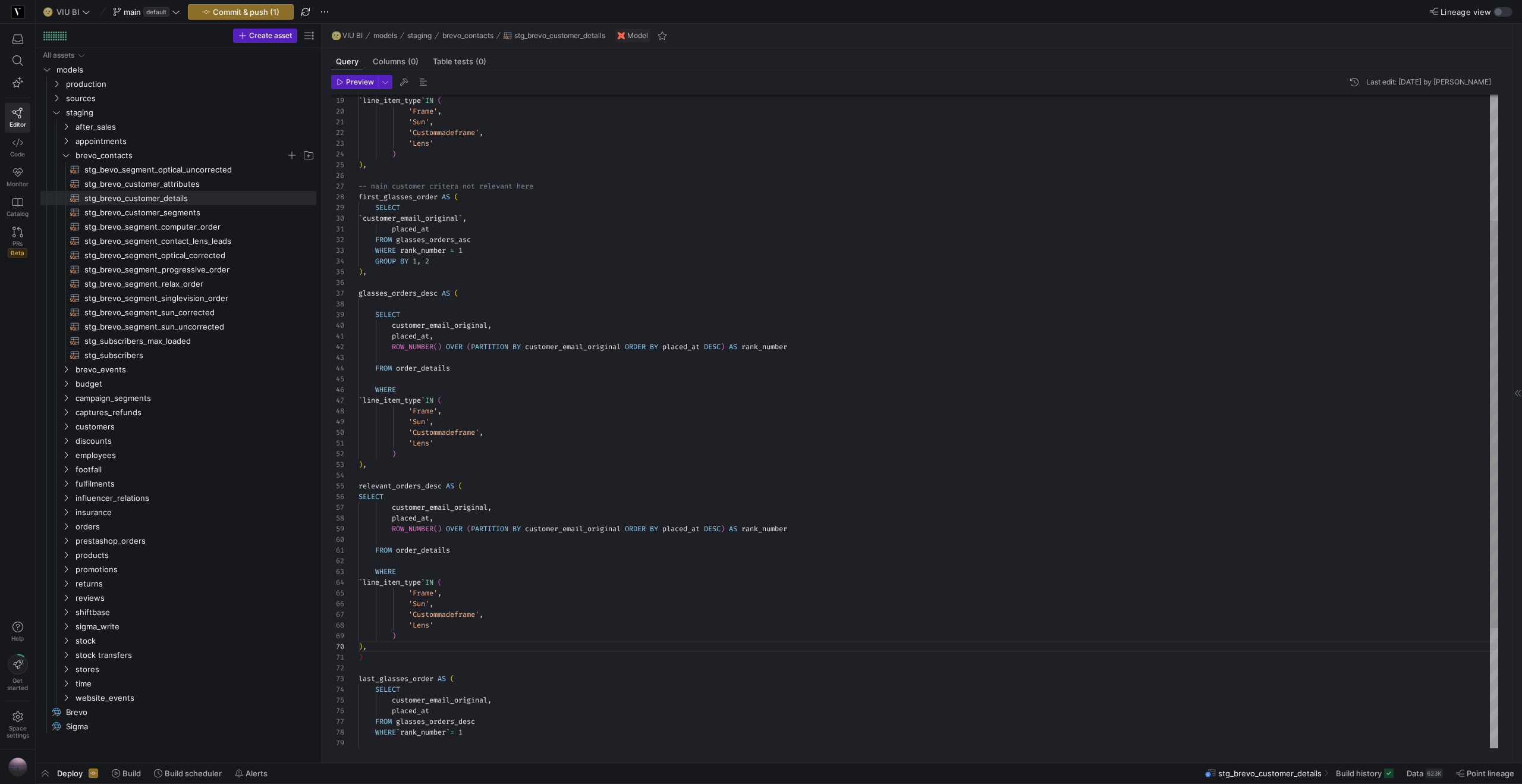
drag, startPoint x: 412, startPoint y: 495, endPoint x: 418, endPoint y: 495, distance: 6.0
click at [414, 494] on div "SELECT" at bounding box center [928, 497] width 1140 height 11
click at [389, 656] on div ")" at bounding box center [928, 657] width 1140 height 11
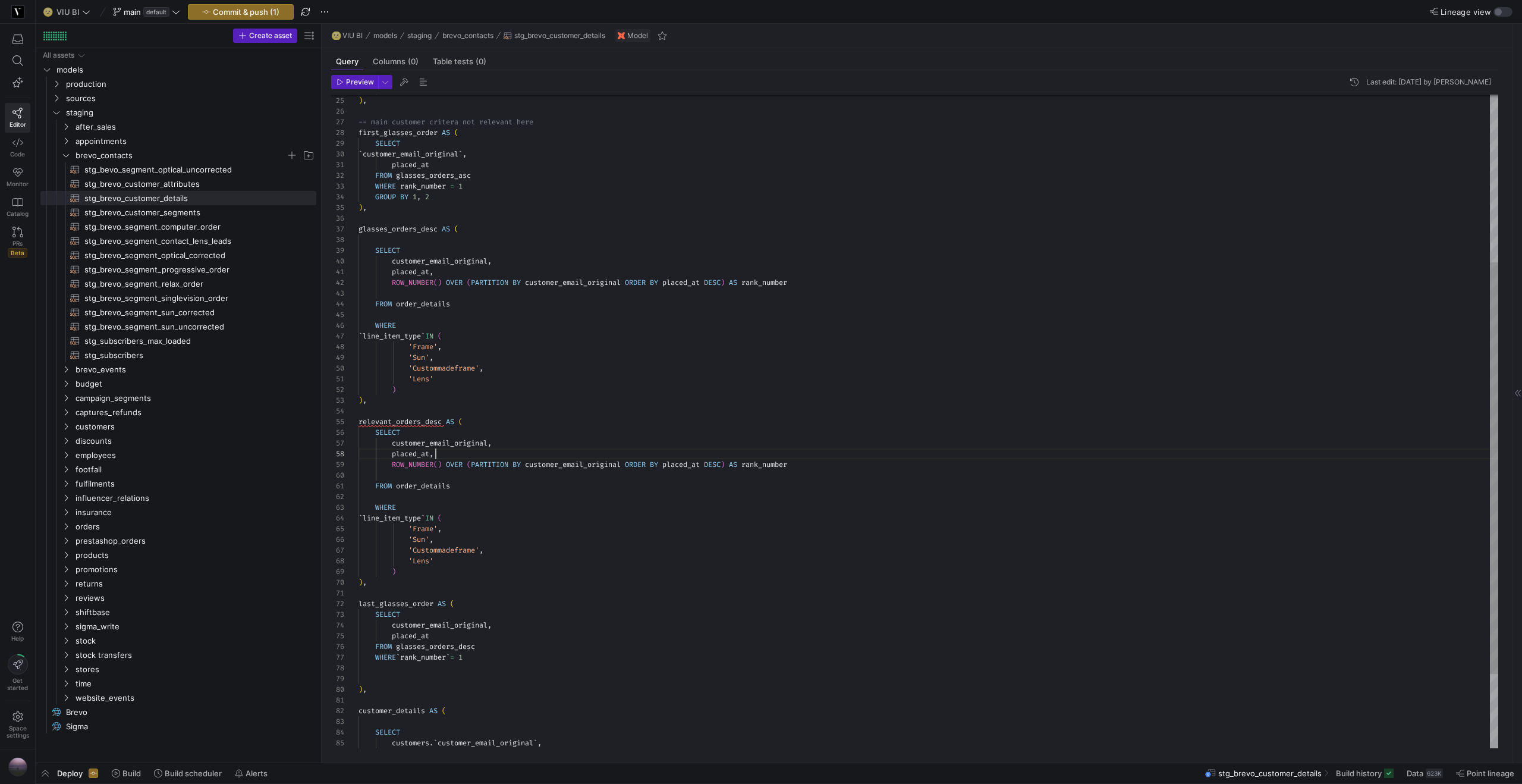
click at [510, 449] on div ") ) , -- main customer critera not relevant here first_glasses_order AS ( SELEC…" at bounding box center [928, 347] width 1140 height 1037
click at [443, 573] on div ") ) , -- main customer critera not relevant here first_glasses_order AS ( SELEC…" at bounding box center [928, 352] width 1140 height 1048
click at [393, 602] on div ") ) , -- main customer critera not relevant here first_glasses_order AS ( SELEC…" at bounding box center [928, 357] width 1140 height 1058
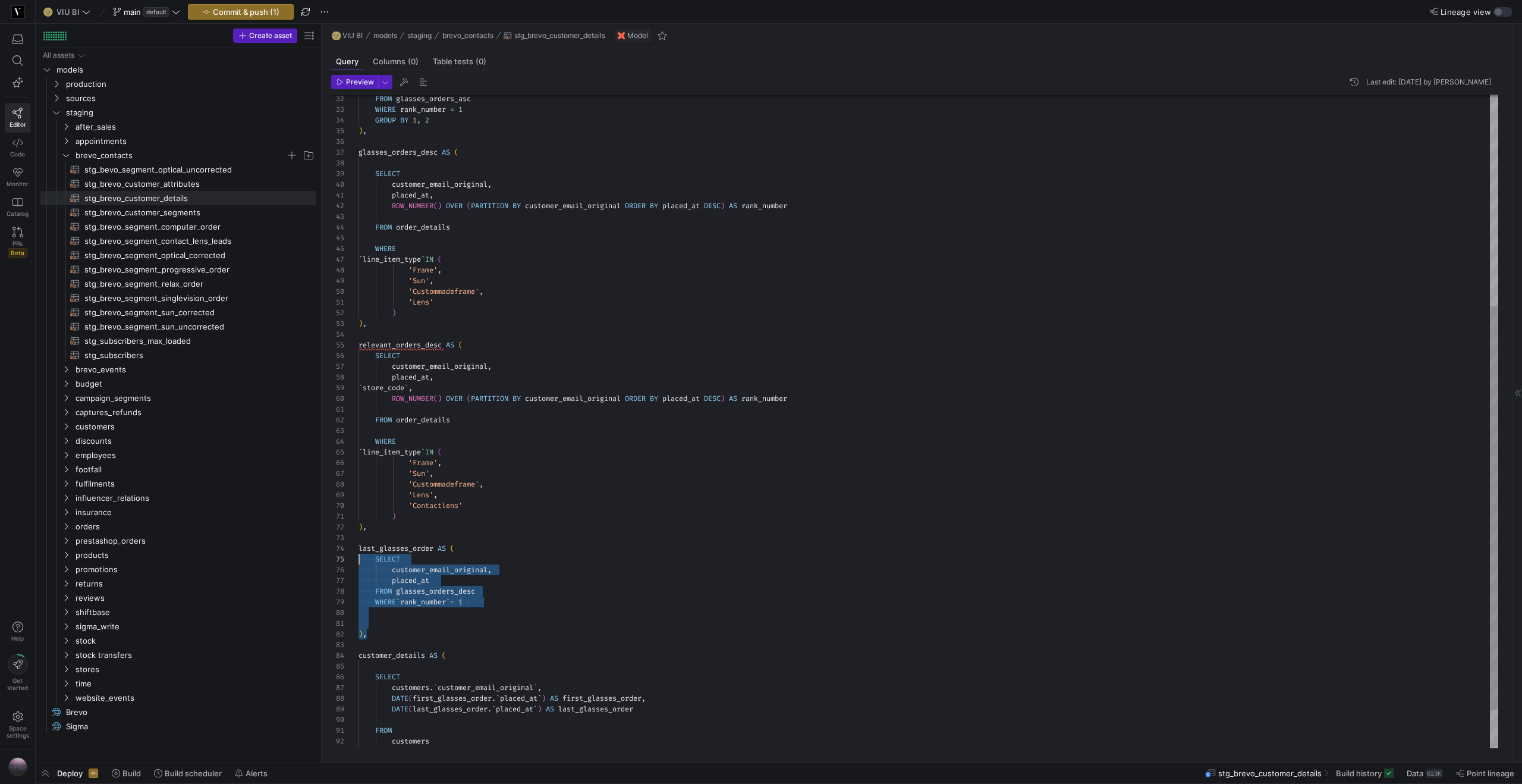
scroll to position [32, 0]
drag, startPoint x: 380, startPoint y: 636, endPoint x: 345, endPoint y: 546, distance: 96.6
click at [358, 546] on div "FROM glasses_orders_asc WHERE rank_number = 1 GROUP BY 1 , 2 ) , glasses_orders…" at bounding box center [928, 281] width 1140 height 1058
click at [382, 621] on div "FROM glasses_orders_asc WHERE rank_number = 1 GROUP BY 1 , 2 ) , glasses_orders…" at bounding box center [928, 281] width 1140 height 1058
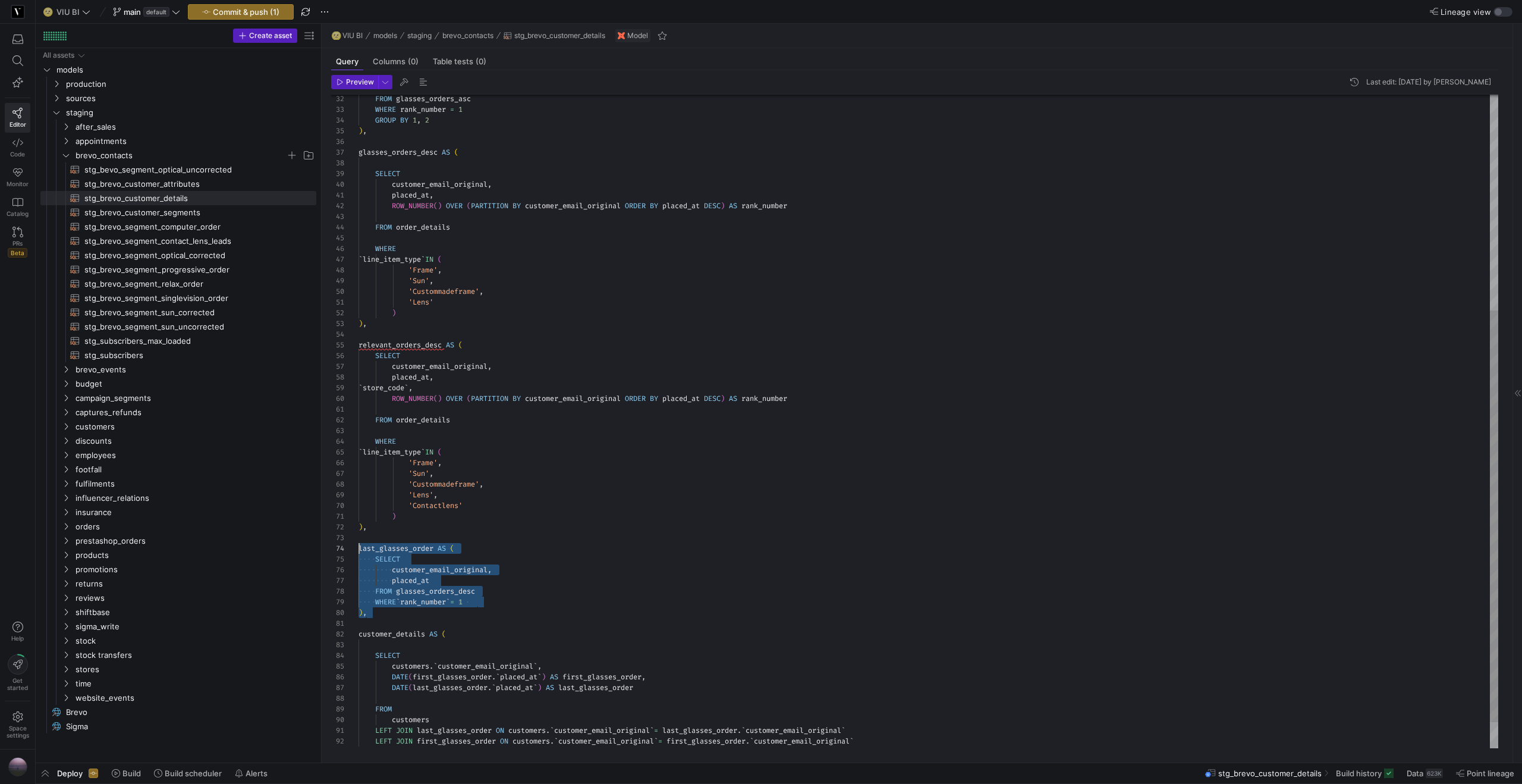
drag, startPoint x: 371, startPoint y: 613, endPoint x: 356, endPoint y: 543, distance: 71.6
click at [358, 543] on div "FROM glasses_orders_asc WHERE rank_number = 1 GROUP BY 1 , 2 ) , glasses_orders…" at bounding box center [928, 270] width 1140 height 1037
click at [385, 614] on div "FROM glasses_orders_asc WHERE rank_number = 1 GROUP BY 1 , 2 ) , glasses_orders…" at bounding box center [928, 270] width 1140 height 1037
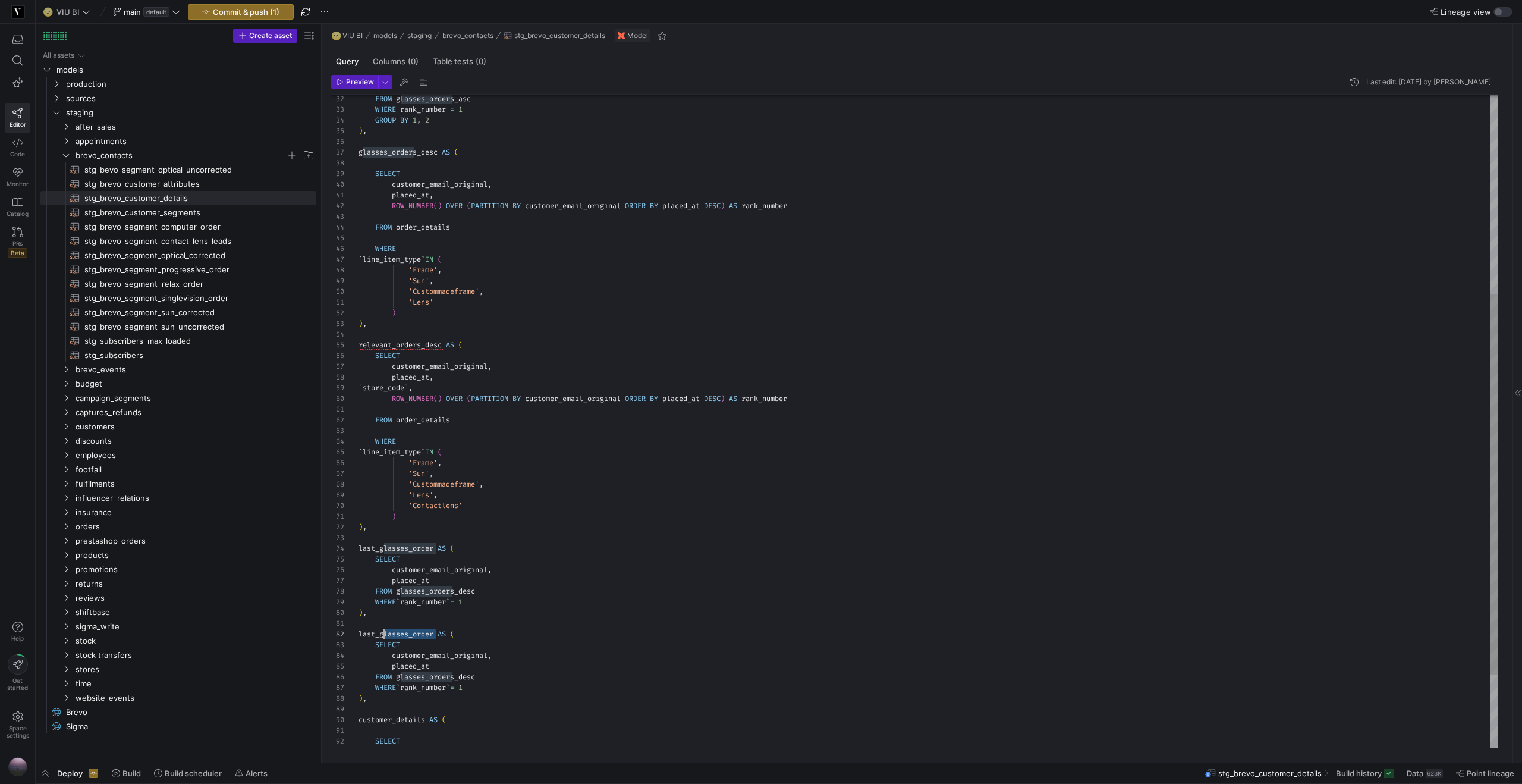
scroll to position [11, 22]
drag, startPoint x: 437, startPoint y: 633, endPoint x: 381, endPoint y: 636, distance: 56.1
click at [381, 636] on div "FROM glasses_orders_asc WHERE rank_number = 1 GROUP BY 1 , 2 ) , glasses_orders…" at bounding box center [928, 313] width 1140 height 1122
drag, startPoint x: 429, startPoint y: 663, endPoint x: 397, endPoint y: 665, distance: 32.1
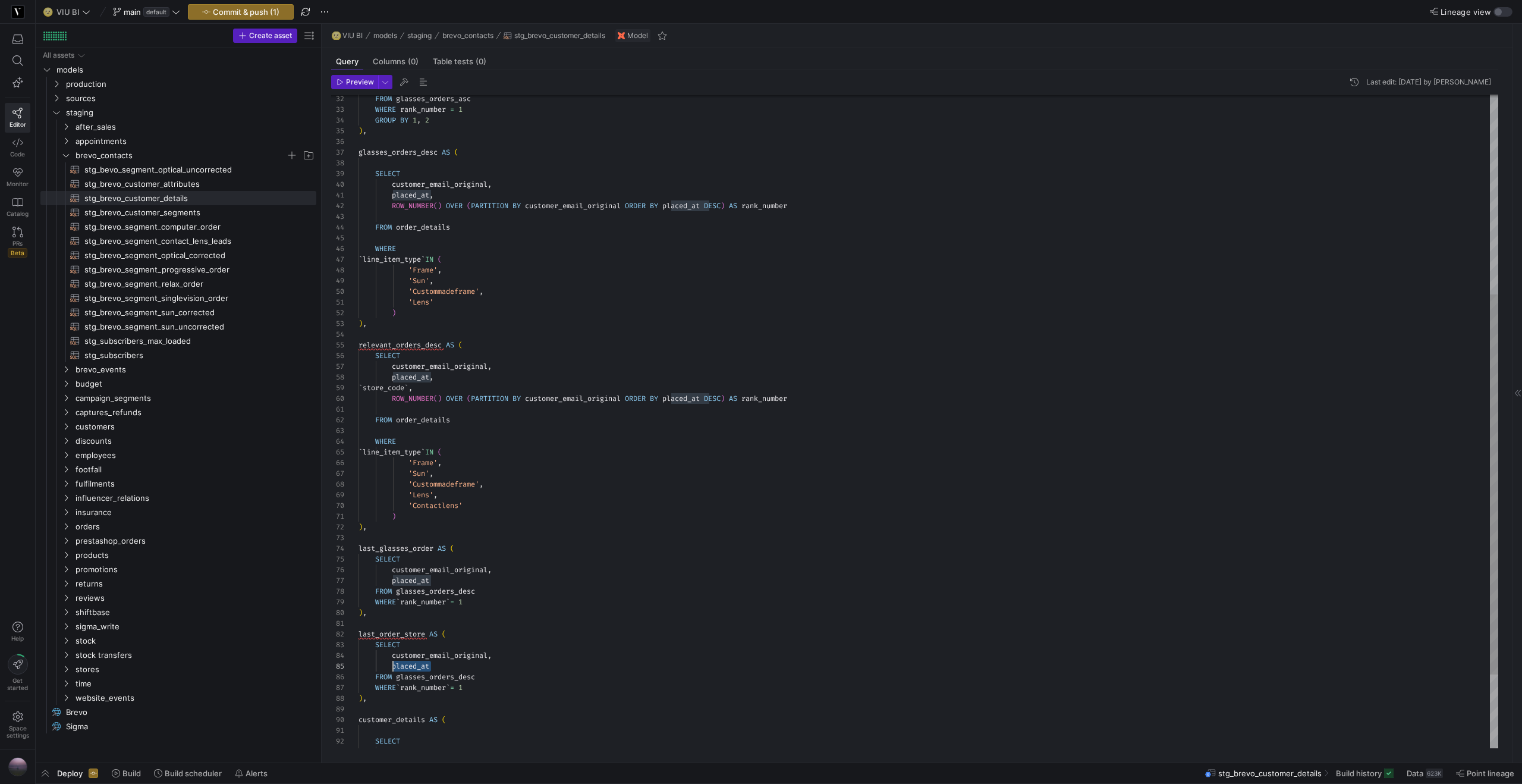
click at [396, 666] on div "placed_at" at bounding box center [928, 666] width 1140 height 11
click at [435, 347] on div "FROM glasses_orders_asc WHERE rank_number = 1 GROUP BY 1 , 2 ) , glasses_orders…" at bounding box center [928, 313] width 1140 height 1122
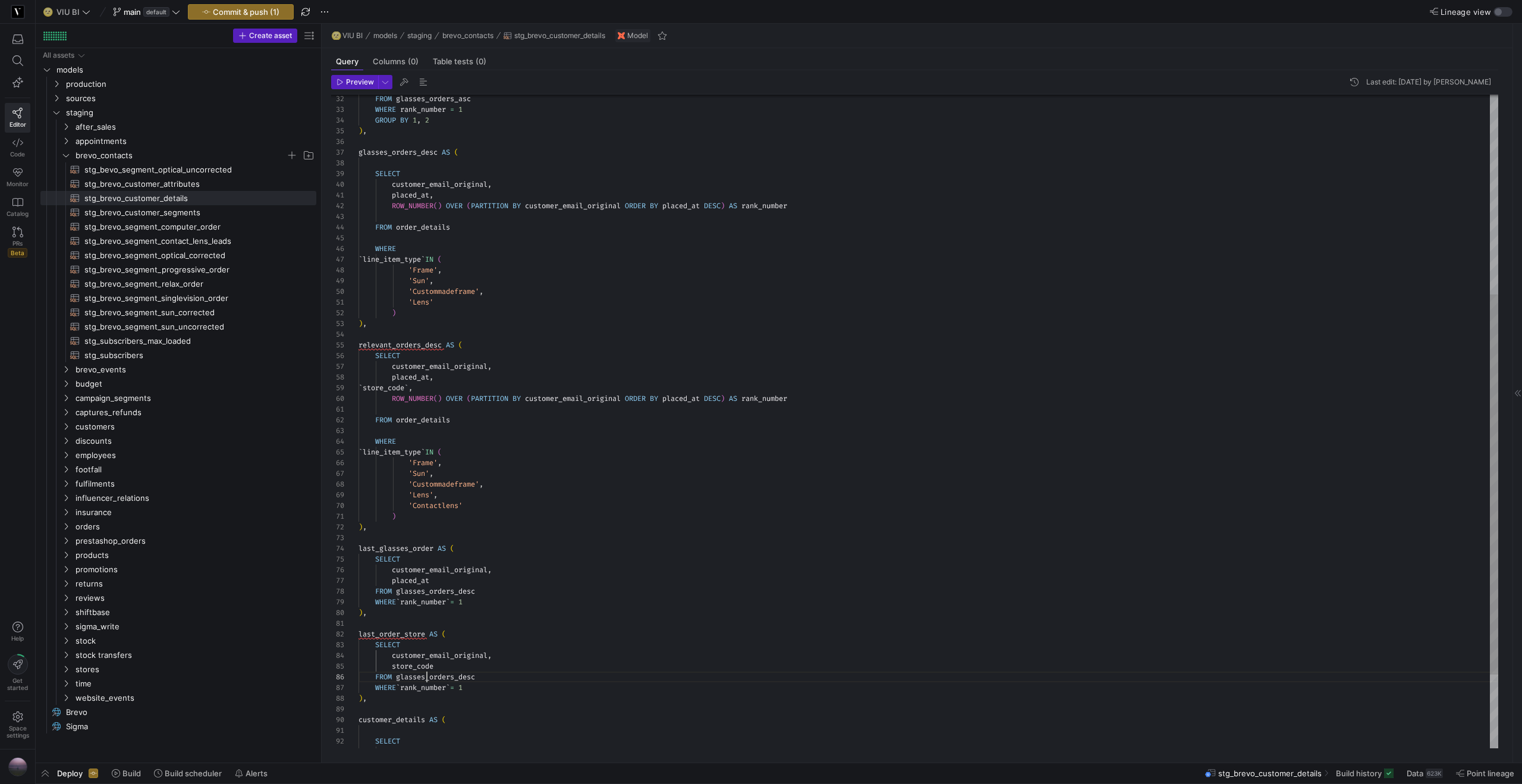
click at [427, 676] on div "FROM glasses_orders_asc WHERE rank_number = 1 GROUP BY 1 , 2 ) , glasses_orders…" at bounding box center [928, 313] width 1140 height 1122
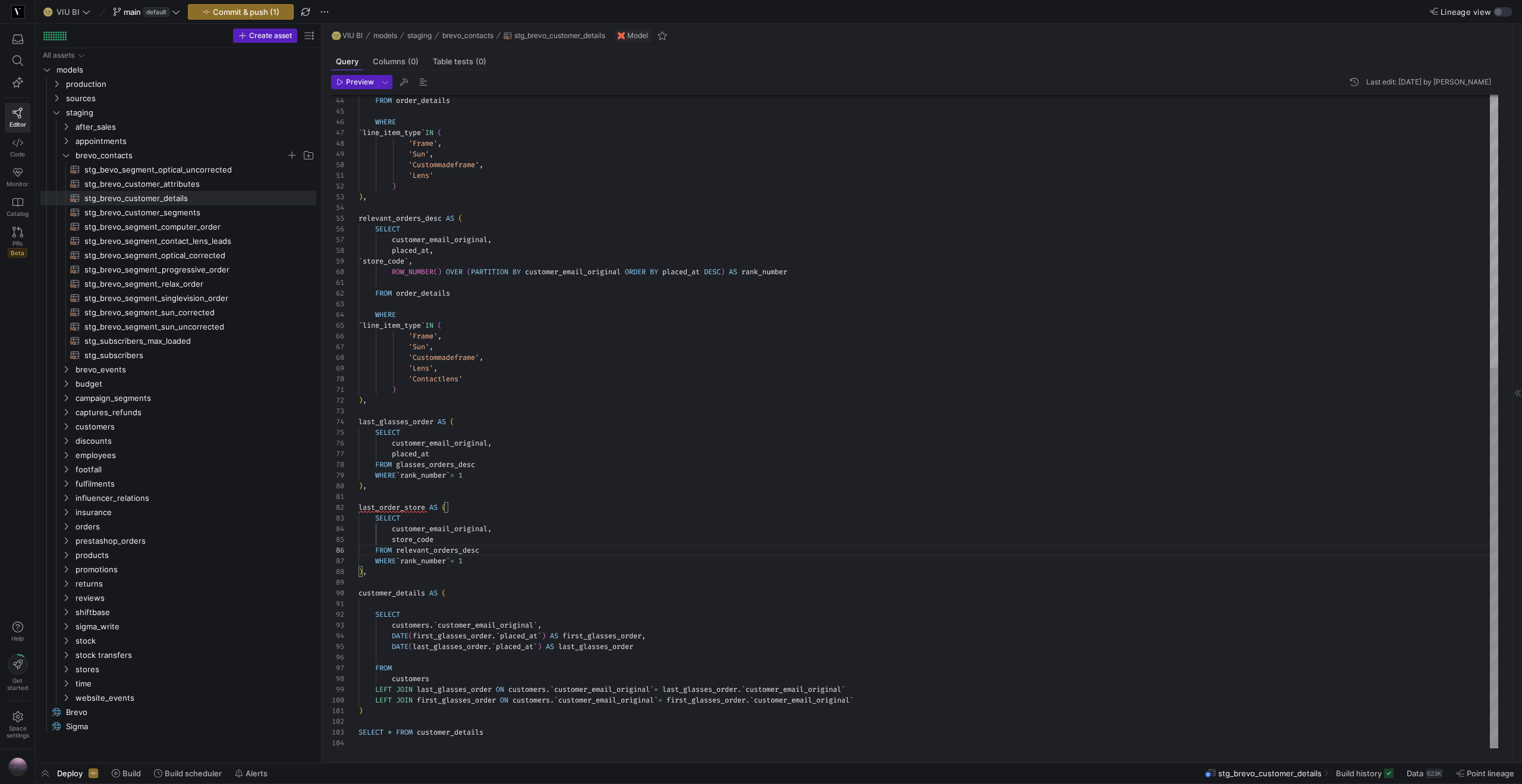
click at [392, 506] on div "FROM order_details WHERE ` line_item_type ` IN ( 'Frame' , 'Sun' , 'Custommadef…" at bounding box center [928, 187] width 1140 height 1122
click at [912, 700] on div "FROM order_details WHERE ` line_item_type ` IN ( 'Frame' , 'Sun' , 'Custommadef…" at bounding box center [928, 187] width 1140 height 1122
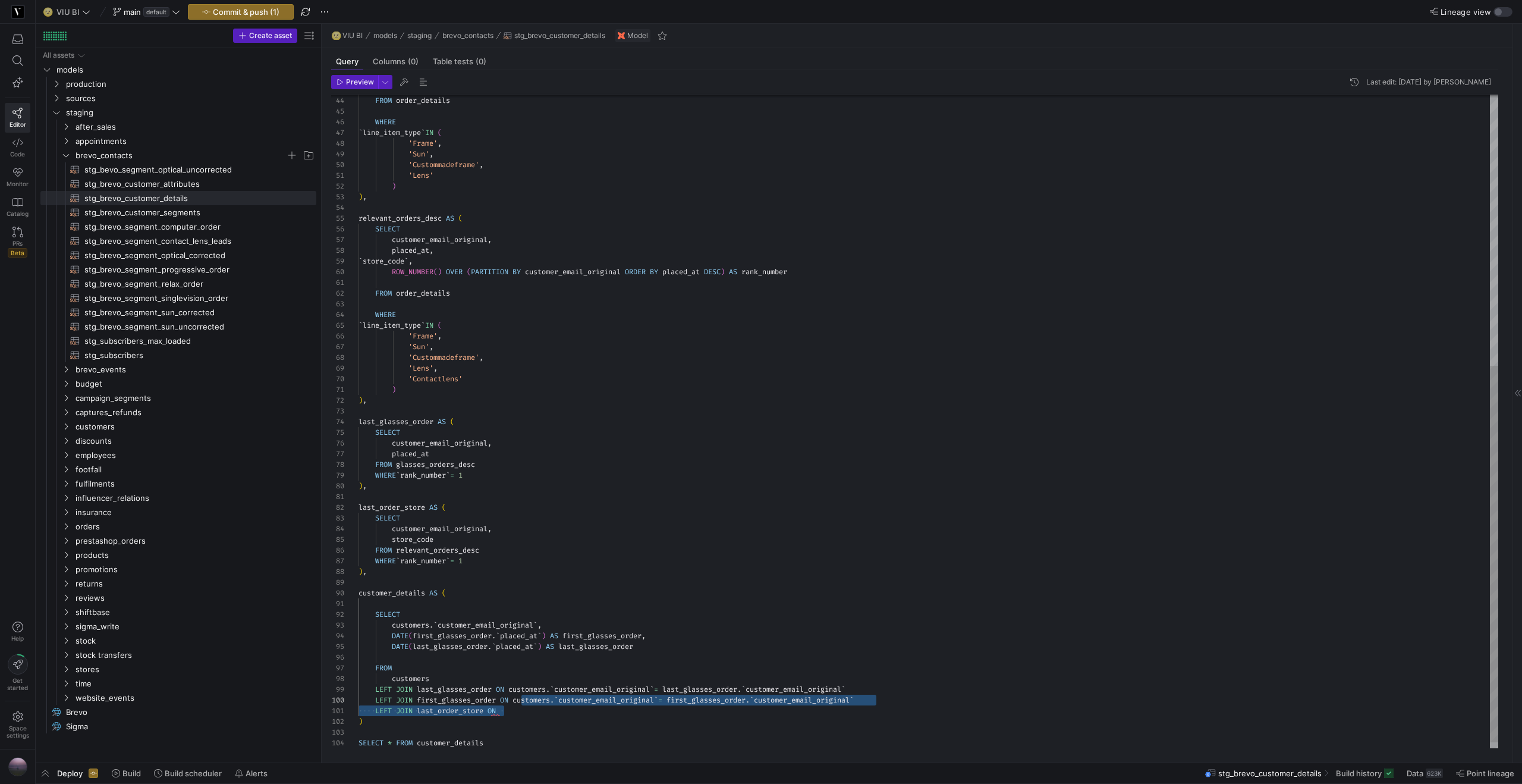
scroll to position [96, 158]
drag, startPoint x: 909, startPoint y: 705, endPoint x: 518, endPoint y: 703, distance: 391.0
click at [518, 703] on div "FROM order_details WHERE ` line_item_type ` IN ( 'Frame' , 'Sun' , 'Custommadef…" at bounding box center [928, 192] width 1140 height 1133
click at [516, 713] on div "FROM order_details WHERE ` line_item_type ` IN ( 'Frame' , 'Sun' , 'Custommadef…" at bounding box center [928, 192] width 1140 height 1133
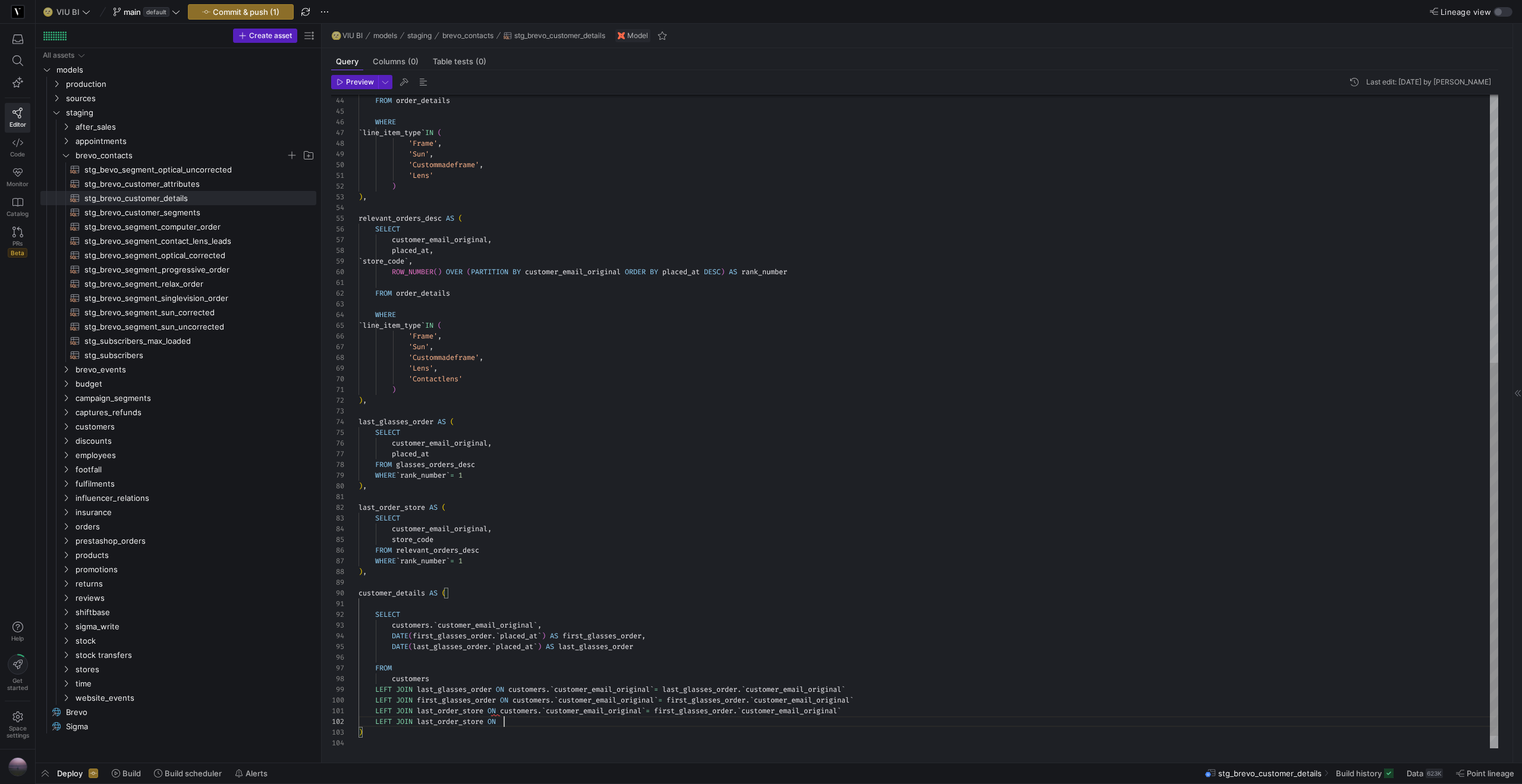
scroll to position [11, 146]
click at [399, 510] on div "FROM order_details WHERE ` line_item_type ` IN ( 'Frame' , 'Sun' , 'Custommadef…" at bounding box center [928, 198] width 1140 height 1144
click at [696, 709] on div "FROM order_details WHERE ` line_item_type ` IN ( 'Frame' , 'Sun' , 'Custommadef…" at bounding box center [928, 198] width 1140 height 1144
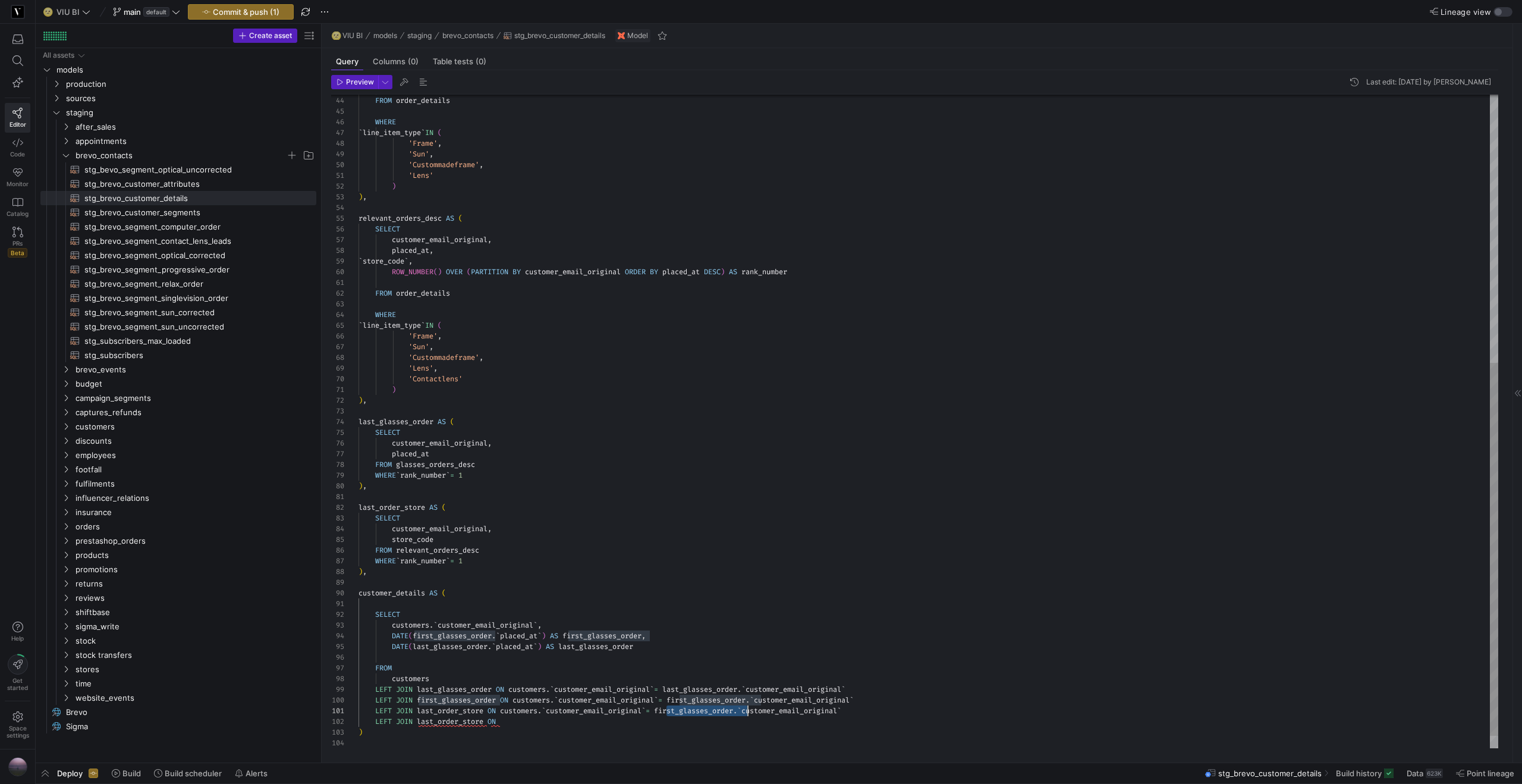
click at [696, 709] on div "FROM order_details WHERE ` line_item_type ` IN ( 'Frame' , 'Sun' , 'Custommadef…" at bounding box center [928, 198] width 1140 height 1144
click at [698, 719] on div "WHERE ` line_item_type ` IN ( 'Frame' , 'Sun' , 'Custommadeframe' , 'Lens' ) ) …" at bounding box center [928, 198] width 1140 height 1144
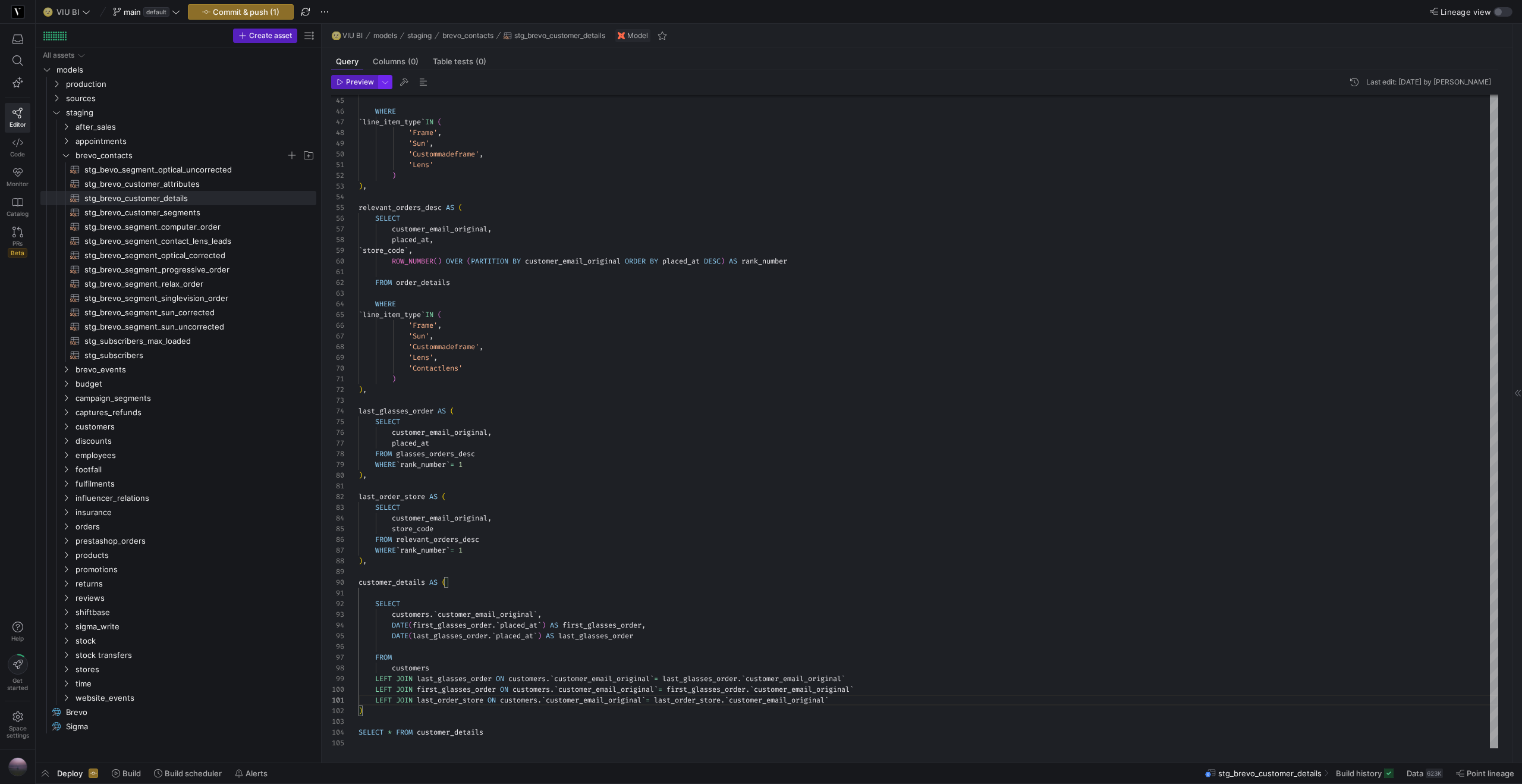
type textarea "LEFT JOIN last_order_store ON customers.`customer_email_original` = last_order_…"
click at [390, 85] on span "button" at bounding box center [385, 81] width 13 height 13
click at [303, 161] on p "Slower but complete preview" at bounding box center [307, 165] width 101 height 8
click at [252, 161] on input "Full Preview Slower but complete preview" at bounding box center [248, 159] width 9 height 9
radio input "true"
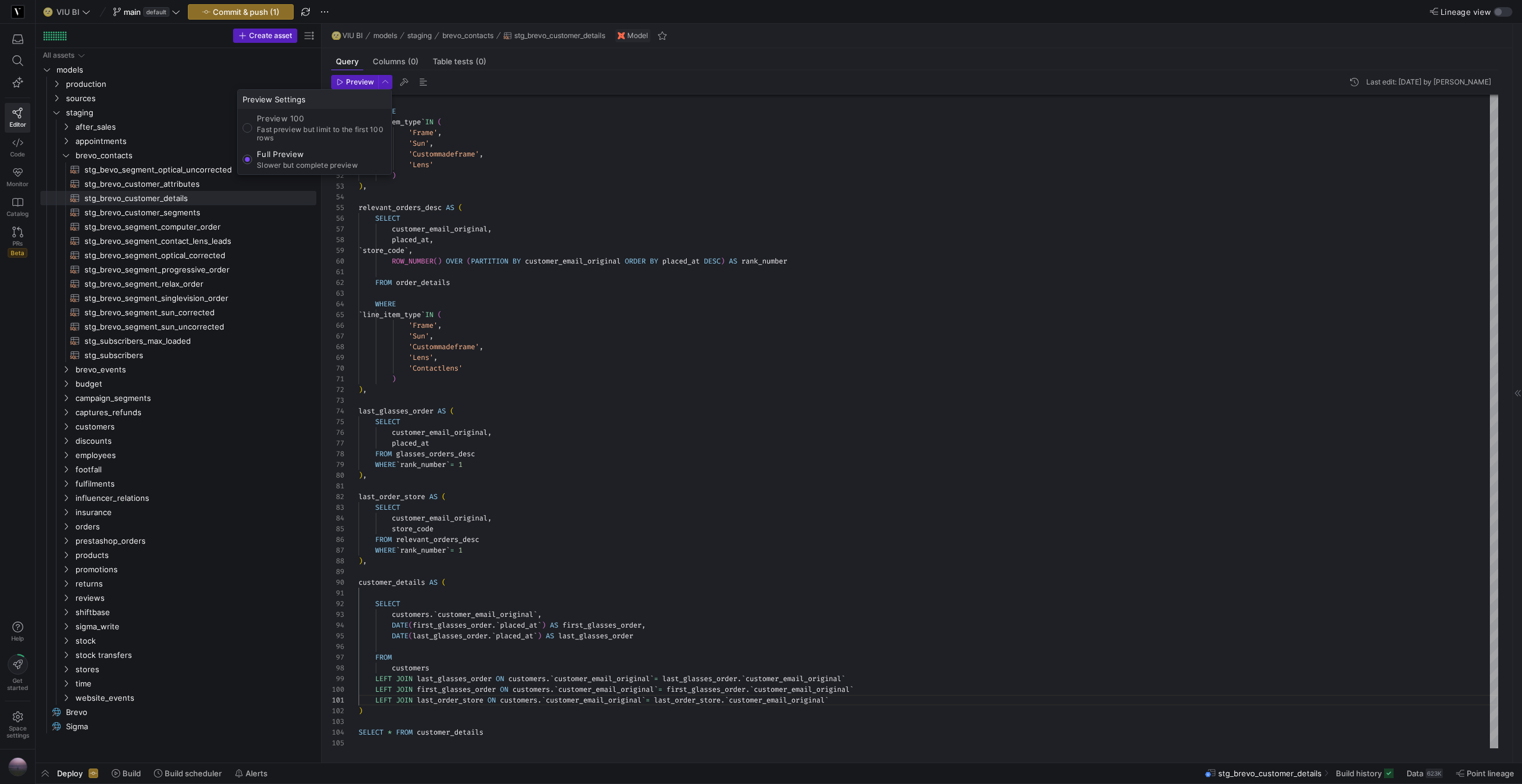
click at [356, 81] on div at bounding box center [761, 392] width 1522 height 784
click at [356, 81] on span "Preview" at bounding box center [360, 81] width 28 height 8
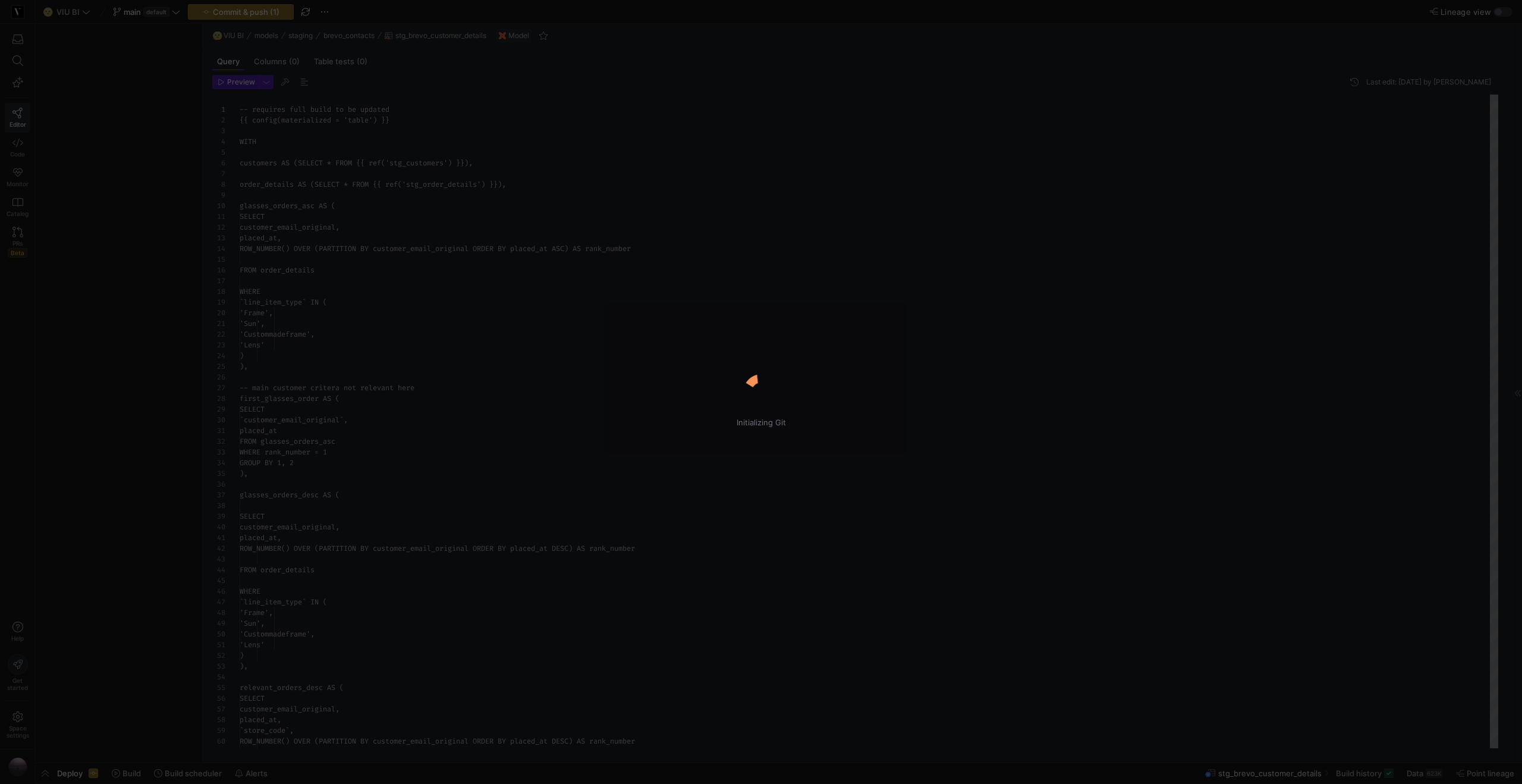
scroll to position [107, 0]
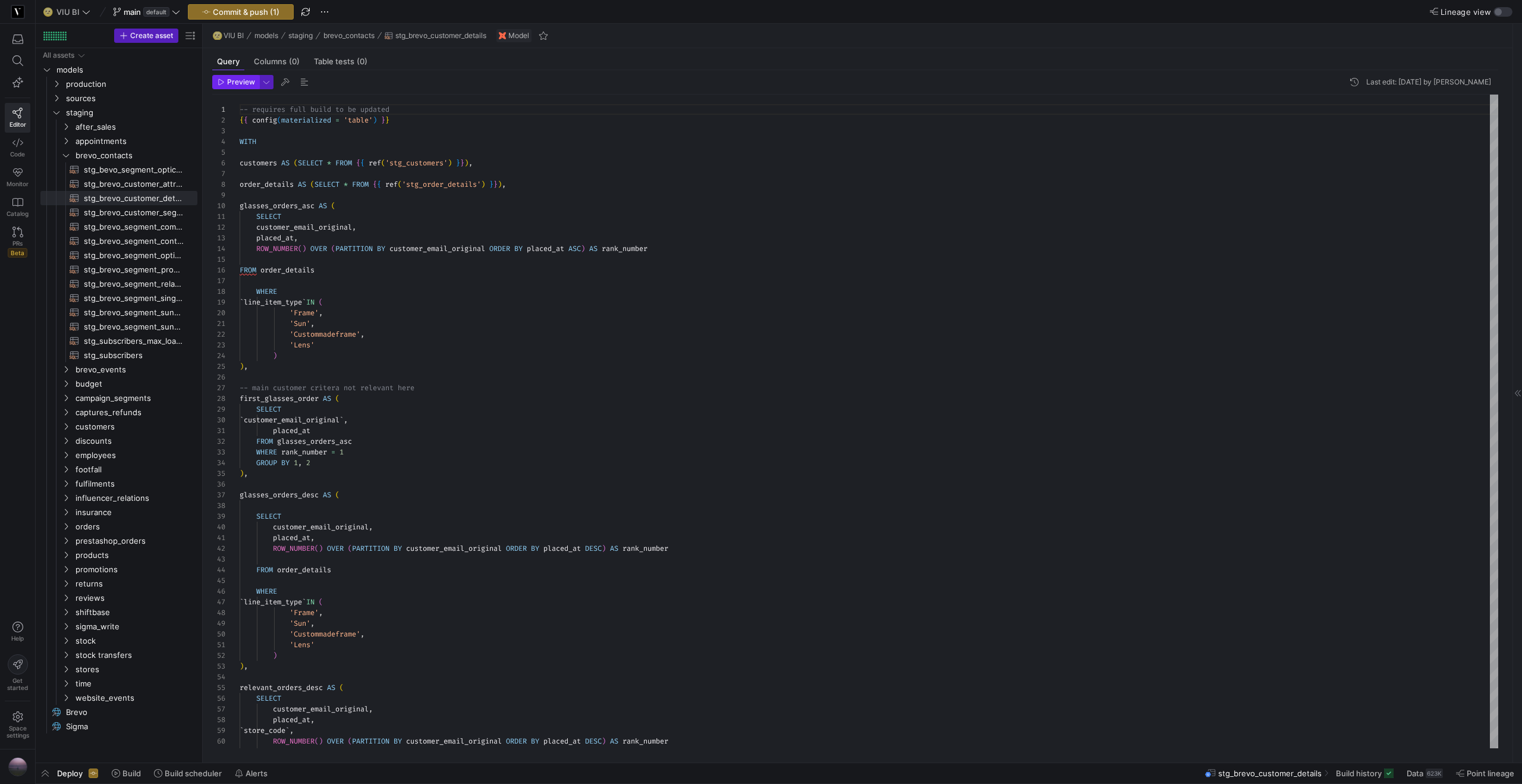
click at [244, 78] on span "Preview" at bounding box center [241, 81] width 28 height 8
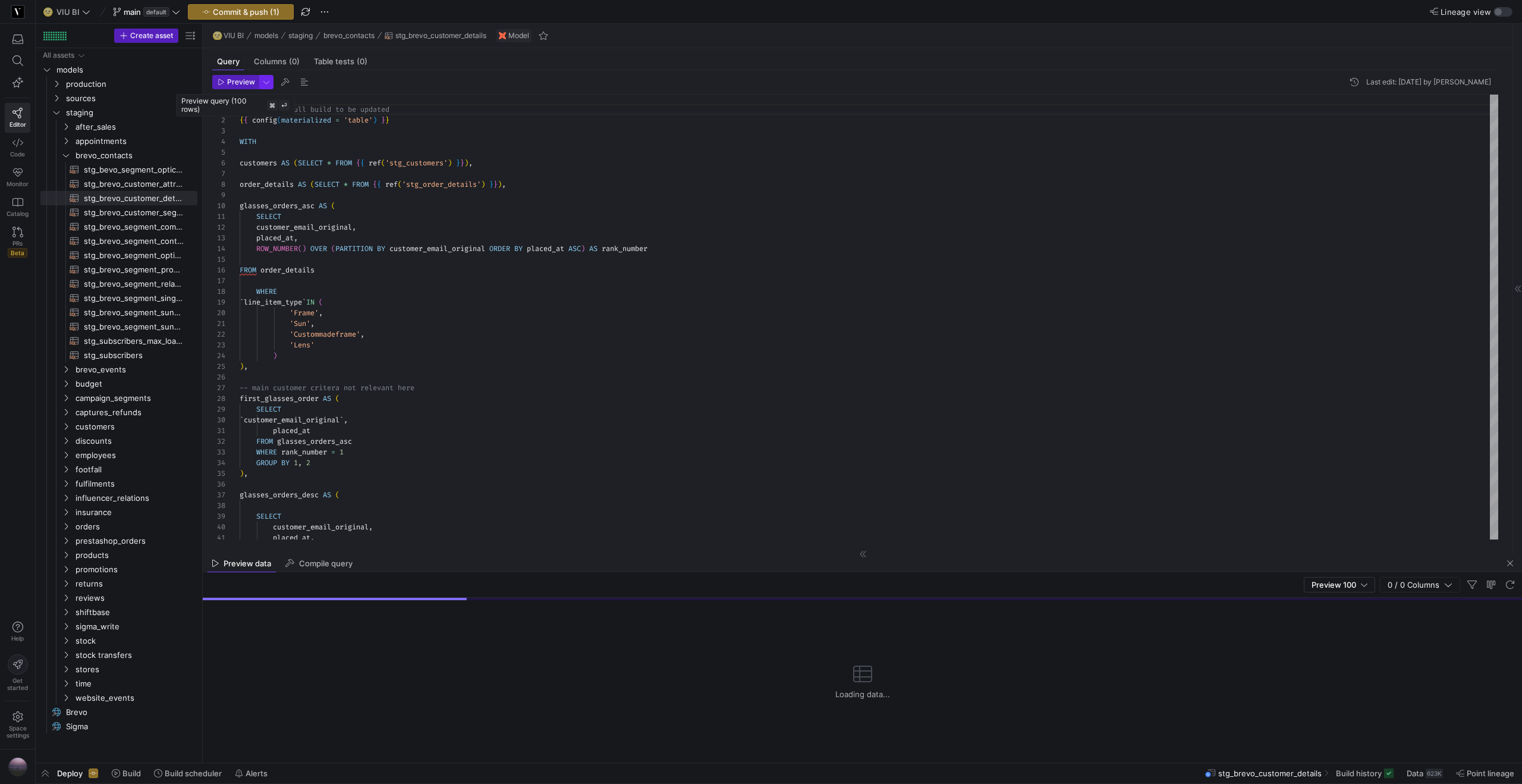
click at [268, 81] on span "button" at bounding box center [266, 81] width 13 height 13
click at [206, 159] on div "Full Preview Slower but complete preview" at bounding box center [188, 159] width 101 height 20
click at [133, 159] on input "Full Preview Slower but complete preview" at bounding box center [128, 159] width 9 height 9
radio input "true"
click at [228, 75] on div at bounding box center [761, 392] width 1522 height 784
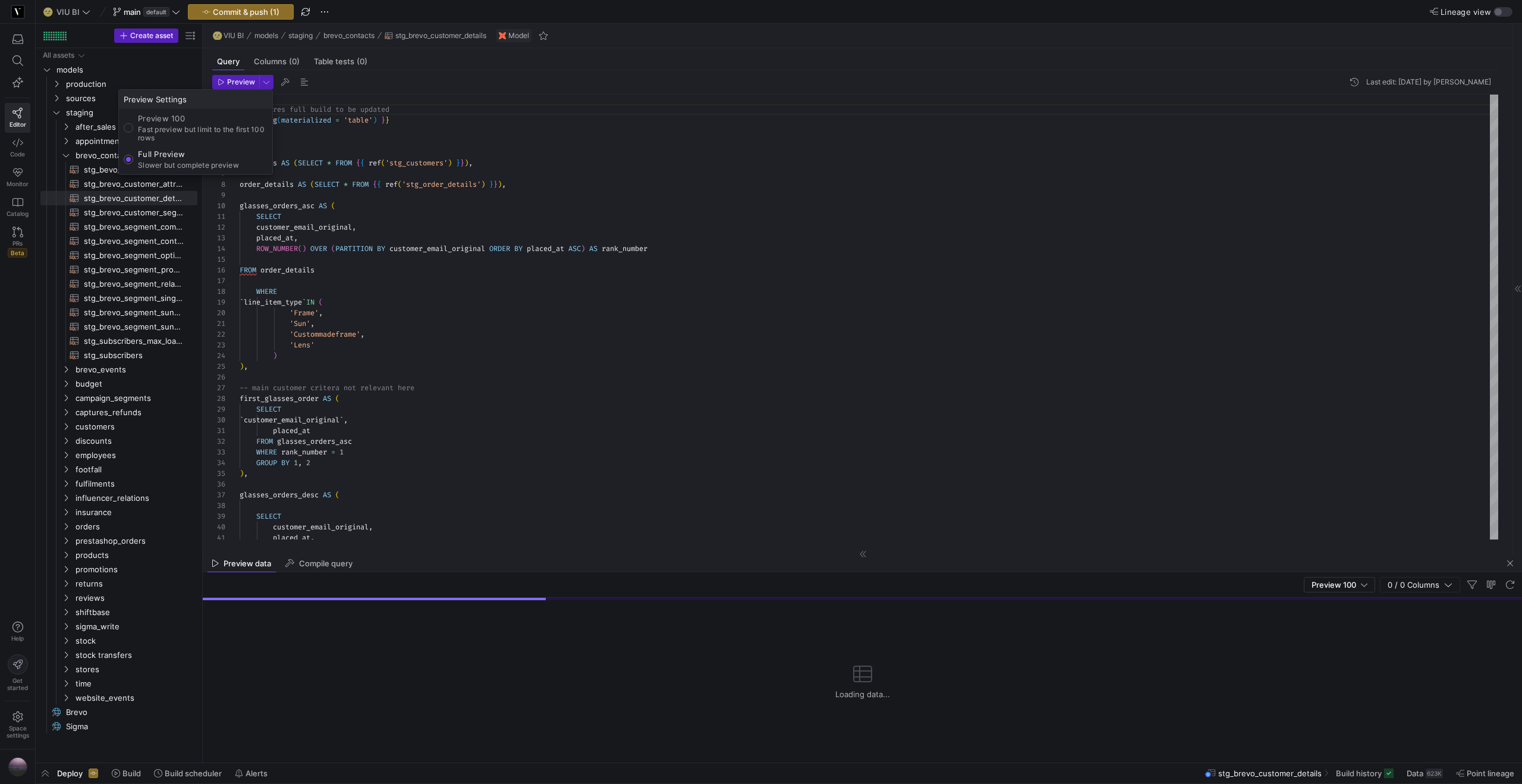
click at [228, 75] on span "button" at bounding box center [236, 81] width 46 height 13
click at [238, 80] on span "Preview" at bounding box center [241, 81] width 28 height 8
click at [270, 86] on span "button" at bounding box center [266, 81] width 13 height 13
click at [270, 86] on div at bounding box center [761, 392] width 1522 height 784
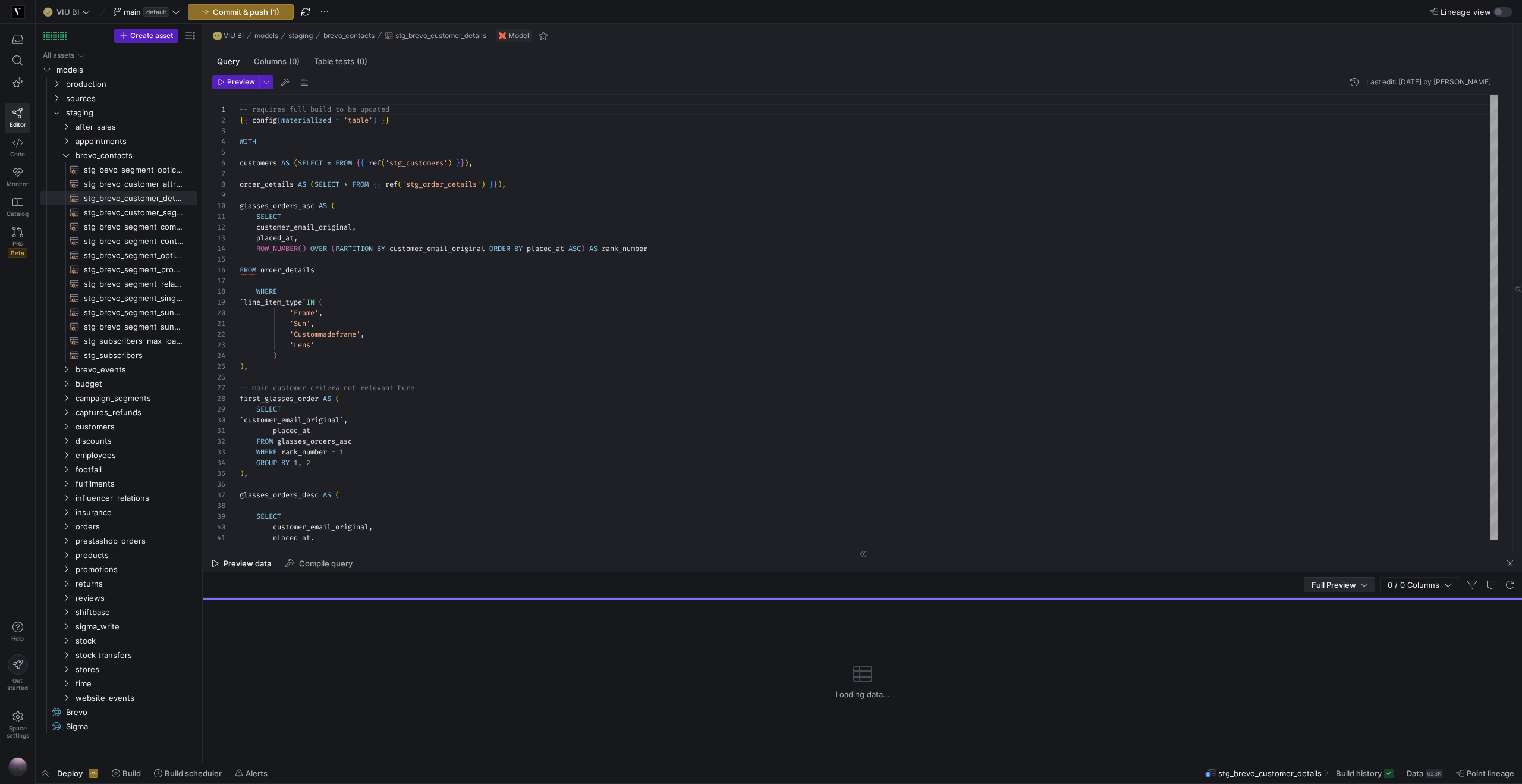
click at [1363, 586] on div at bounding box center [1364, 584] width 7 height 9
click at [1354, 601] on span "Preview 100" at bounding box center [1341, 604] width 61 height 9
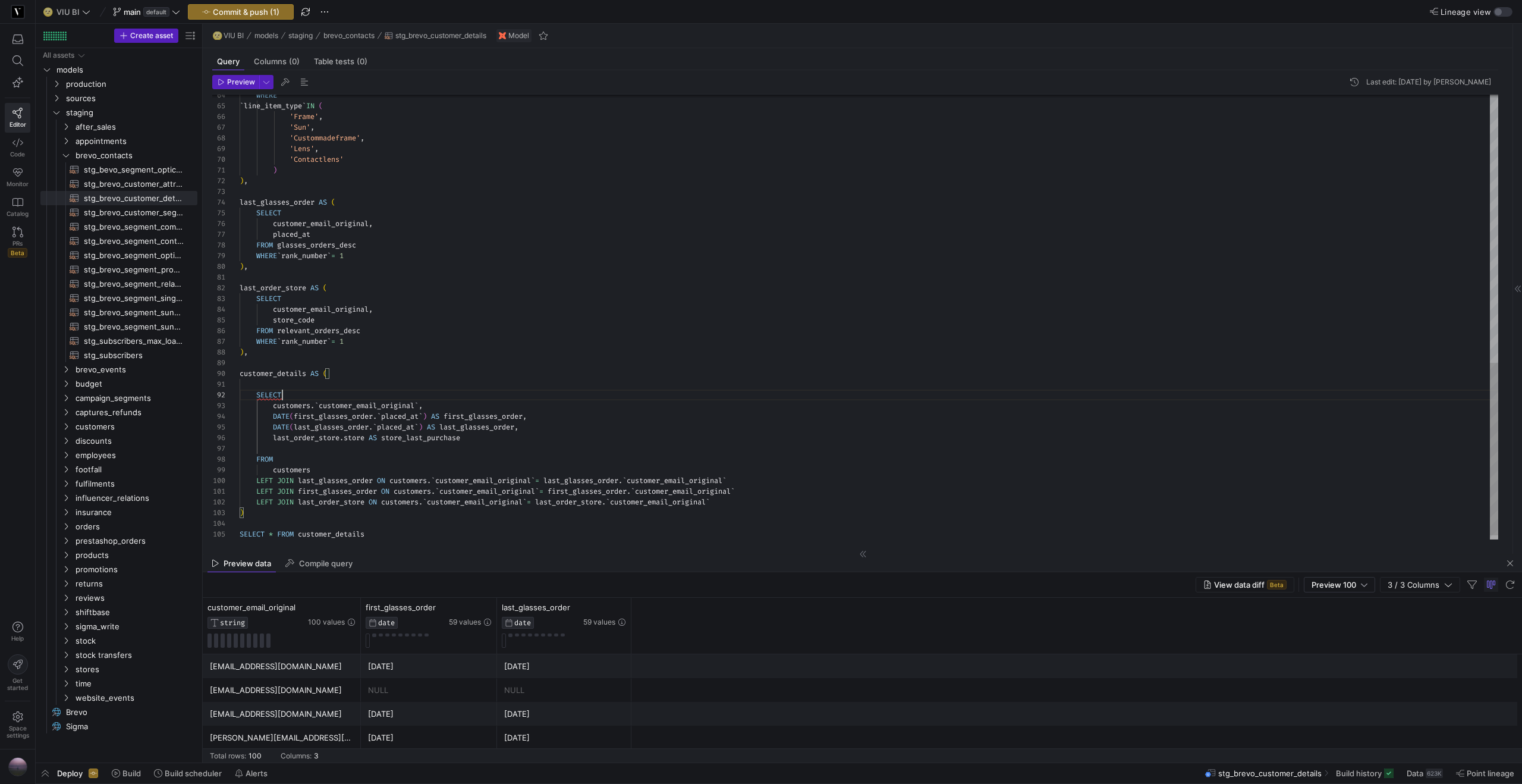
scroll to position [11, 43]
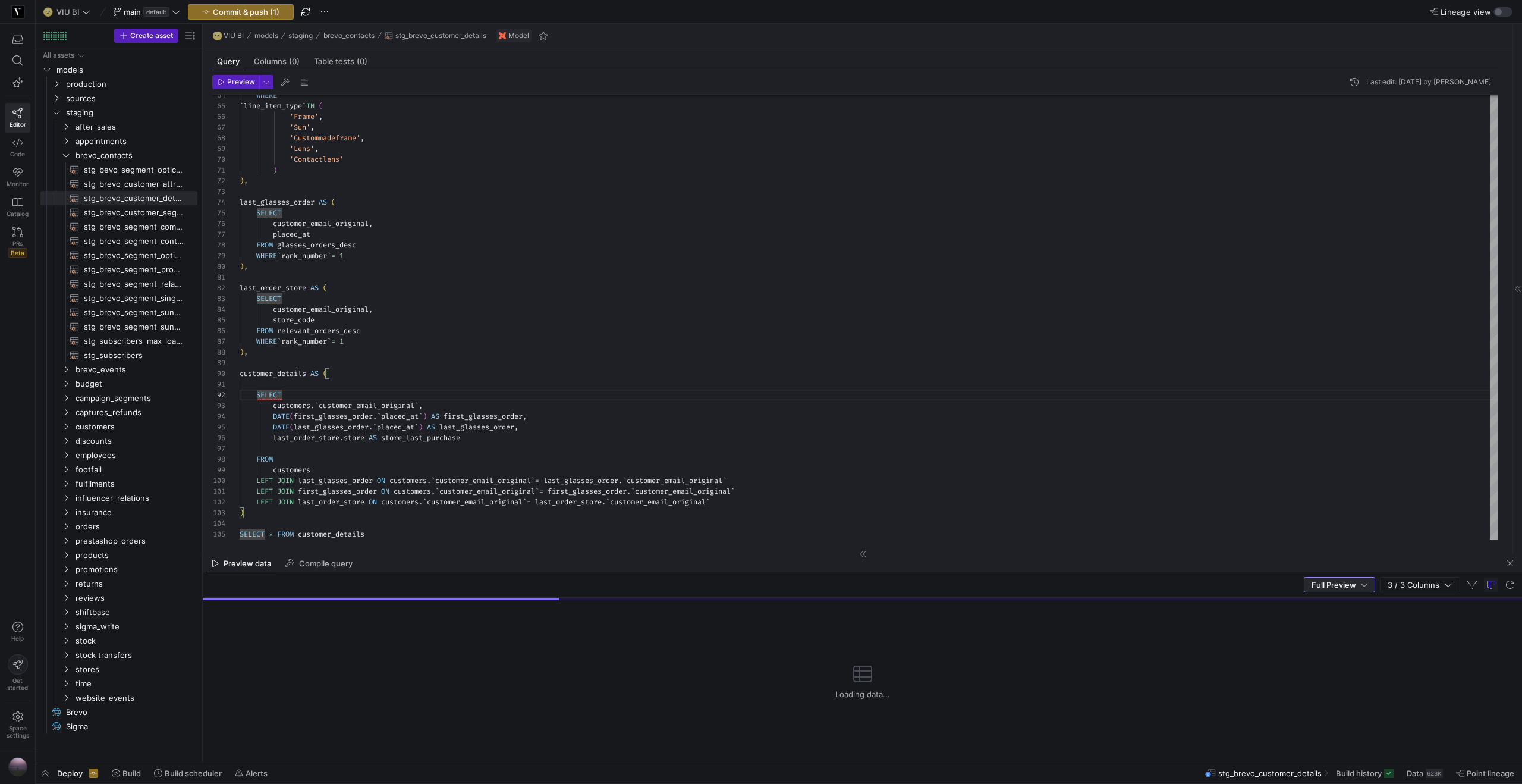
click at [1341, 583] on span "Full Preview" at bounding box center [1334, 584] width 45 height 9
click at [1336, 601] on span "Preview 100" at bounding box center [1341, 604] width 61 height 9
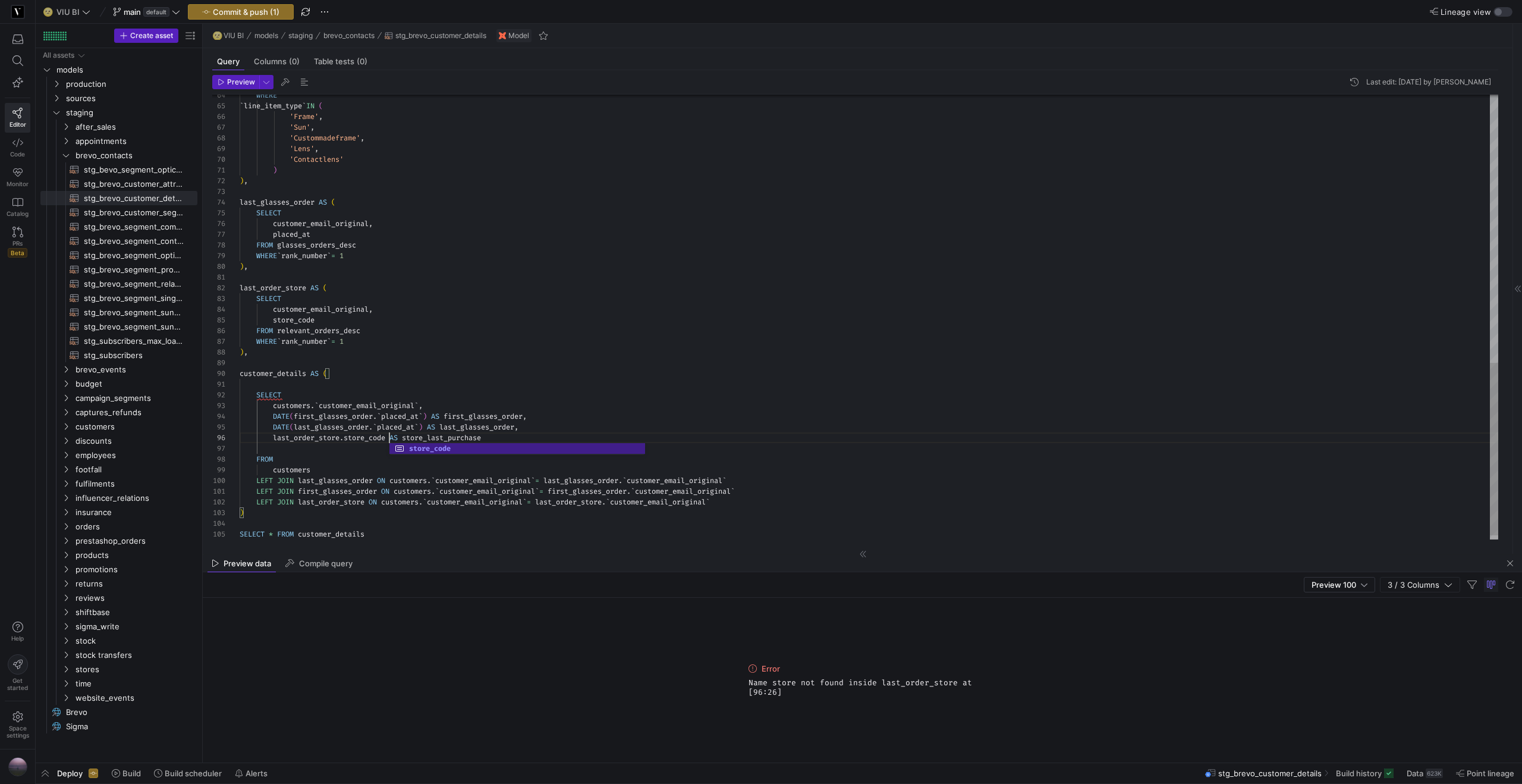
scroll to position [54, 150]
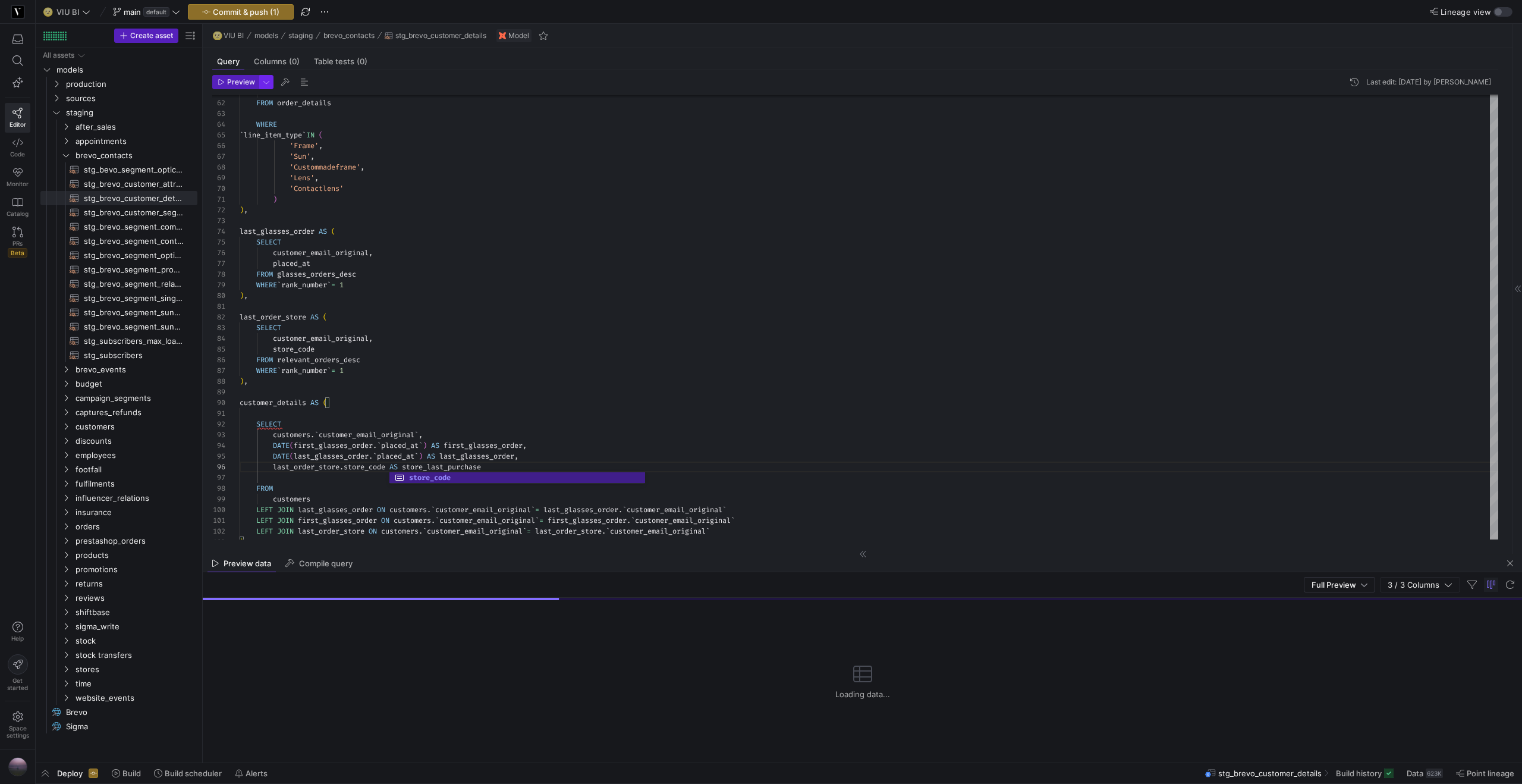
type textarea "SELECT customers.`customer_email_original`, DATE(first_glasses_order.`placed_at…"
click at [271, 81] on span "button" at bounding box center [266, 81] width 13 height 13
click at [201, 128] on p "Fast preview but limit to the first 100 rows" at bounding box center [202, 134] width 130 height 17
click at [133, 128] on input "Preview 100 Fast preview but limit to the first 100 rows" at bounding box center [128, 128] width 9 height 9
radio input "true"
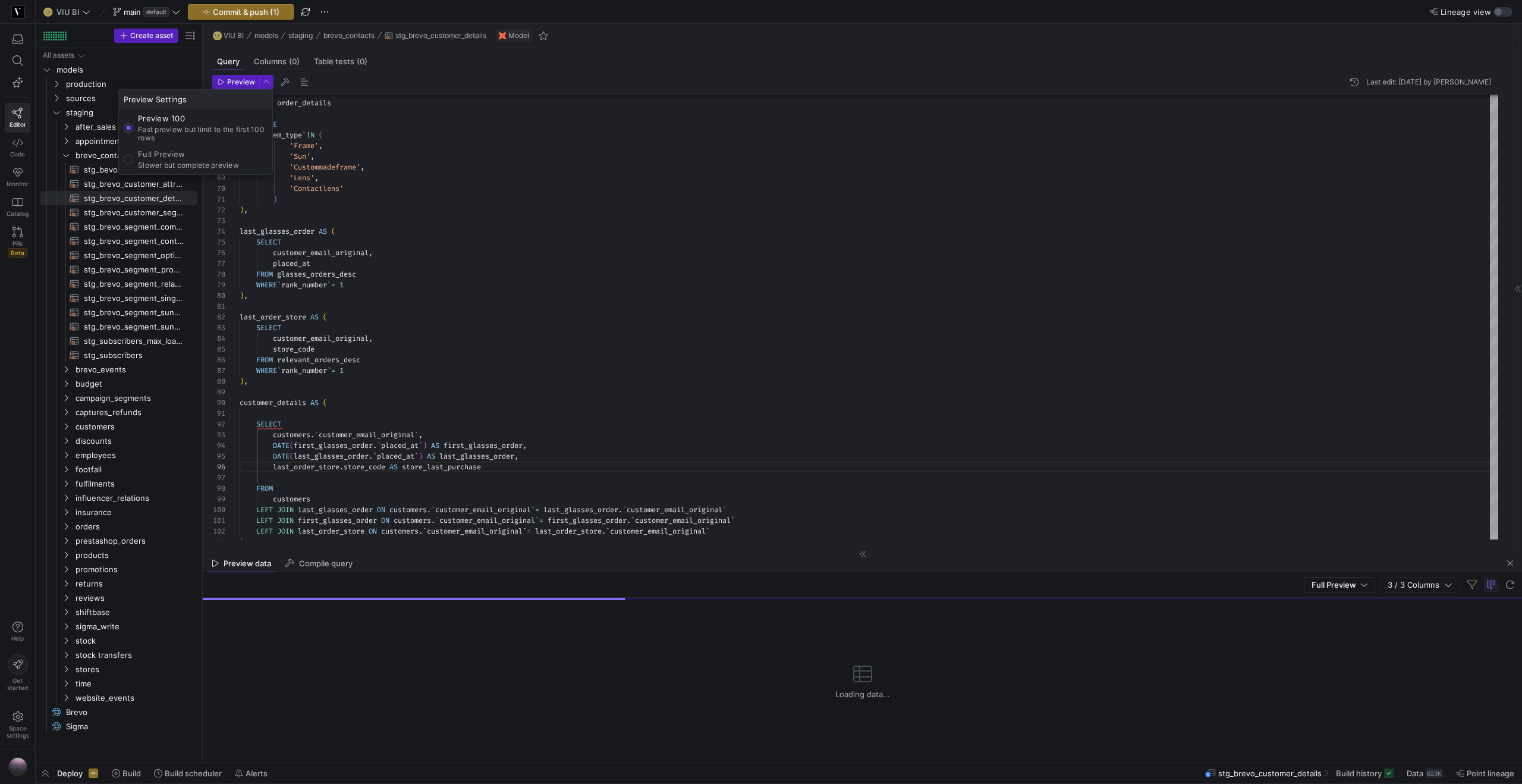
click at [245, 85] on div at bounding box center [761, 392] width 1522 height 784
click at [246, 85] on span "Preview" at bounding box center [241, 81] width 28 height 8
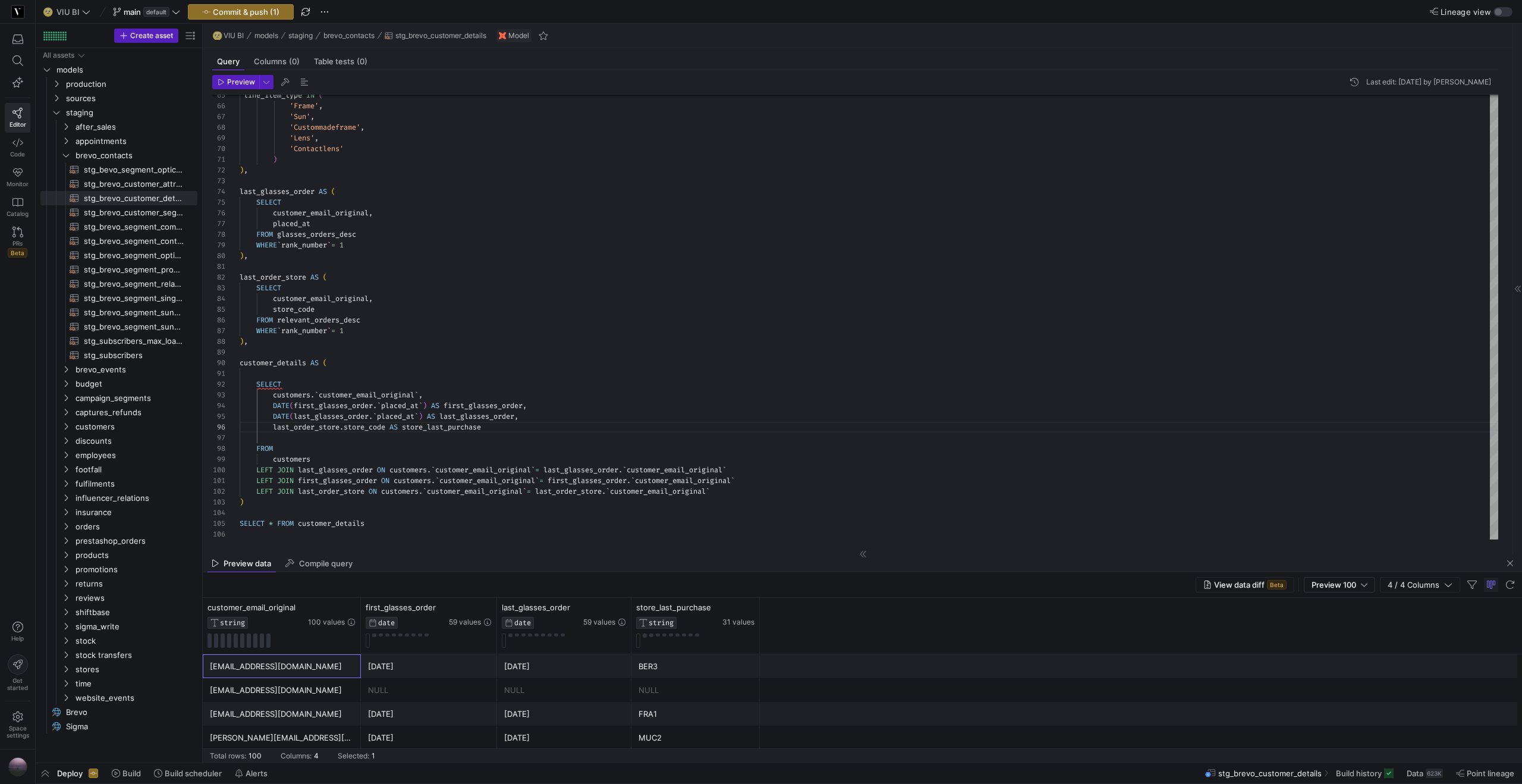
click at [314, 665] on div "[EMAIL_ADDRESS][DOMAIN_NAME]" at bounding box center [281, 666] width 144 height 23
click at [390, 674] on span "Copy" at bounding box center [385, 670] width 109 height 17
click at [302, 694] on div "[EMAIL_ADDRESS][DOMAIN_NAME]" at bounding box center [281, 690] width 144 height 23
click at [323, 686] on div "[EMAIL_ADDRESS][DOMAIN_NAME]" at bounding box center [281, 686] width 144 height 23
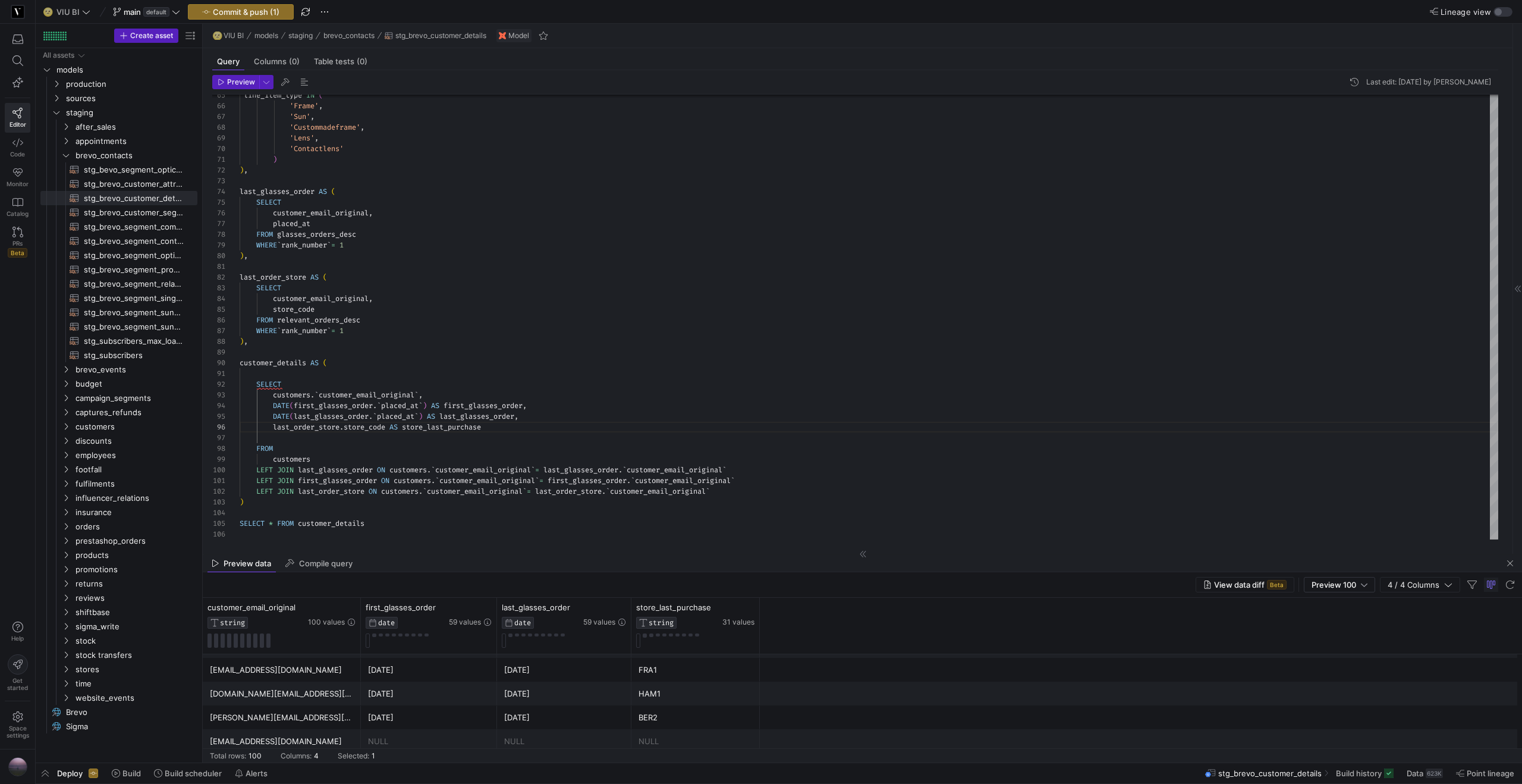
scroll to position [1645, 0]
click at [294, 697] on div "[EMAIL_ADDRESS][DOMAIN_NAME]" at bounding box center [281, 686] width 144 height 23
click at [241, 13] on span "Commit & push (1)" at bounding box center [246, 12] width 67 height 9
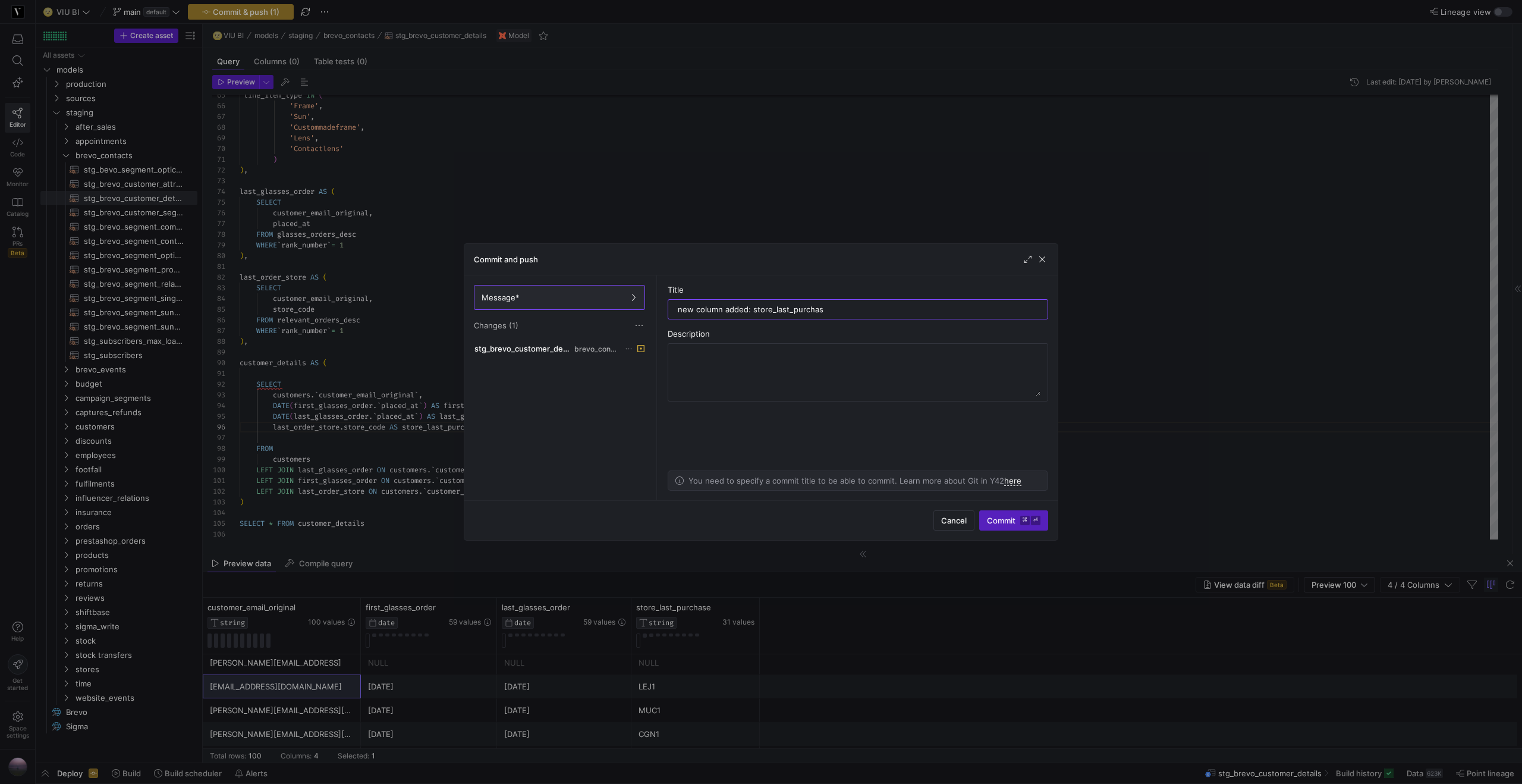
type input "new column added: store_last_purchase"
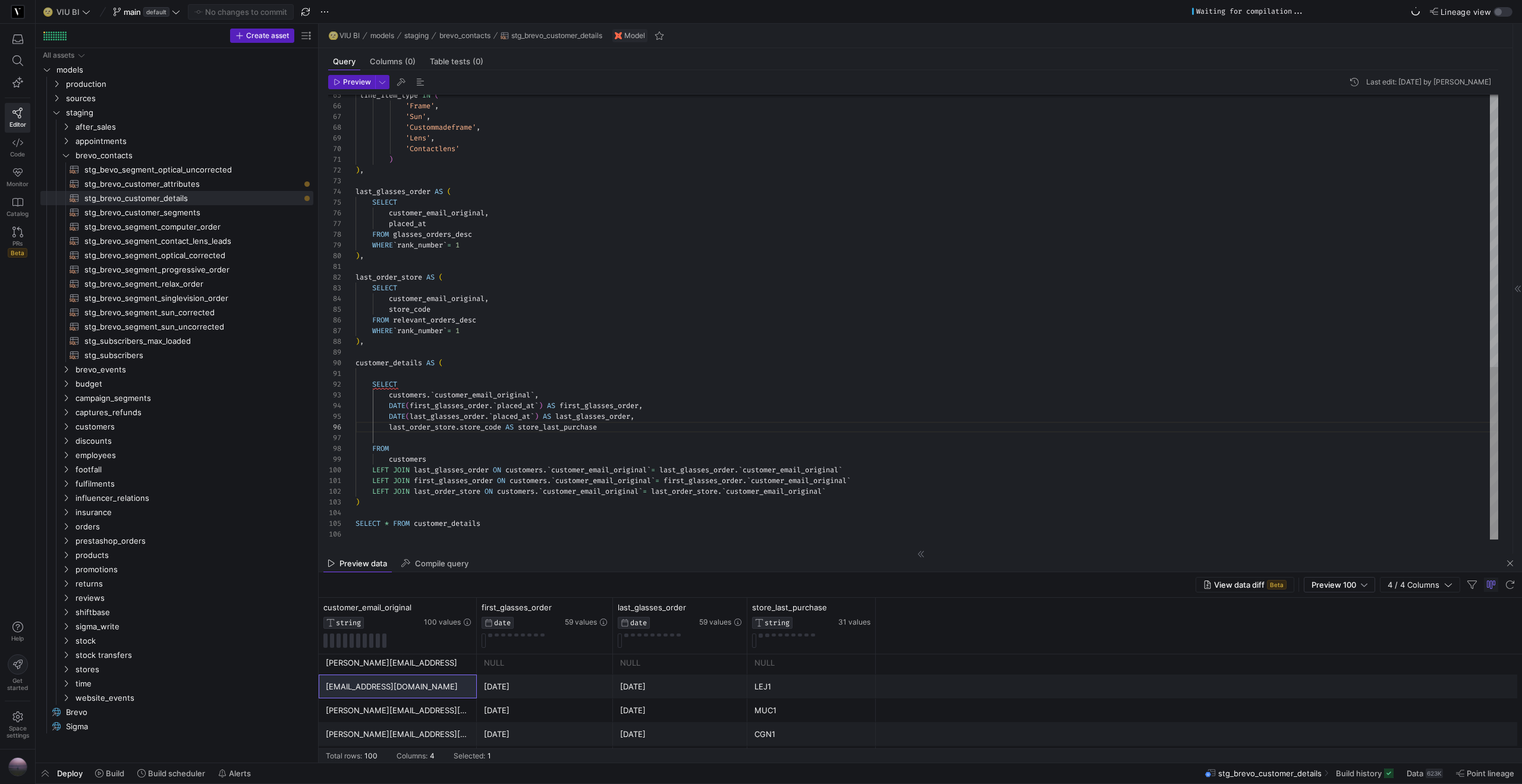
drag, startPoint x: 203, startPoint y: 91, endPoint x: 319, endPoint y: 80, distance: 116.5
click at [319, 80] on as-split "Create asset Drag here to set row groups Drag here to set column labels Group 1…" at bounding box center [779, 393] width 1487 height 739
click at [210, 181] on span "stg_brevo_customer_attributes​​​​​​​​​​" at bounding box center [192, 184] width 215 height 14
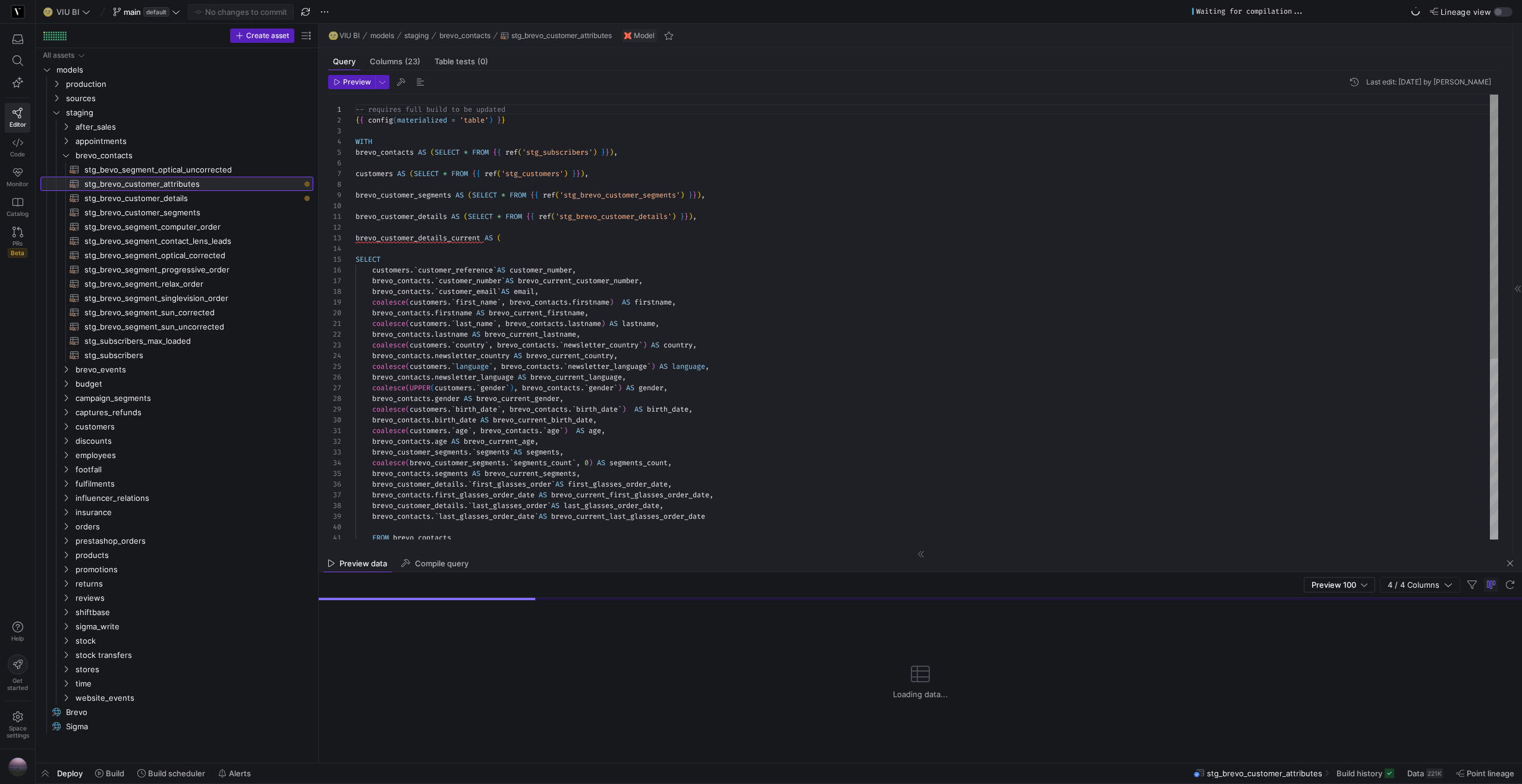
scroll to position [107, 0]
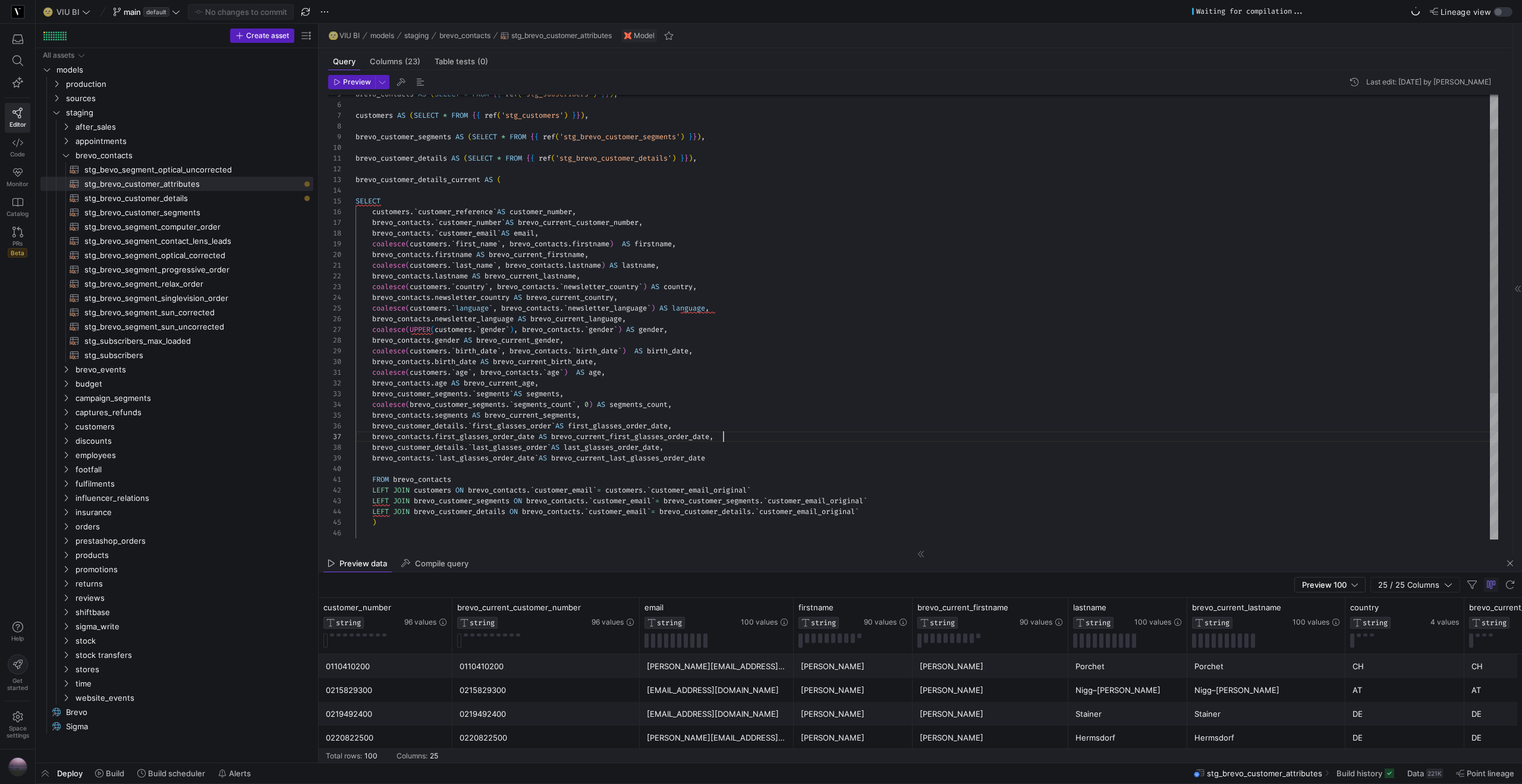
click at [742, 440] on div "brevo_contacts . gender AS brevo_current_gender , coalesce ( customers . ` birt…" at bounding box center [927, 410] width 1143 height 748
click at [138, 195] on span "stg_brevo_customer_details​​​​​​​​​​" at bounding box center [192, 198] width 215 height 14
type textarea "-- requires full build to be updated {{ config(materialized = 'table') }} WITH …"
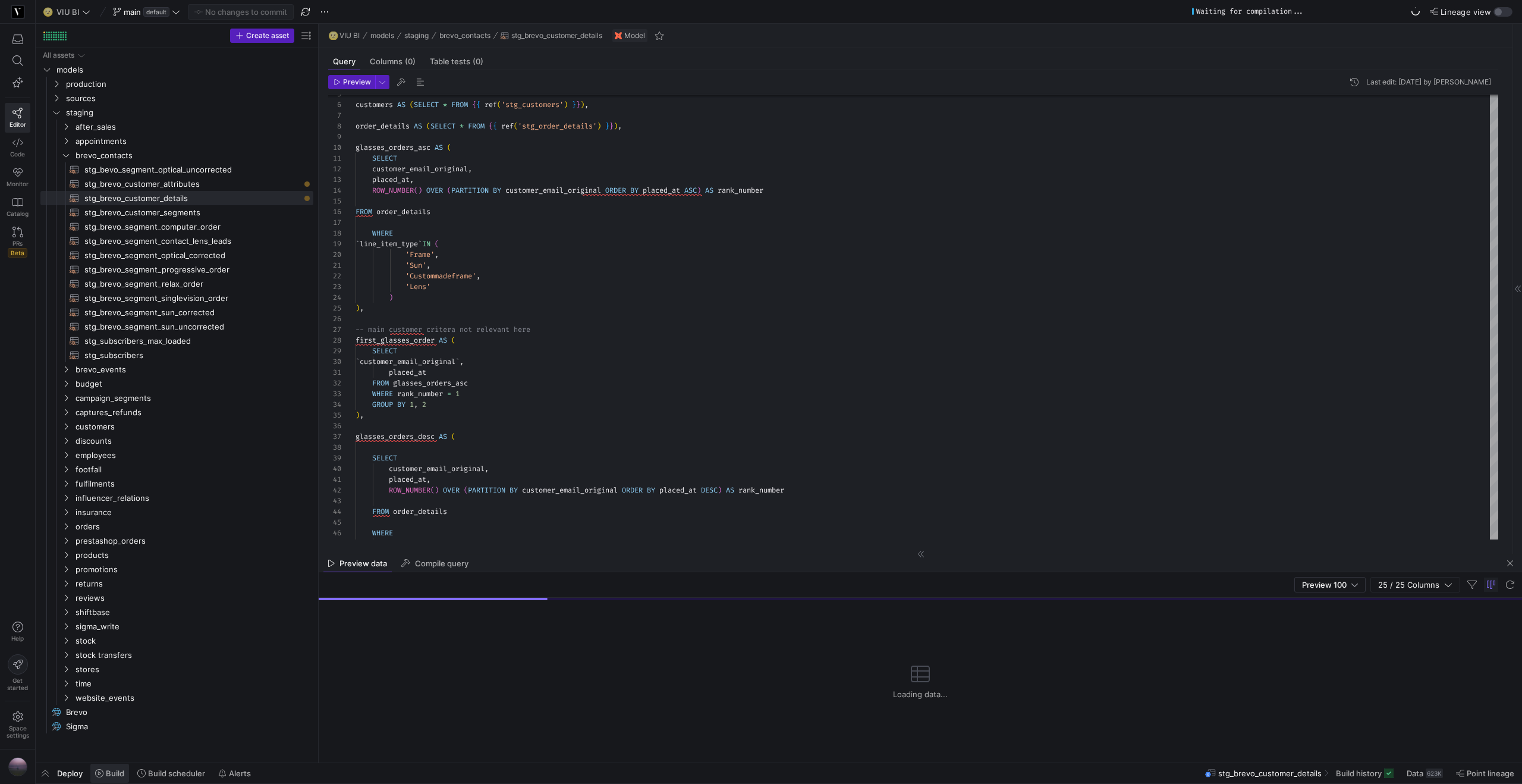
click at [115, 769] on span "Build" at bounding box center [115, 772] width 18 height 9
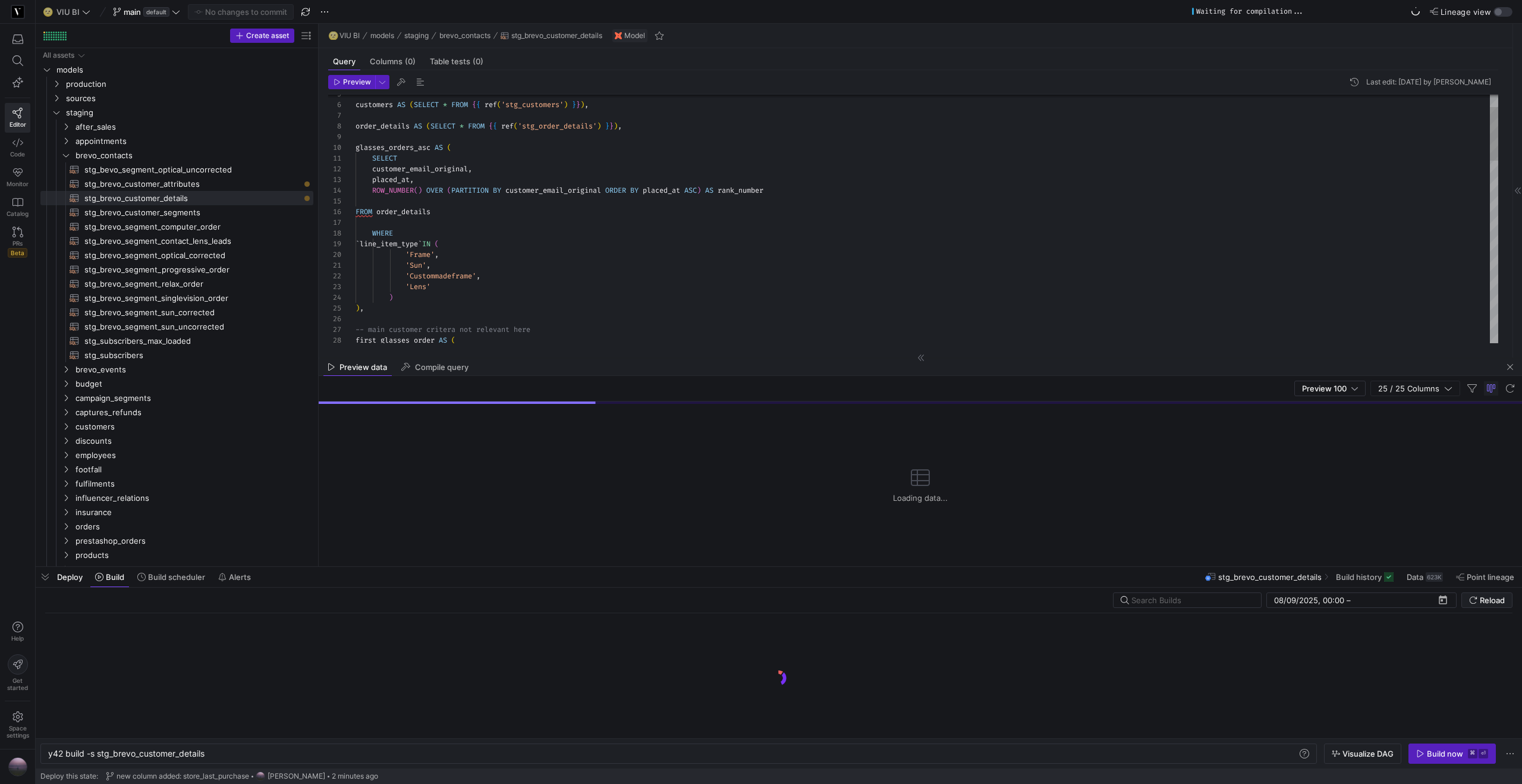
scroll to position [0, 158]
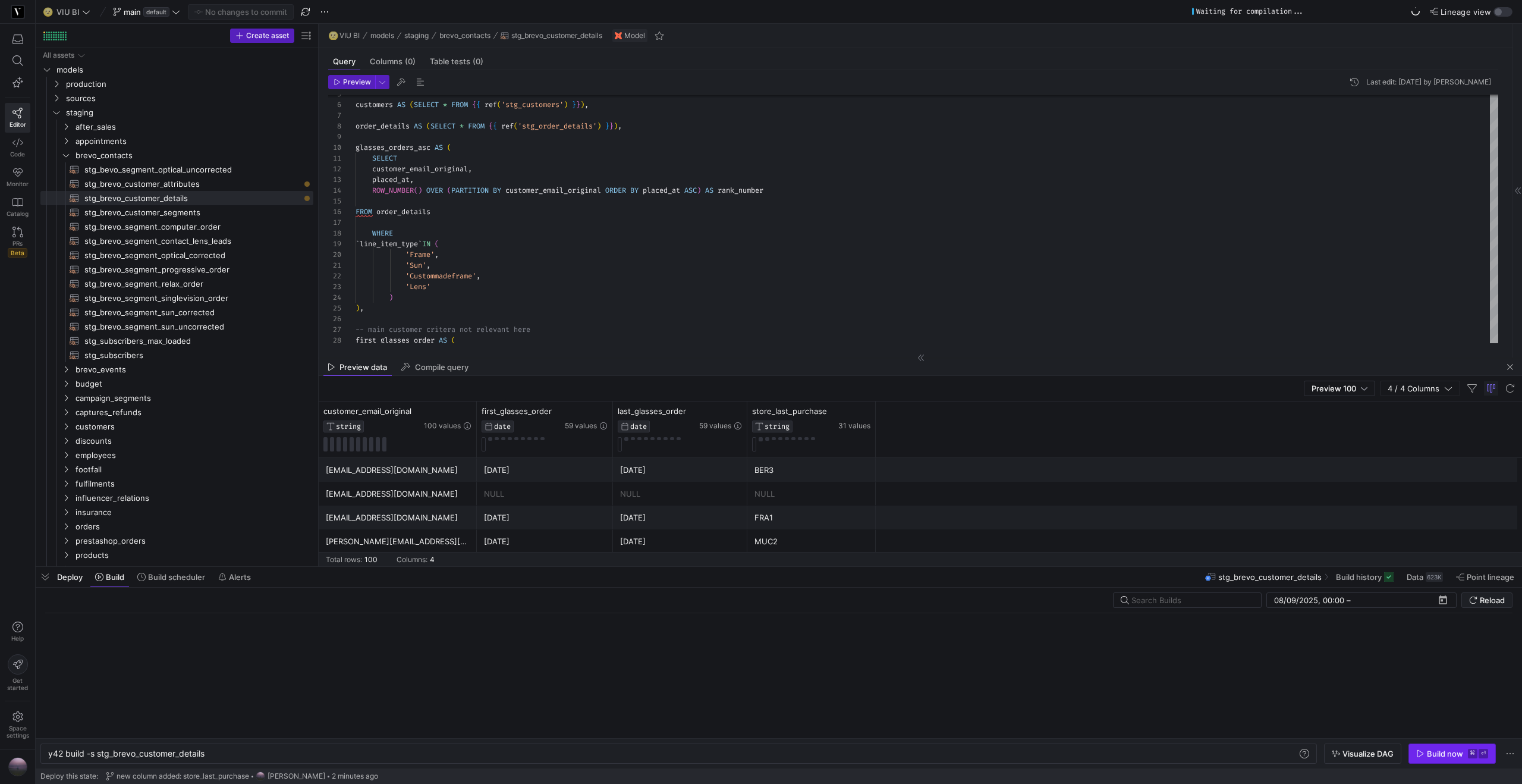
click at [1454, 756] on div "Build now" at bounding box center [1444, 753] width 36 height 9
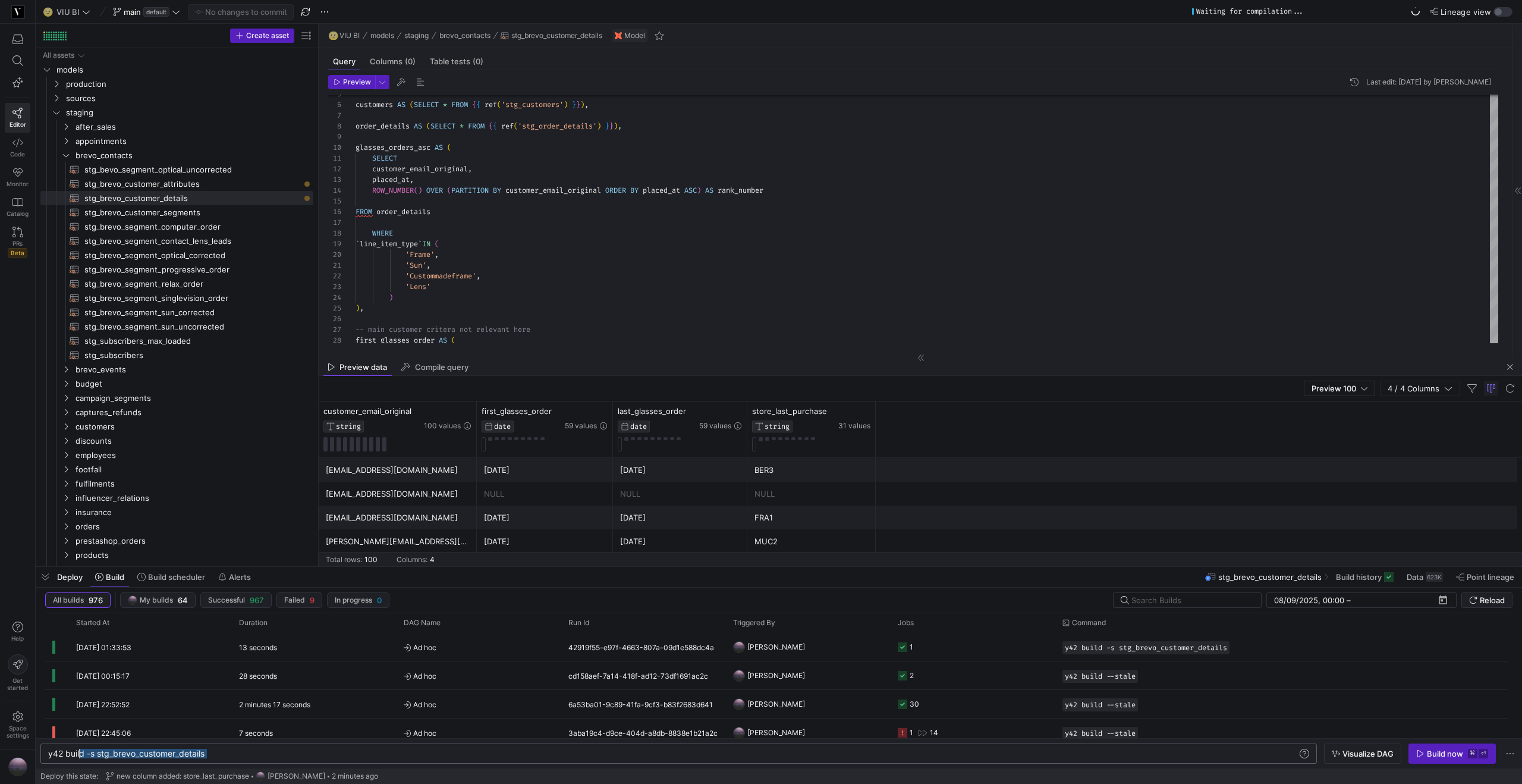
scroll to position [0, 43]
drag, startPoint x: 235, startPoint y: 751, endPoint x: 90, endPoint y: 750, distance: 145.0
click at [90, 750] on div "y42 build -s stg_brevo_customer_details" at bounding box center [673, 753] width 1249 height 9
type textarea "y42 build --stale"
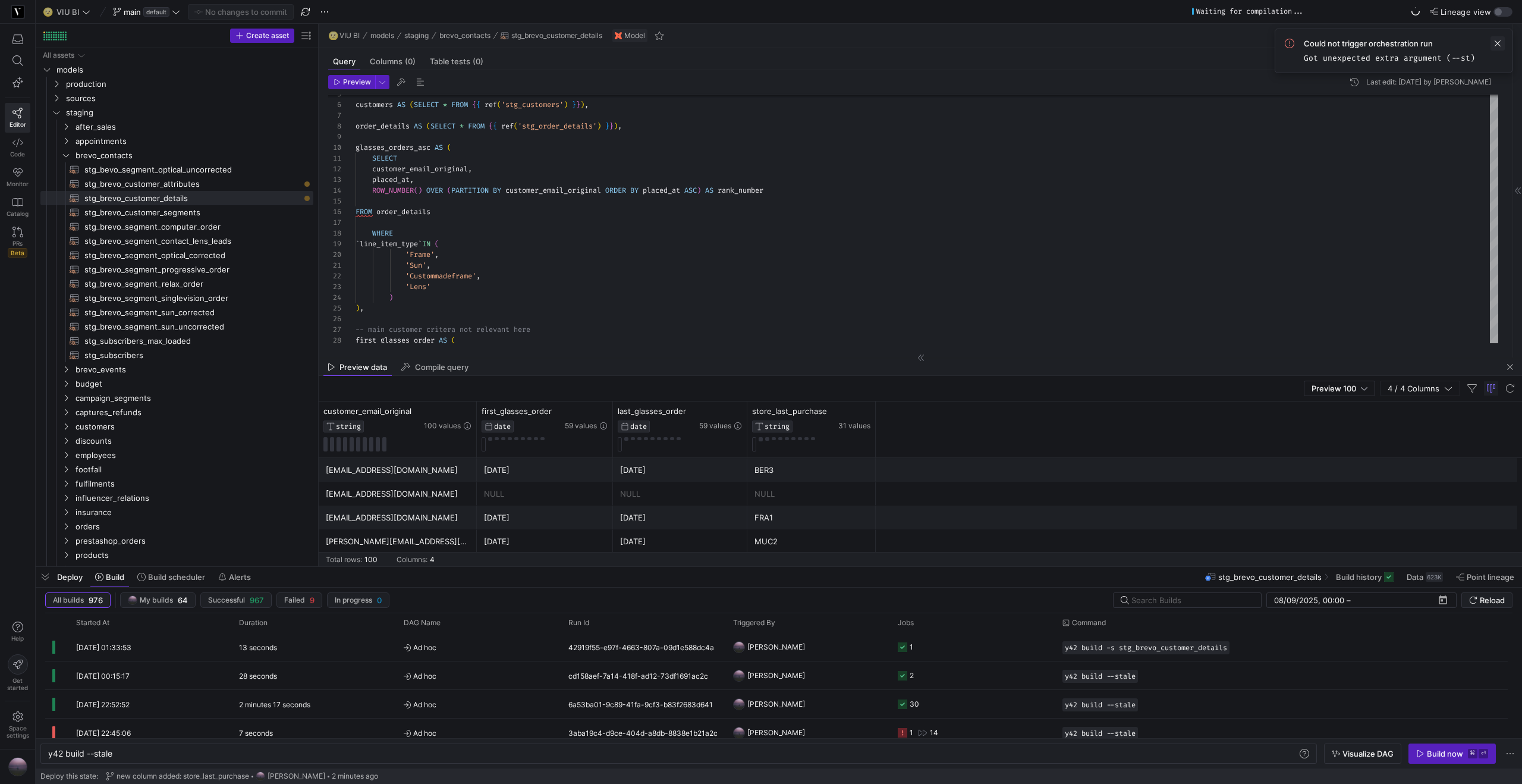
click at [1499, 43] on span at bounding box center [1497, 43] width 15 height 15
drag, startPoint x: 174, startPoint y: 752, endPoint x: 164, endPoint y: 752, distance: 10.0
click at [171, 752] on div "y42 build --stale" at bounding box center [673, 753] width 1249 height 9
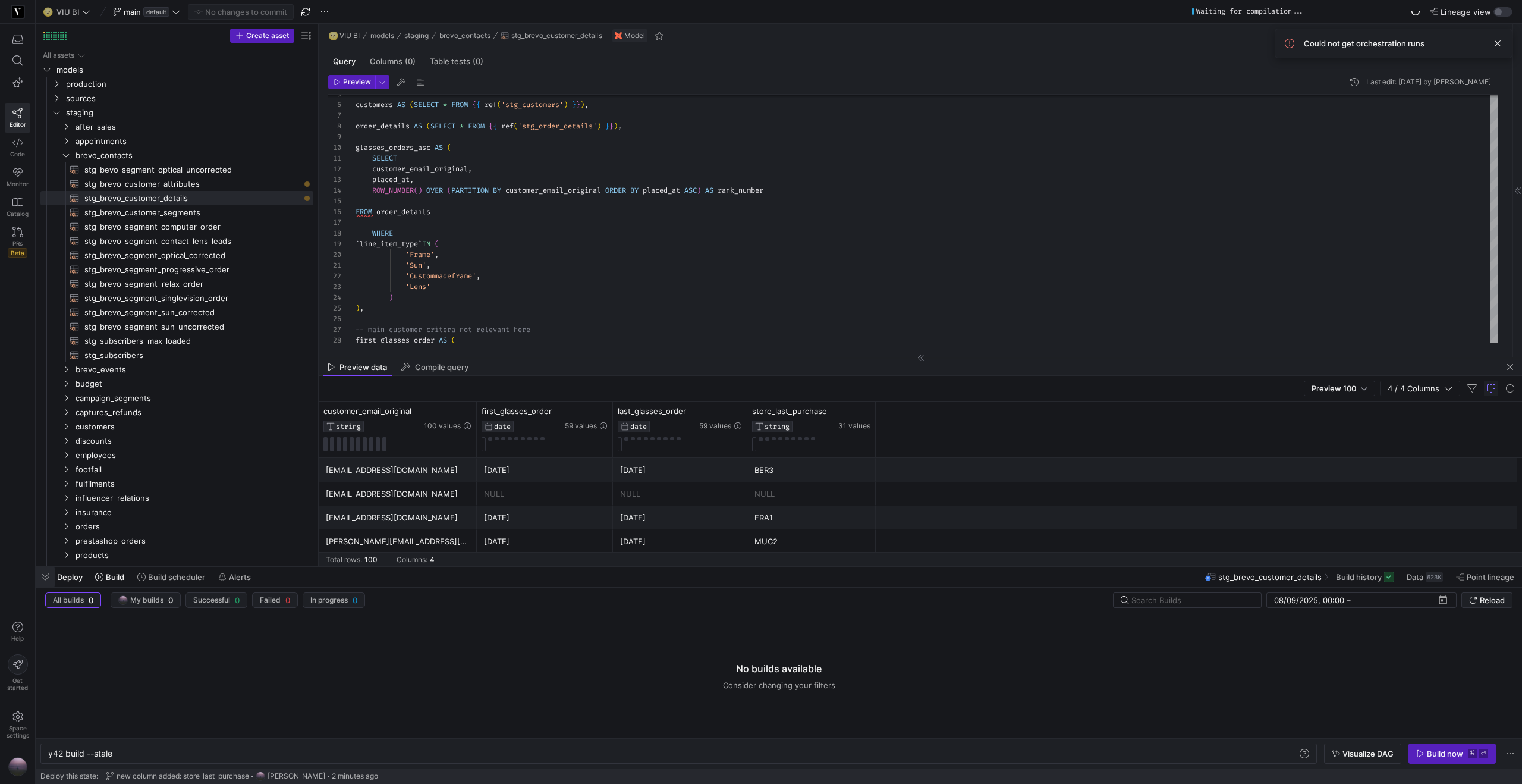
click at [47, 573] on span "button" at bounding box center [45, 576] width 19 height 20
